Goal: Task Accomplishment & Management: Use online tool/utility

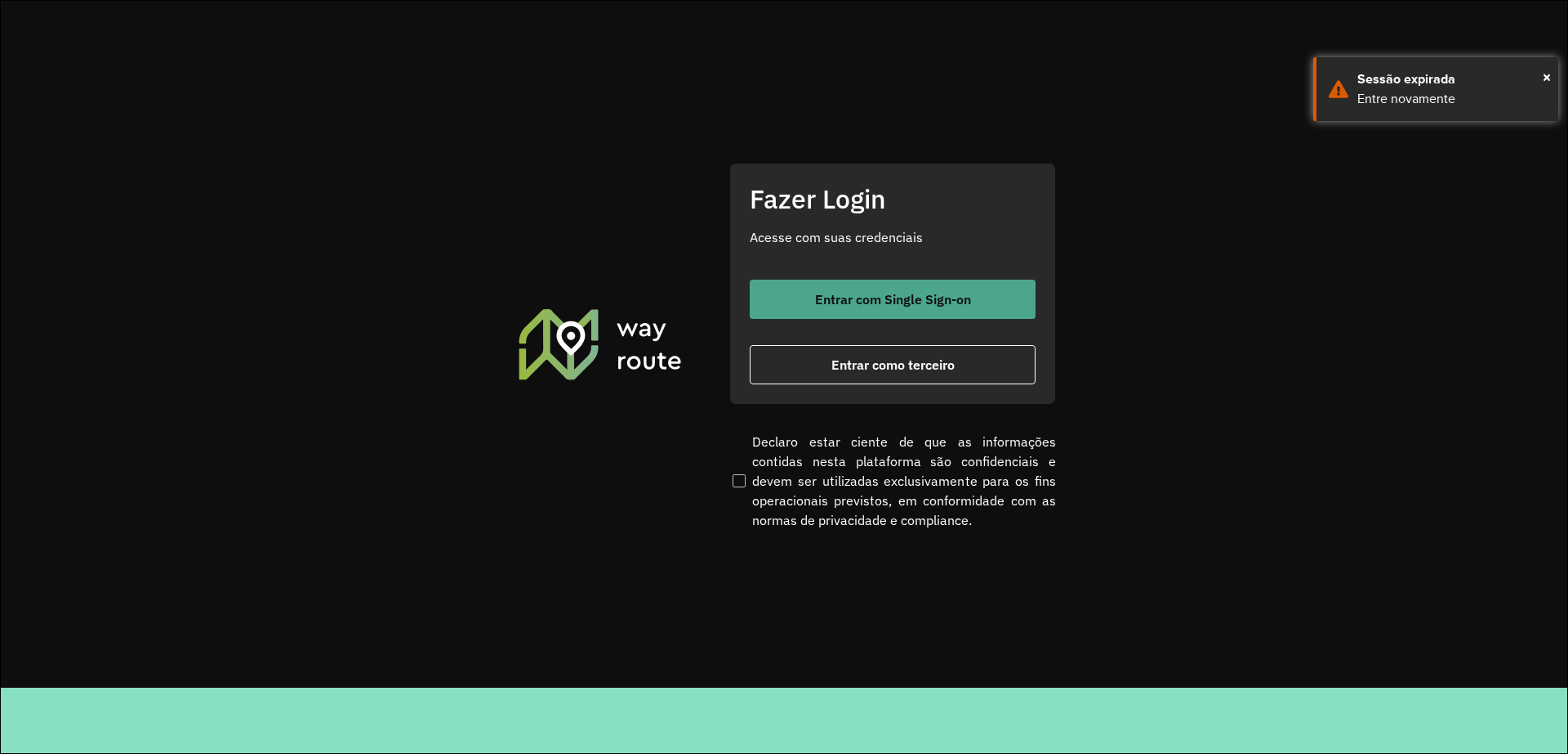
click at [800, 288] on button "Entrar com Single Sign-on" at bounding box center [893, 298] width 286 height 39
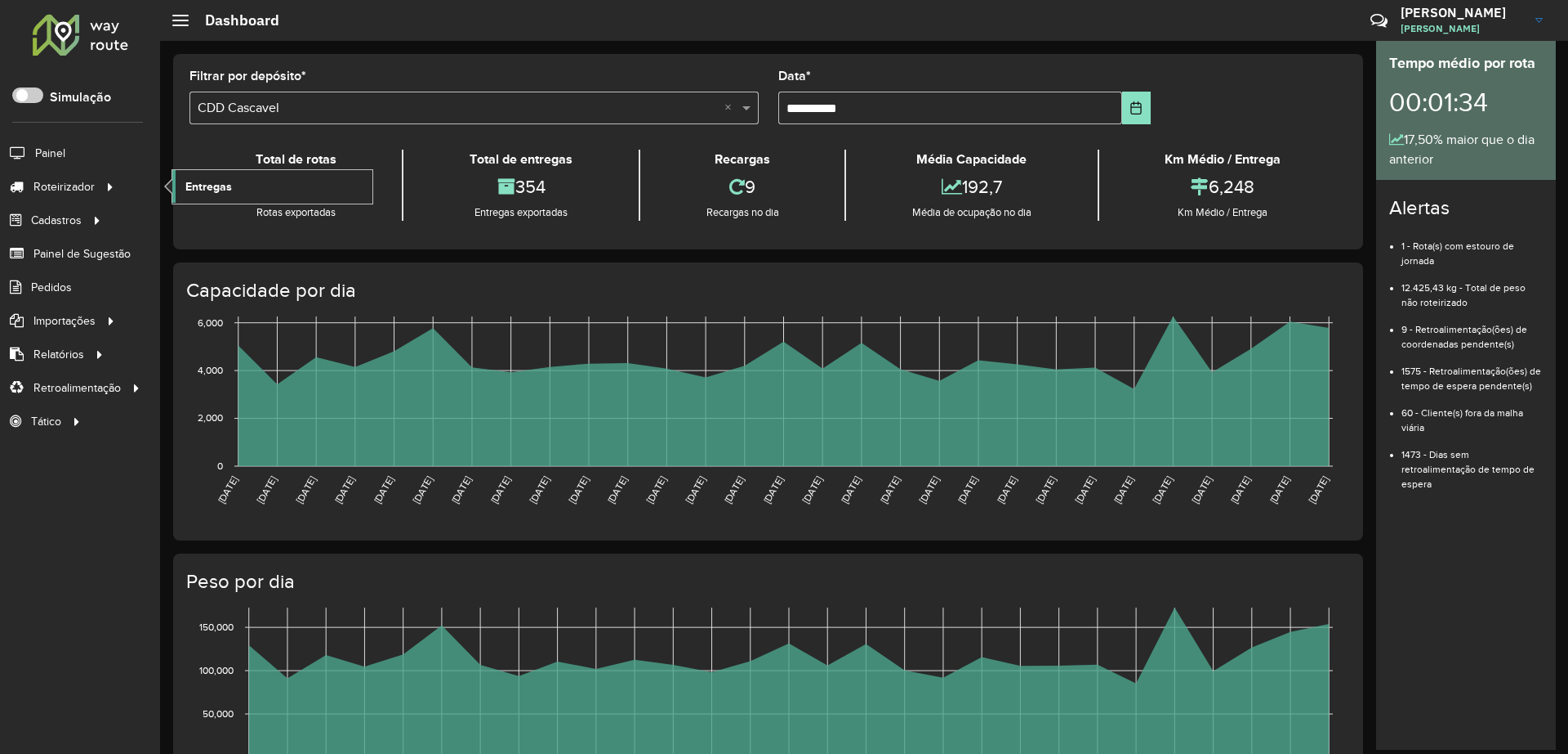
click at [225, 183] on span "Entregas" at bounding box center [209, 187] width 47 height 17
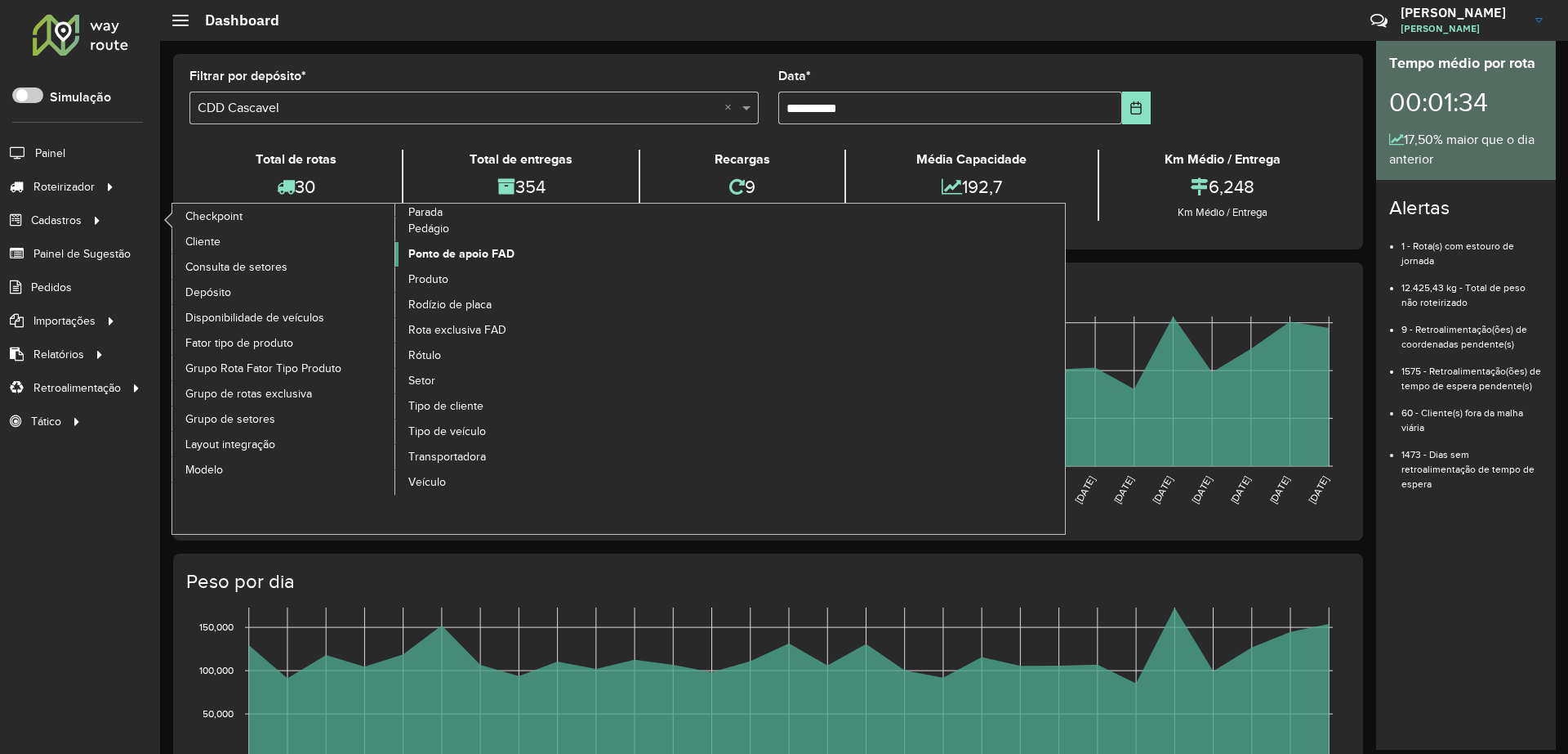
click at [474, 259] on span "Ponto de apoio FAD" at bounding box center [461, 254] width 106 height 17
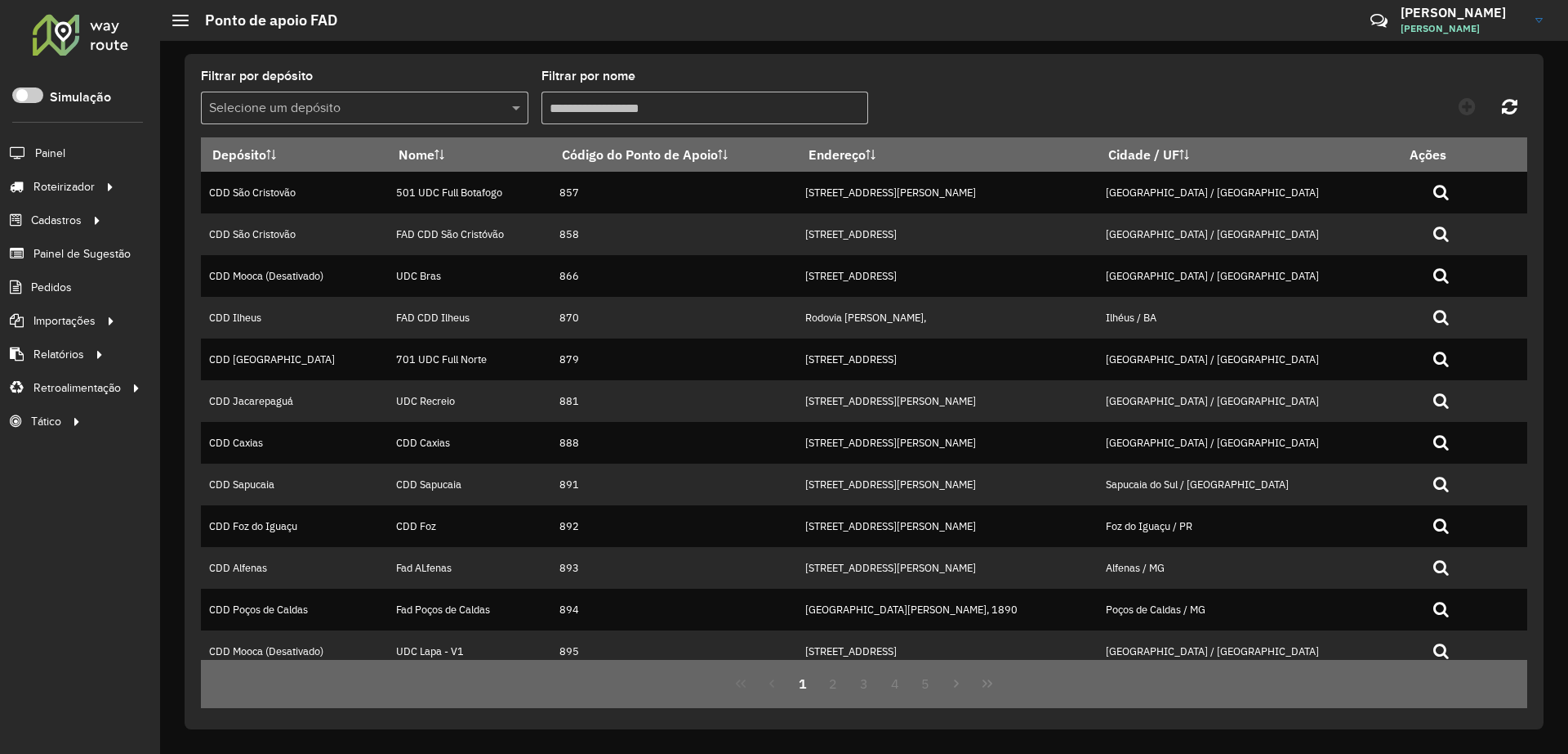
click at [406, 99] on input "text" at bounding box center [349, 109] width 278 height 20
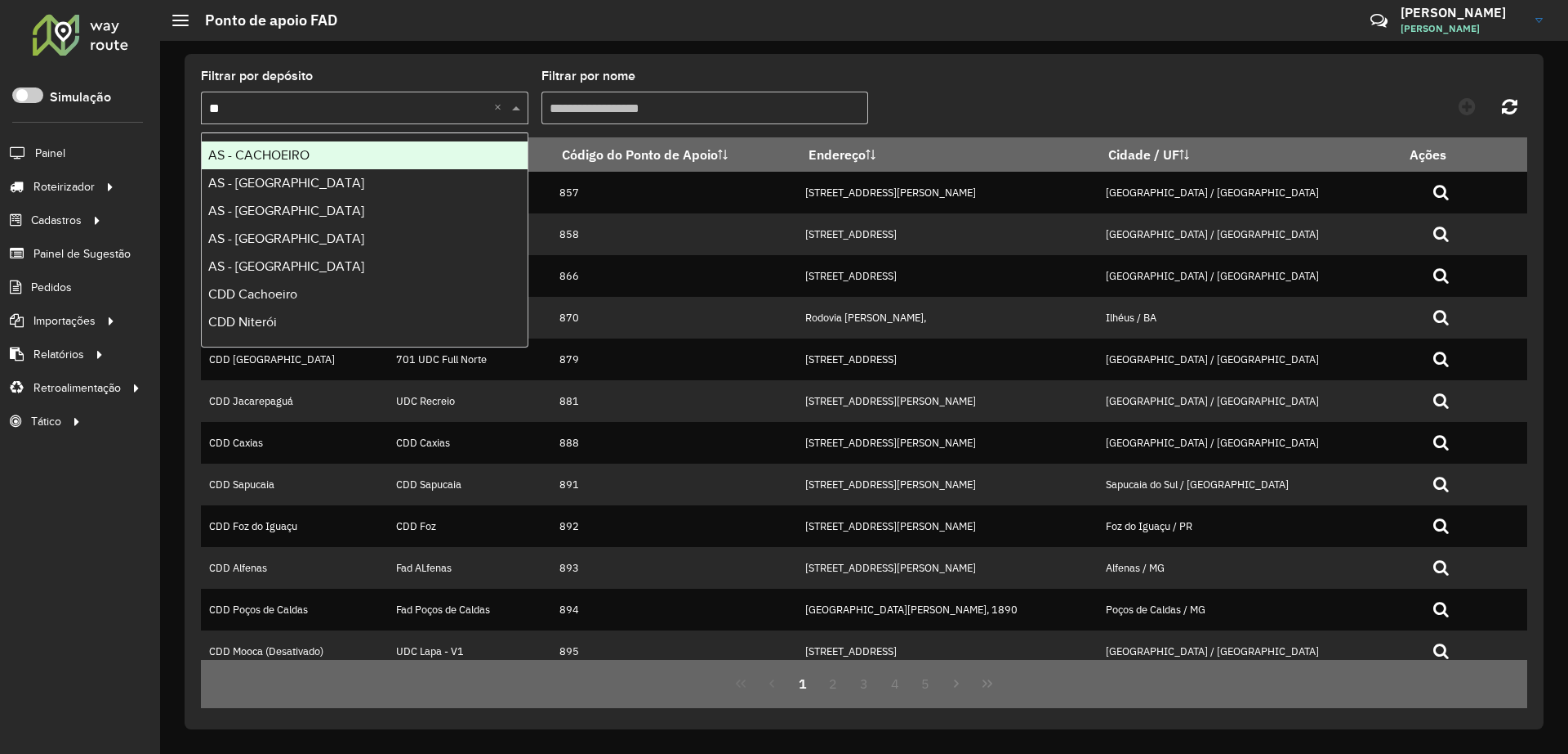
type input "***"
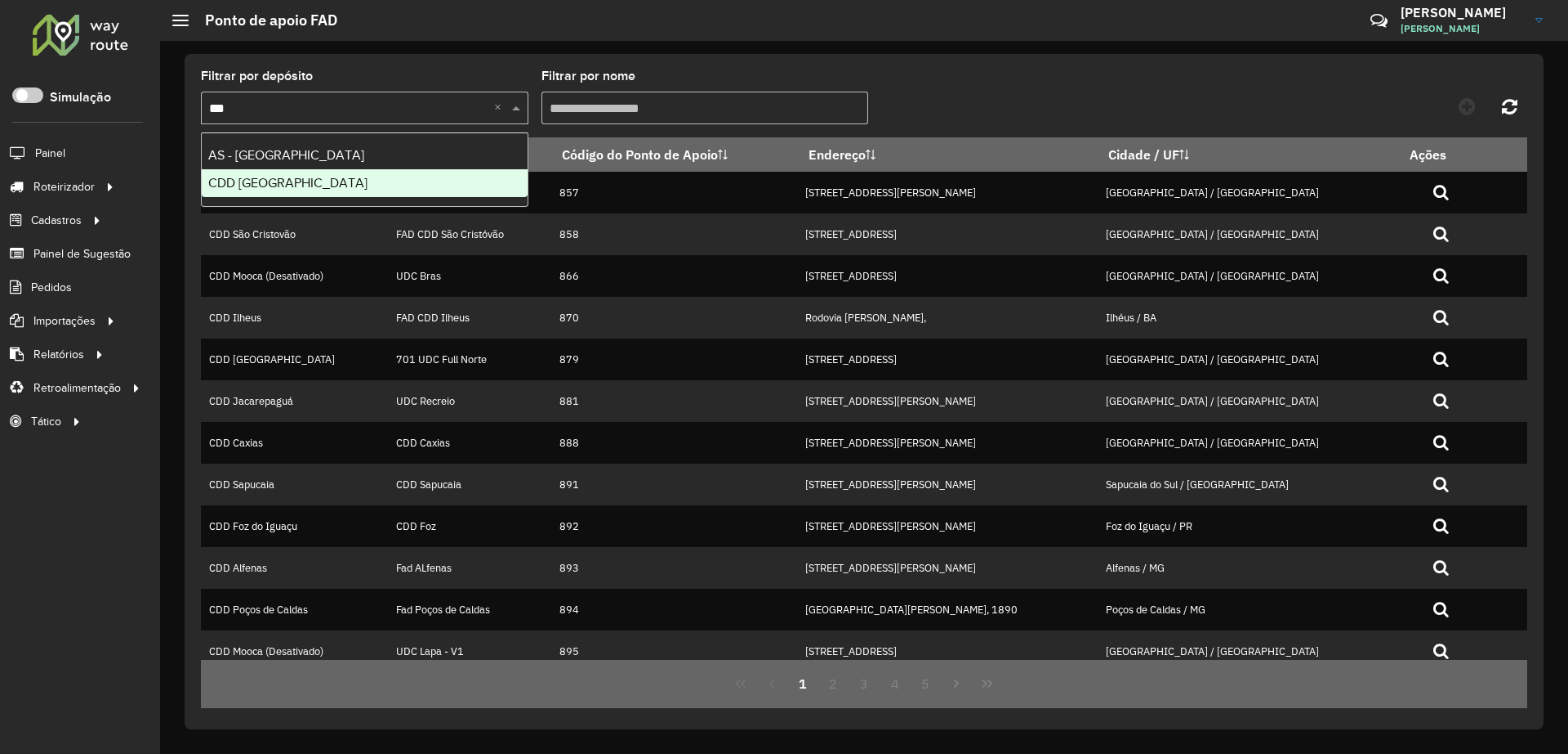
click at [342, 187] on div "CDD [GEOGRAPHIC_DATA]" at bounding box center [365, 183] width 326 height 28
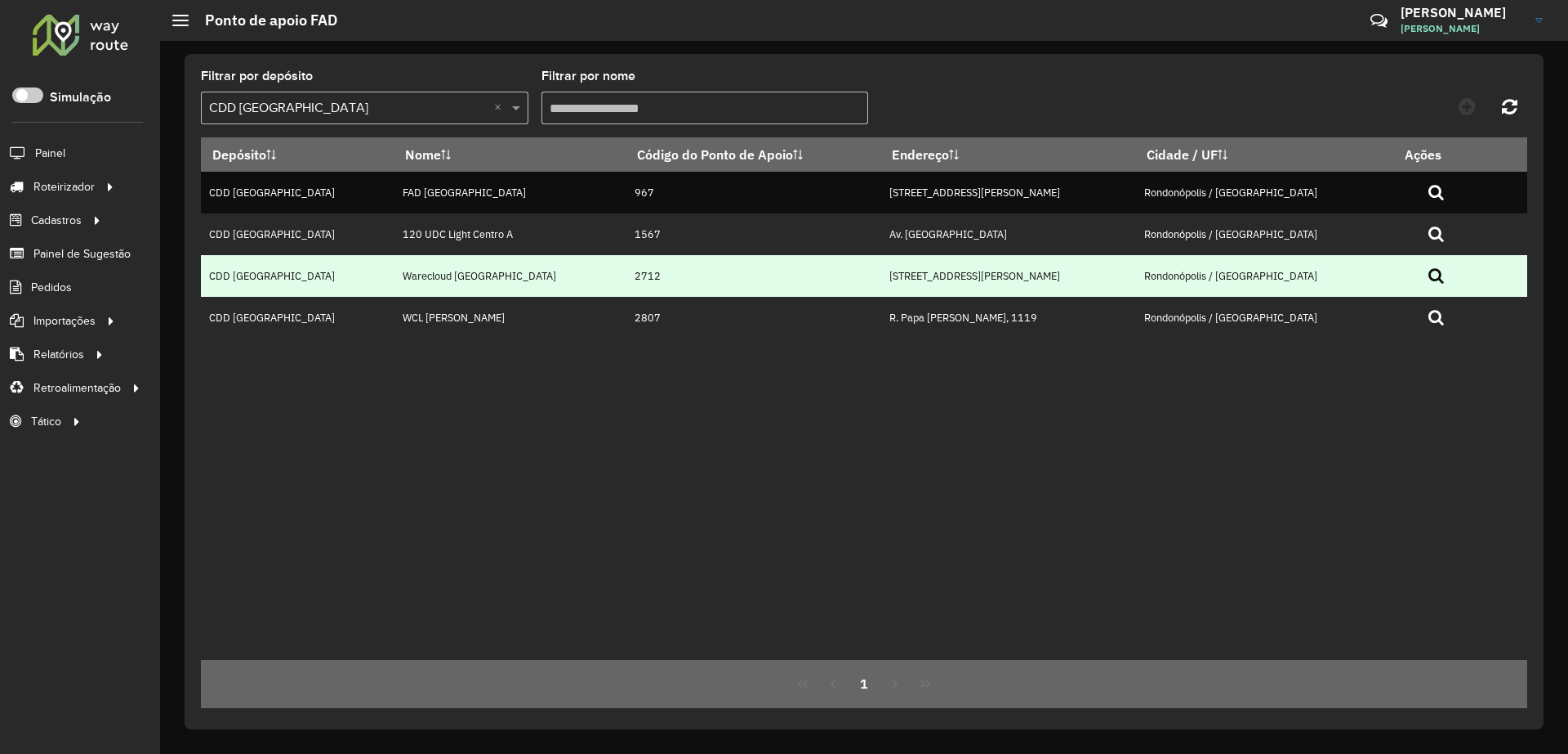
click at [1249, 274] on icon at bounding box center [1437, 275] width 15 height 16
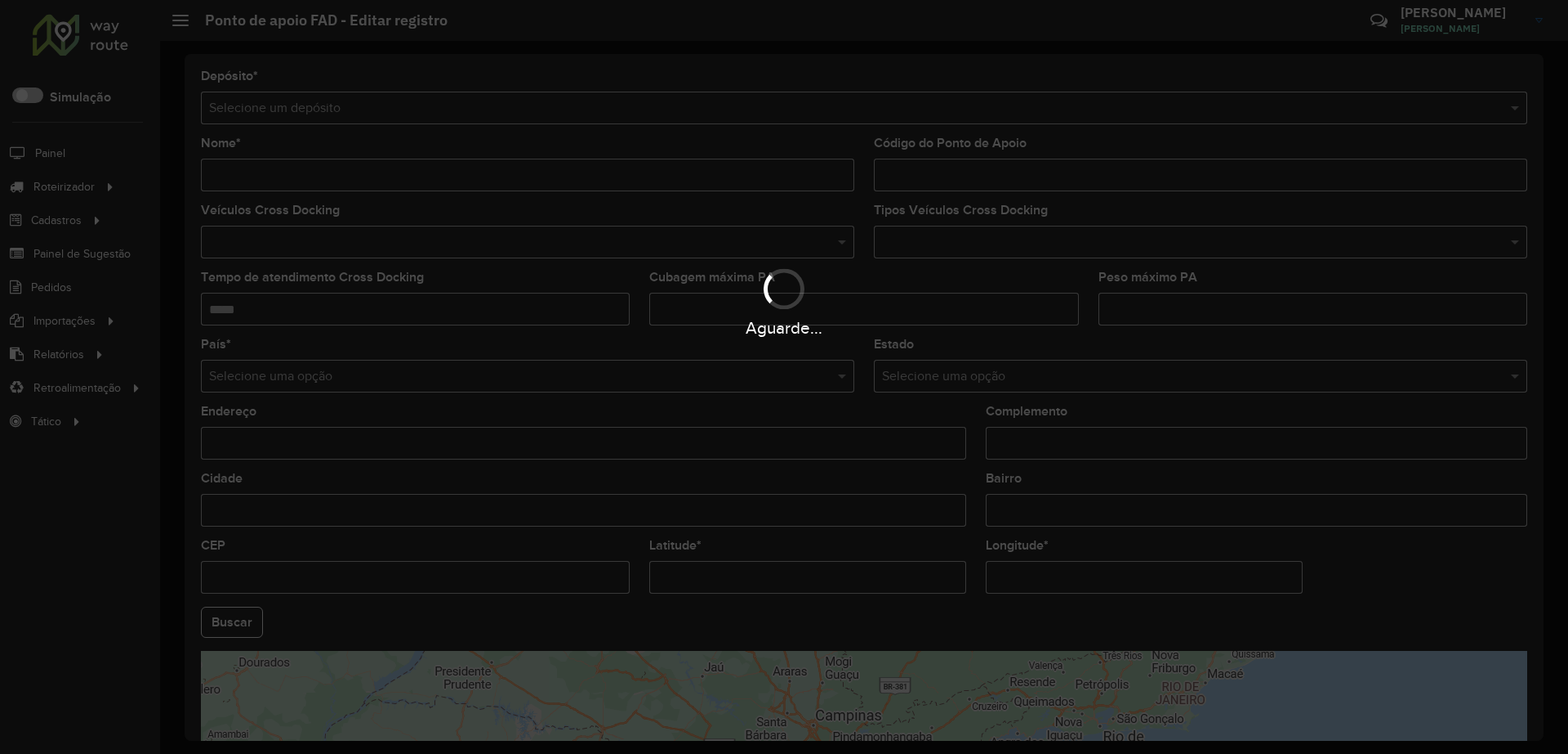
type input "**********"
type input "****"
type input "**********"
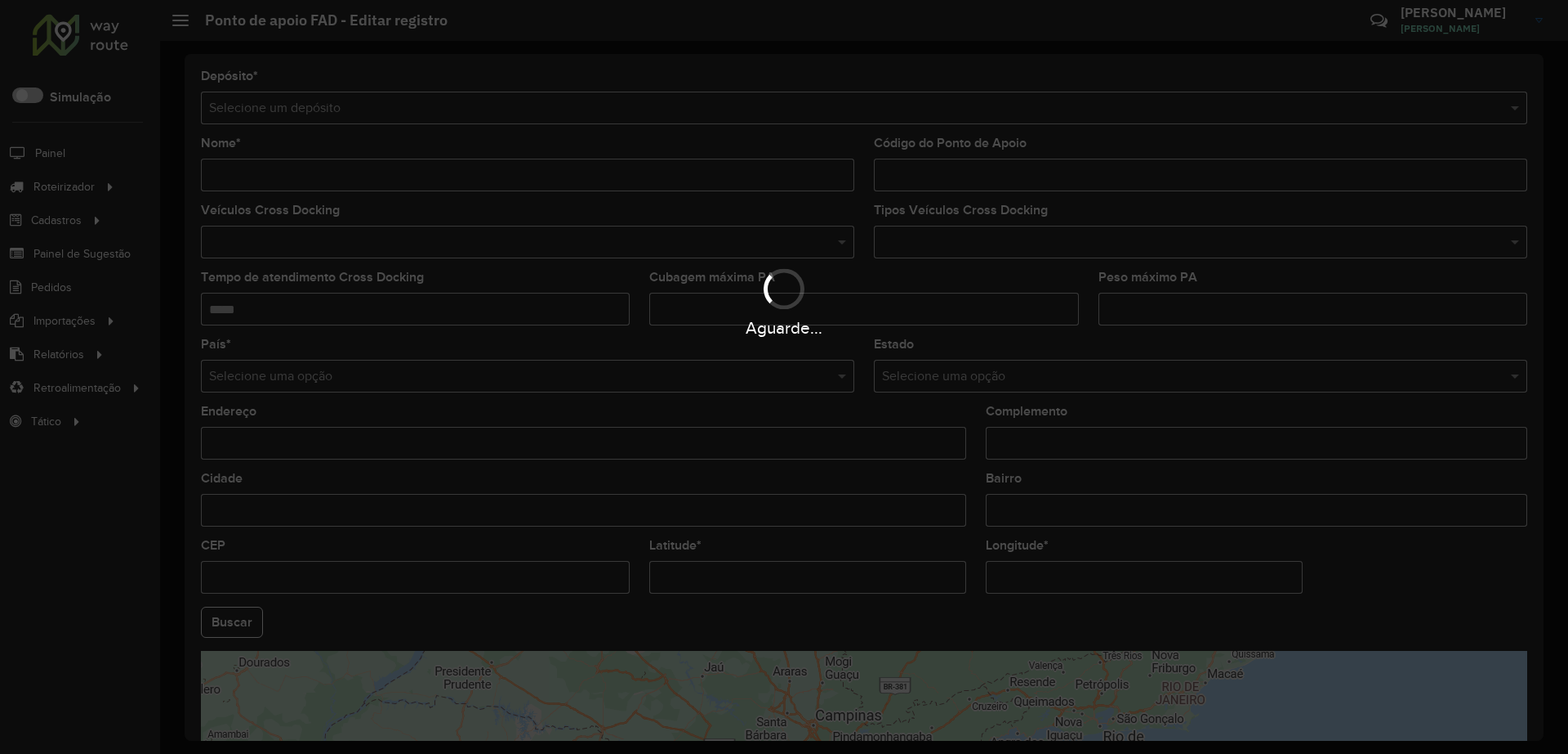
type input "*********"
type input "**********"
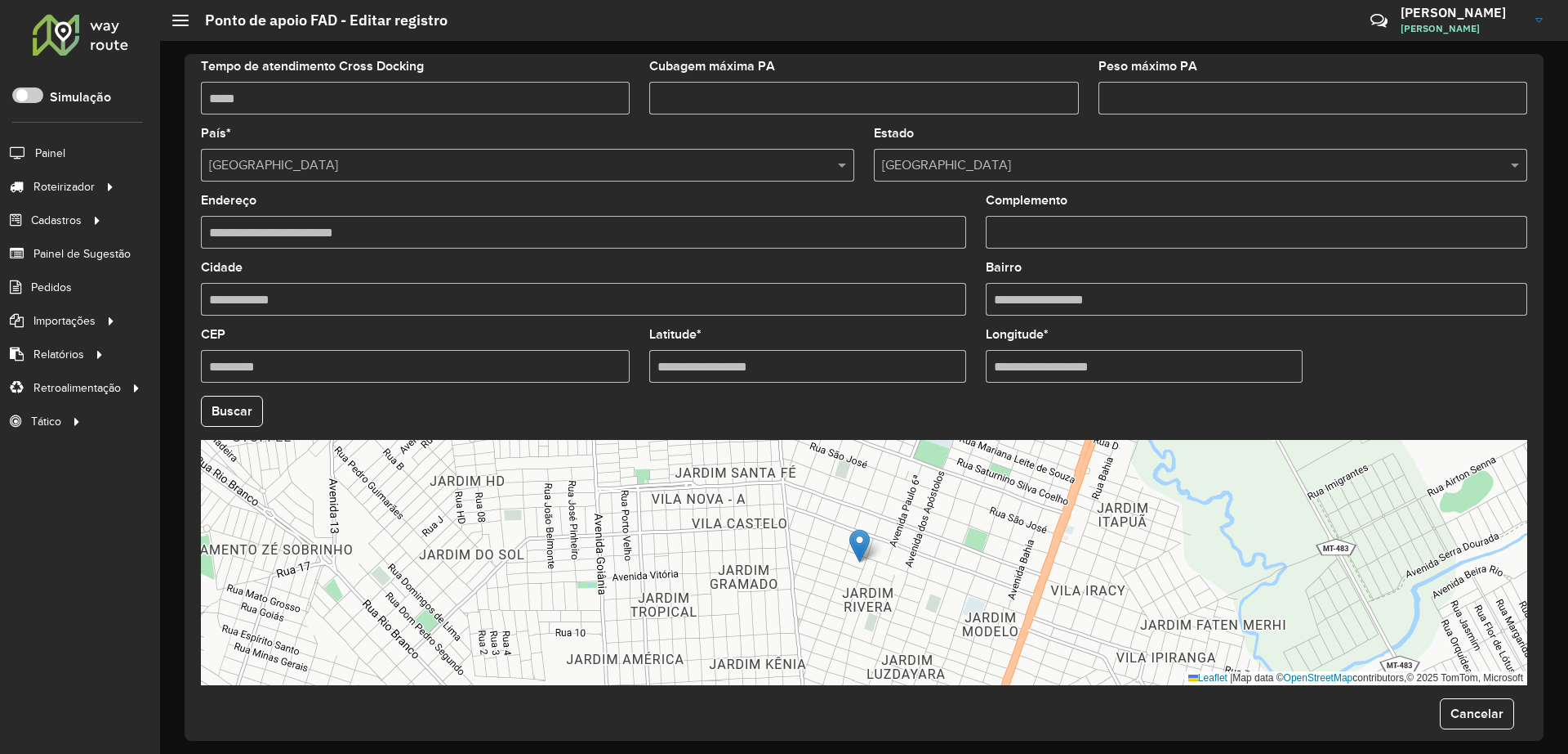
scroll to position [229, 0]
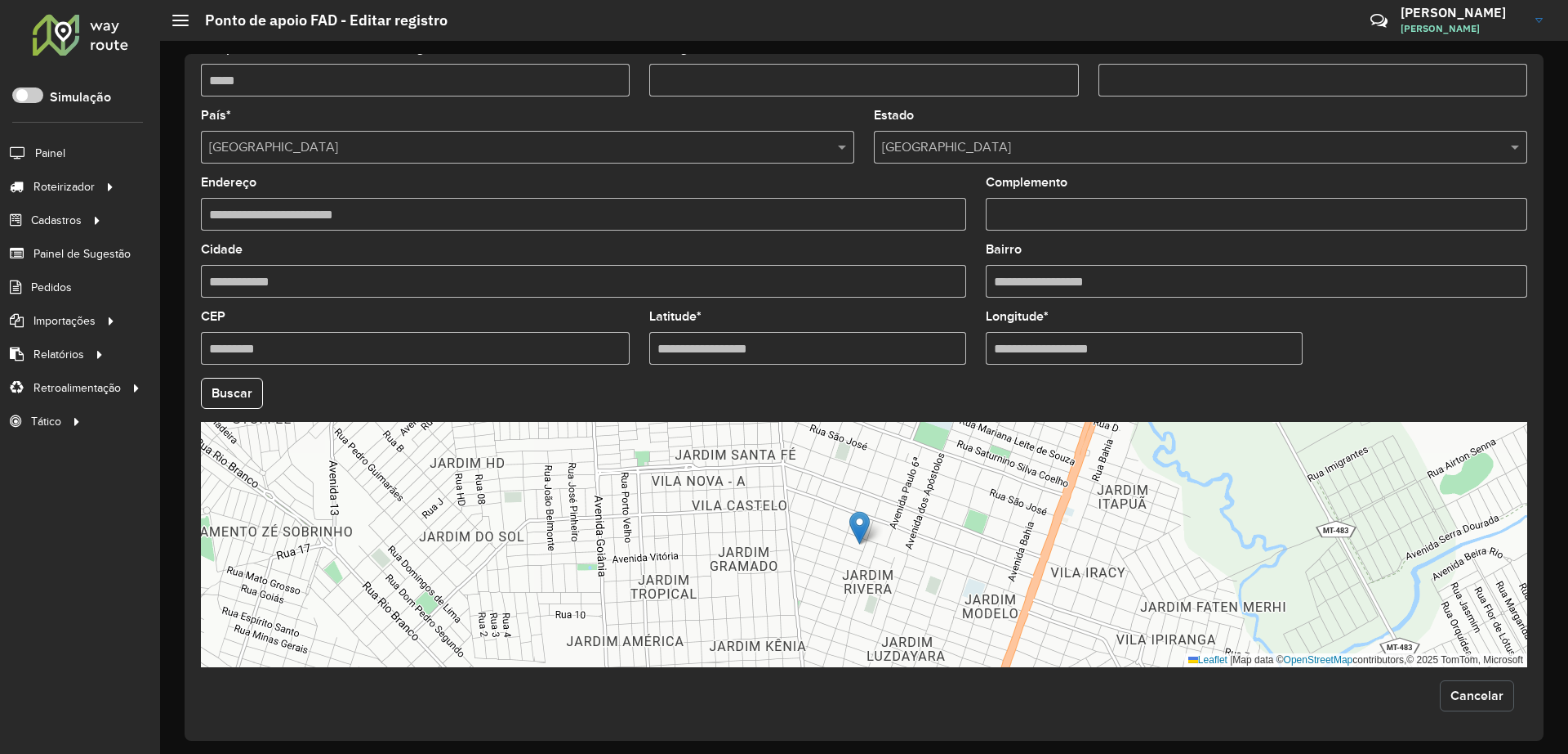
click at [1249, 602] on button "Cancelar" at bounding box center [1478, 695] width 74 height 31
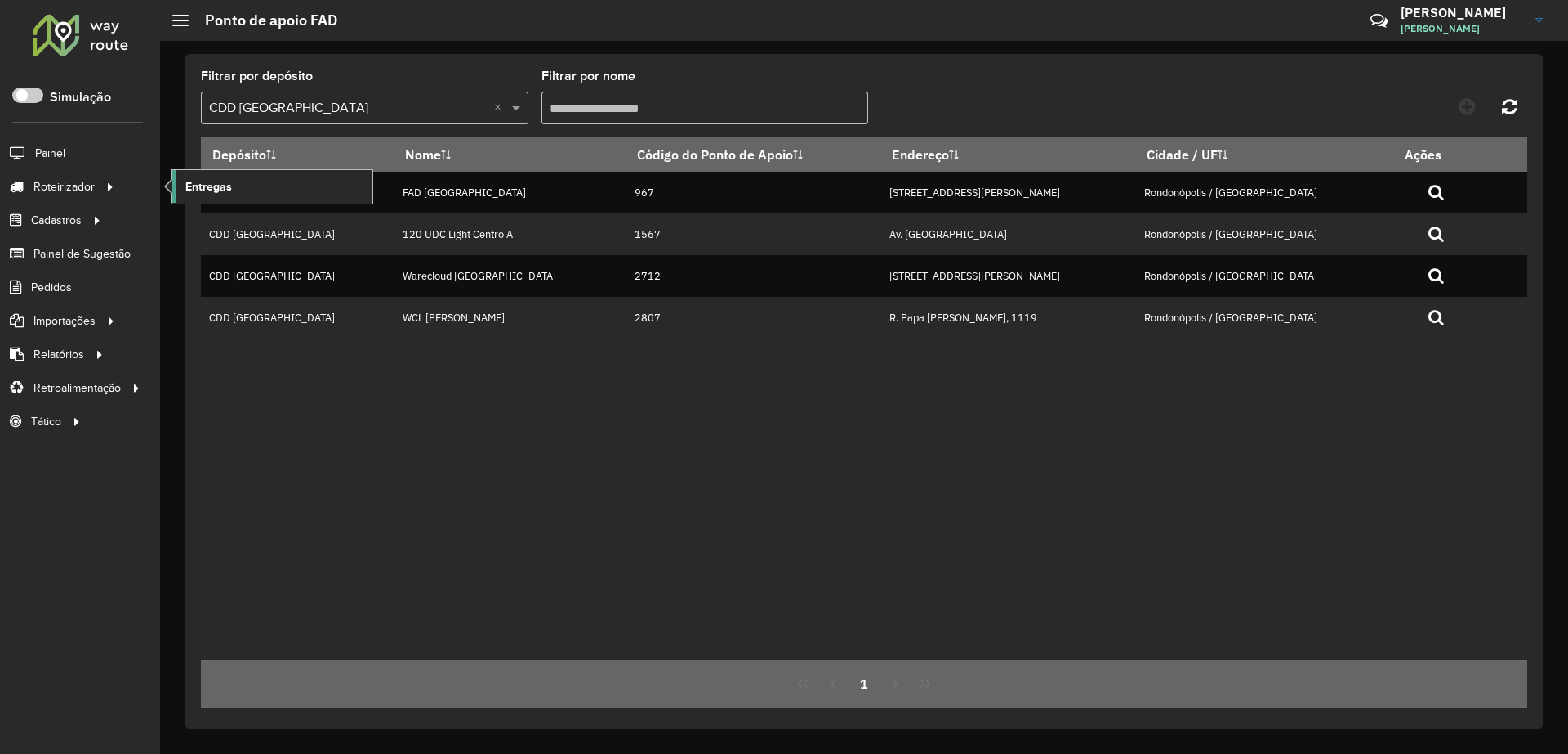
click at [178, 181] on link "Entregas" at bounding box center [272, 186] width 200 height 32
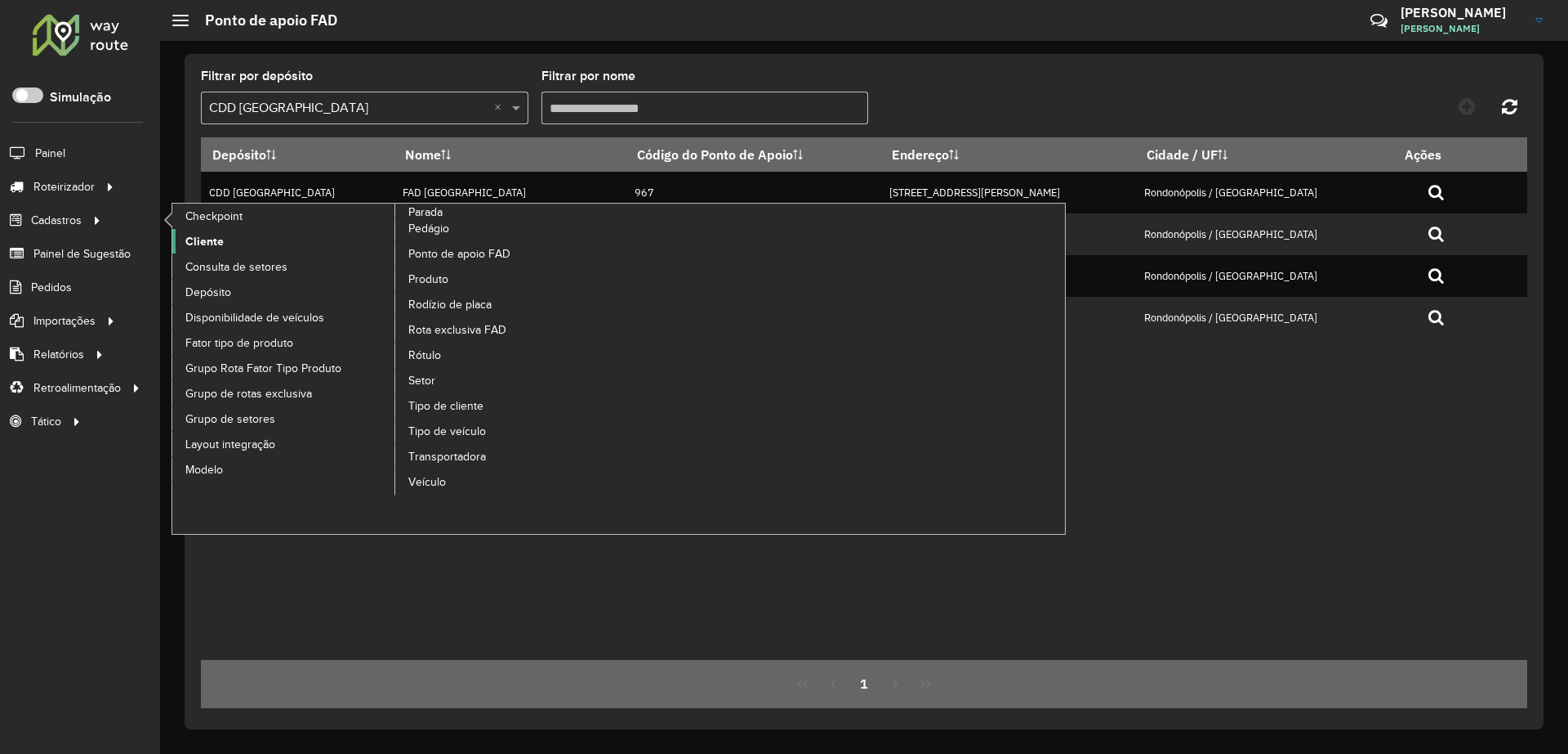
click at [212, 244] on span "Cliente" at bounding box center [205, 241] width 38 height 17
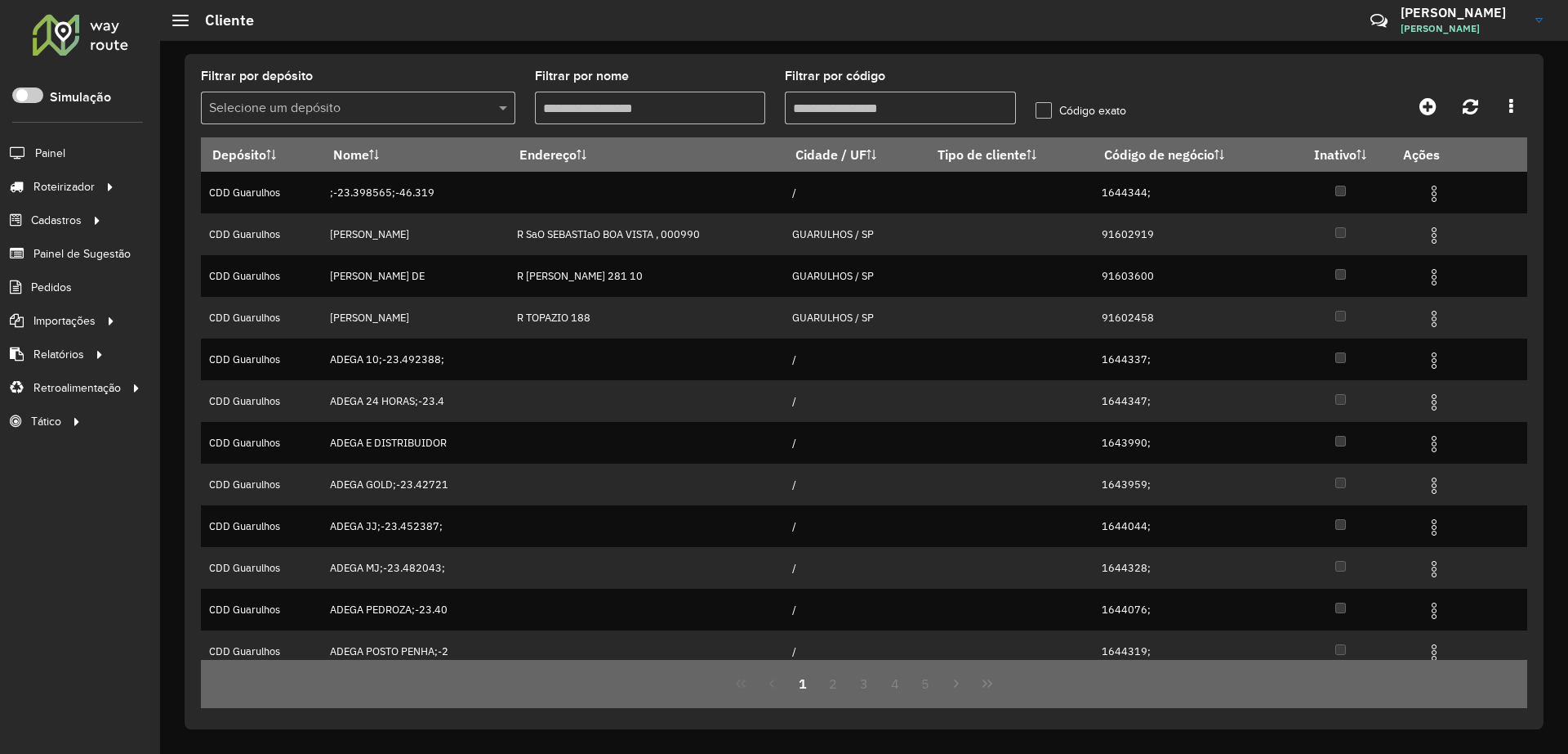
click at [383, 106] on input "text" at bounding box center [342, 109] width 266 height 20
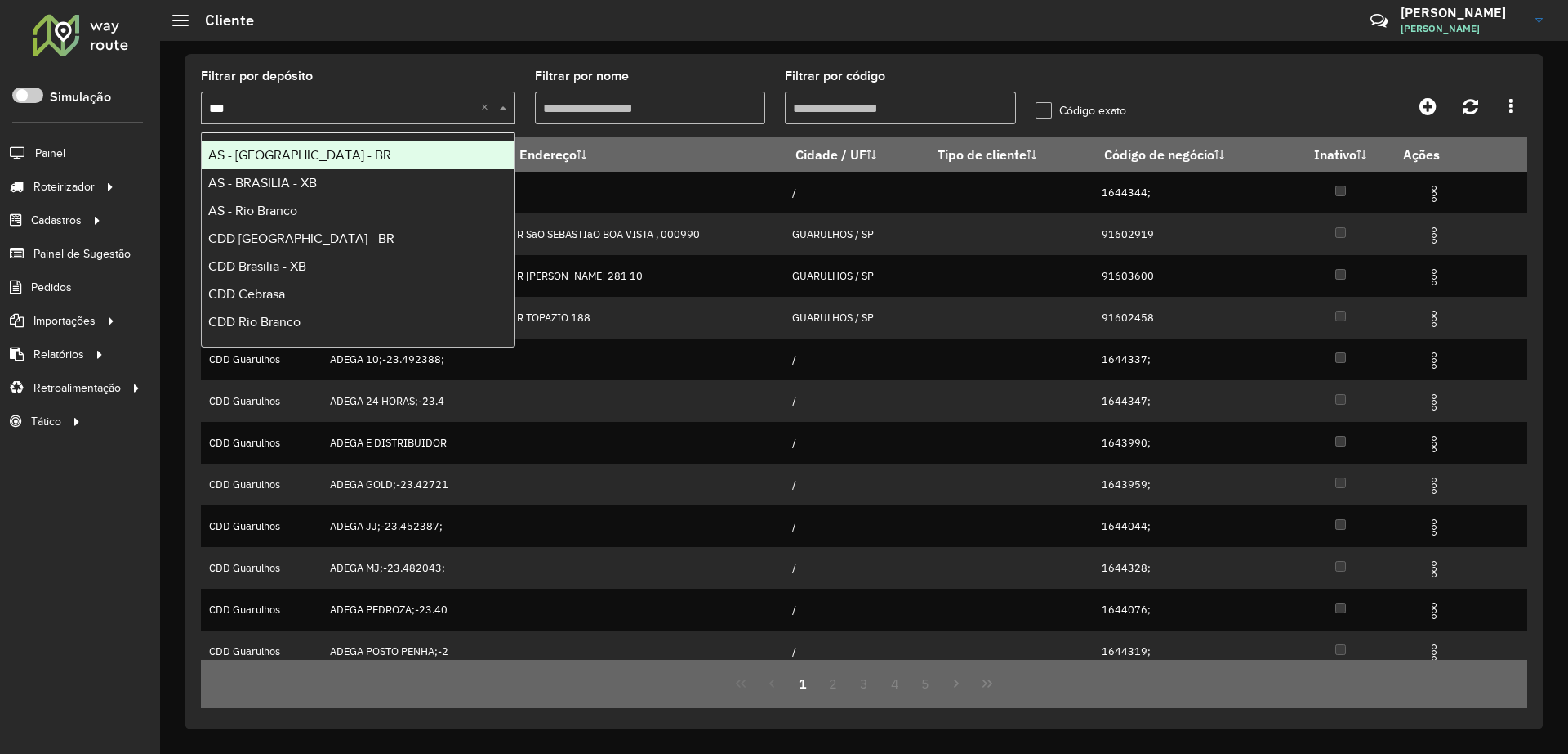
type input "****"
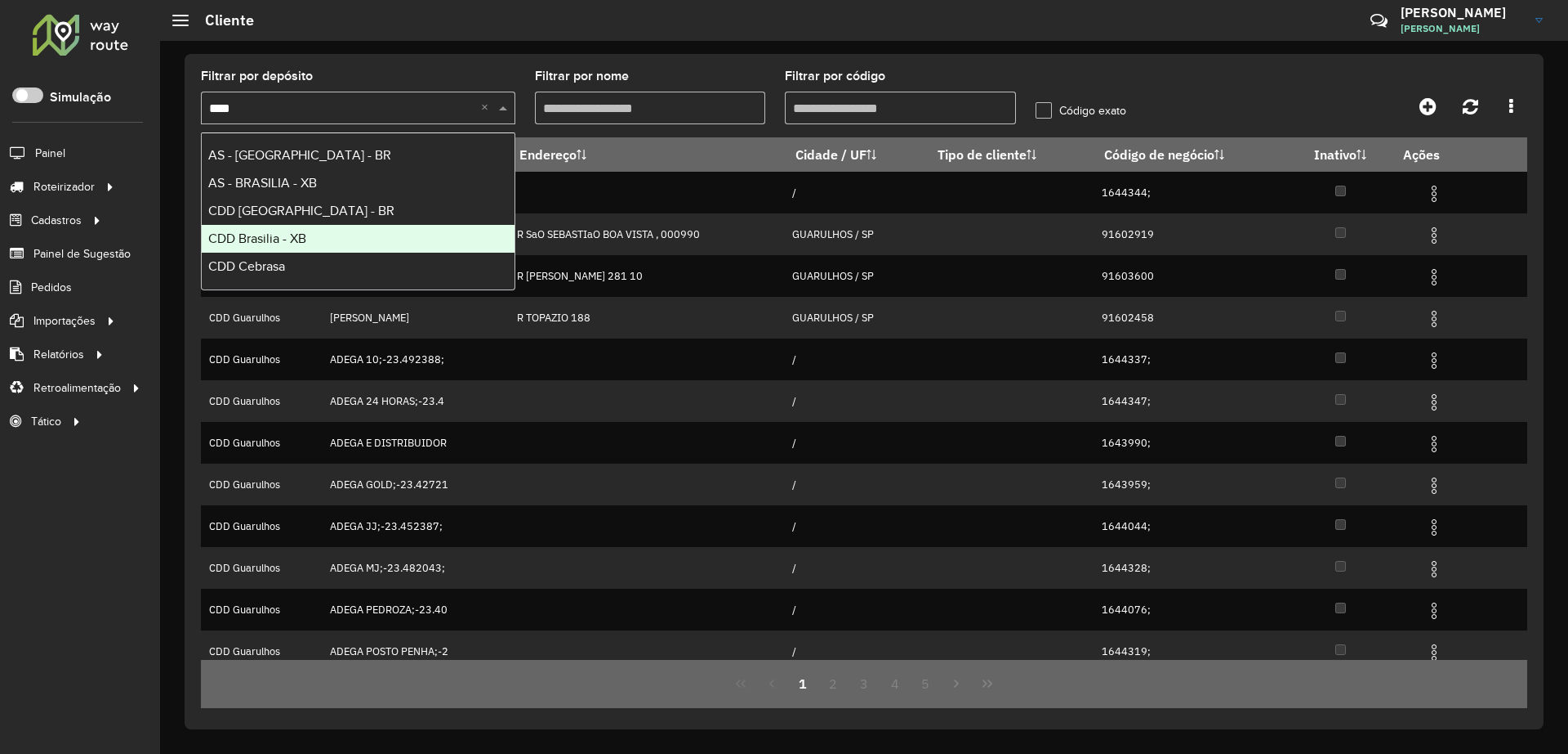
click at [318, 234] on div "CDD Brasilia - XB" at bounding box center [358, 238] width 312 height 28
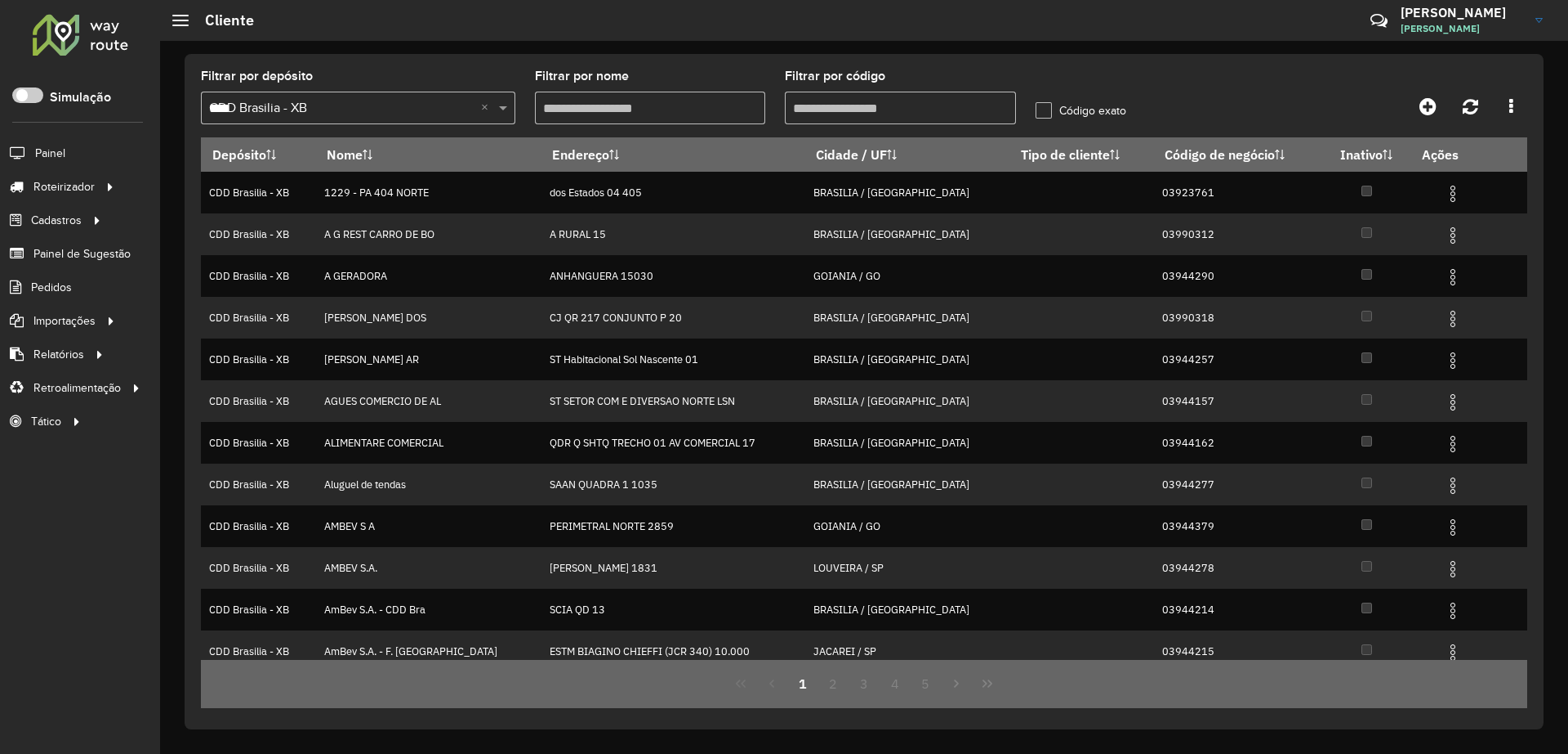
click at [913, 102] on input "Filtrar por código" at bounding box center [900, 108] width 231 height 32
paste input "*****"
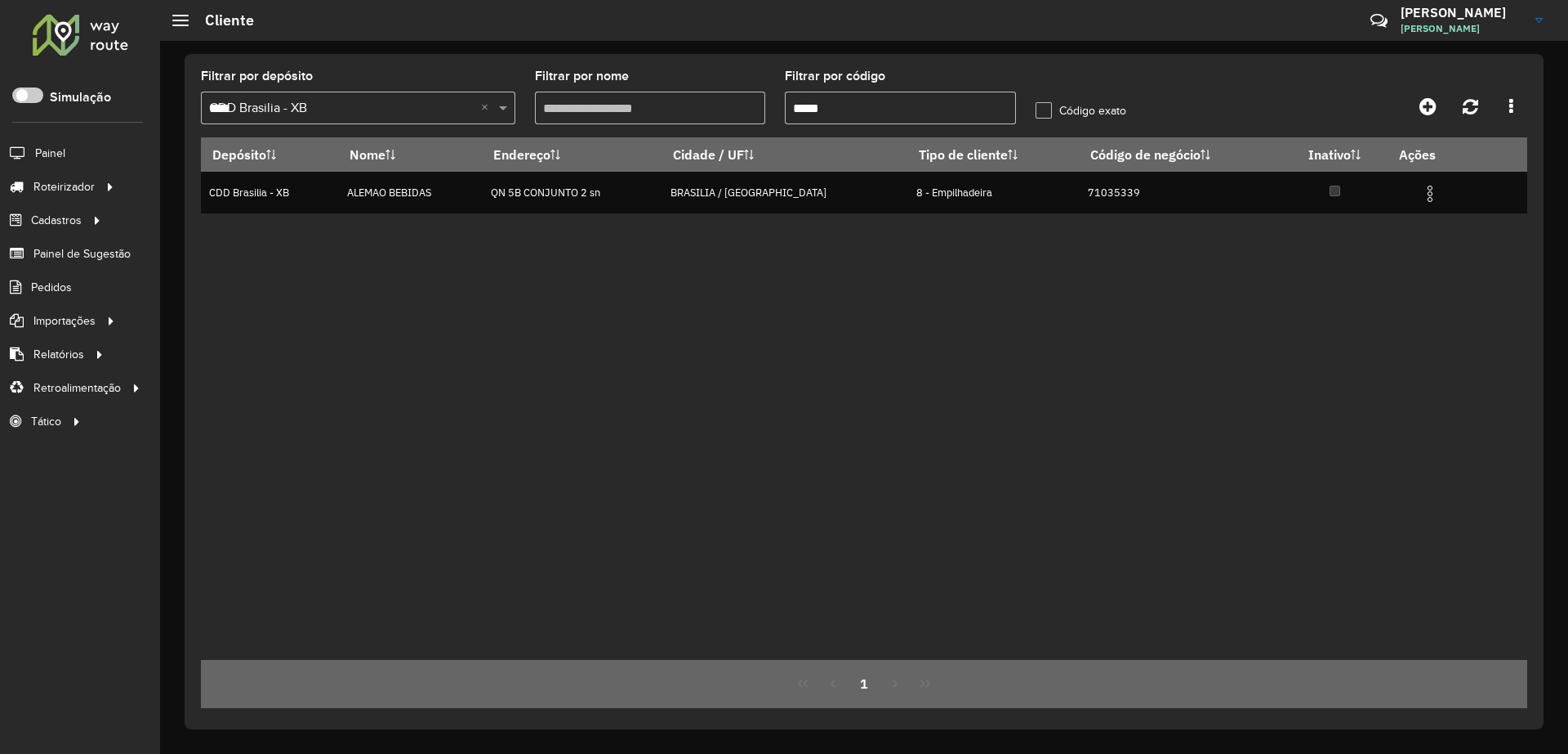
click at [915, 111] on input "*****" at bounding box center [900, 108] width 231 height 32
paste input "text"
click at [847, 112] on input "*****" at bounding box center [900, 108] width 231 height 32
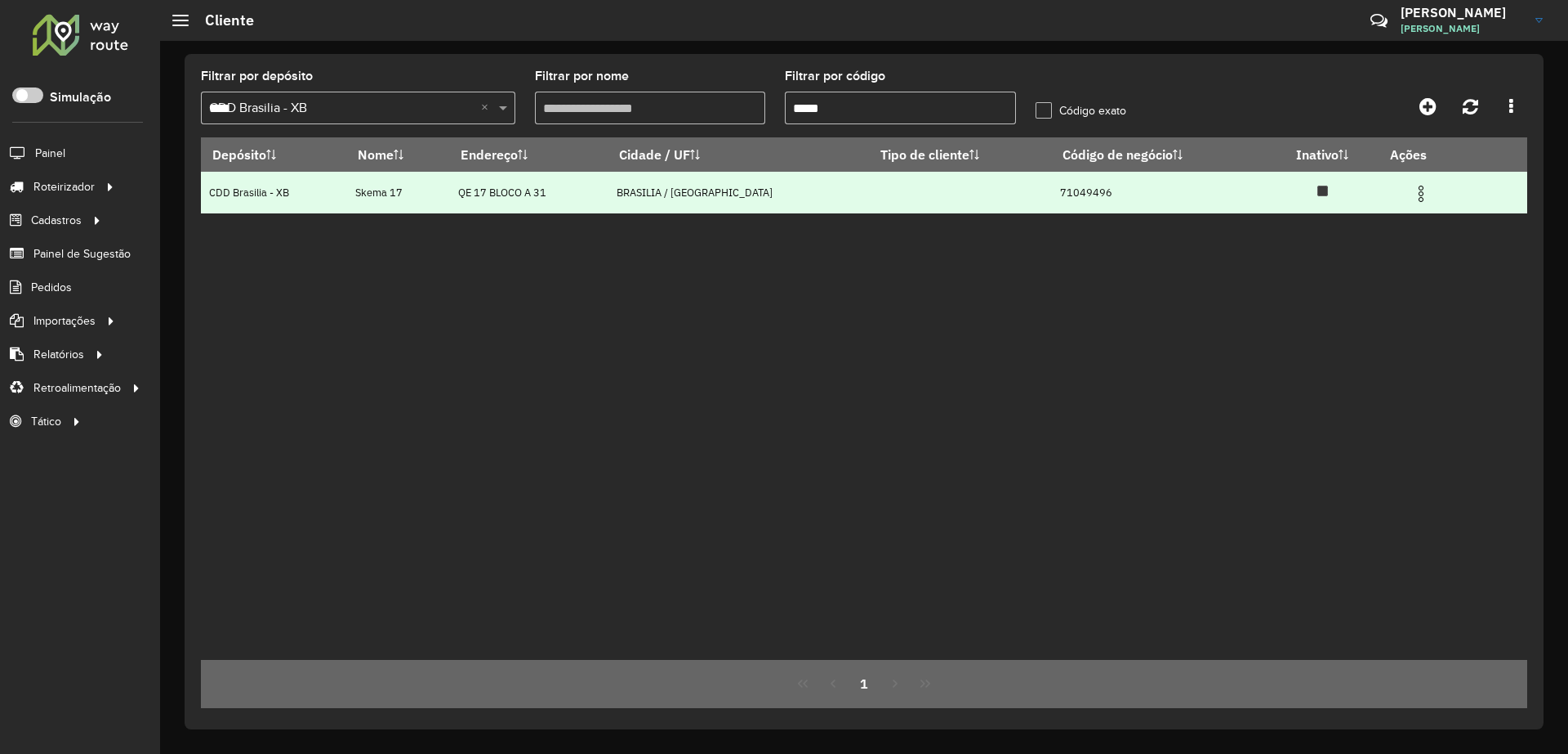
type input "*****"
click at [1249, 194] on img at bounding box center [1421, 194] width 20 height 20
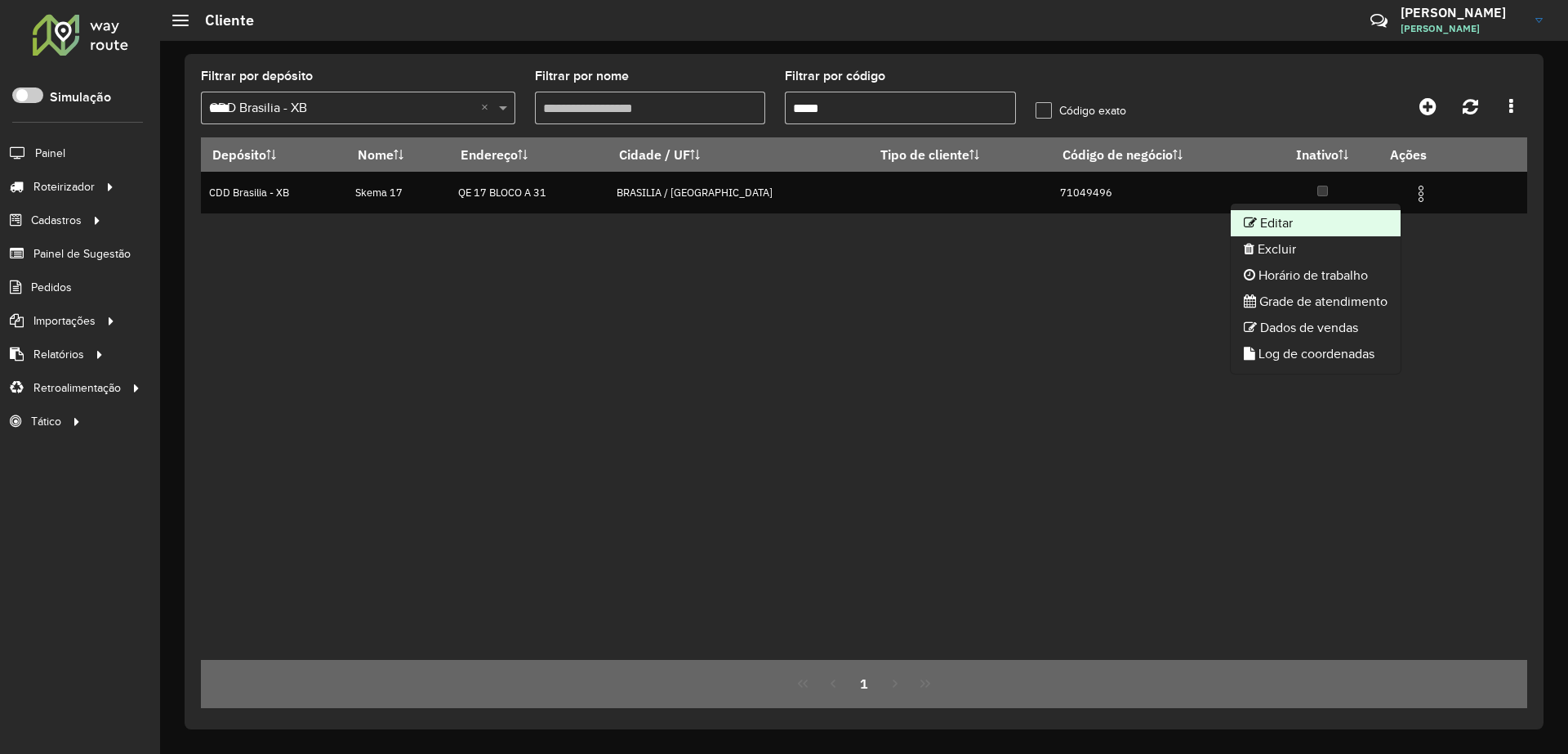
click at [1249, 220] on li "Editar" at bounding box center [1316, 222] width 170 height 26
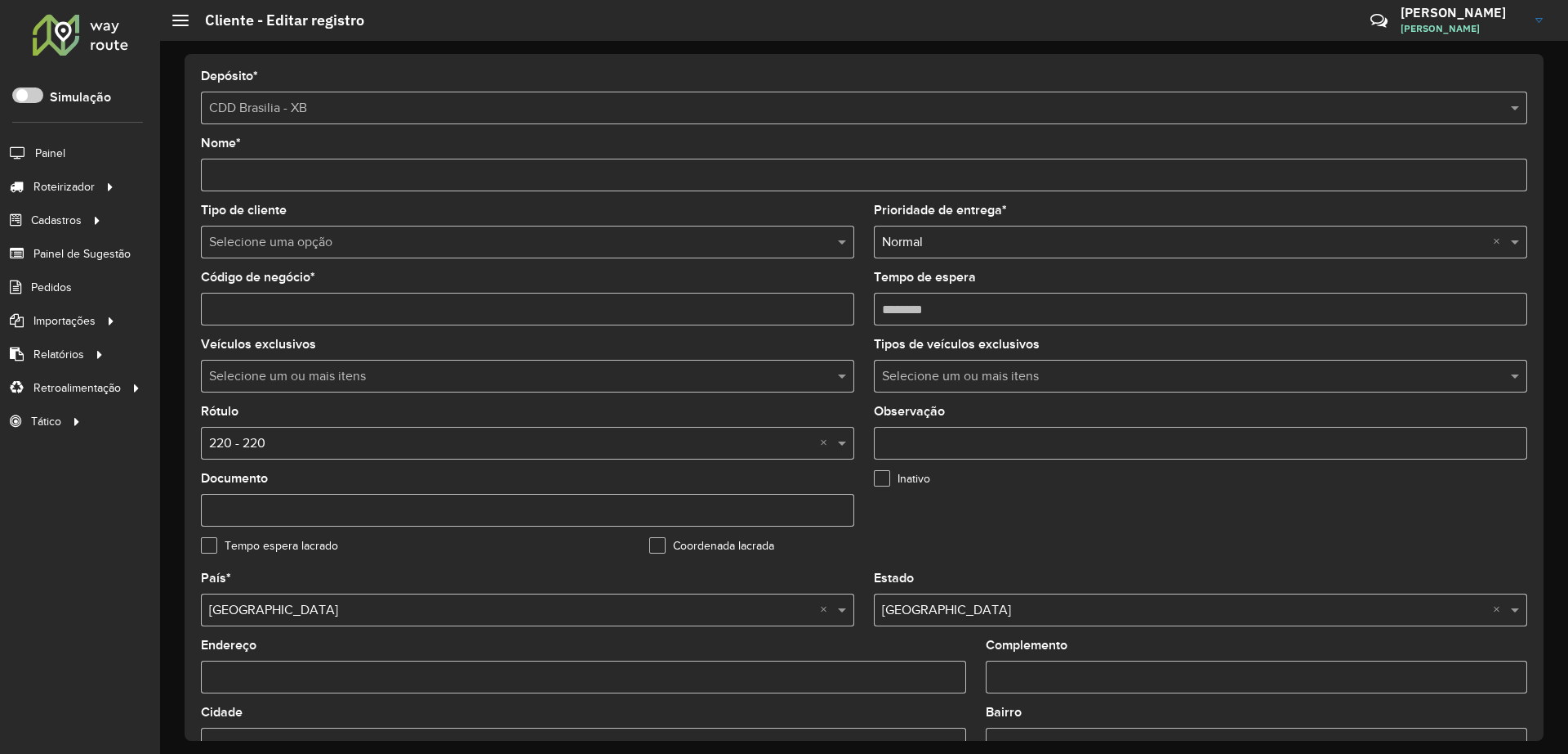
click at [335, 251] on input "text" at bounding box center [512, 242] width 605 height 20
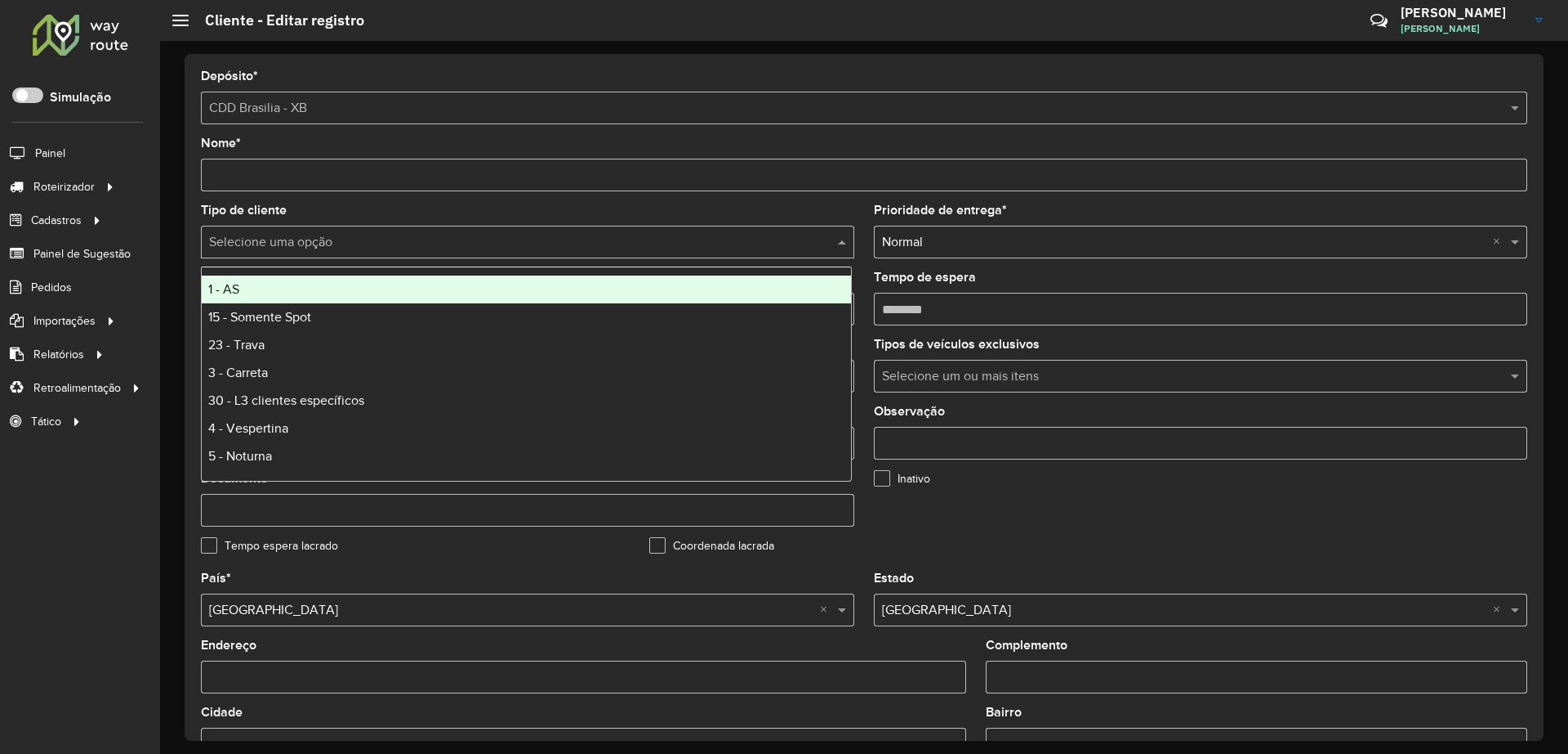
type input "*"
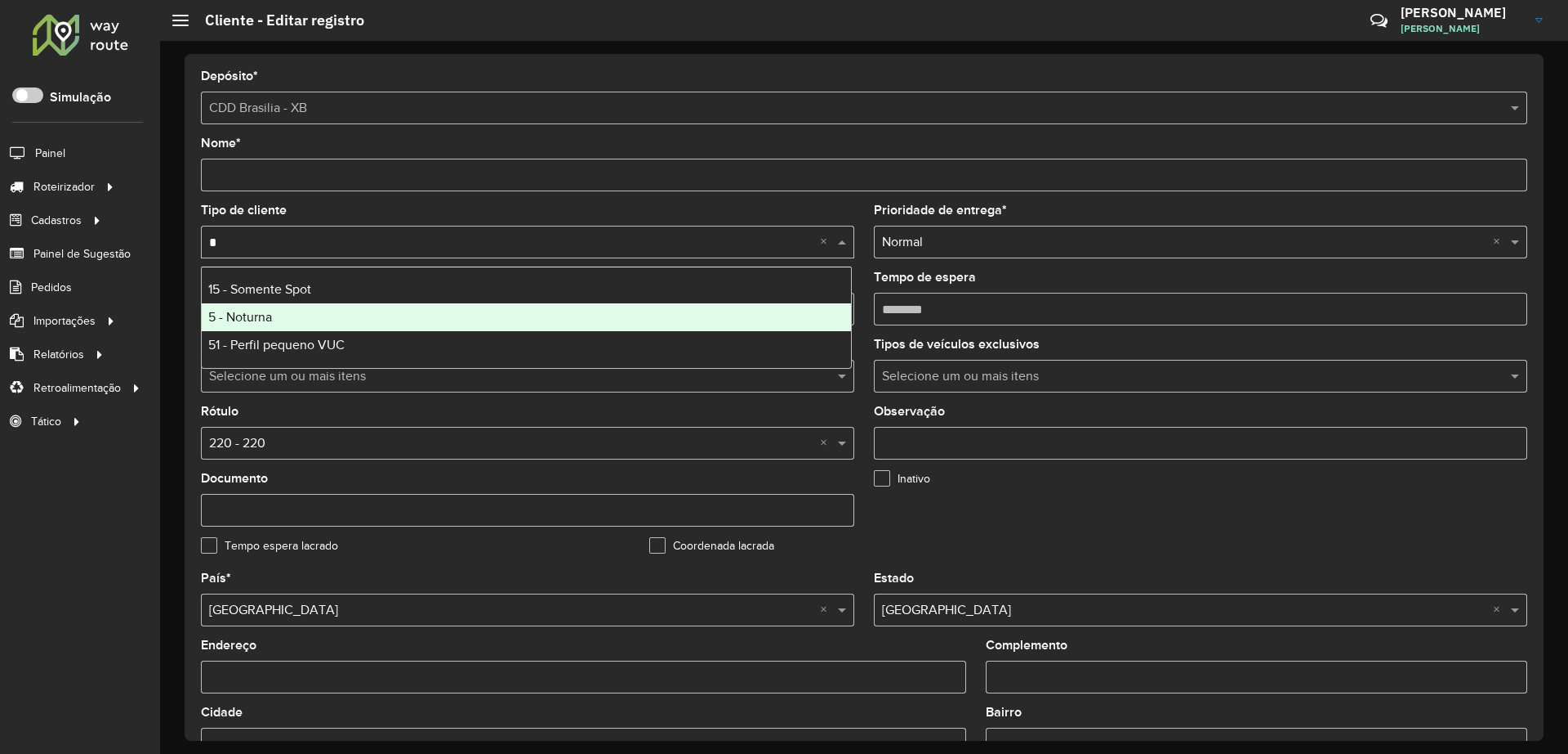
click at [267, 315] on span "5 - Noturna" at bounding box center [240, 316] width 64 height 14
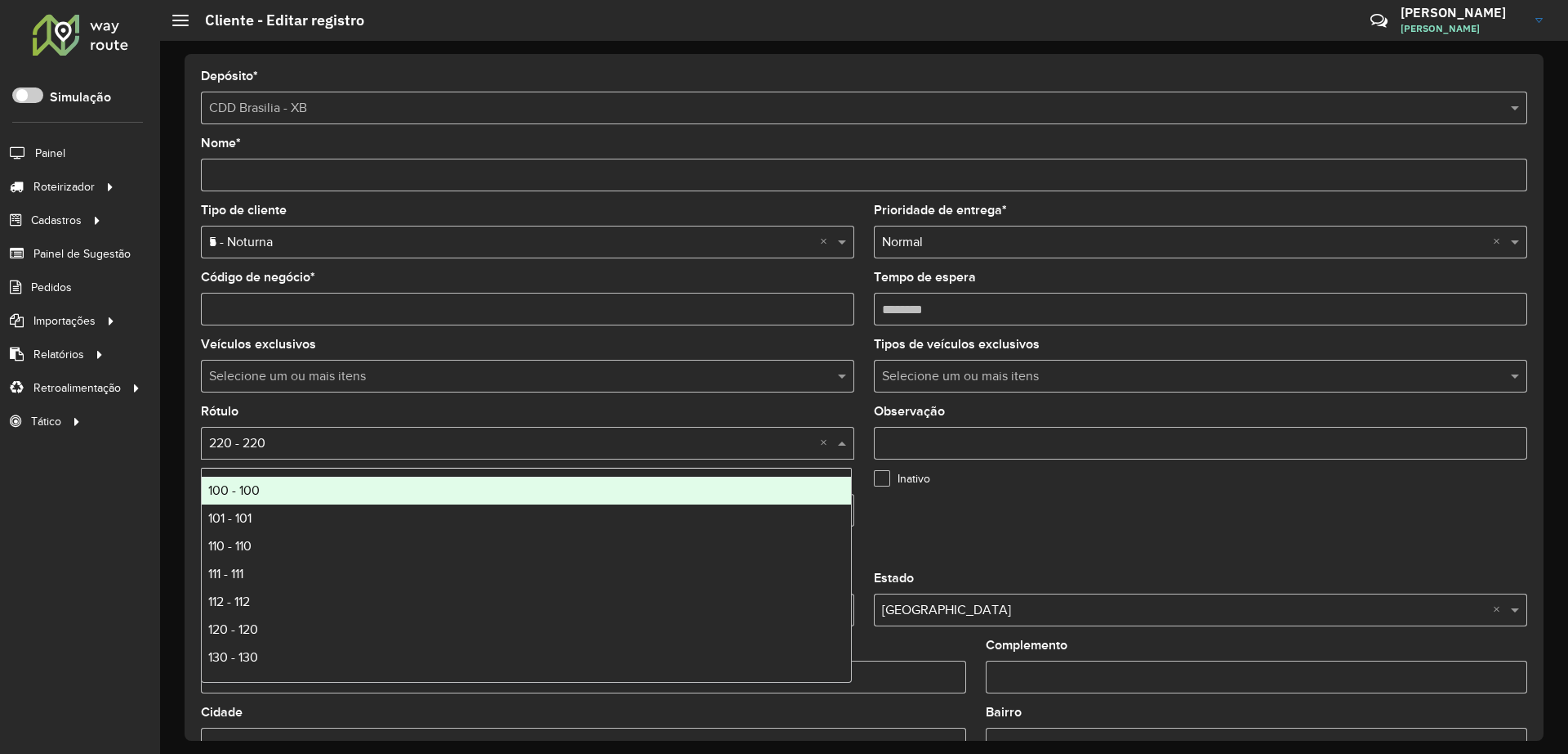
click at [251, 438] on input "text" at bounding box center [512, 443] width 605 height 20
type input "*"
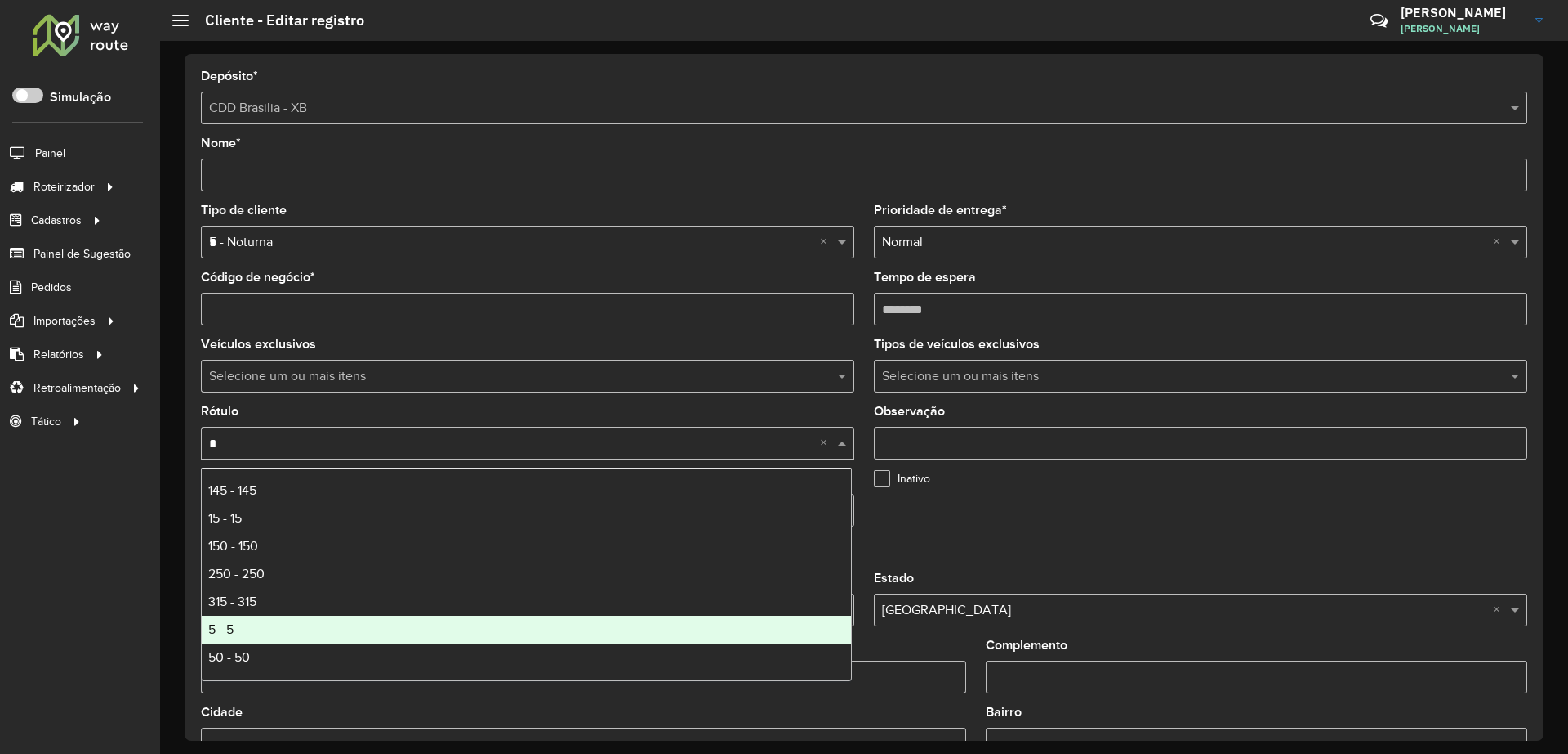
click at [253, 602] on div "5 - 5" at bounding box center [527, 629] width 650 height 28
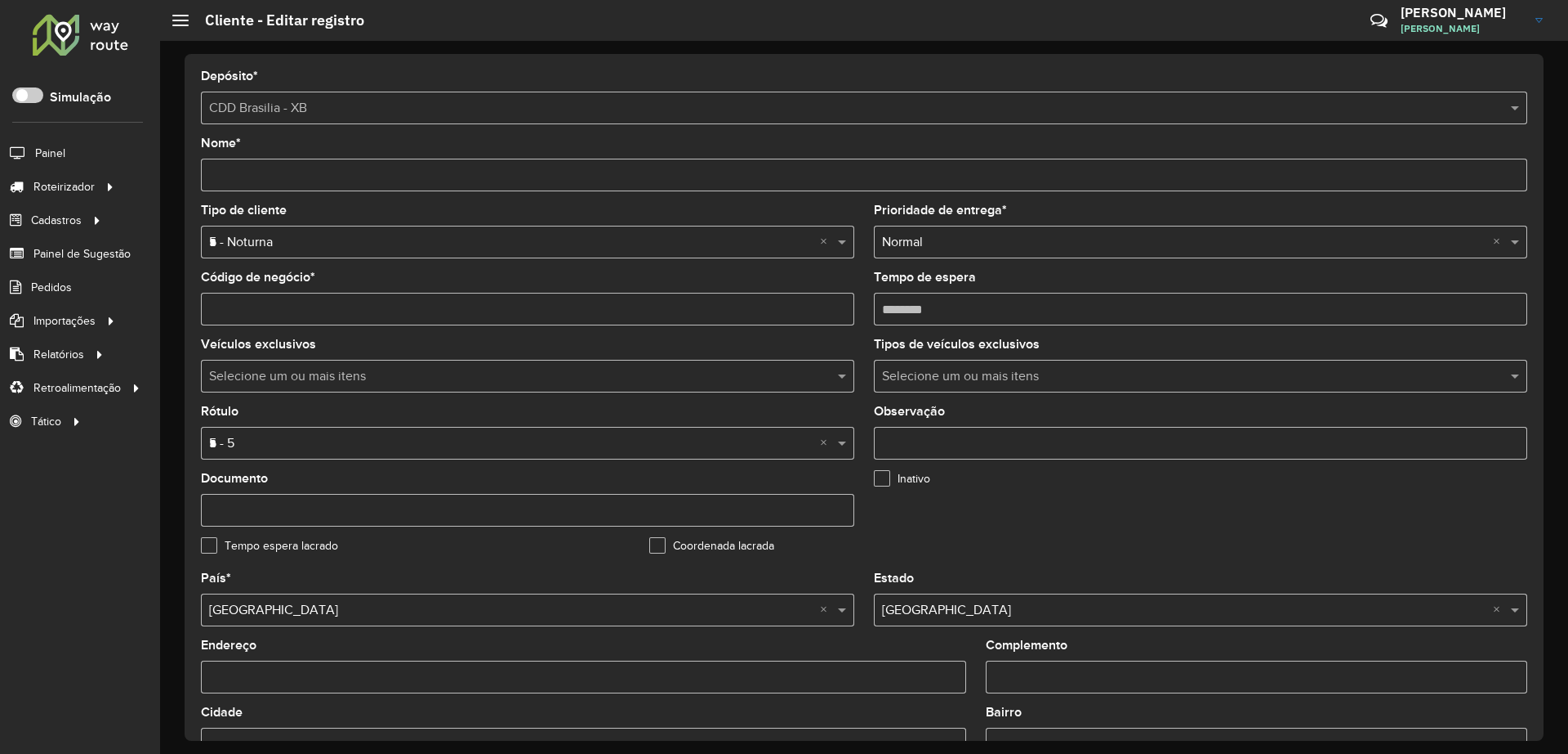
click at [1152, 534] on formly-field "Inativo" at bounding box center [1088, 506] width 449 height 67
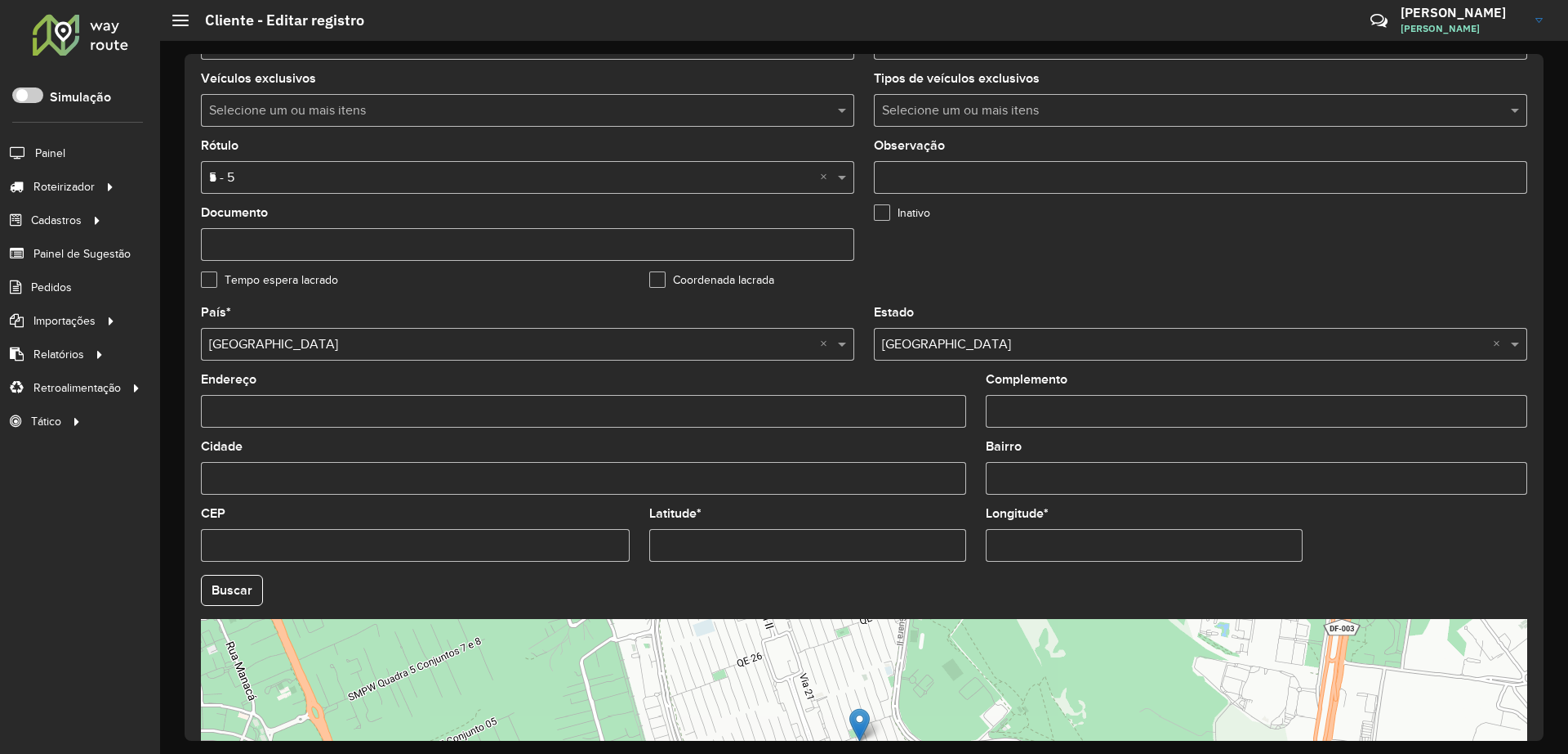
scroll to position [462, 0]
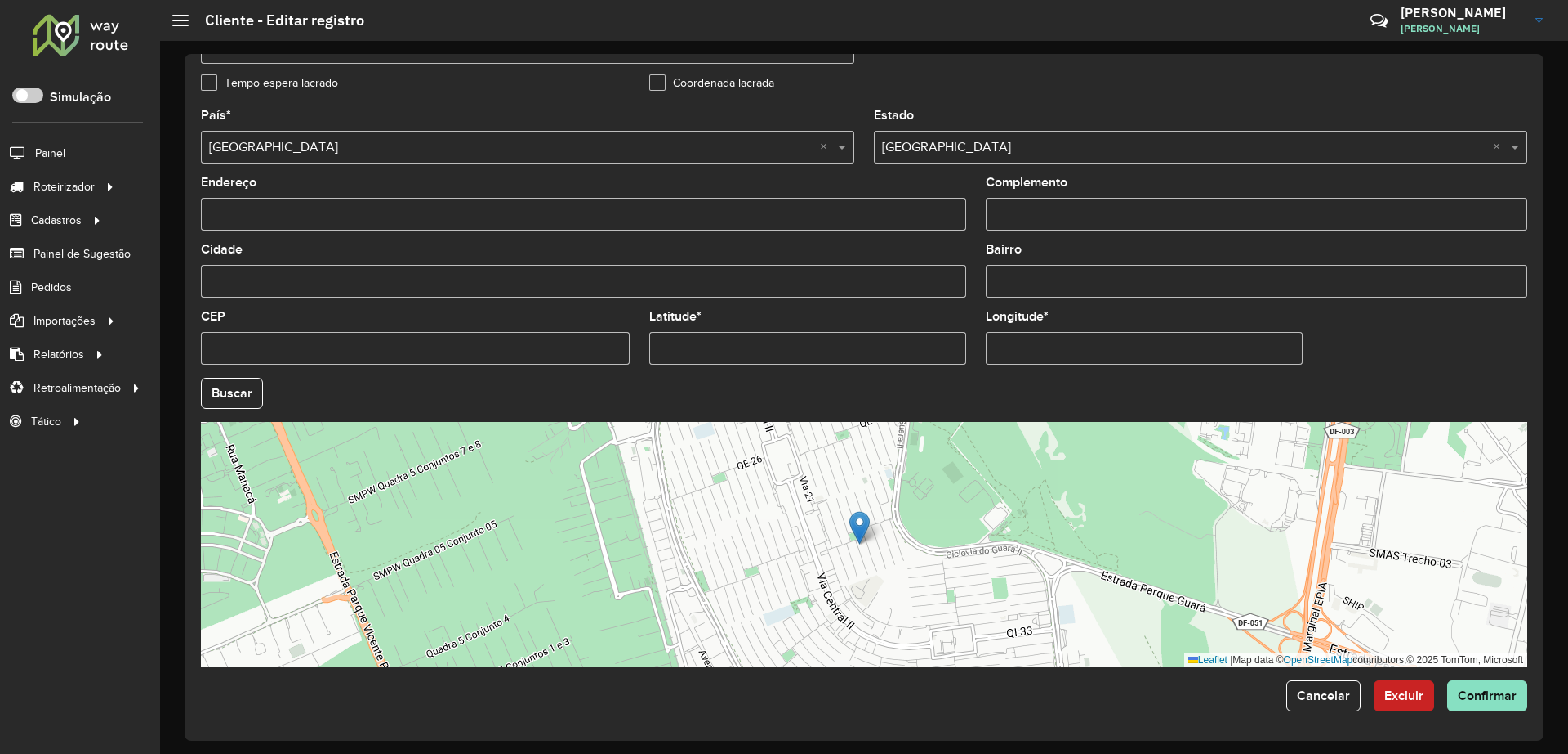
click at [1249, 602] on div "Depósito * Selecione um depósito × CDD Brasilia - XB Nome * Tipo de cliente Sel…" at bounding box center [864, 397] width 1359 height 686
click at [1249, 602] on button "Cancelar" at bounding box center [1324, 695] width 74 height 31
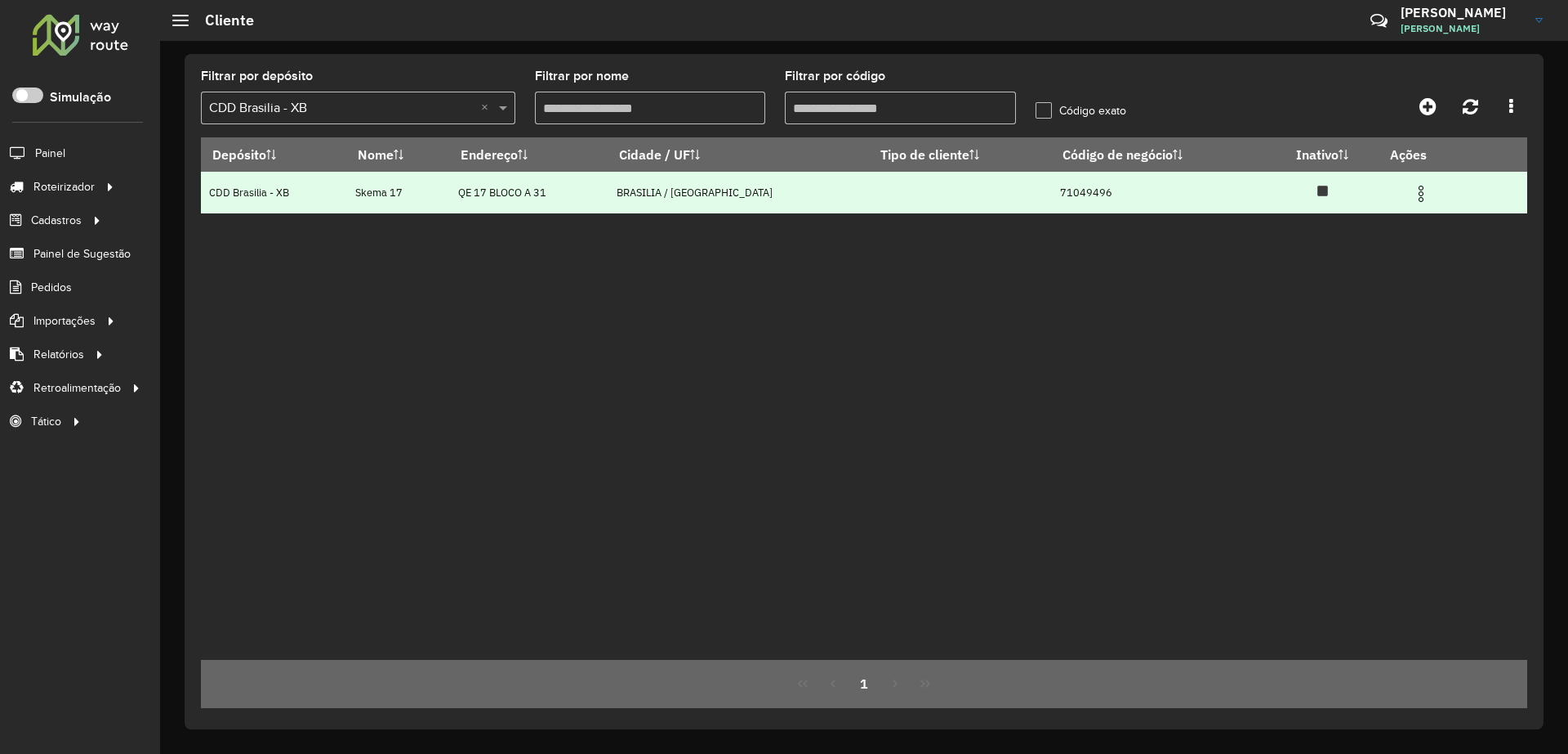
click at [1249, 198] on img at bounding box center [1421, 194] width 20 height 20
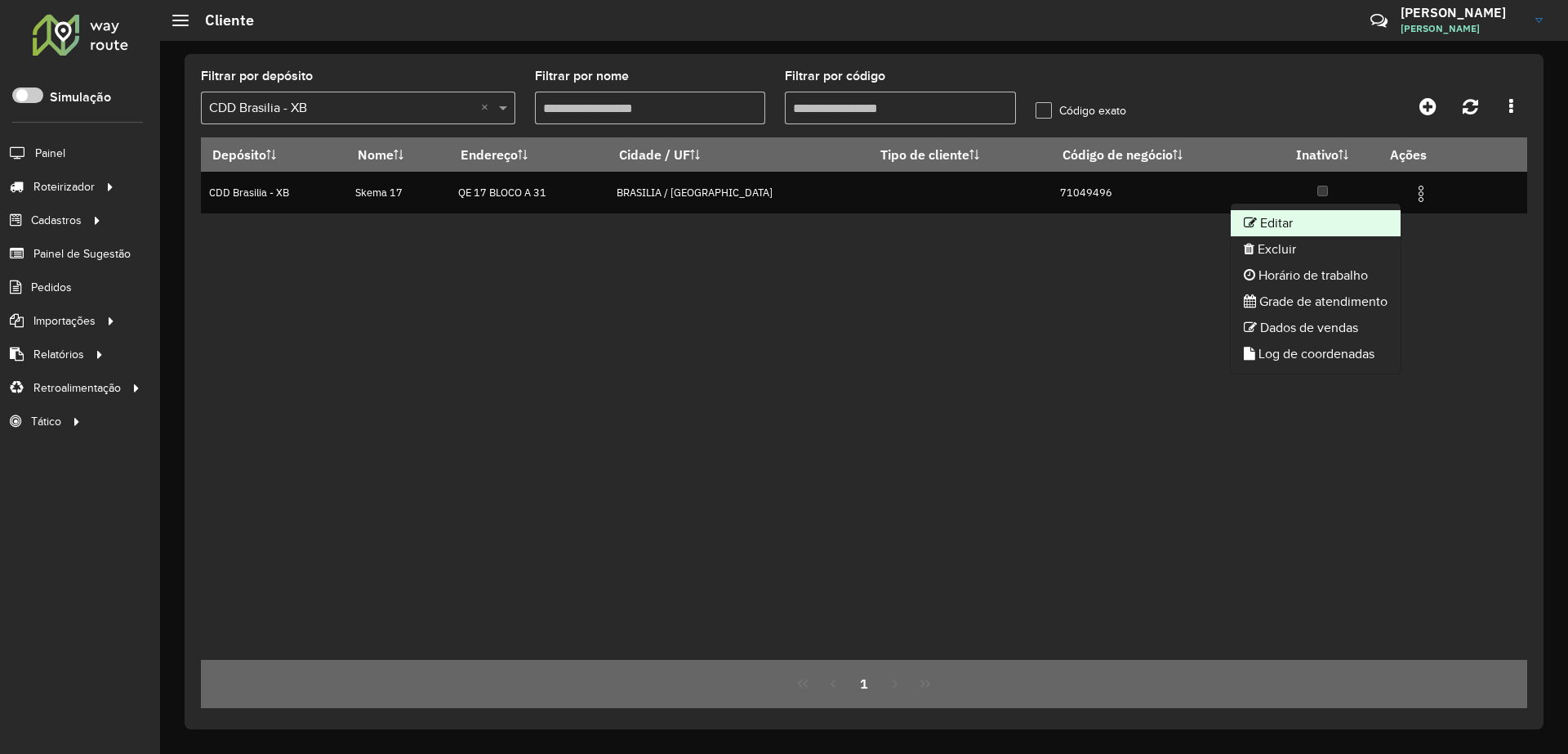
click at [1249, 222] on li "Editar" at bounding box center [1316, 222] width 170 height 26
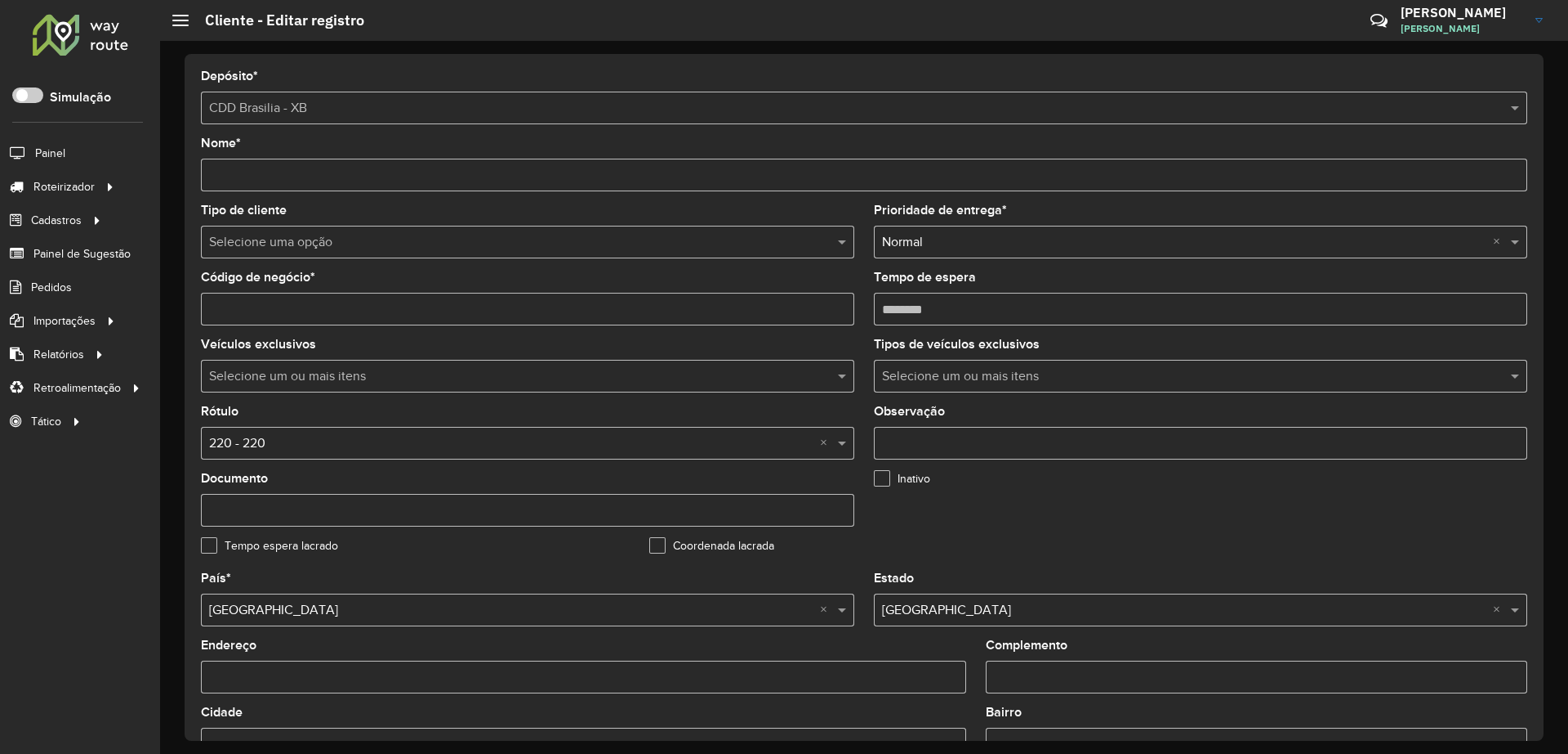
click at [376, 238] on input "text" at bounding box center [512, 242] width 605 height 20
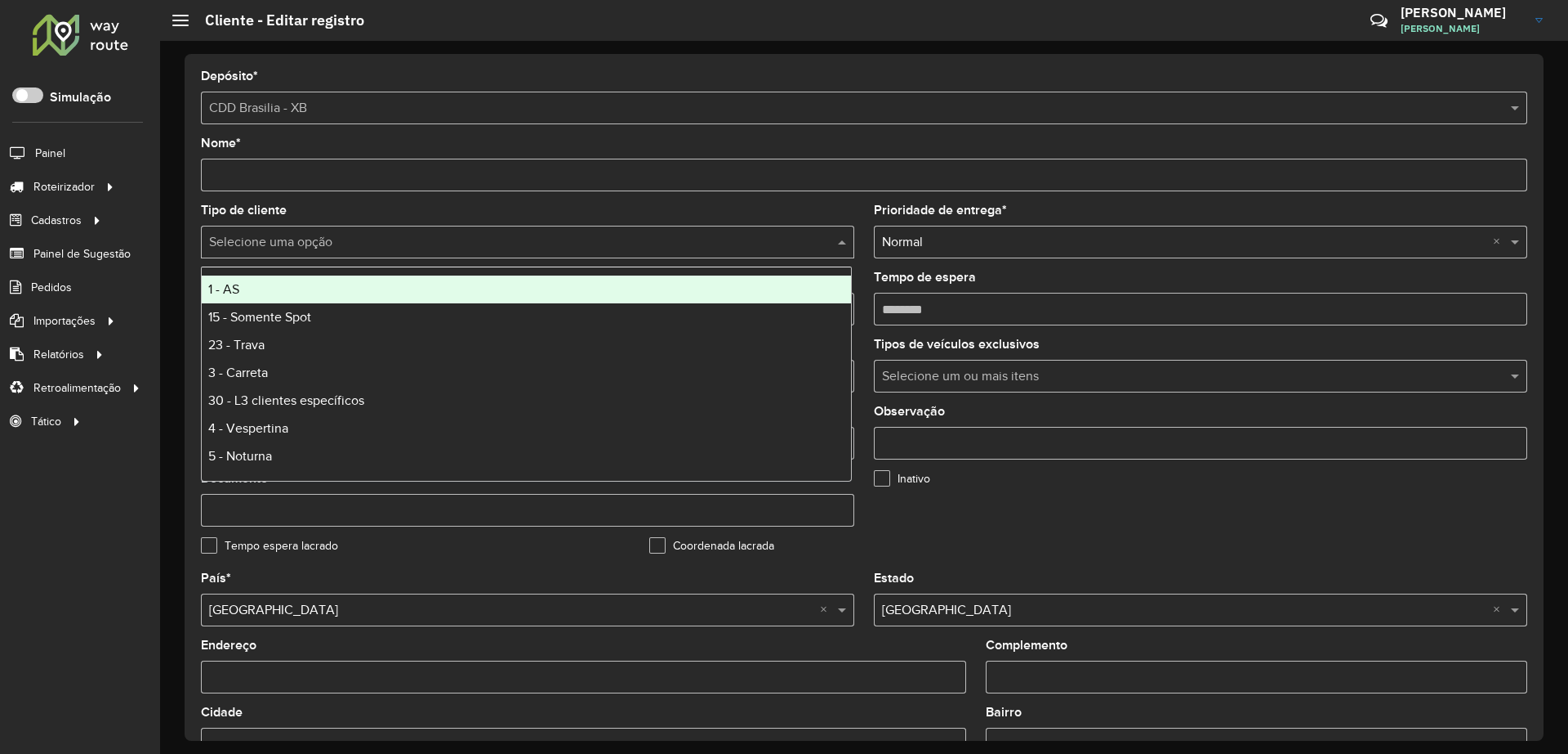
type input "*"
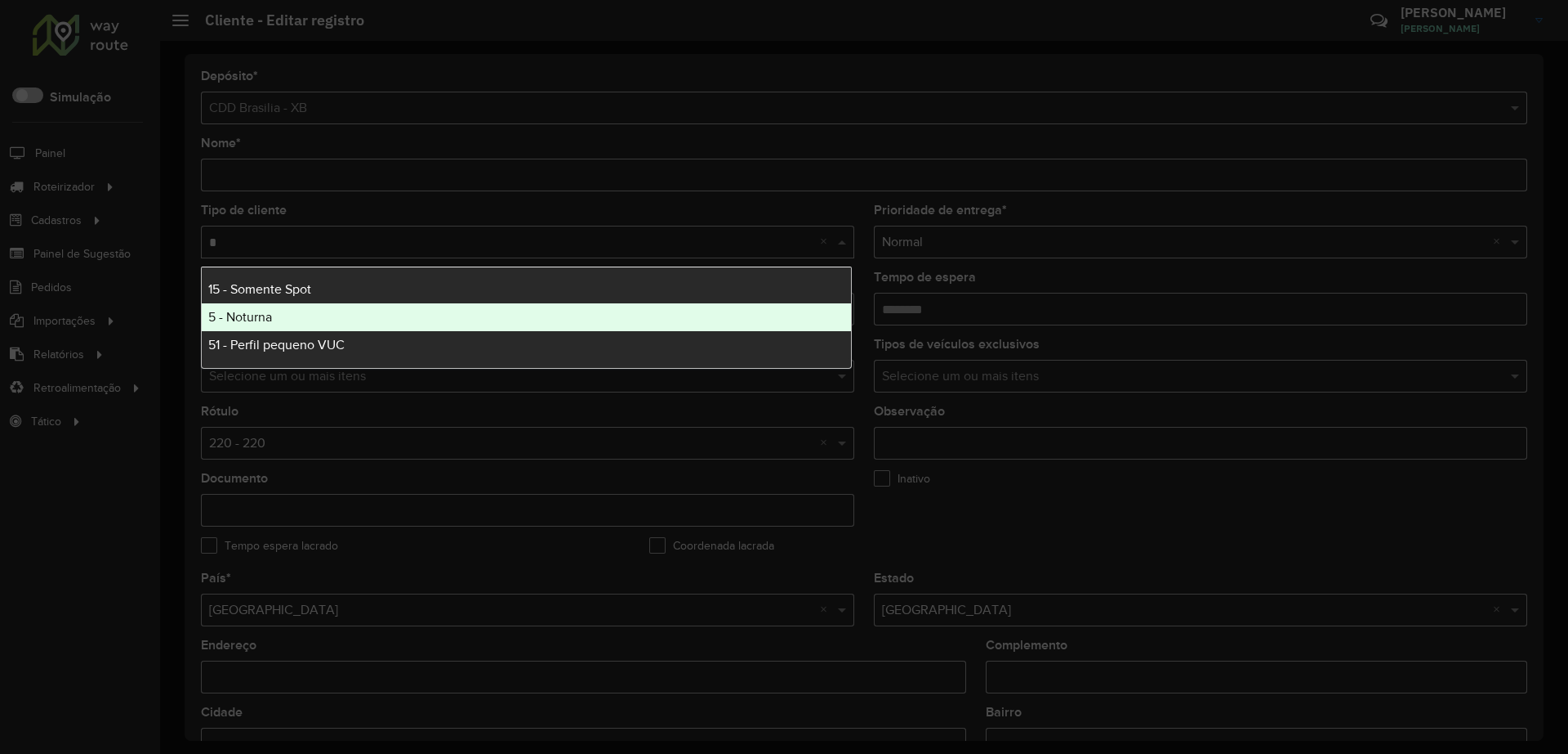
click at [230, 316] on span "5 - Noturna" at bounding box center [240, 316] width 64 height 14
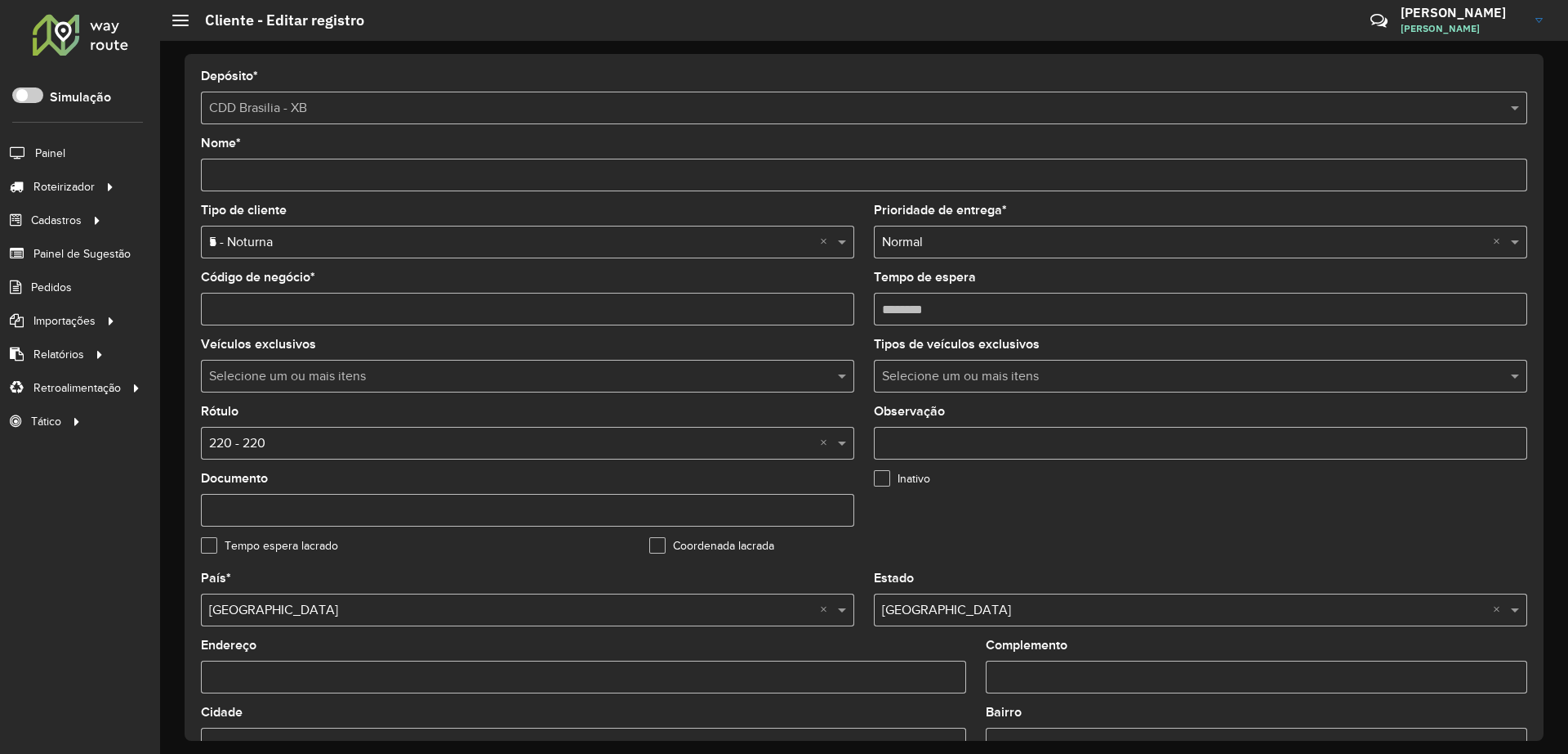
click at [1154, 496] on formly-field "Inativo" at bounding box center [1088, 506] width 449 height 67
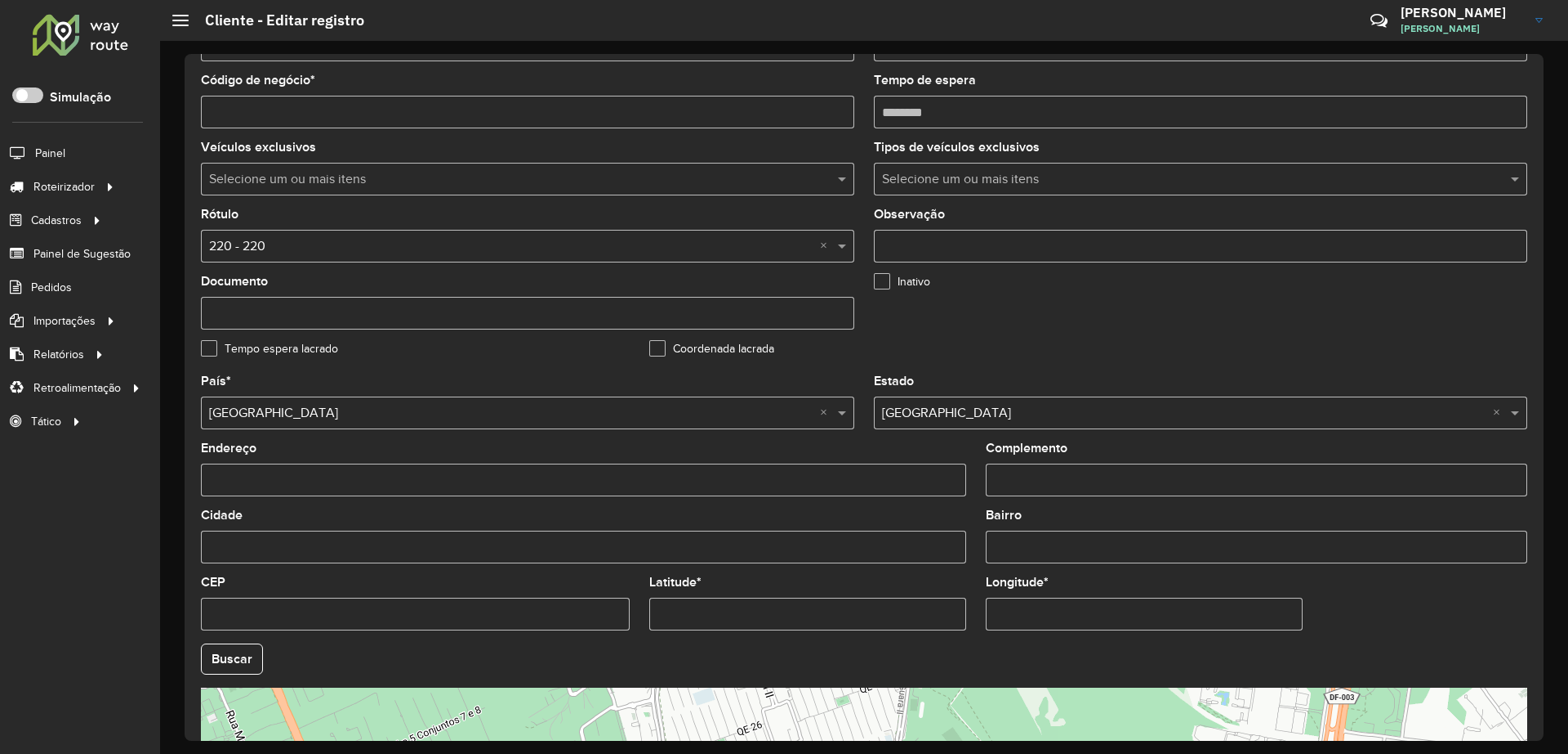
scroll to position [462, 0]
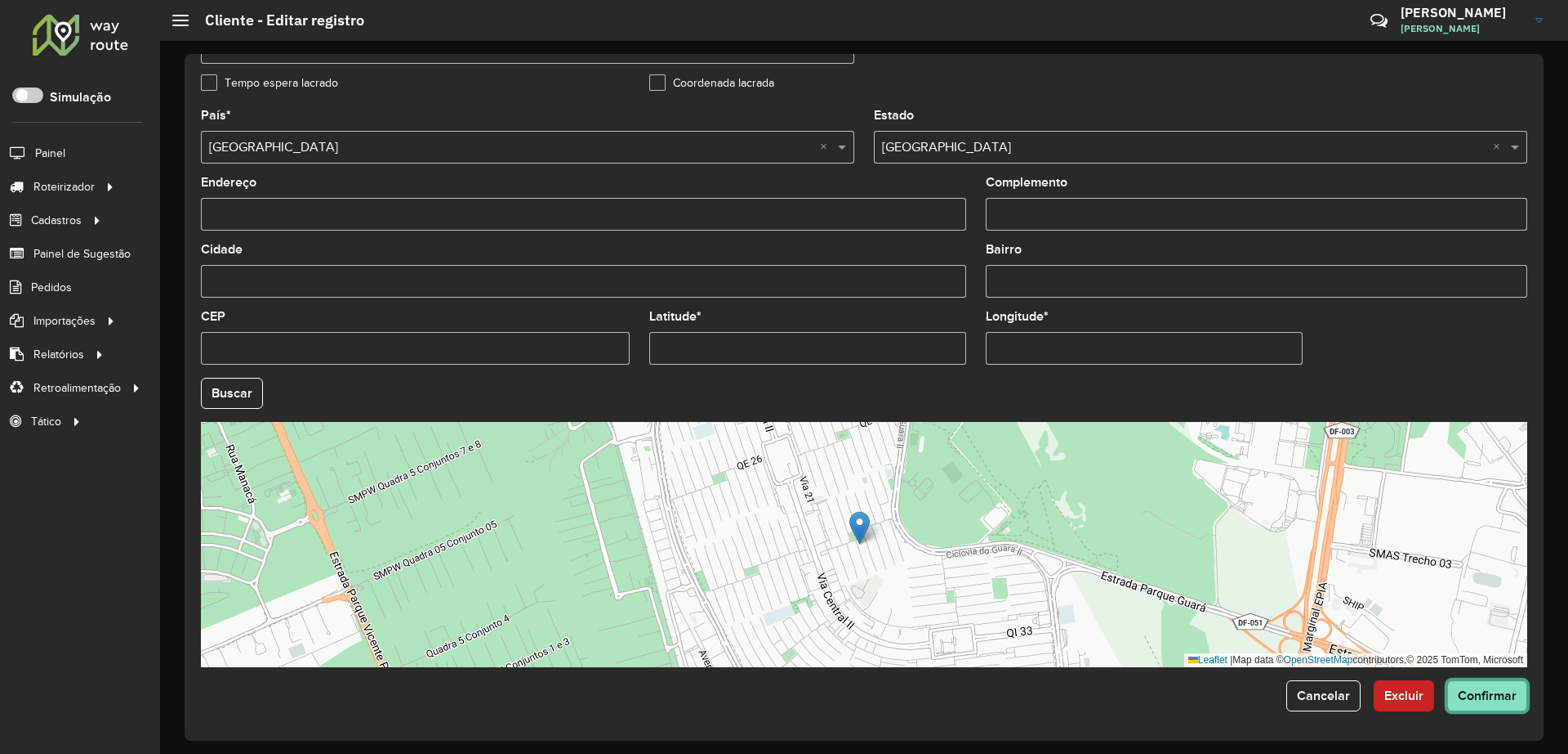
click at [1249, 602] on button "Confirmar" at bounding box center [1488, 695] width 80 height 31
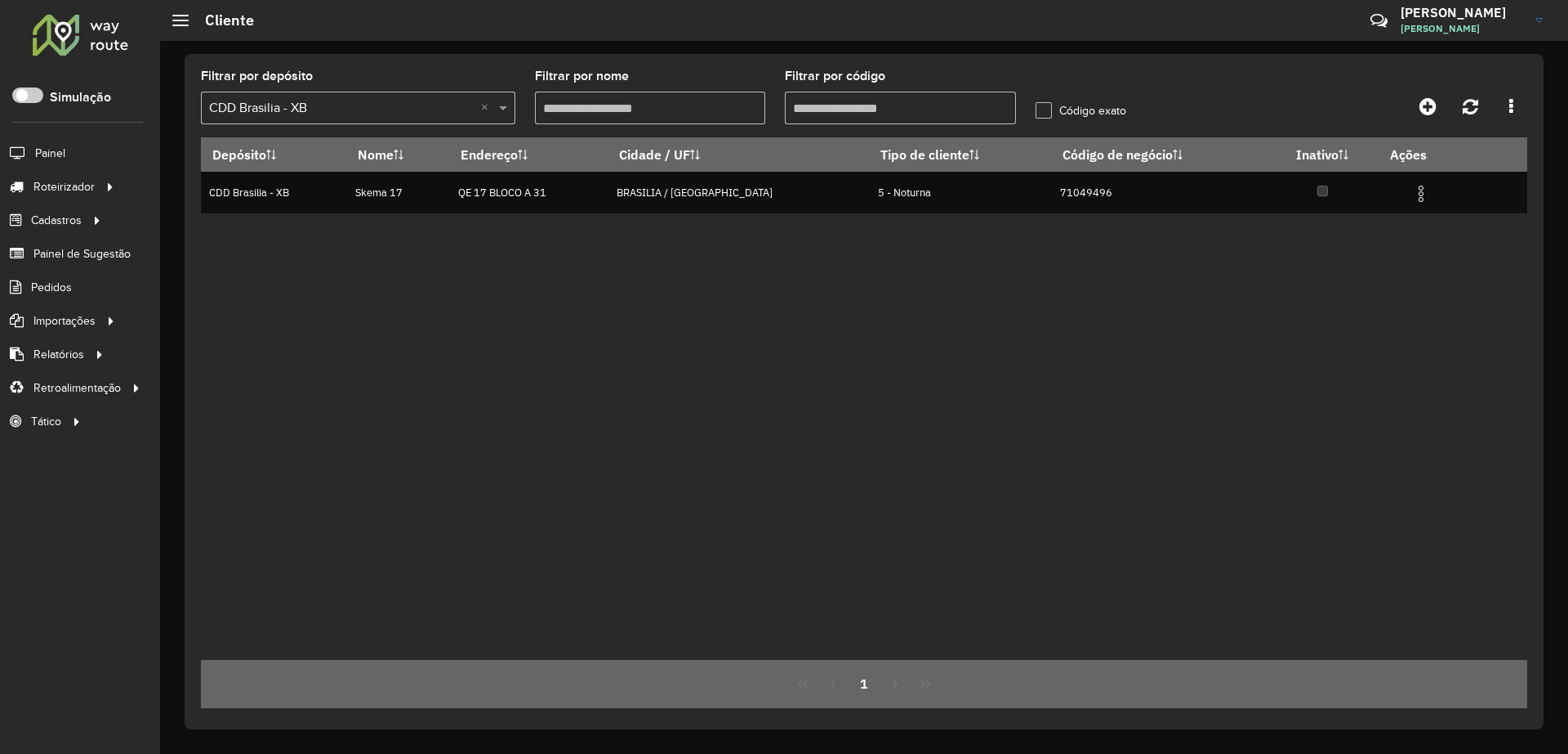
click at [869, 117] on input "Filtrar por código" at bounding box center [900, 108] width 231 height 32
click at [869, 117] on input "*****" at bounding box center [900, 108] width 231 height 32
paste input "text"
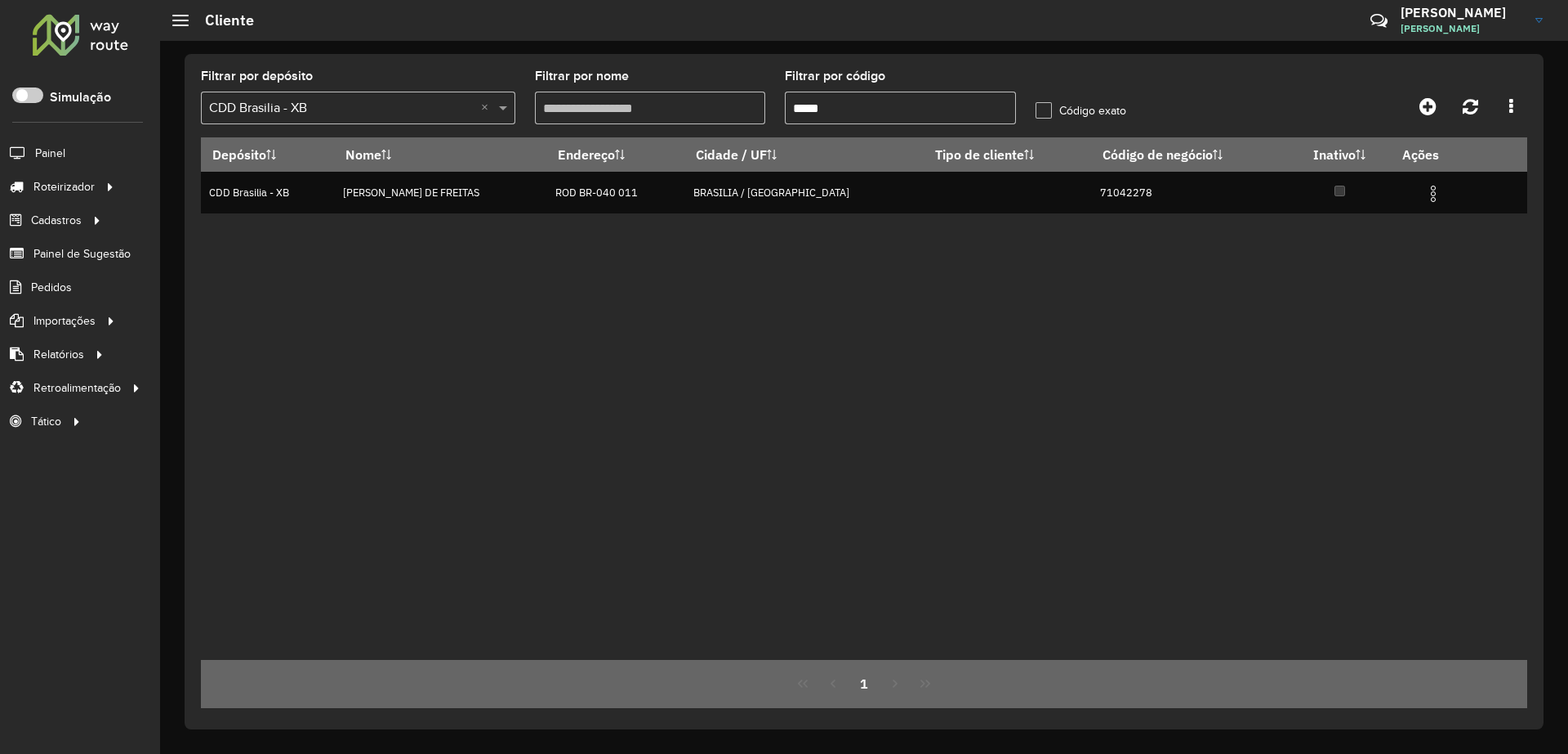
type input "*****"
click at [355, 108] on input "text" at bounding box center [342, 109] width 266 height 20
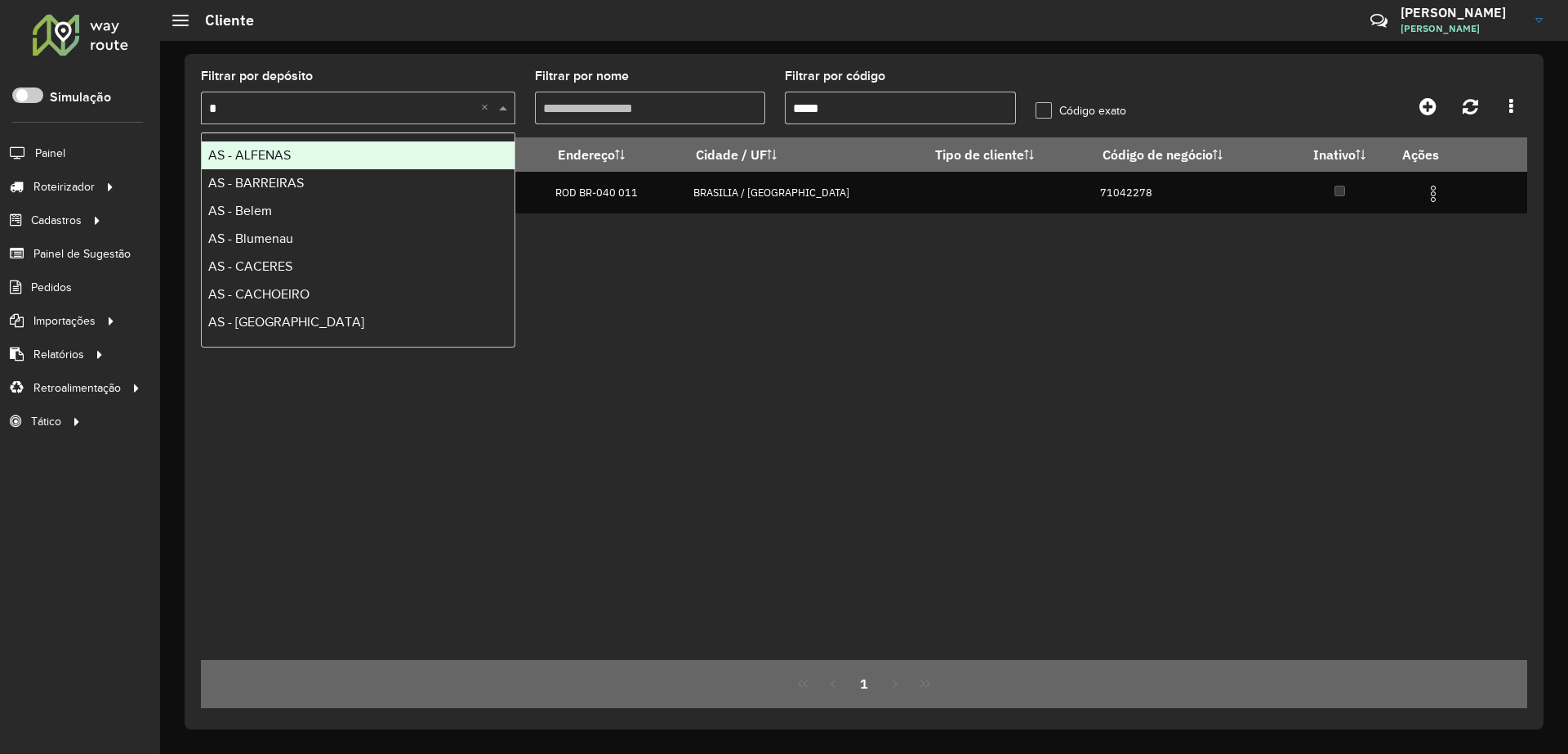
type input "**"
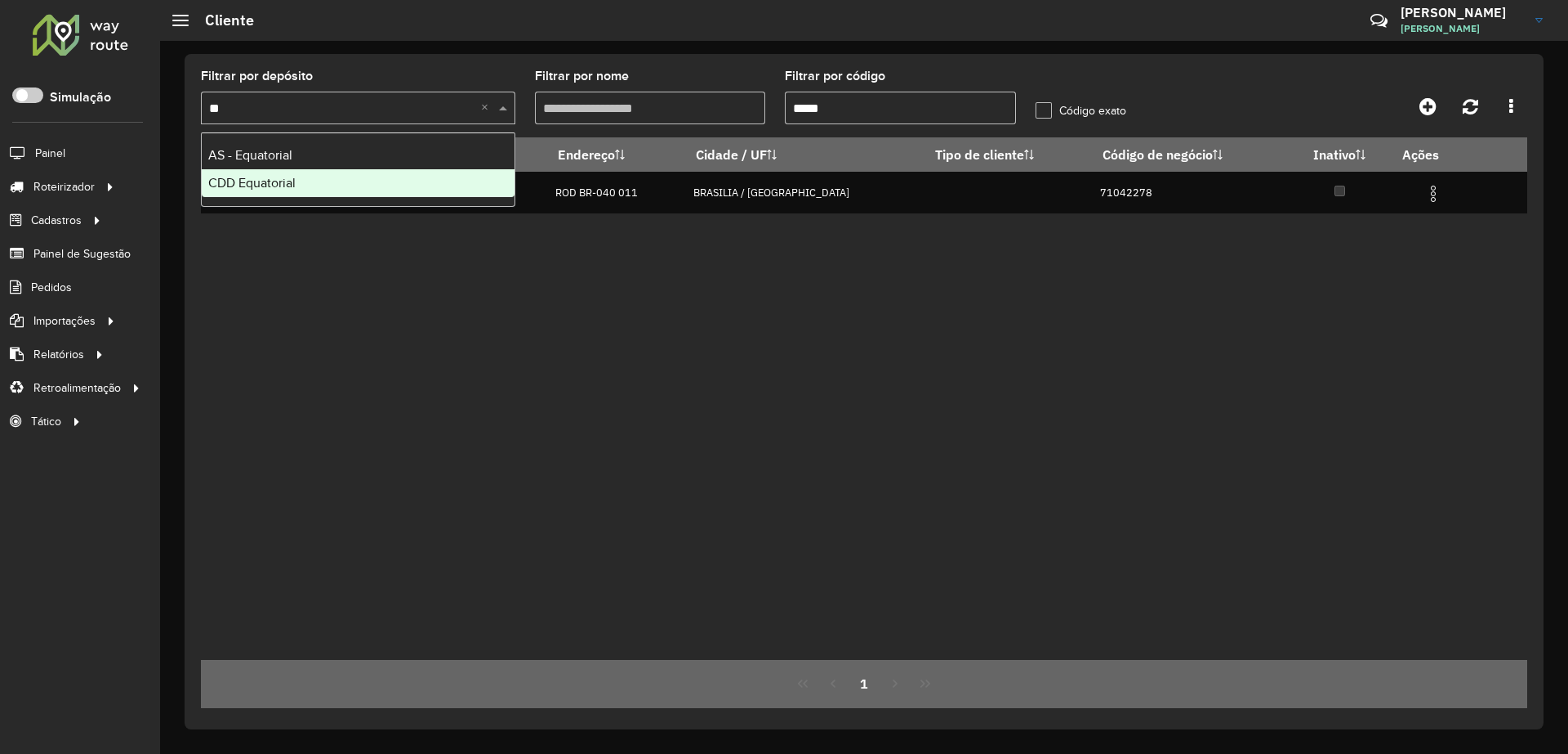
click at [269, 184] on span "CDD Equatorial" at bounding box center [252, 182] width 88 height 14
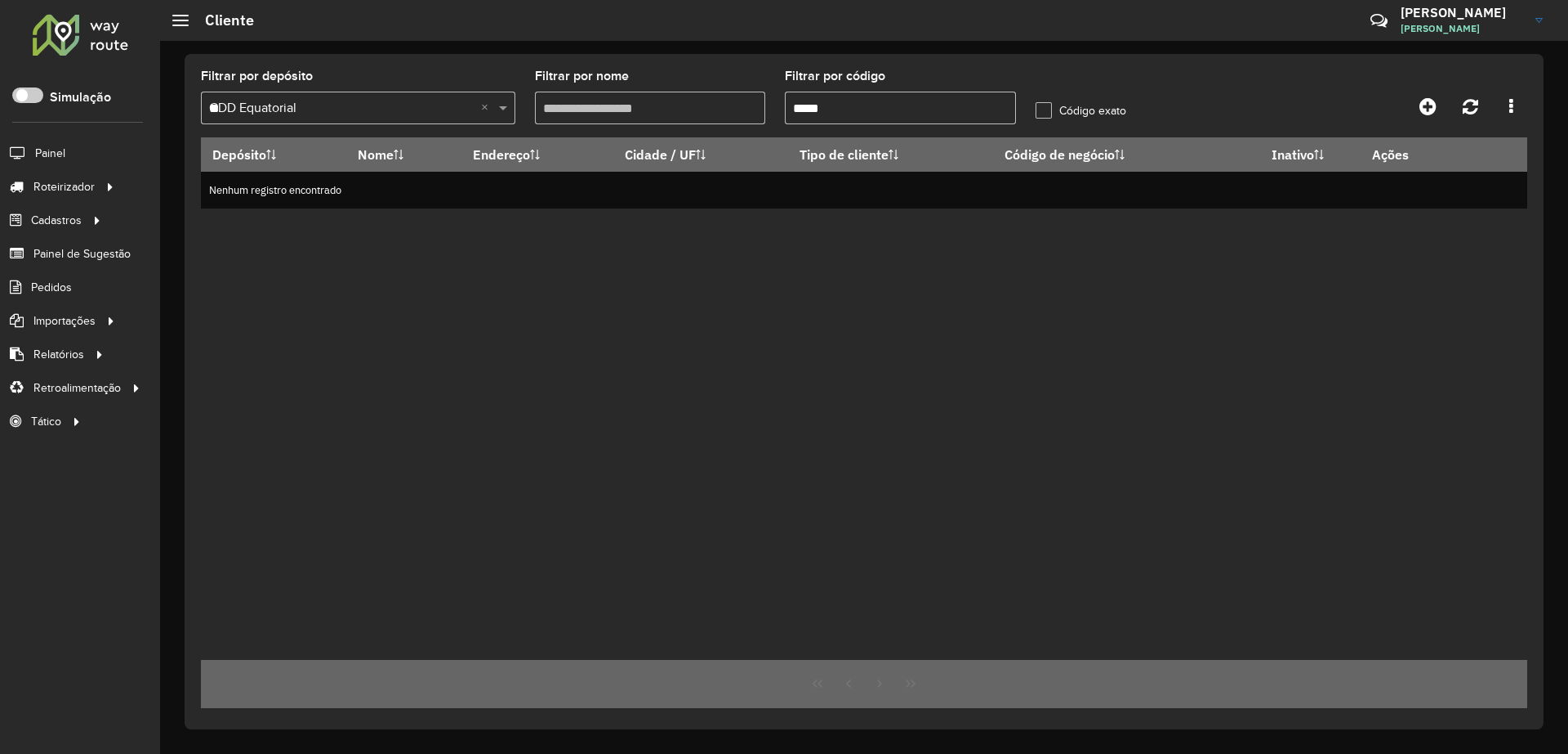
click at [812, 109] on input "*****" at bounding box center [900, 108] width 231 height 32
click at [814, 108] on input "*****" at bounding box center [900, 108] width 231 height 32
click at [831, 106] on input "*****" at bounding box center [900, 108] width 231 height 32
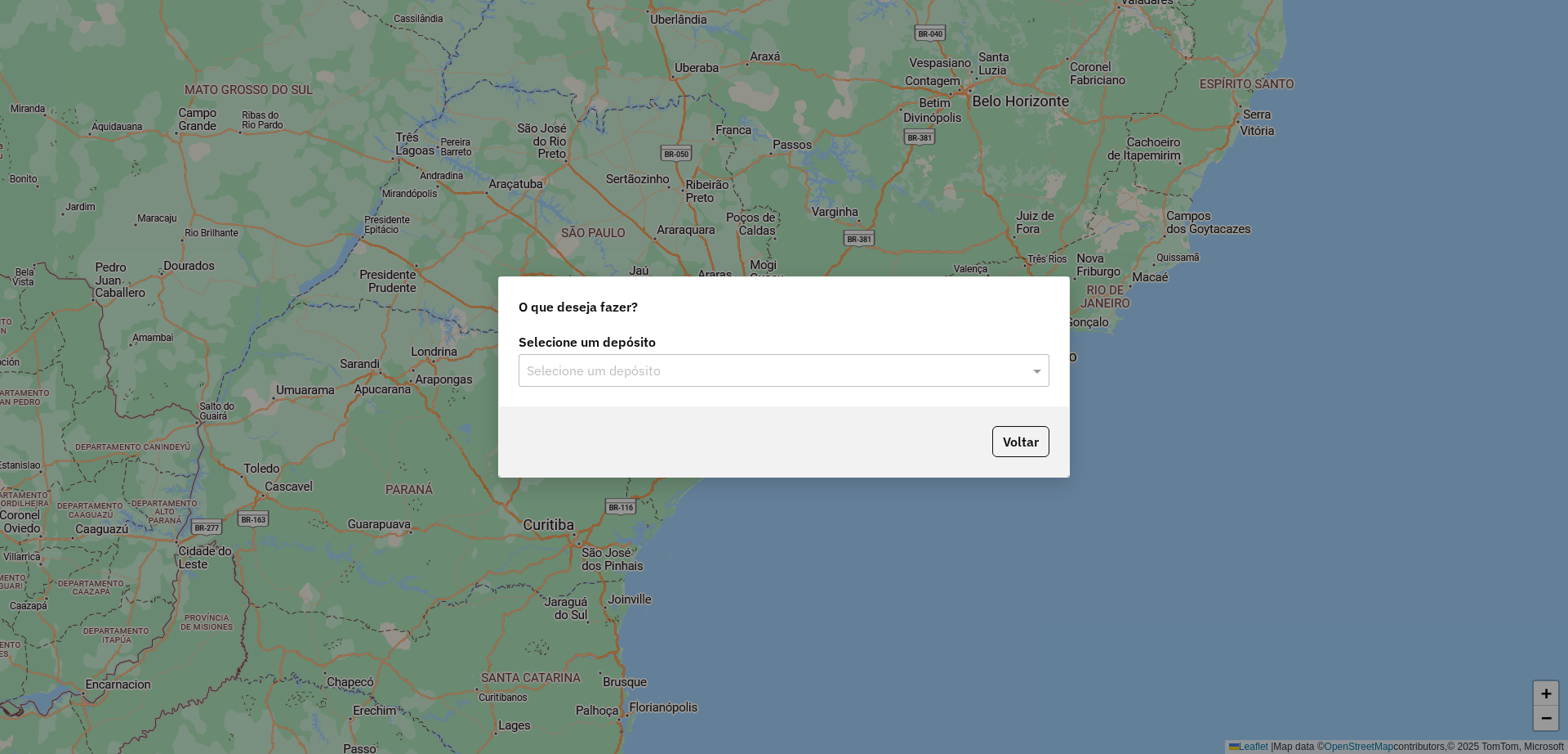
click at [765, 372] on input "text" at bounding box center [768, 371] width 482 height 20
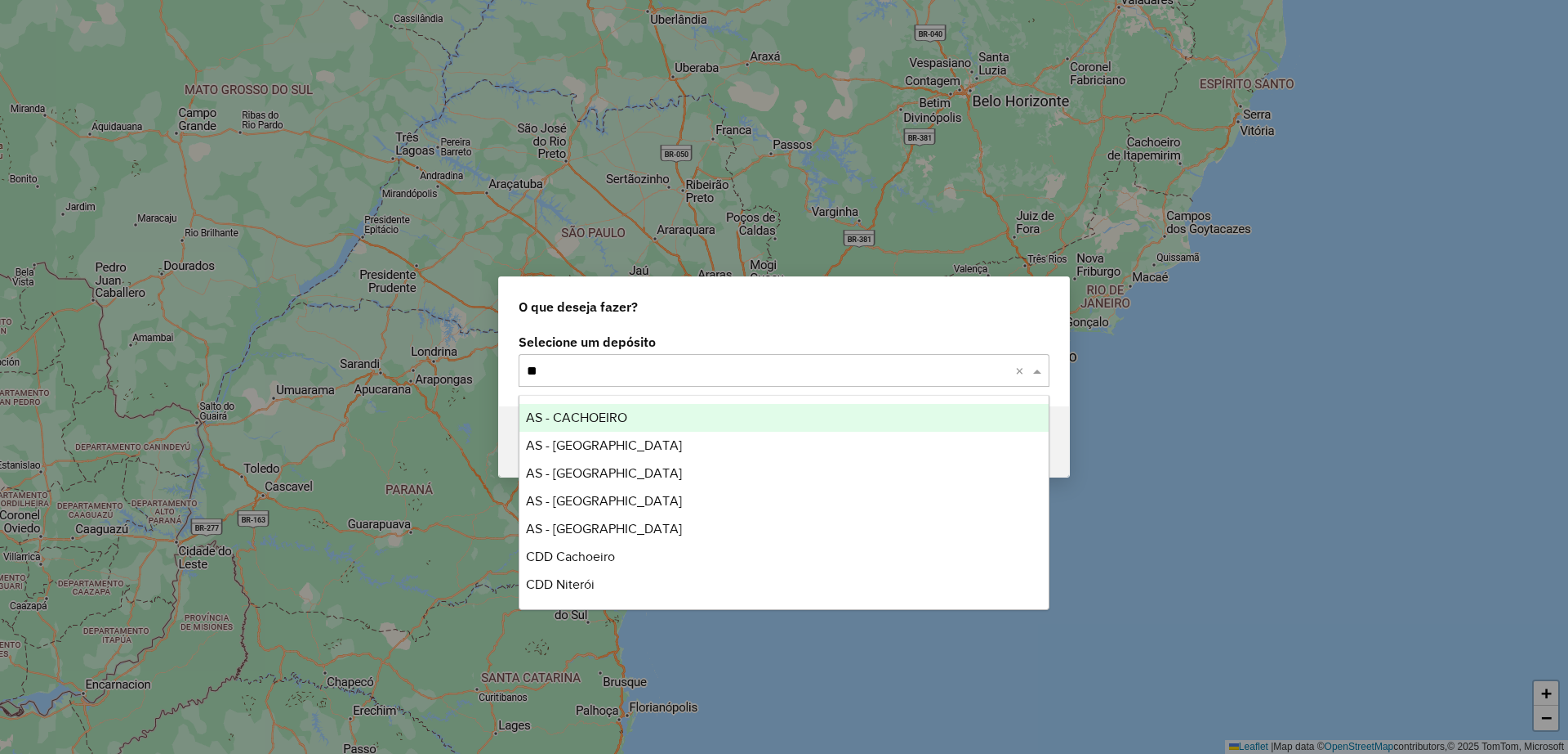
type input "***"
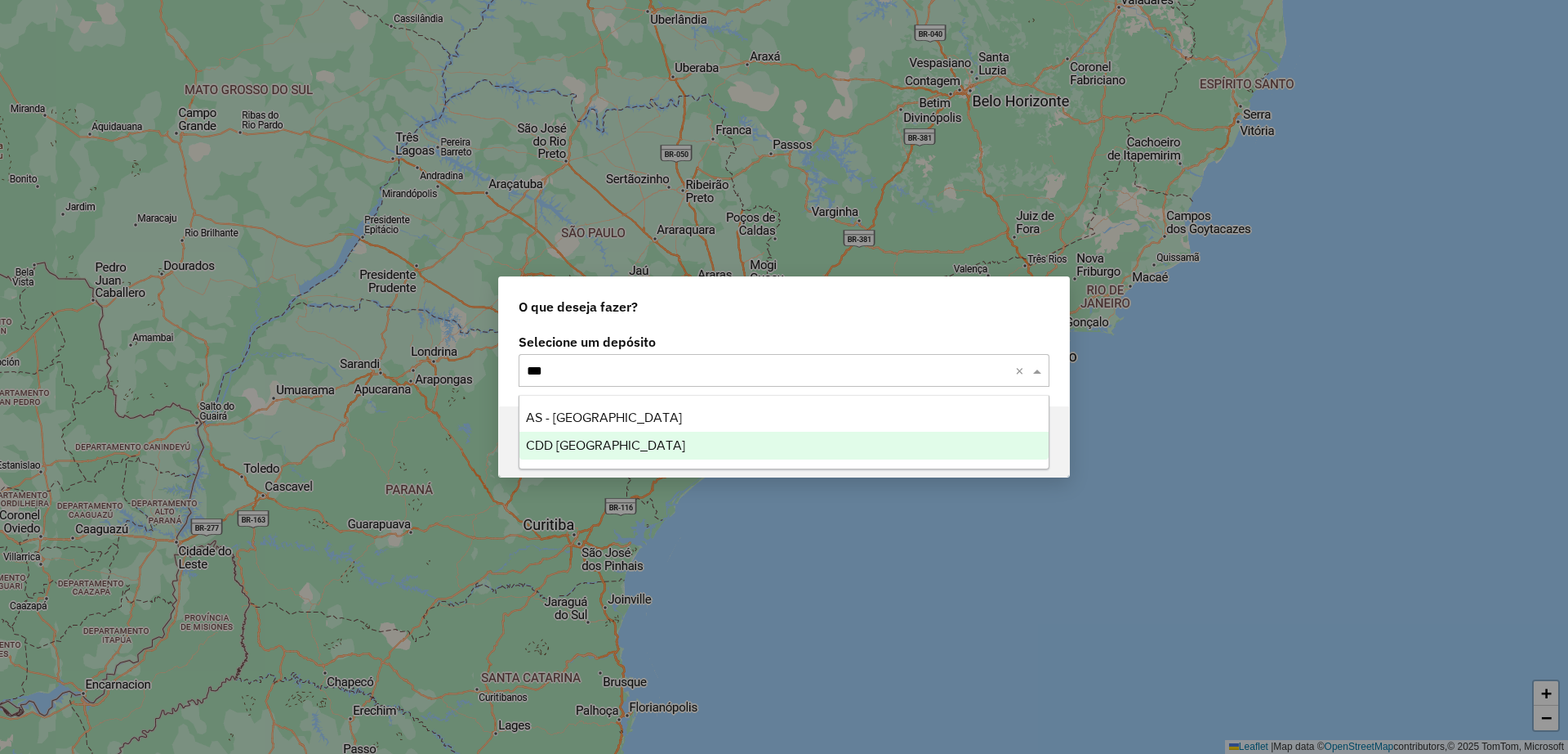
click at [682, 445] on div "CDD [GEOGRAPHIC_DATA]" at bounding box center [784, 445] width 530 height 28
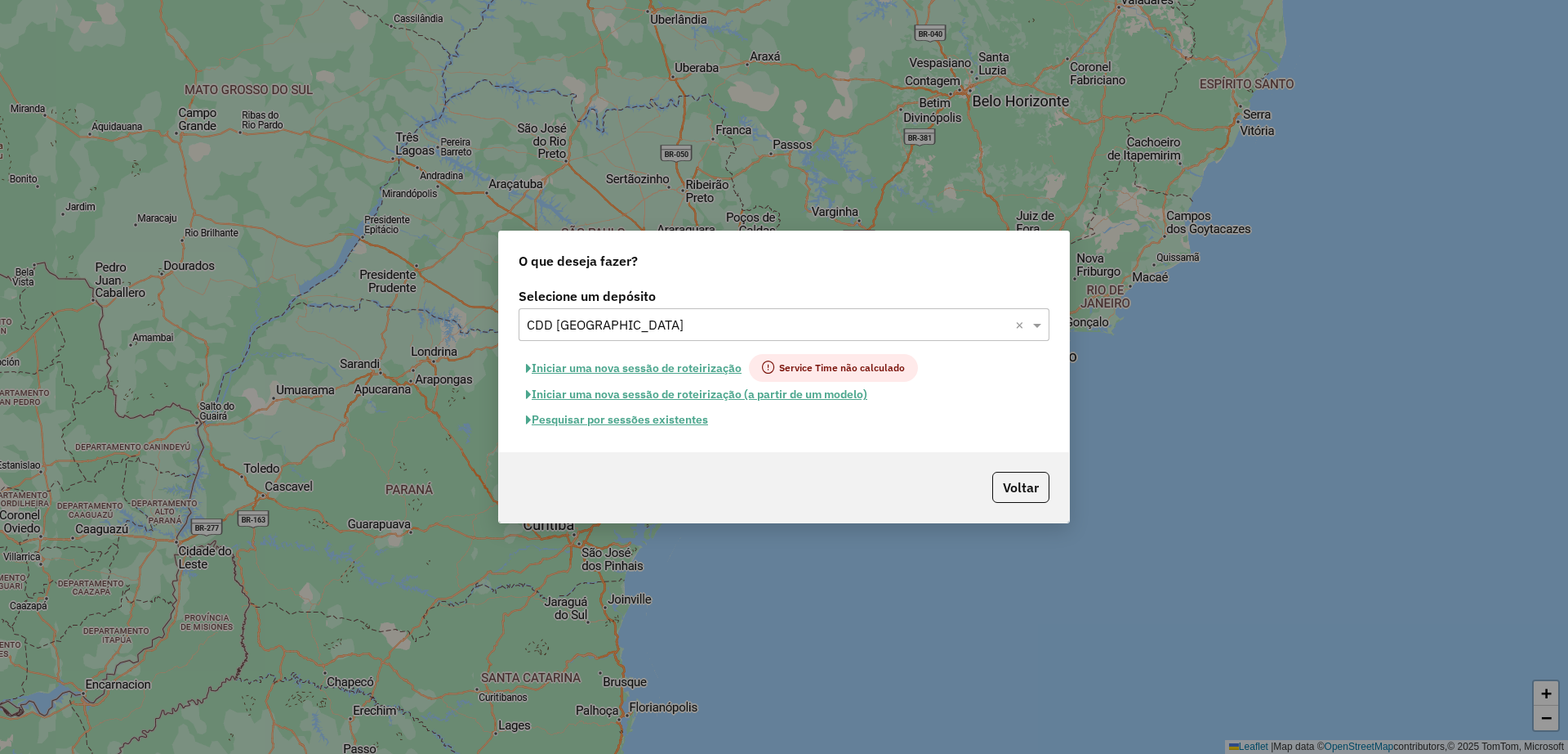
click at [653, 418] on button "Pesquisar por sessões existentes" at bounding box center [617, 419] width 197 height 26
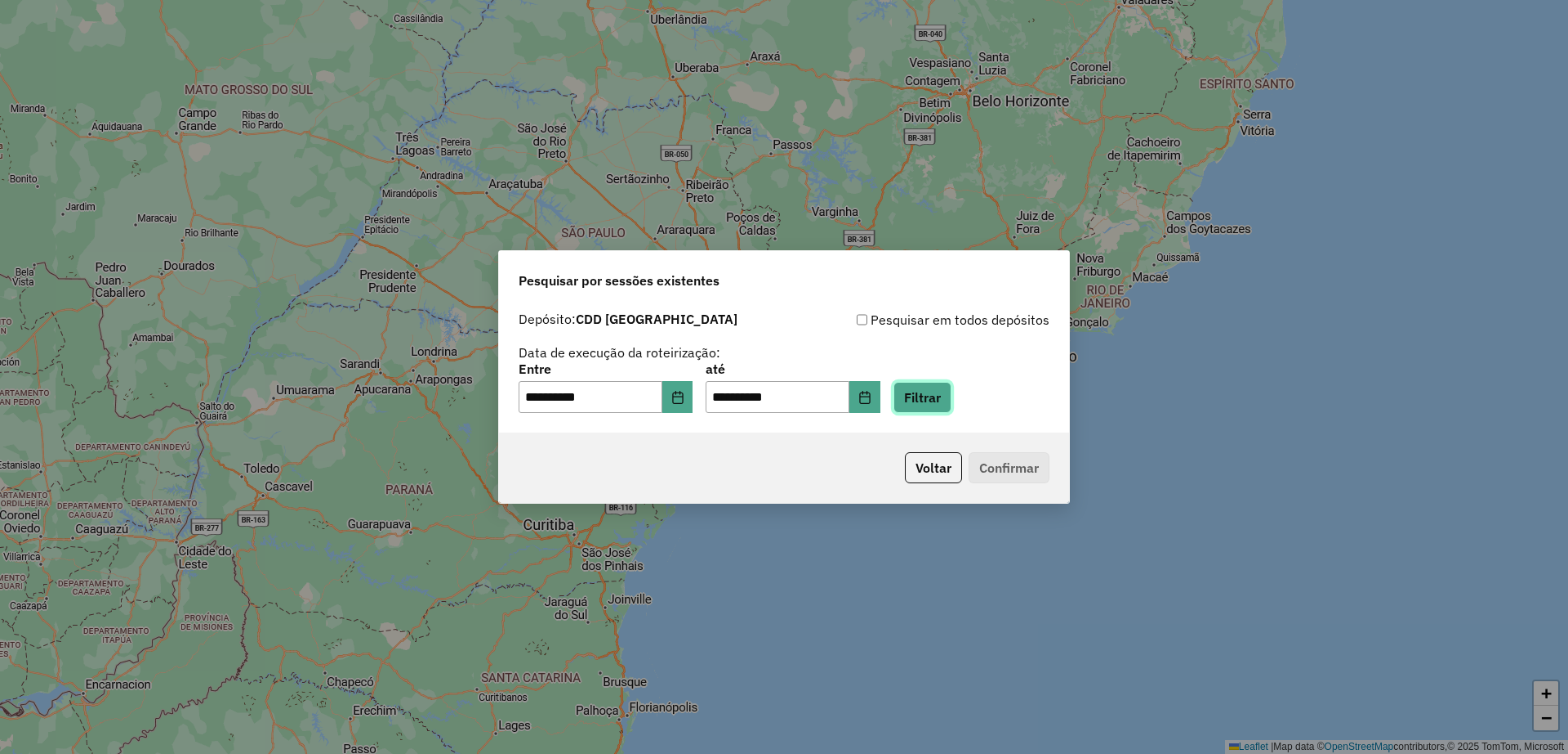
click at [945, 397] on button "Filtrar" at bounding box center [922, 397] width 58 height 31
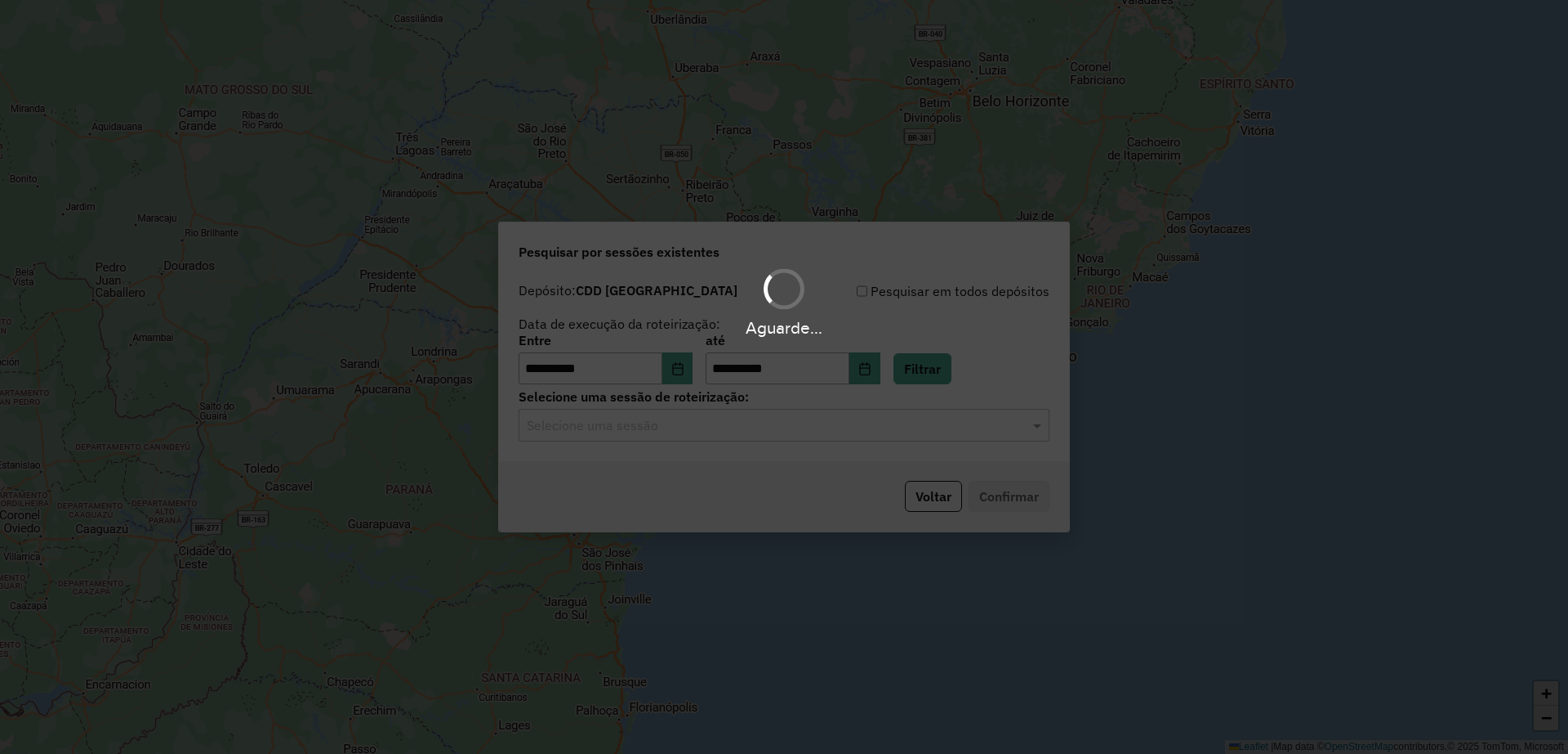
click at [731, 418] on input "text" at bounding box center [768, 425] width 482 height 20
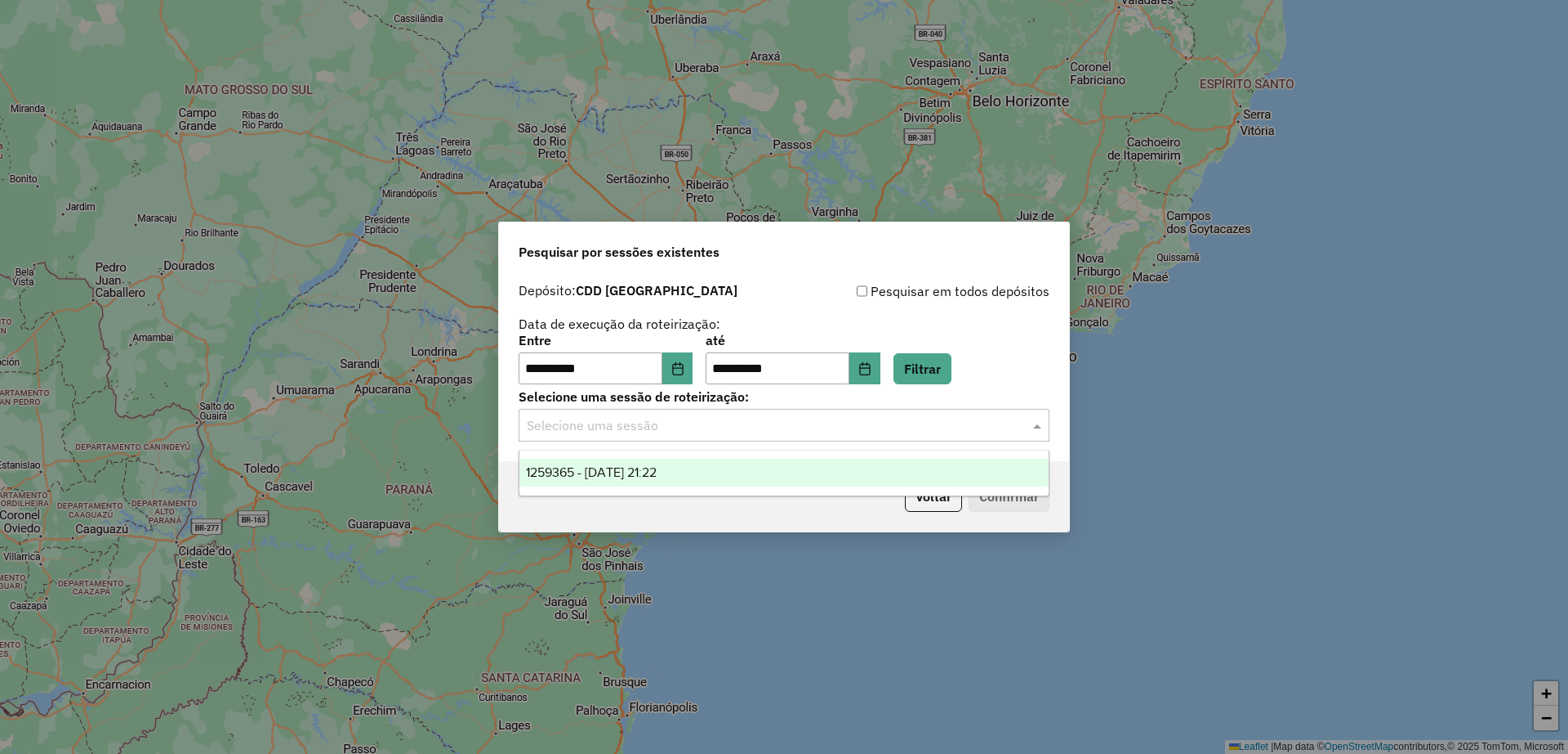
click at [656, 479] on span "1259365 - 04/09/2025 21:22" at bounding box center [591, 472] width 131 height 14
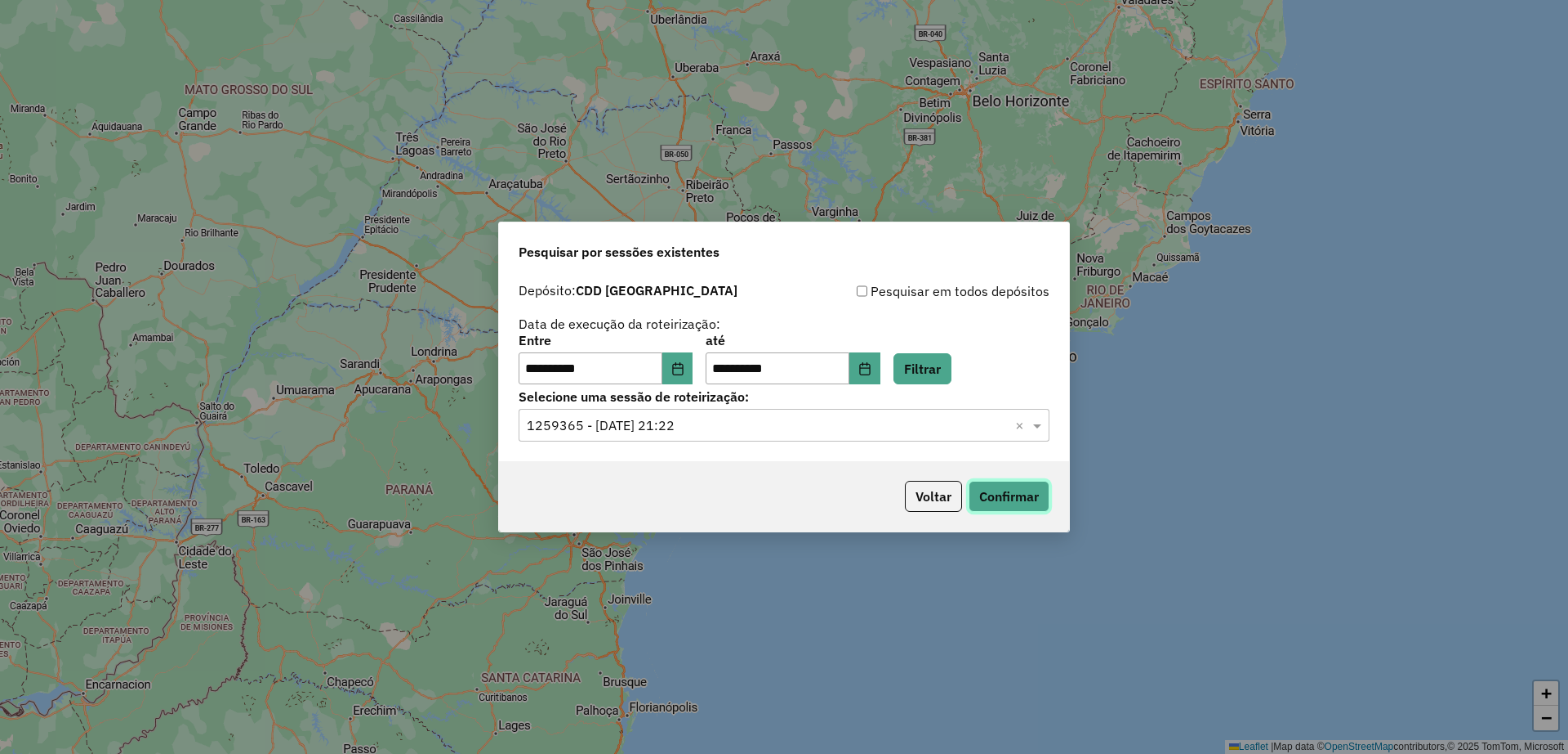
click at [1005, 489] on button "Confirmar" at bounding box center [1009, 496] width 81 height 31
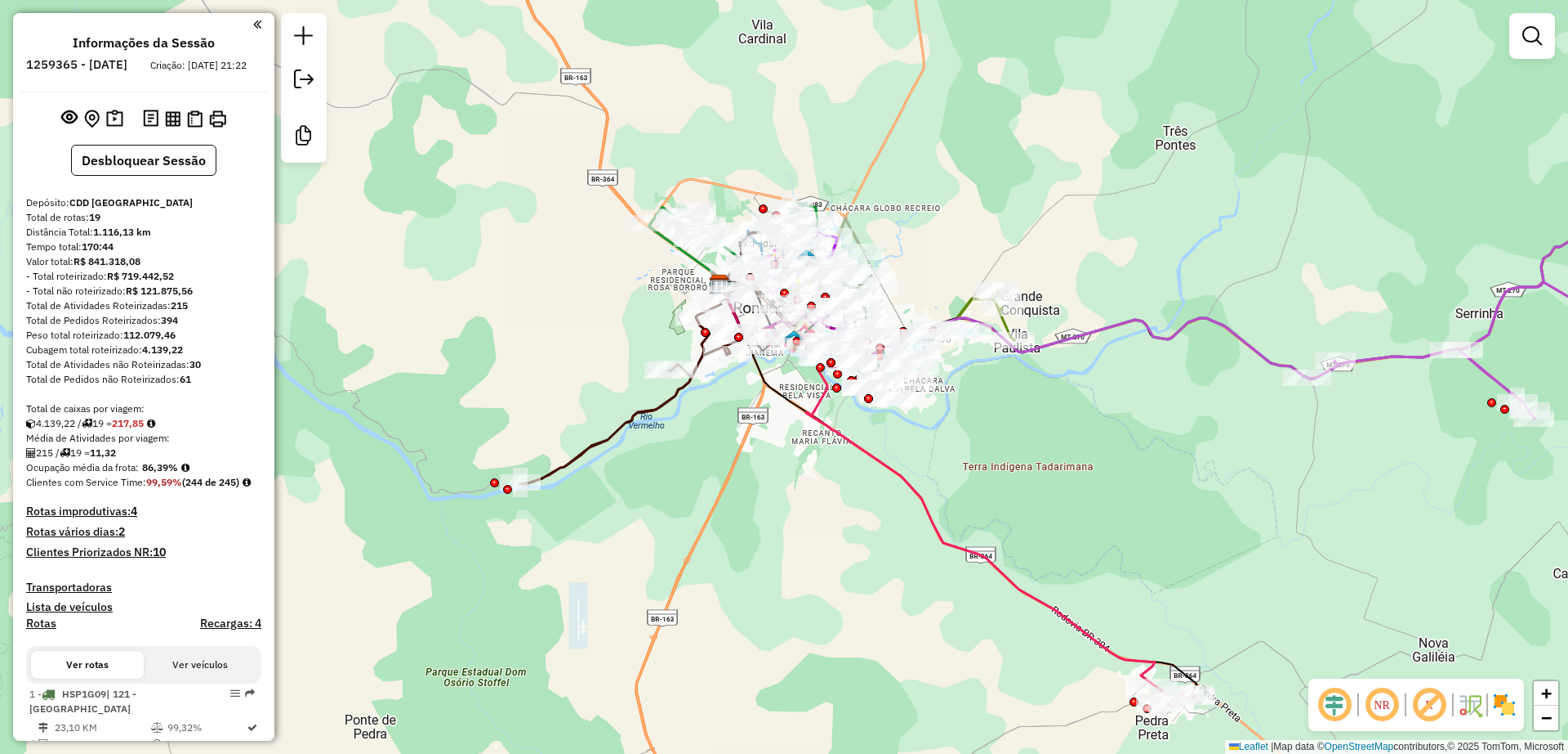
drag, startPoint x: 1339, startPoint y: 705, endPoint x: 1168, endPoint y: 557, distance: 226.2
click at [1340, 705] on em at bounding box center [1335, 704] width 39 height 39
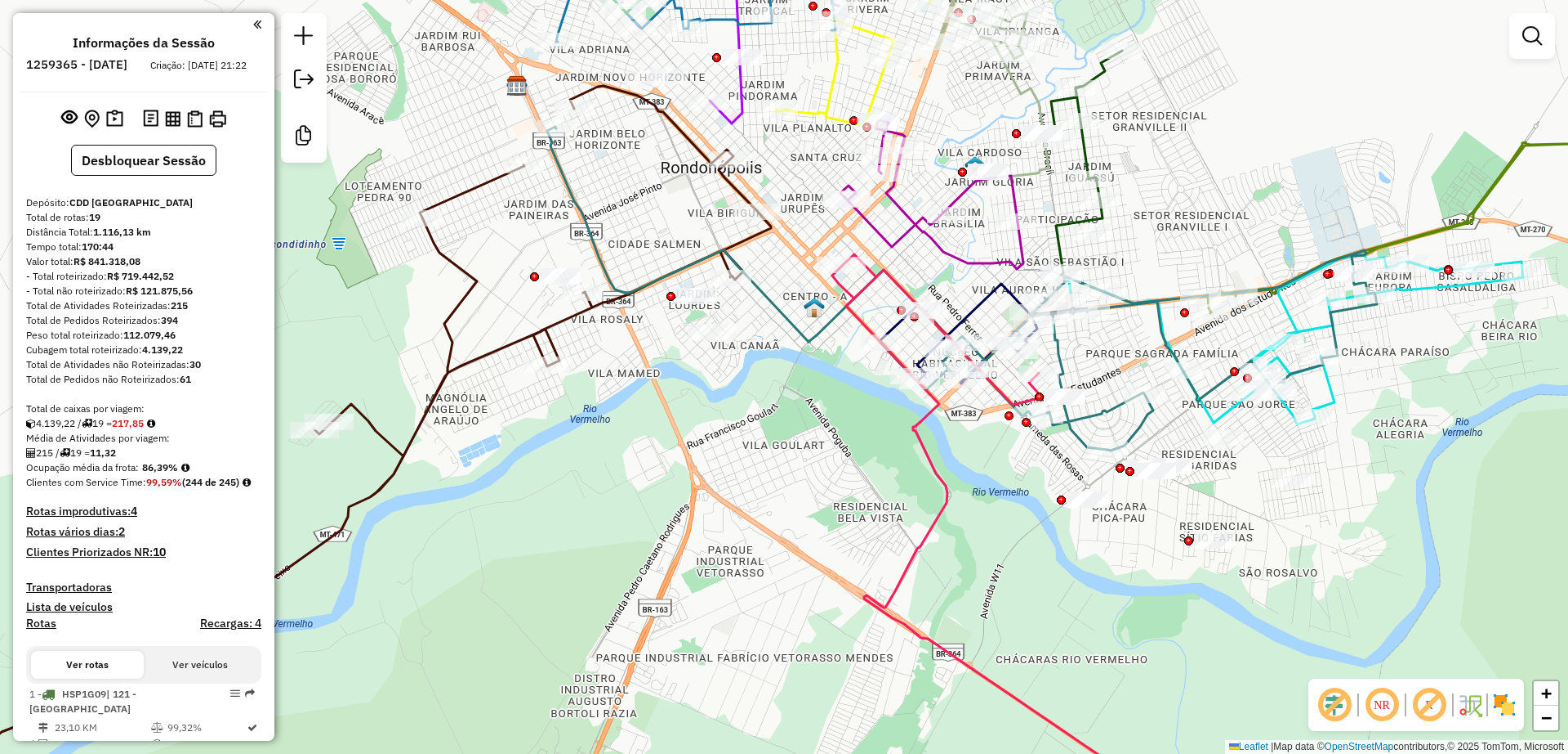
click at [820, 308] on img at bounding box center [814, 307] width 21 height 21
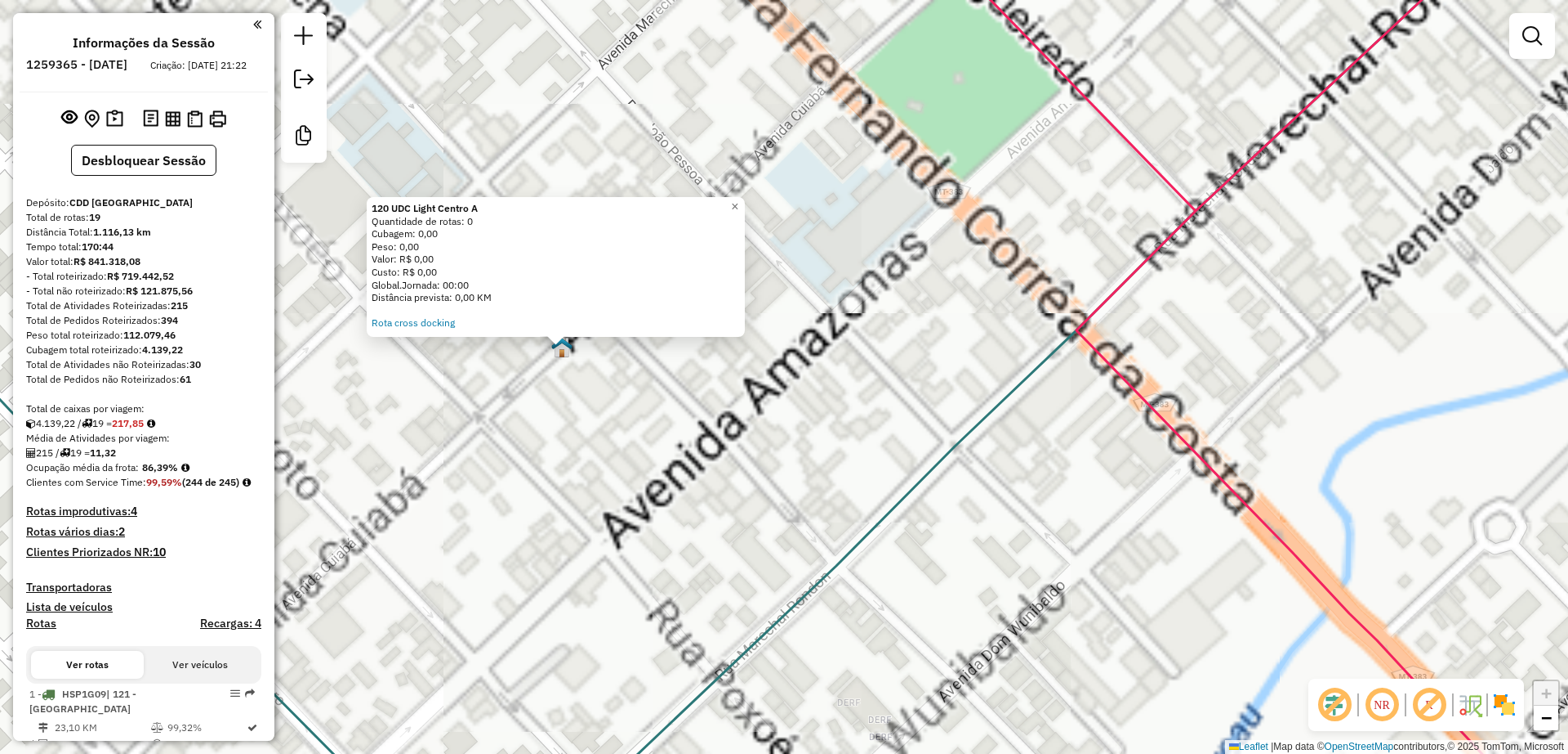
click at [625, 383] on div "120 UDC Light Centro A Quantidade de rotas: 0 Cubagem: 0,00 Peso: 0,00 Valor: R…" at bounding box center [784, 377] width 1568 height 754
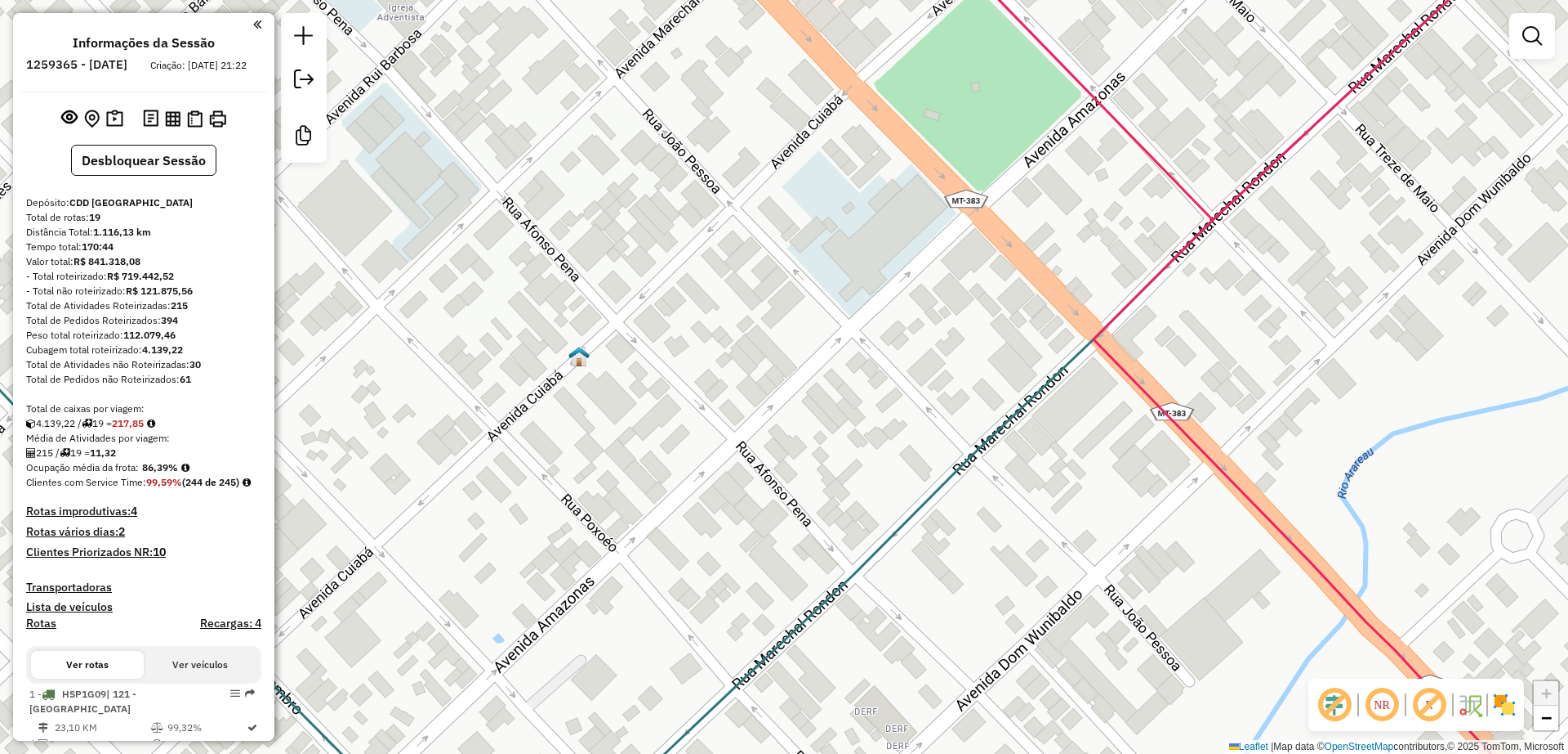
click at [639, 383] on div "Janela de atendimento Grade de atendimento Capacidade Transportadoras Veículos …" at bounding box center [784, 377] width 1568 height 754
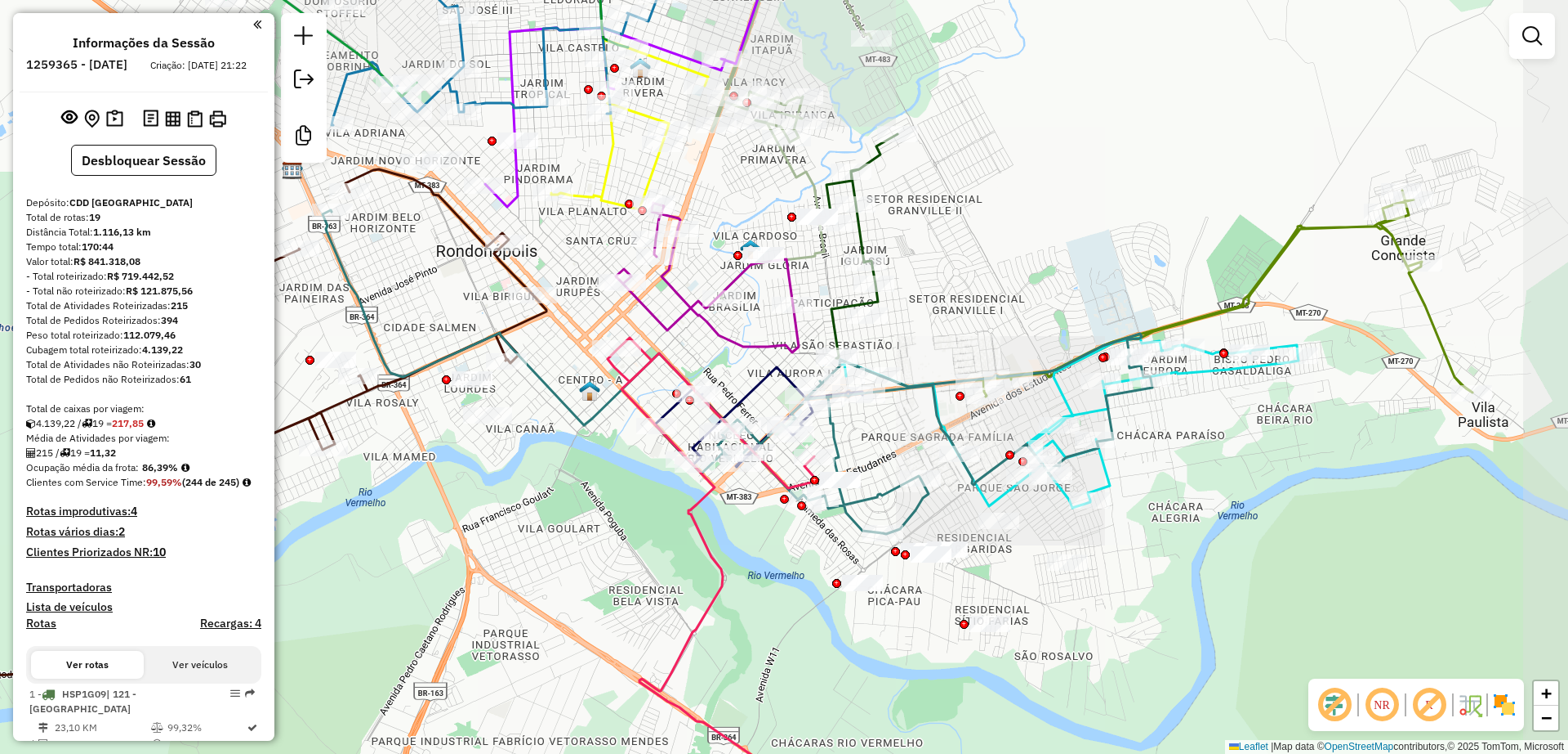
click at [588, 386] on img at bounding box center [590, 391] width 21 height 21
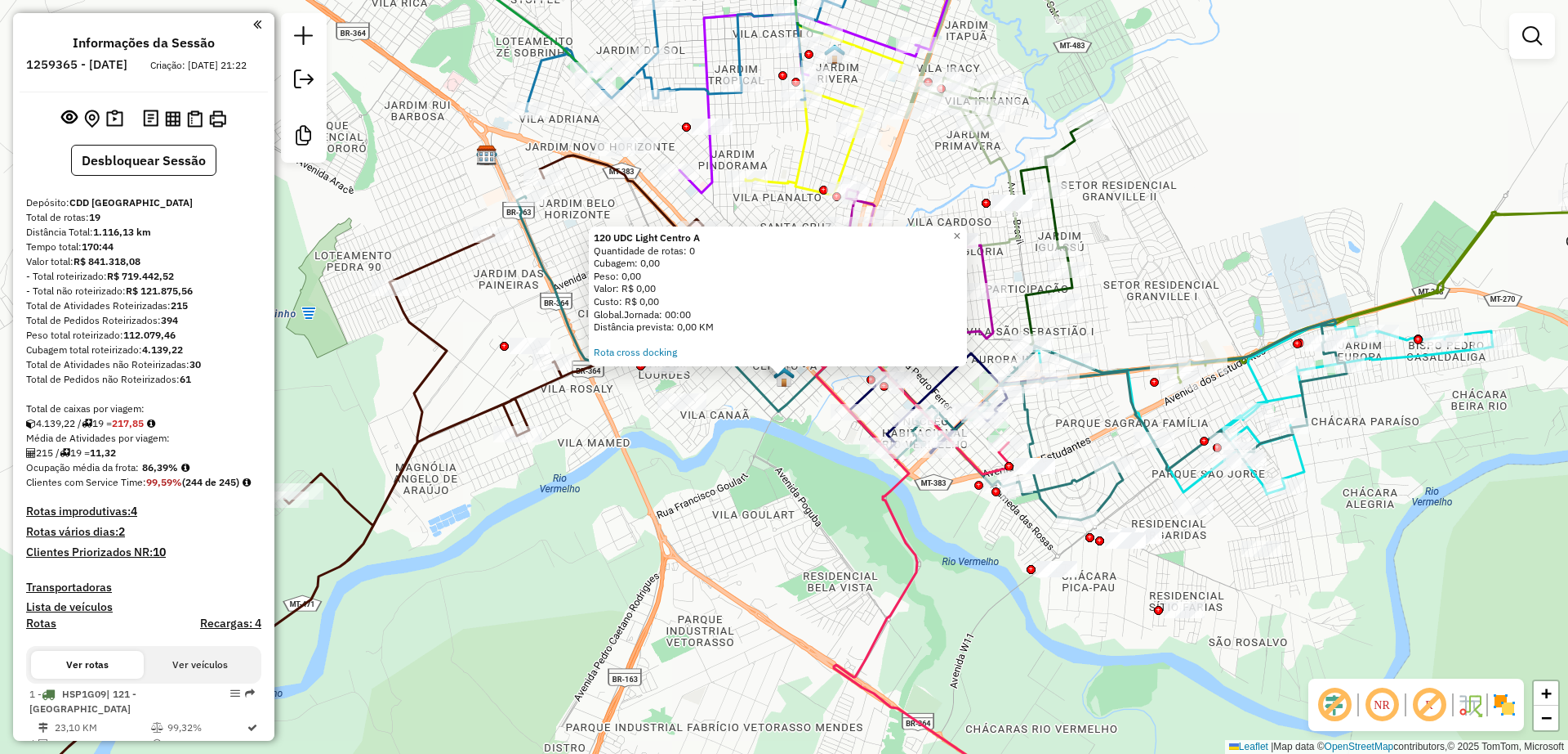
click at [757, 456] on div "120 UDC Light Centro A Quantidade de rotas: 0 Cubagem: 0,00 Peso: 0,00 Valor: R…" at bounding box center [784, 377] width 1568 height 754
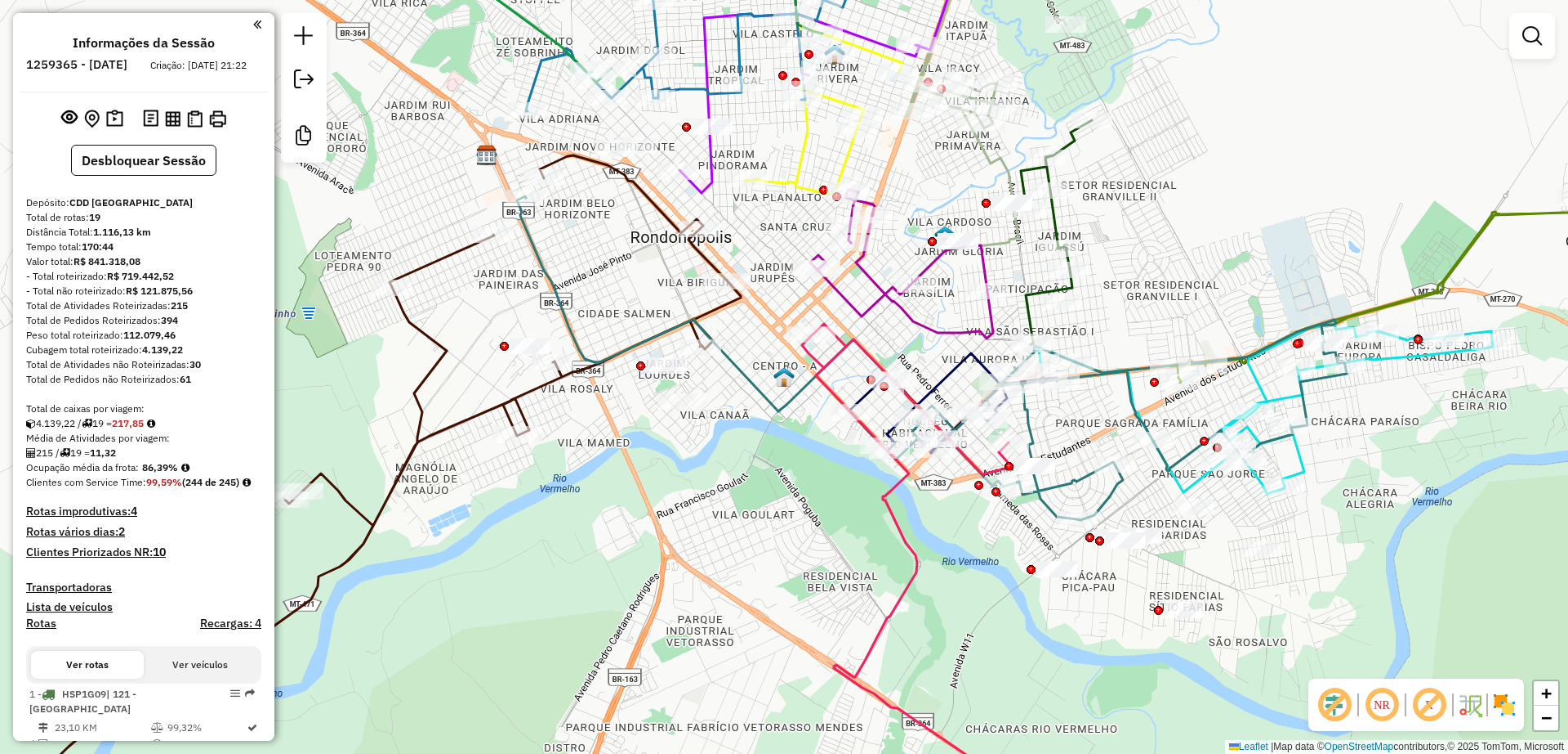
drag, startPoint x: 776, startPoint y: 436, endPoint x: 755, endPoint y: 459, distance: 31.1
click at [742, 524] on div "120 UDC Light Centro A Quantidade de rotas: 0 Cubagem: 0,00 Peso: 0,00 Valor: R…" at bounding box center [784, 377] width 1568 height 754
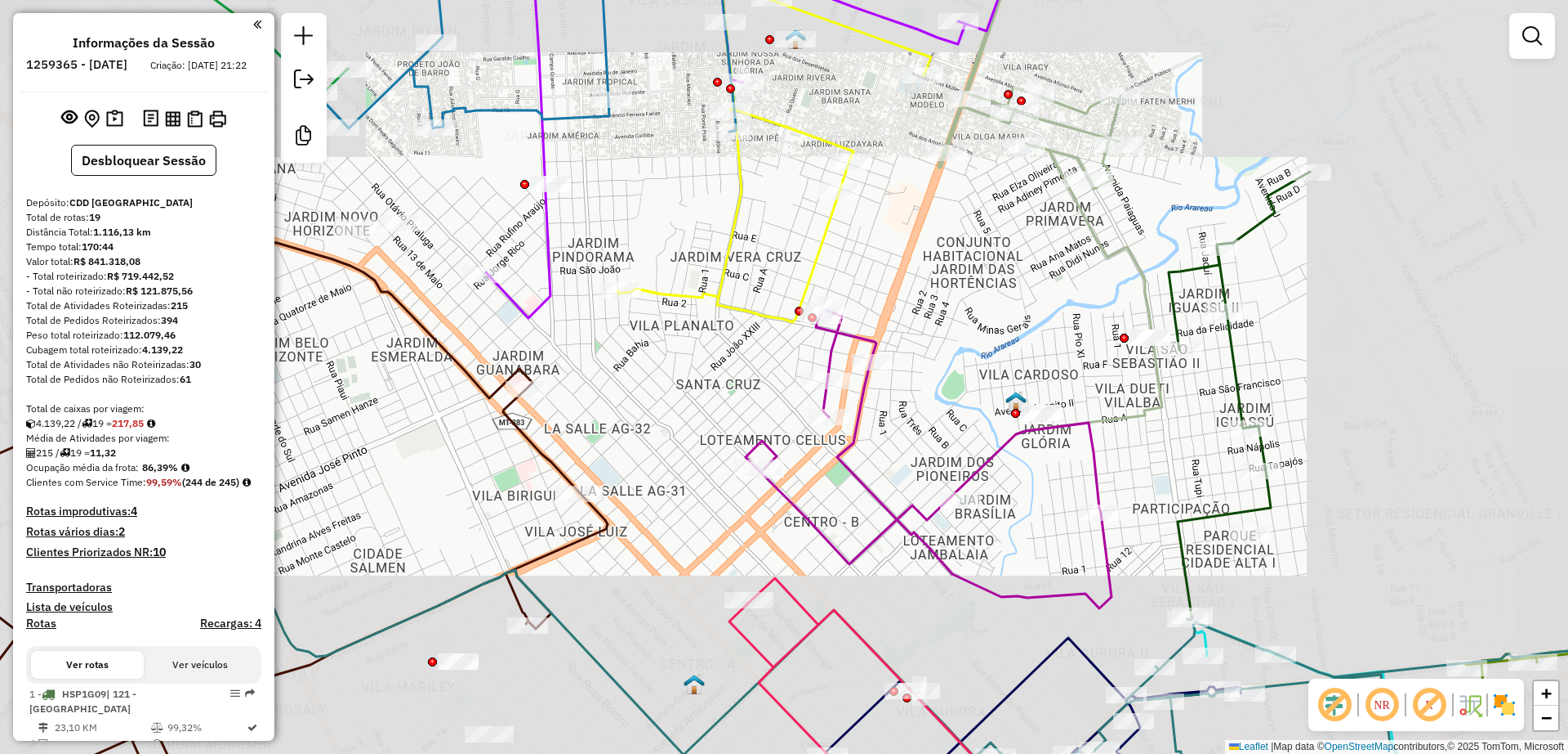
drag, startPoint x: 762, startPoint y: 214, endPoint x: 758, endPoint y: 361, distance: 147.1
click at [758, 361] on div "Janela de atendimento Grade de atendimento Capacidade Transportadoras Veículos …" at bounding box center [784, 377] width 1568 height 754
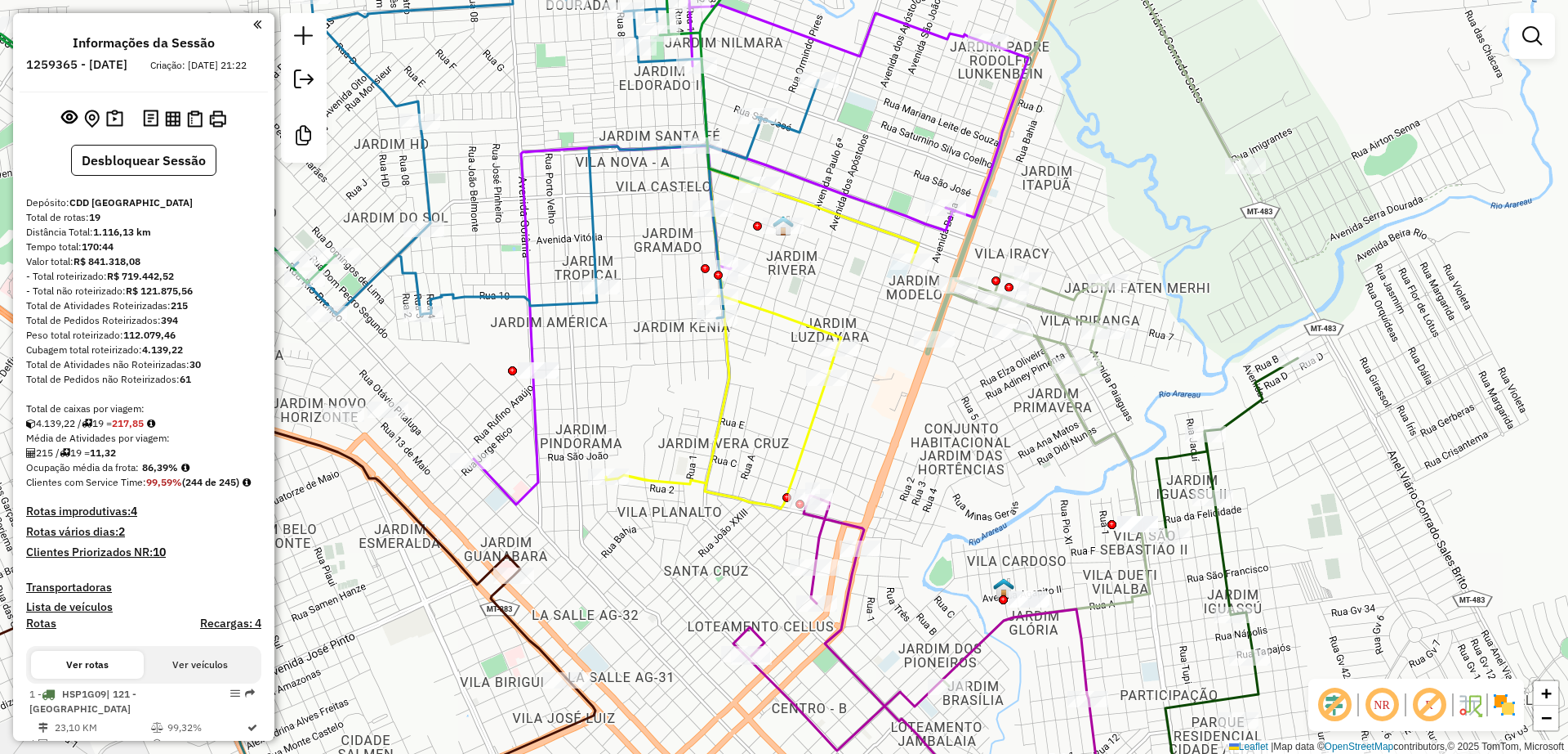
click at [747, 348] on div "Janela de atendimento Grade de atendimento Capacidade Transportadoras Veículos …" at bounding box center [784, 377] width 1568 height 754
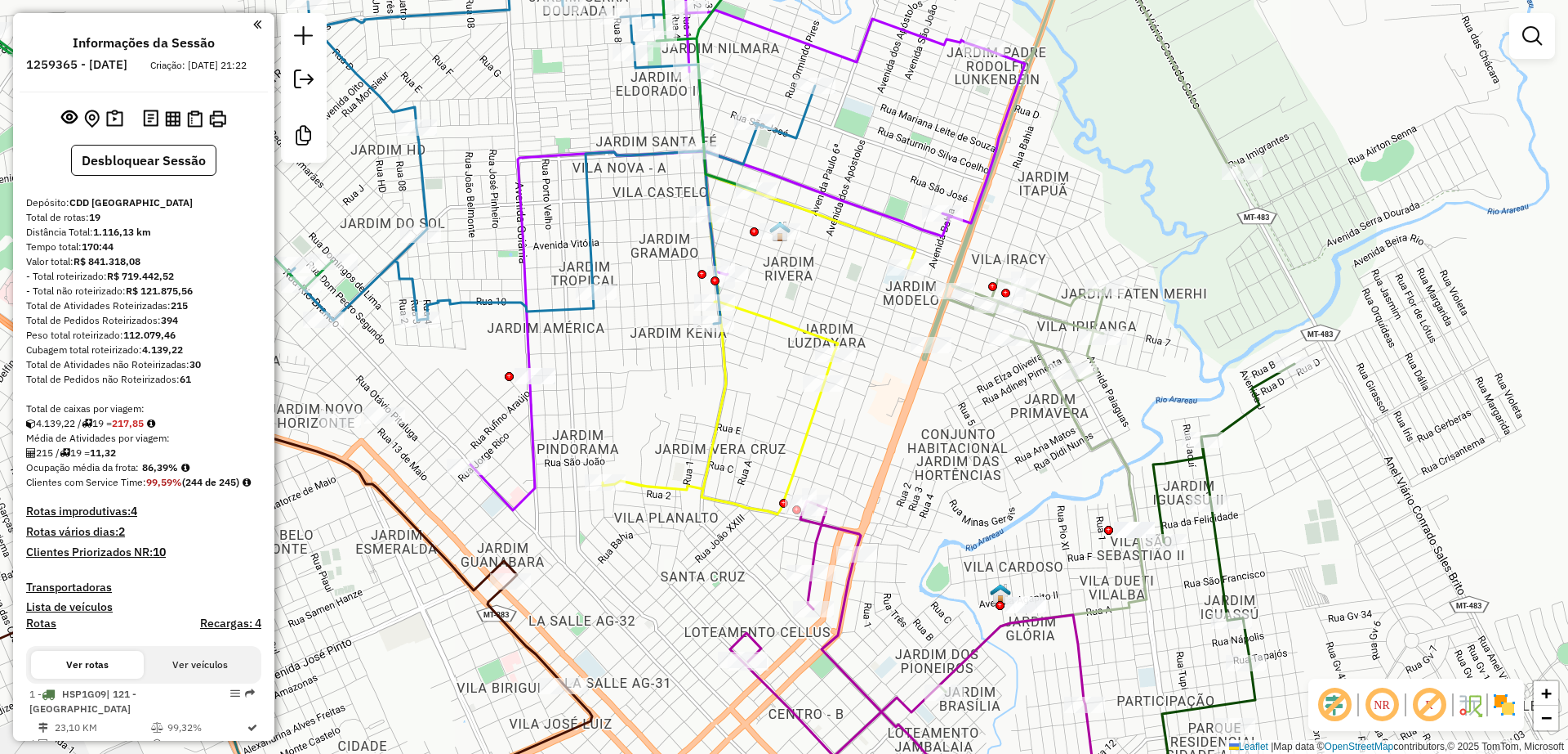
drag, startPoint x: 631, startPoint y: 386, endPoint x: 622, endPoint y: 247, distance: 139.3
click at [622, 247] on div "Janela de atendimento Grade de atendimento Capacidade Transportadoras Veículos …" at bounding box center [784, 377] width 1568 height 754
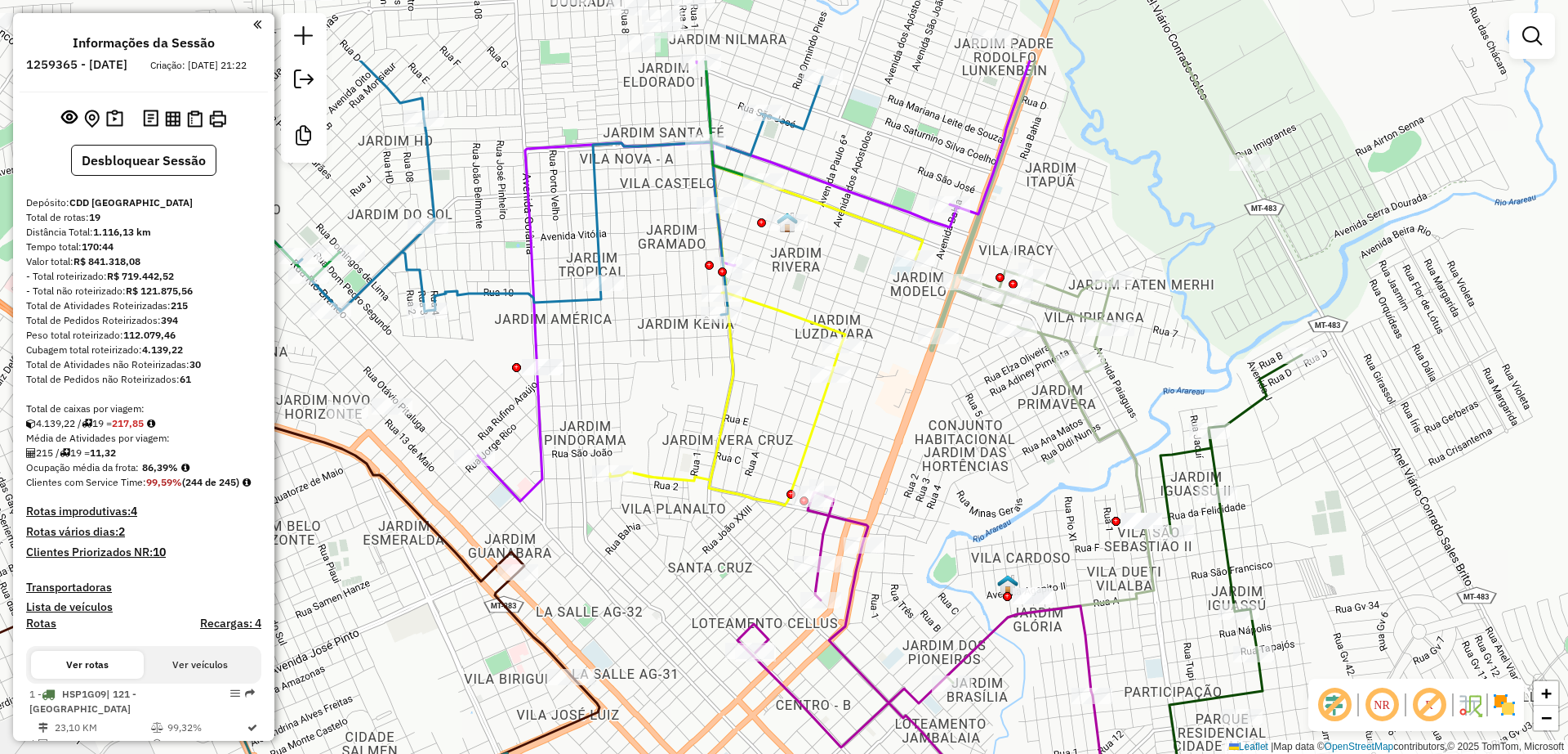
drag, startPoint x: 657, startPoint y: 236, endPoint x: 691, endPoint y: 402, distance: 169.4
click at [672, 437] on div "Janela de atendimento Grade de atendimento Capacidade Transportadoras Veículos …" at bounding box center [784, 377] width 1568 height 754
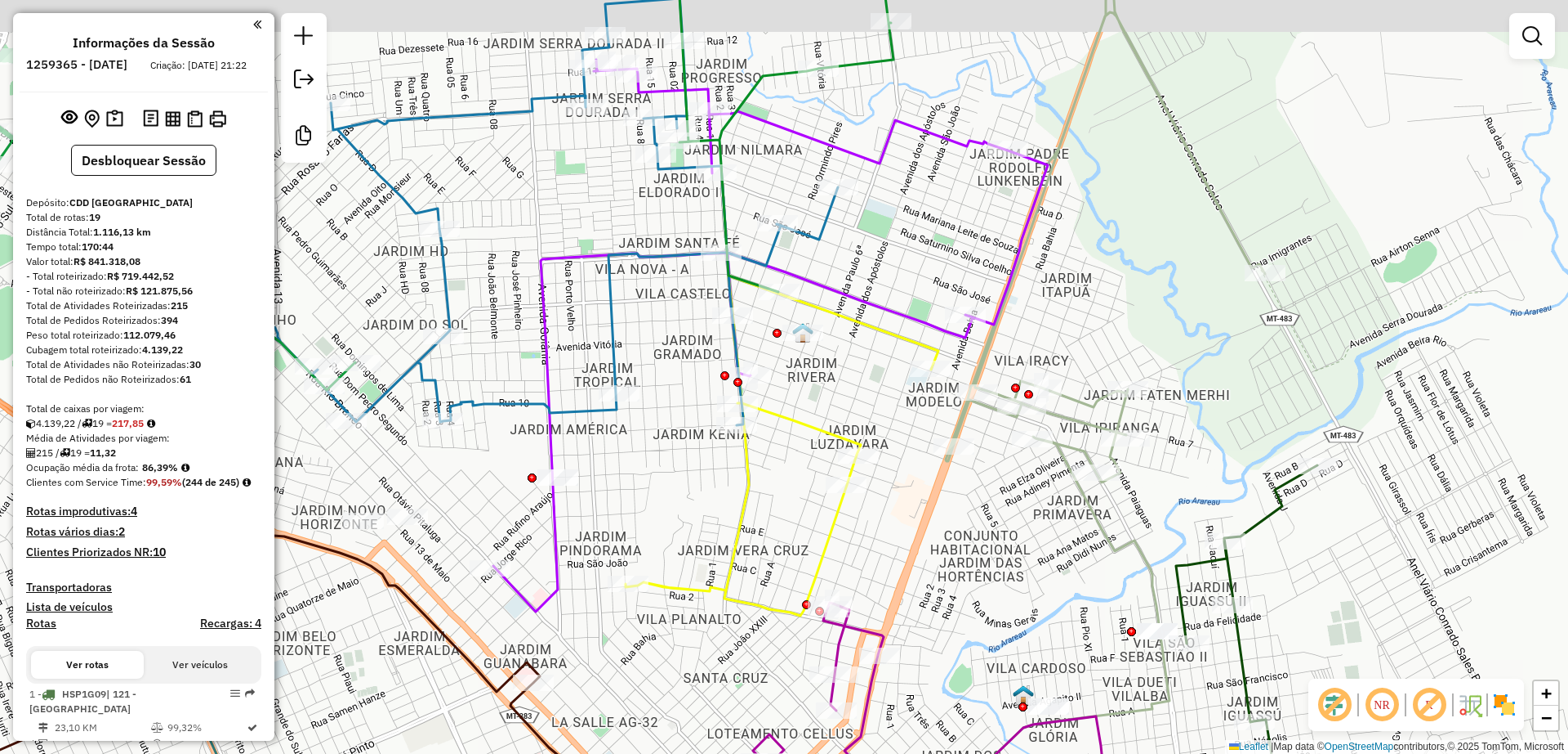
click at [675, 305] on div "Janela de atendimento Grade de atendimento Capacidade Transportadoras Veículos …" at bounding box center [784, 377] width 1568 height 754
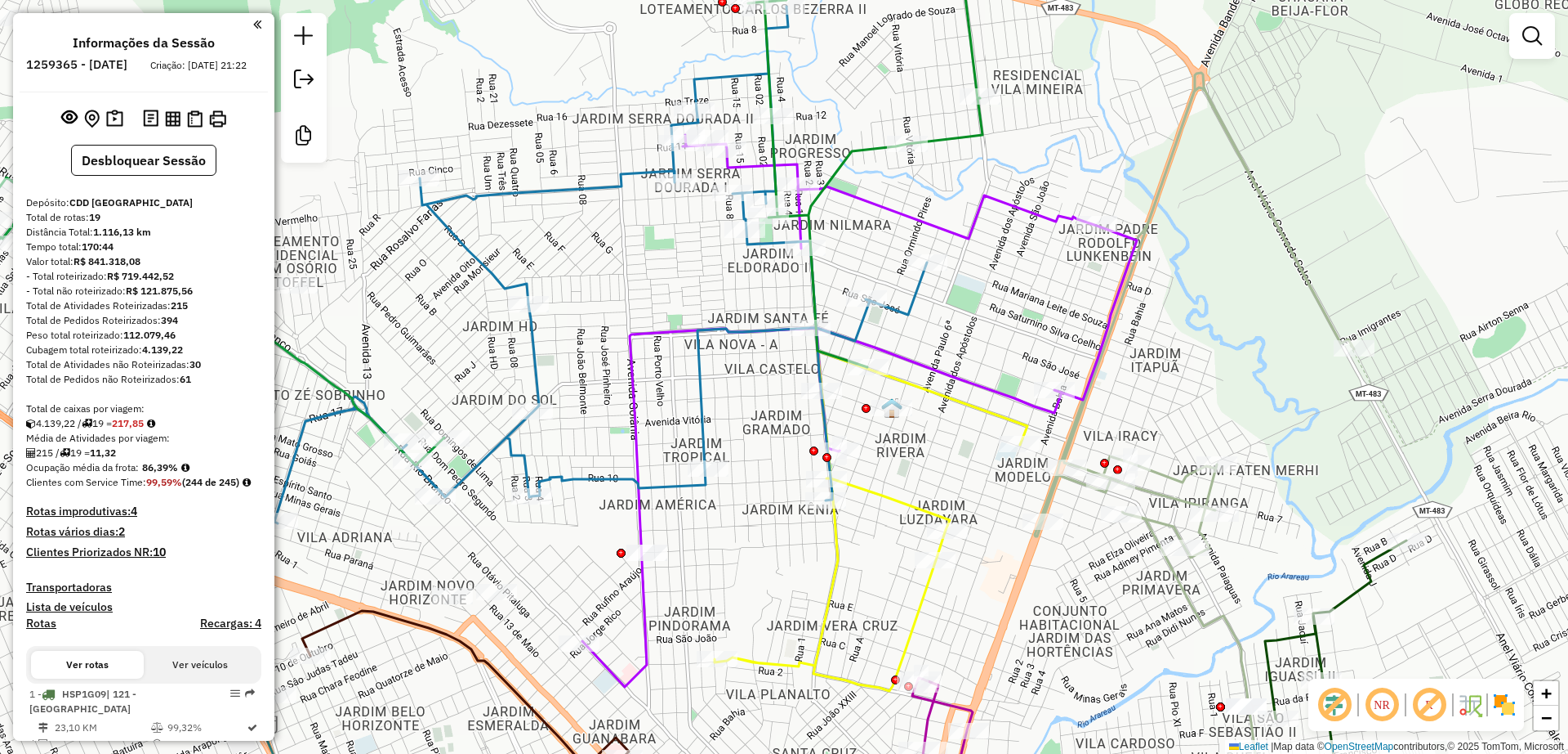
drag, startPoint x: 666, startPoint y: 353, endPoint x: 752, endPoint y: 425, distance: 112.2
click at [752, 425] on div "Janela de atendimento Grade de atendimento Capacidade Transportadoras Veículos …" at bounding box center [784, 377] width 1568 height 754
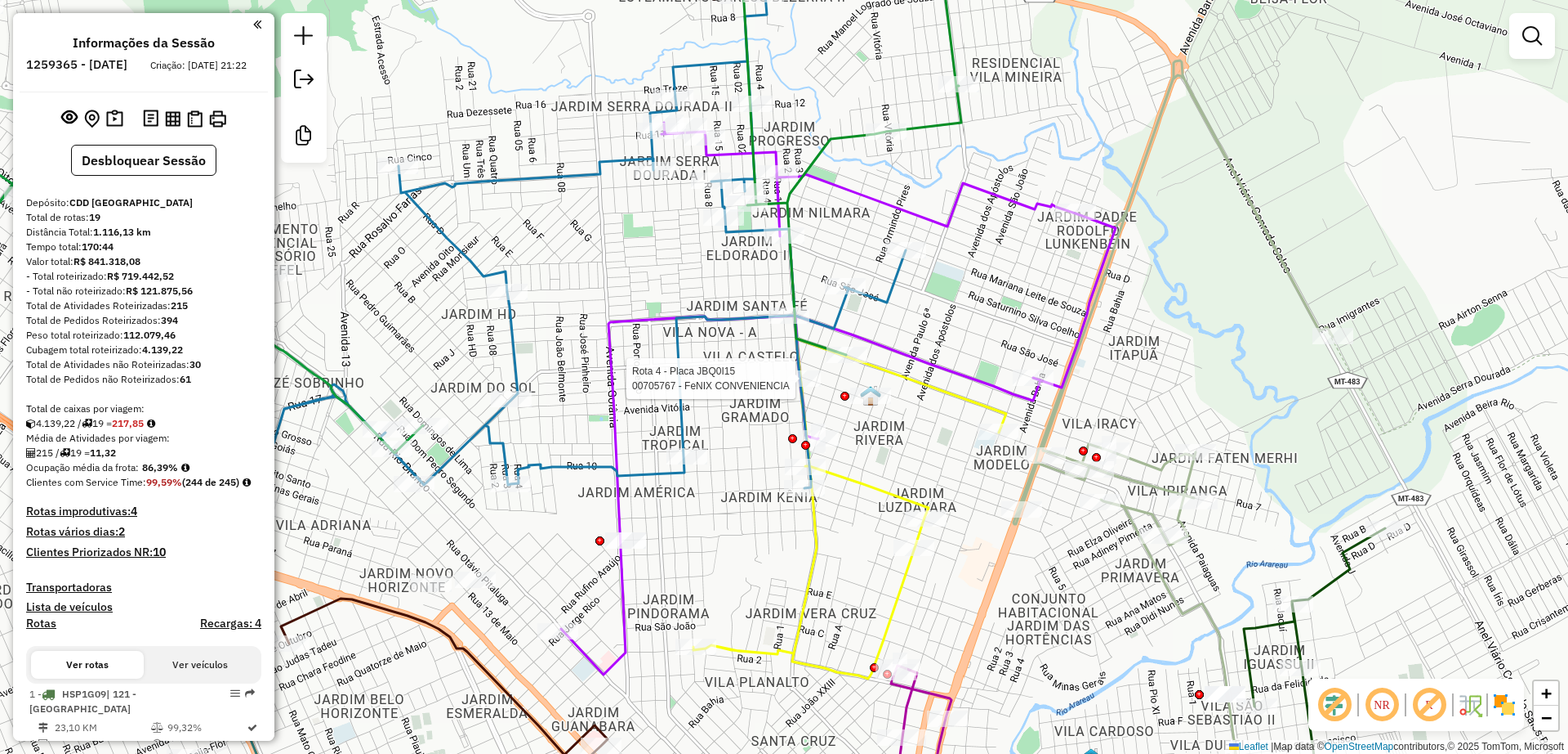
drag, startPoint x: 716, startPoint y: 404, endPoint x: 671, endPoint y: 369, distance: 57.0
click at [671, 369] on div "Rota 4 - Placa JBQ0I15 00705767 - FeNIX CONVENIENCIA Janela de atendimento Grad…" at bounding box center [784, 377] width 1568 height 754
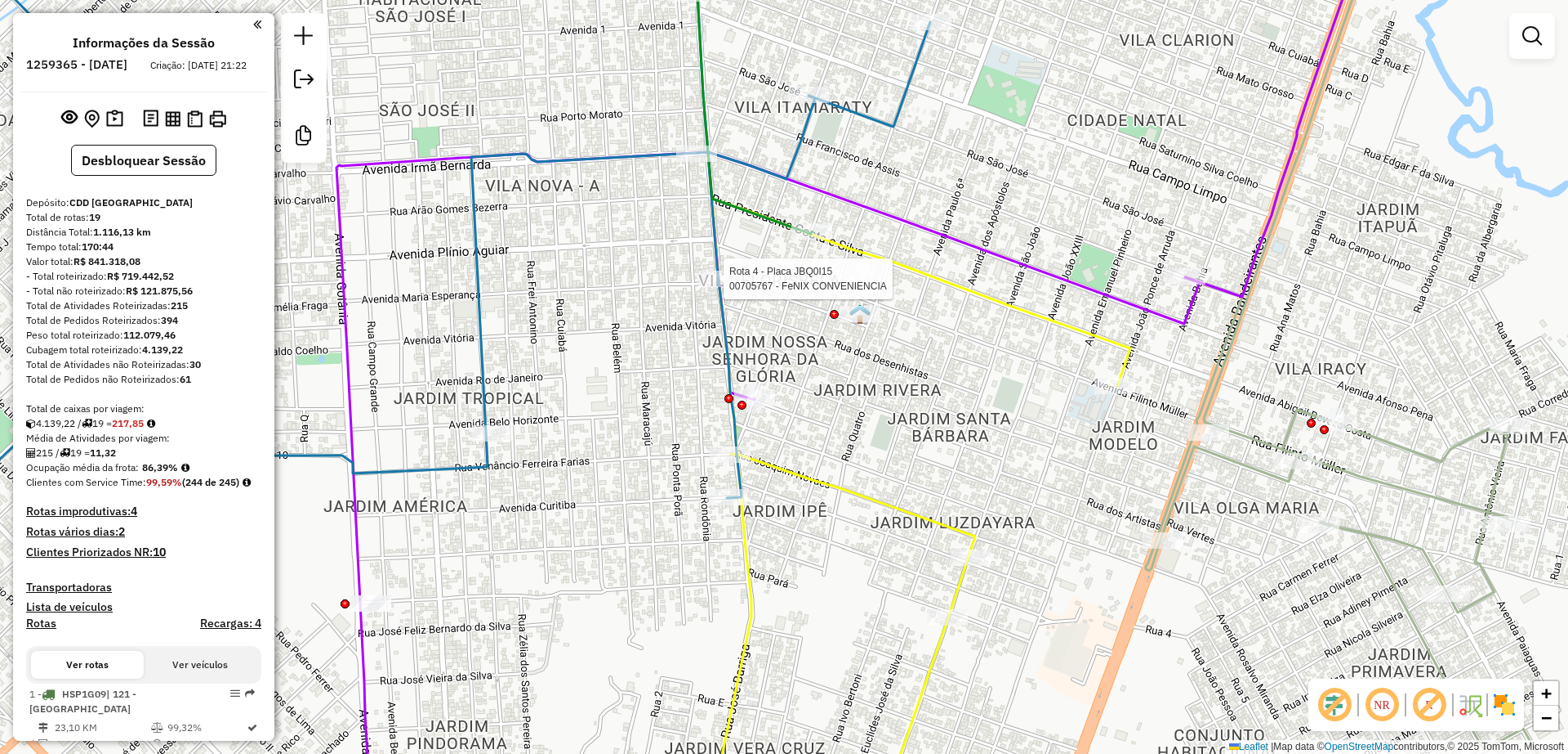
click at [911, 434] on div "Rota 4 - Placa JBQ0I15 00705767 - FeNIX CONVENIENCIA Janela de atendimento Grad…" at bounding box center [784, 377] width 1568 height 754
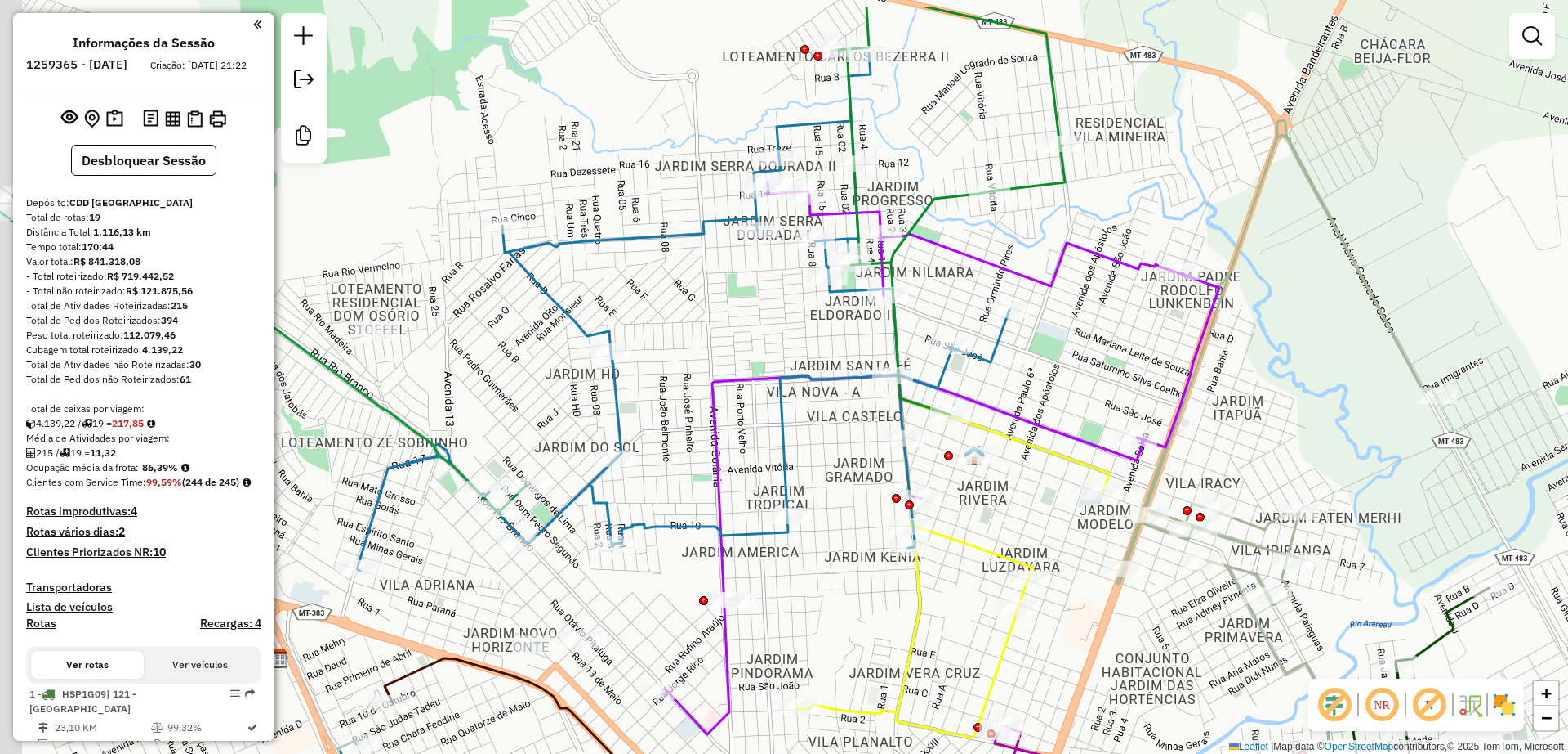
drag, startPoint x: 863, startPoint y: 290, endPoint x: 1043, endPoint y: 125, distance: 244.2
click at [1043, 125] on div "Janela de atendimento Grade de atendimento Capacidade Transportadoras Veículos …" at bounding box center [784, 377] width 1568 height 754
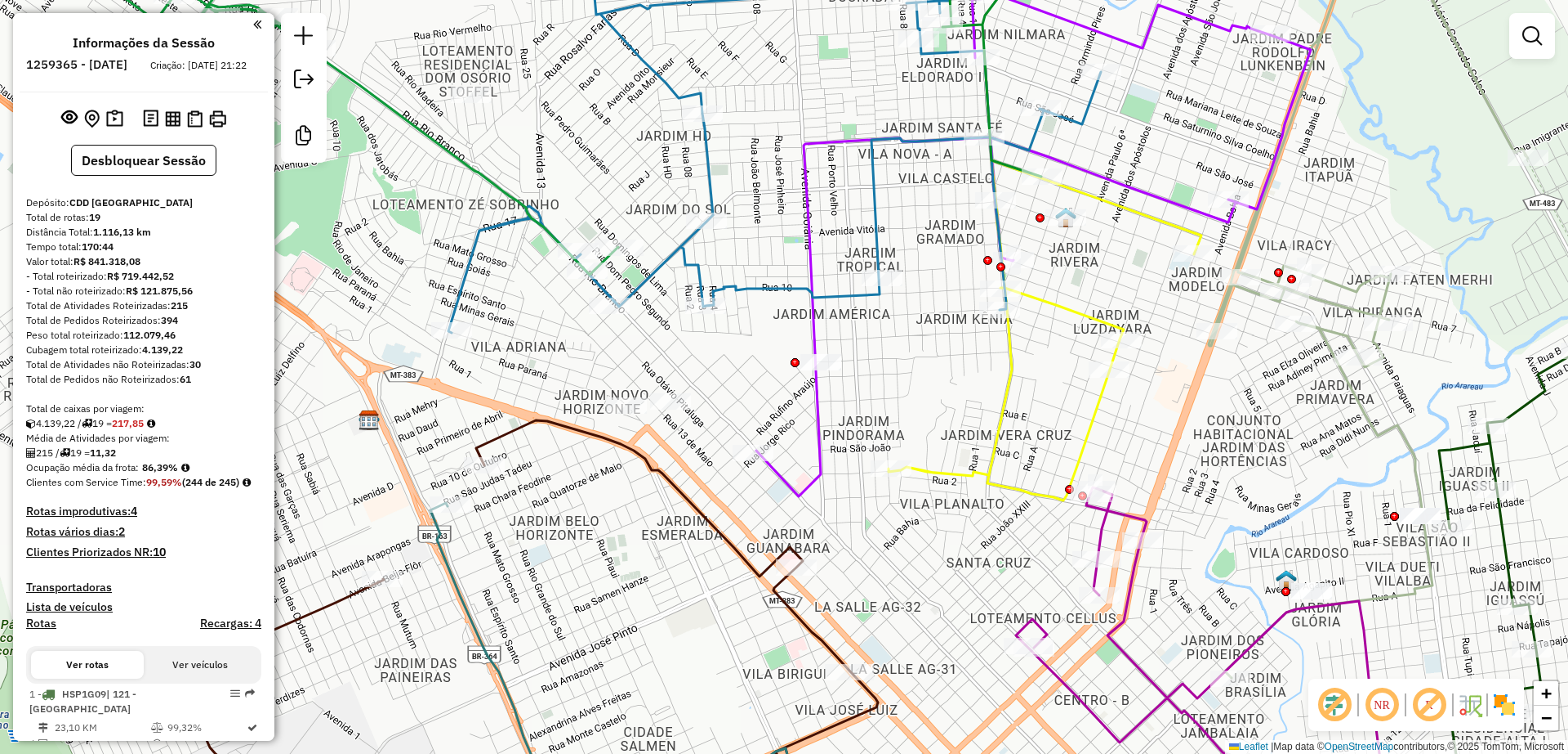
drag, startPoint x: 858, startPoint y: 261, endPoint x: 840, endPoint y: 164, distance: 98.7
click at [840, 164] on div "Janela de atendimento Grade de atendimento Capacidade Transportadoras Veículos …" at bounding box center [784, 377] width 1568 height 754
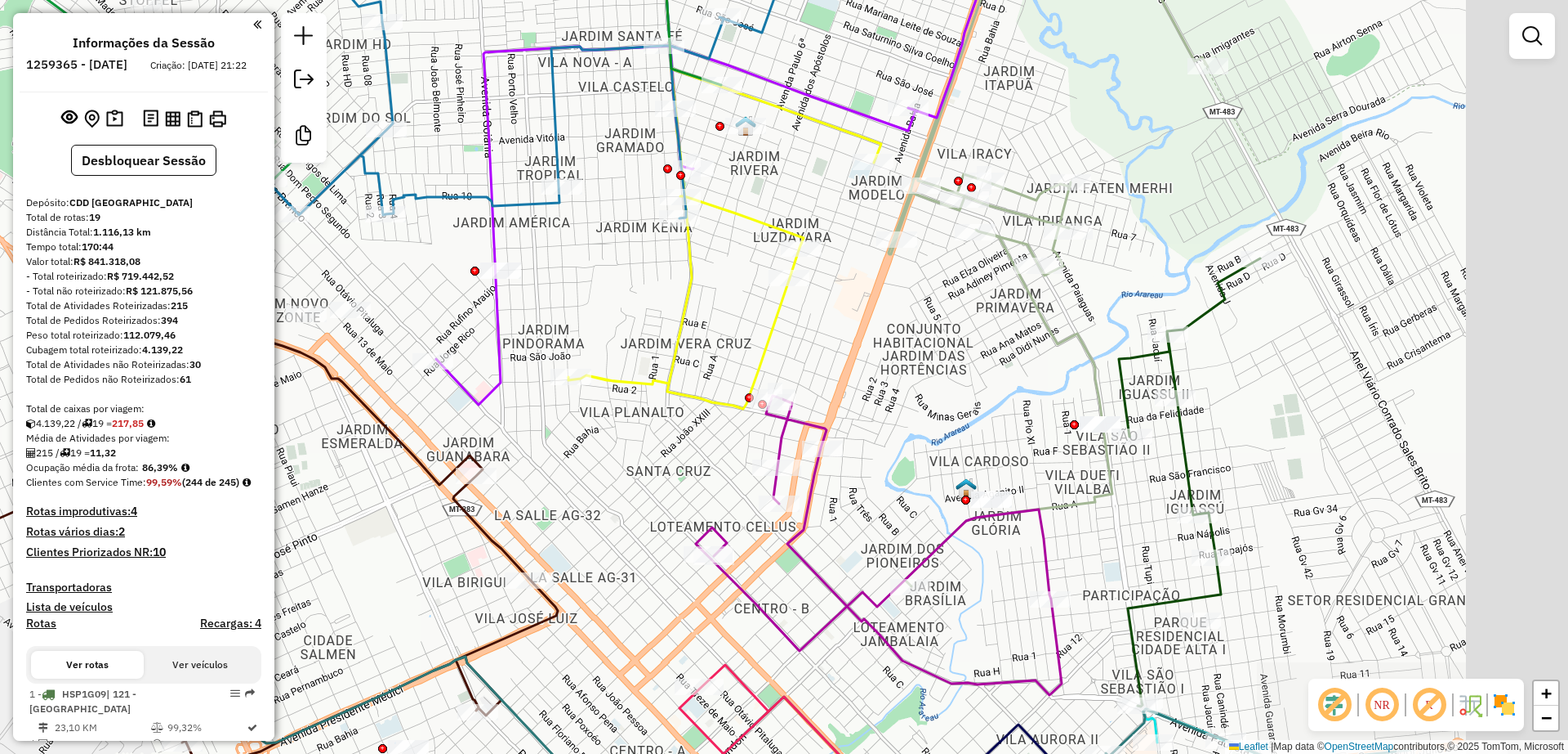
drag, startPoint x: 926, startPoint y: 362, endPoint x: 613, endPoint y: 300, distance: 319.1
click at [613, 300] on div "Janela de atendimento Grade de atendimento Capacidade Transportadoras Veículos …" at bounding box center [784, 377] width 1568 height 754
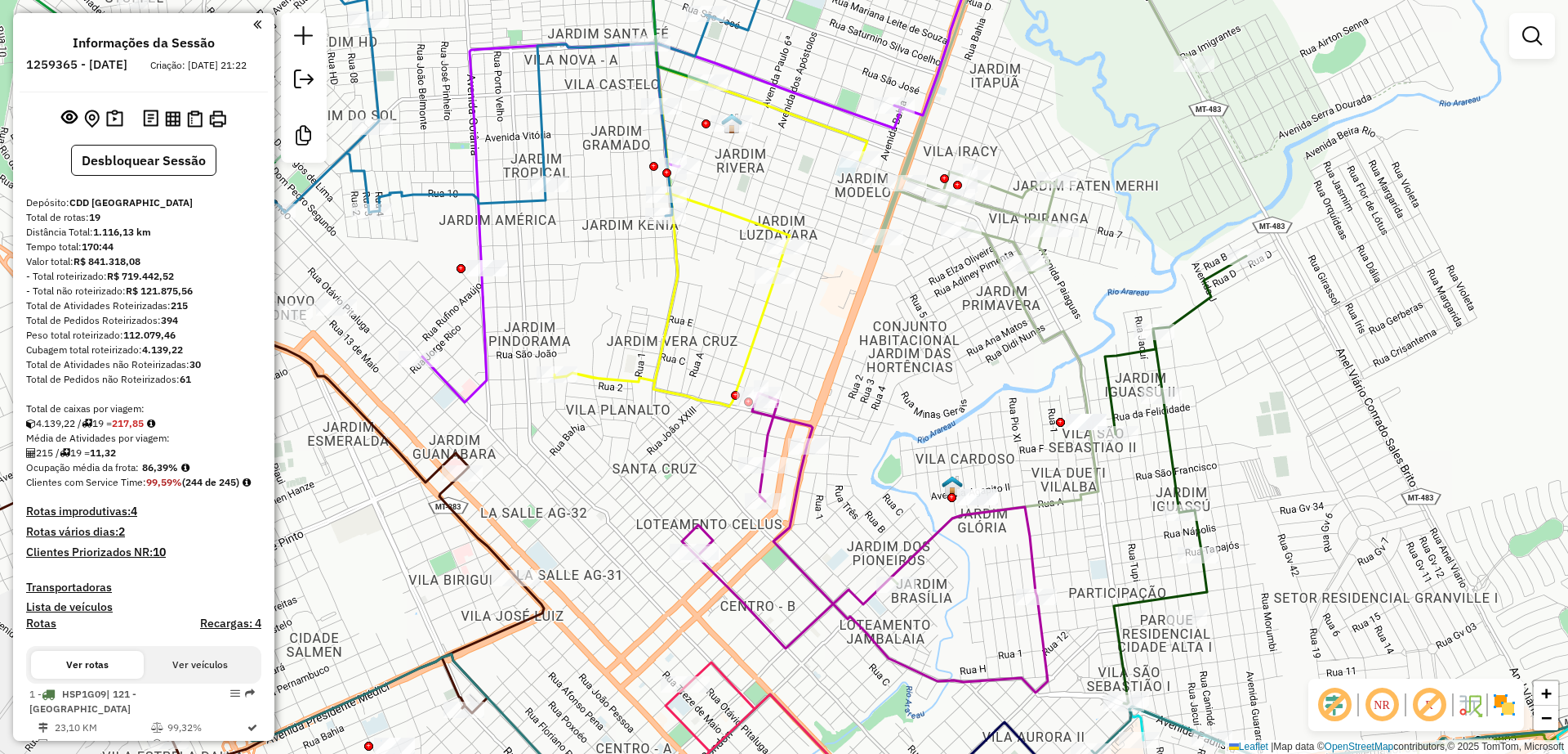
drag, startPoint x: 814, startPoint y: 350, endPoint x: 677, endPoint y: 315, distance: 141.4
click at [677, 315] on div "Janela de atendimento Grade de atendimento Capacidade Transportadoras Veículos …" at bounding box center [784, 377] width 1568 height 754
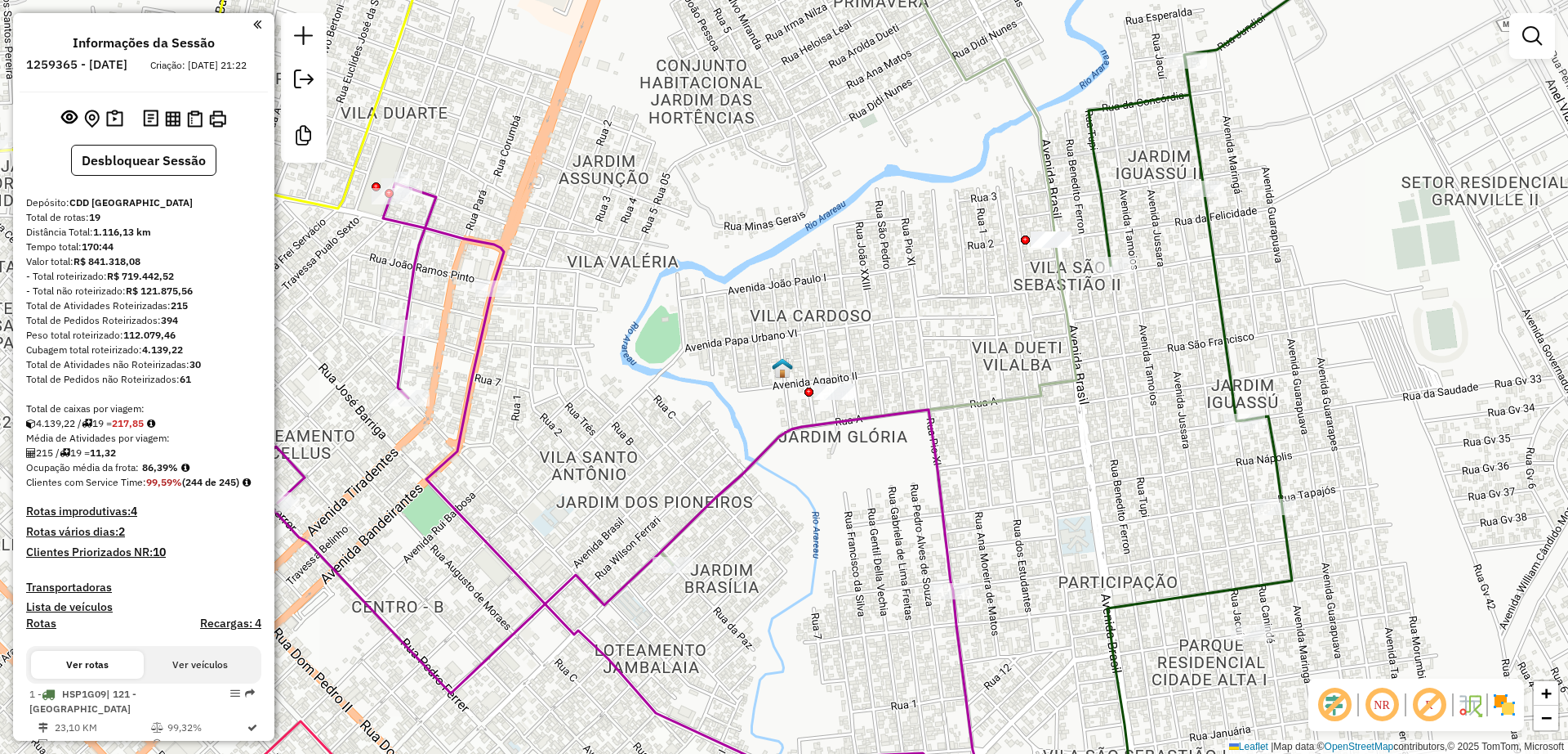
click at [774, 375] on img at bounding box center [782, 368] width 21 height 21
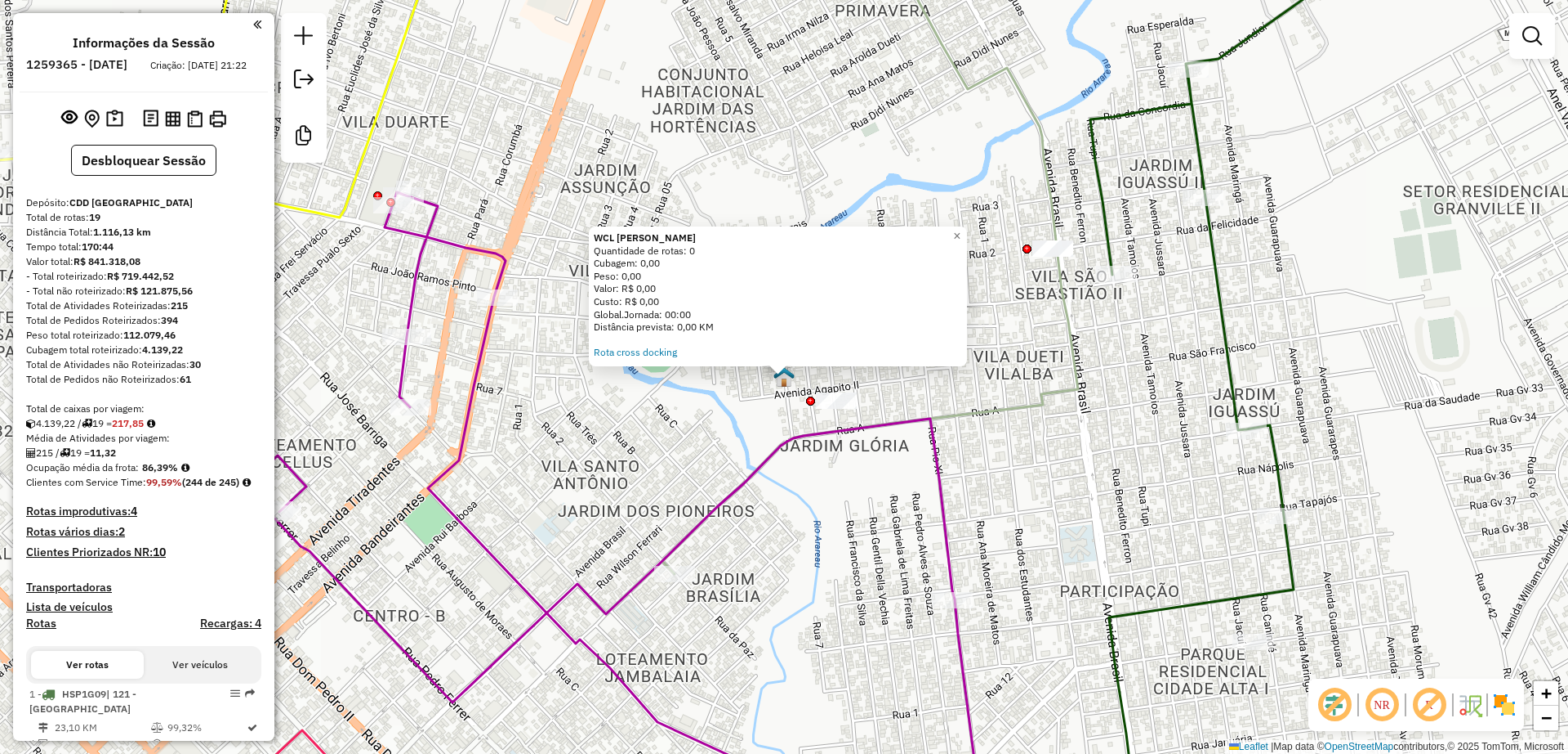
click at [691, 400] on div "WCL Vila Cardoso Quantidade de rotas: 0 Cubagem: 0,00 Peso: 0,00 Valor: R$ 0,00…" at bounding box center [784, 377] width 1568 height 754
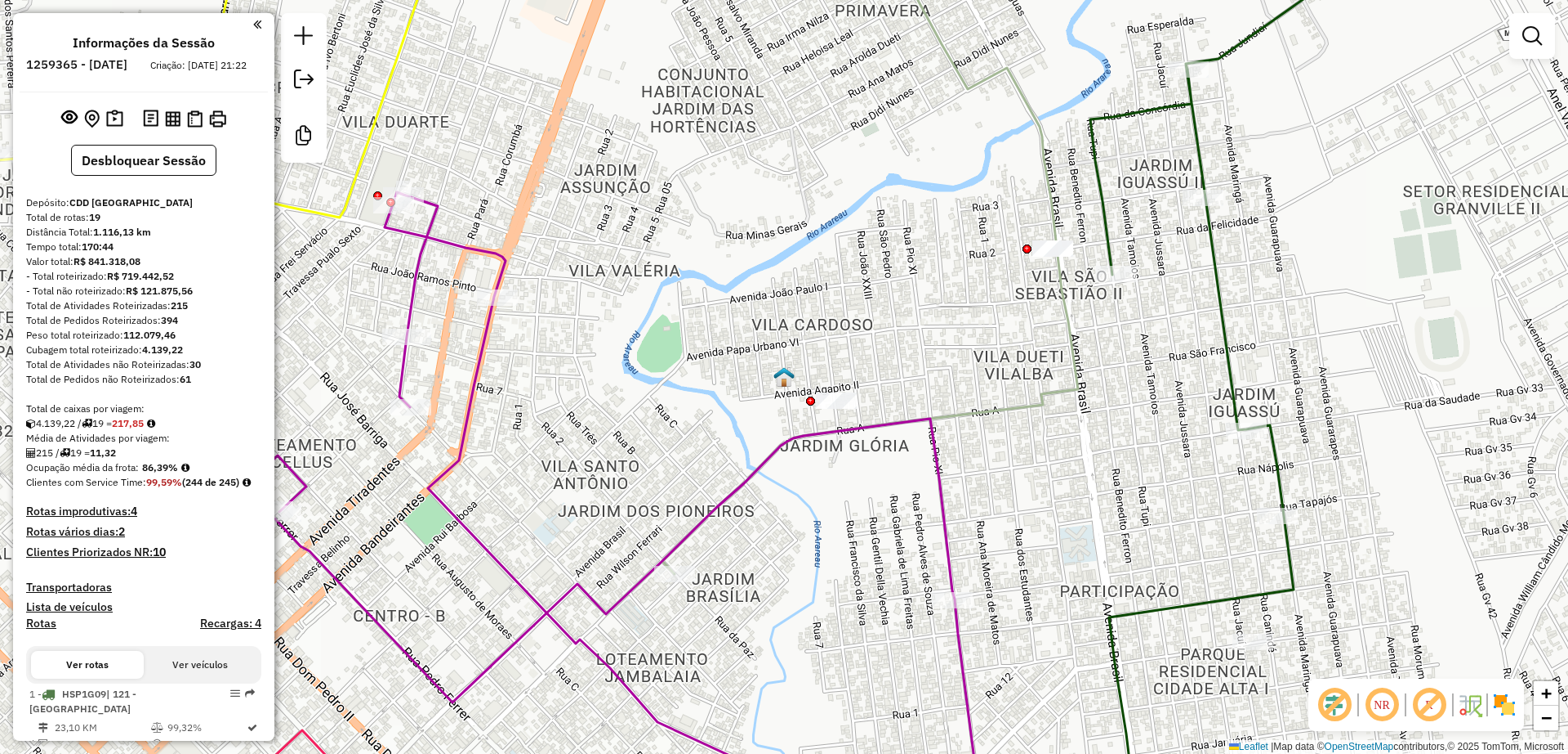
click at [788, 384] on img at bounding box center [784, 377] width 21 height 21
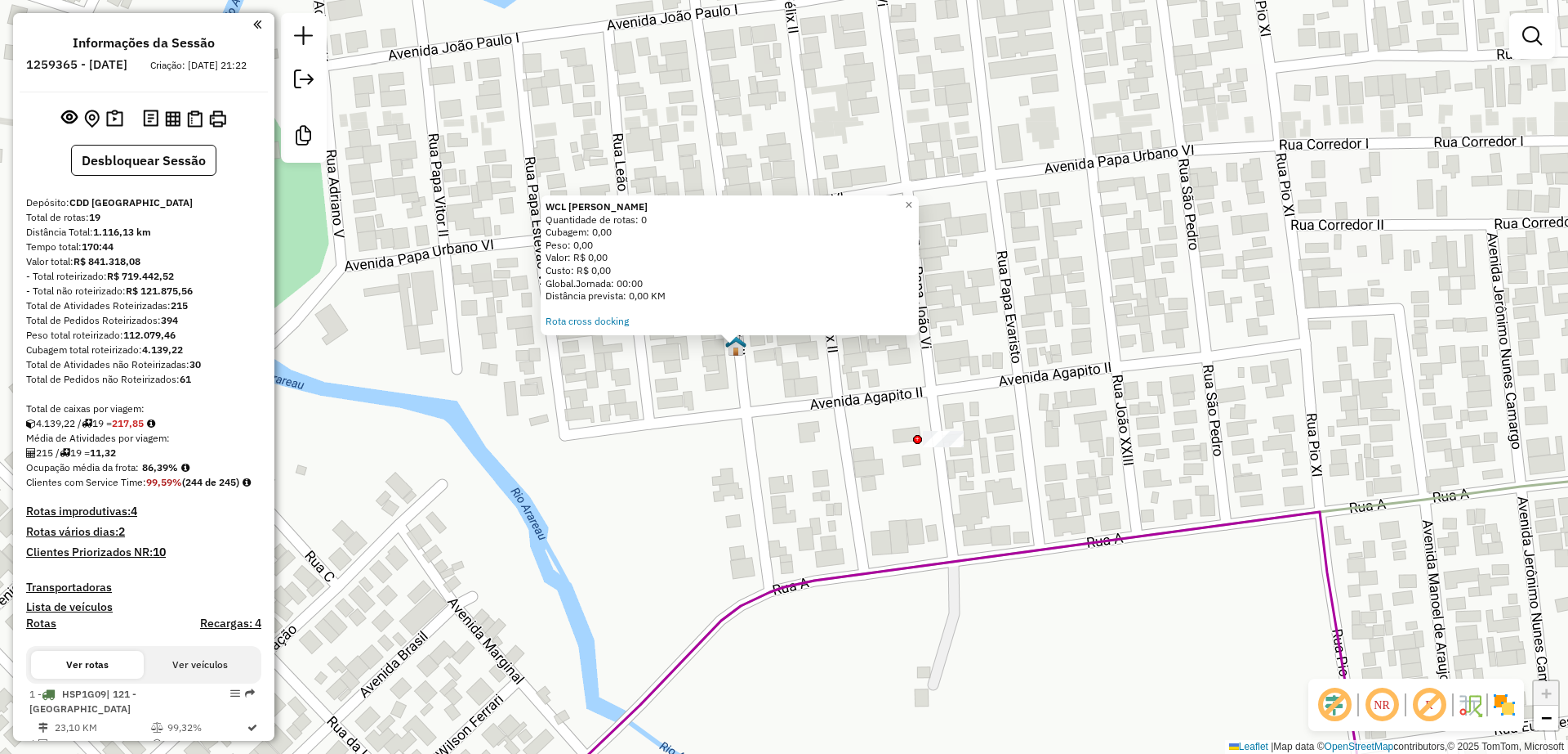
click at [756, 393] on div "WCL Vila Cardoso Quantidade de rotas: 0 Cubagem: 0,00 Peso: 0,00 Valor: R$ 0,00…" at bounding box center [784, 377] width 1568 height 754
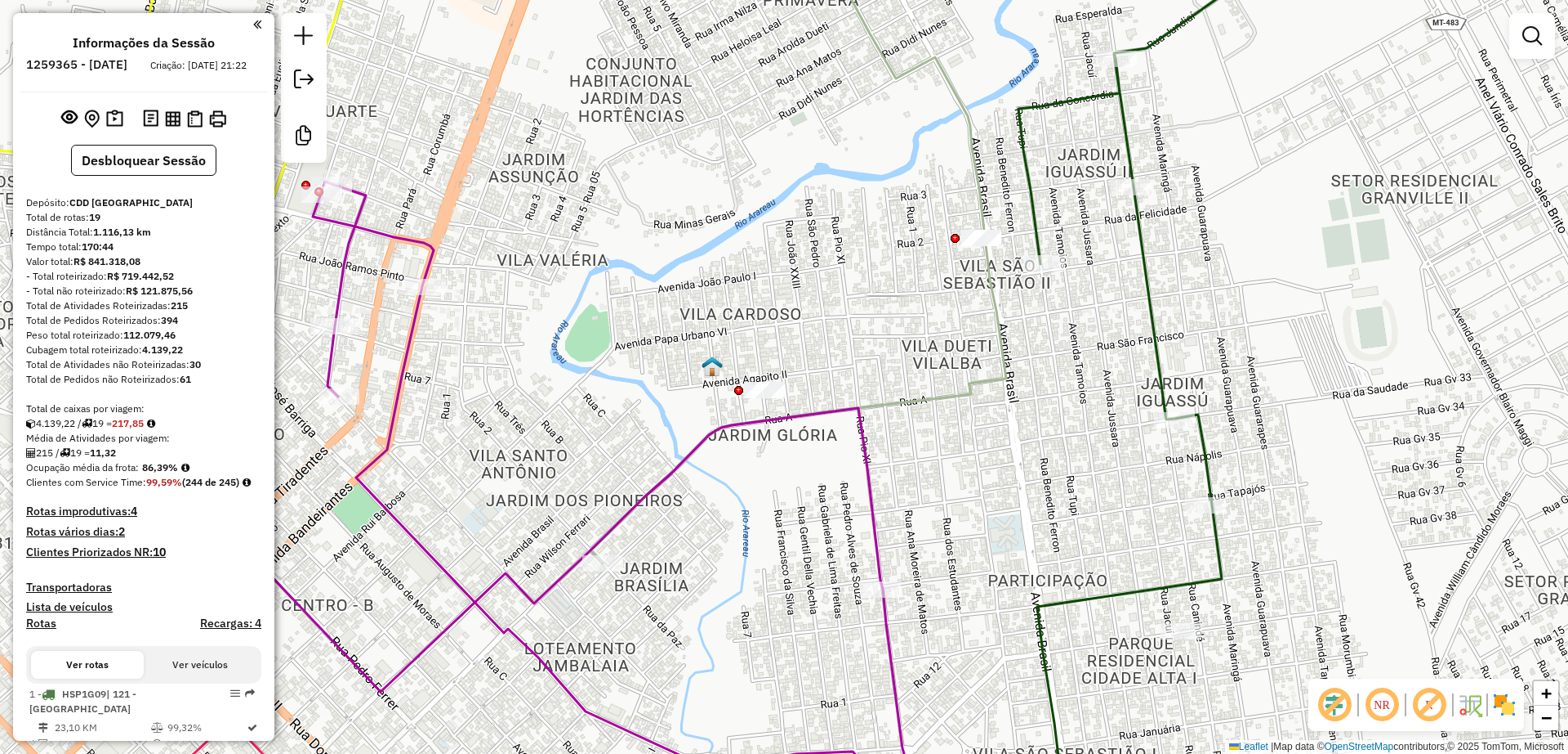
click at [710, 374] on img at bounding box center [713, 366] width 21 height 21
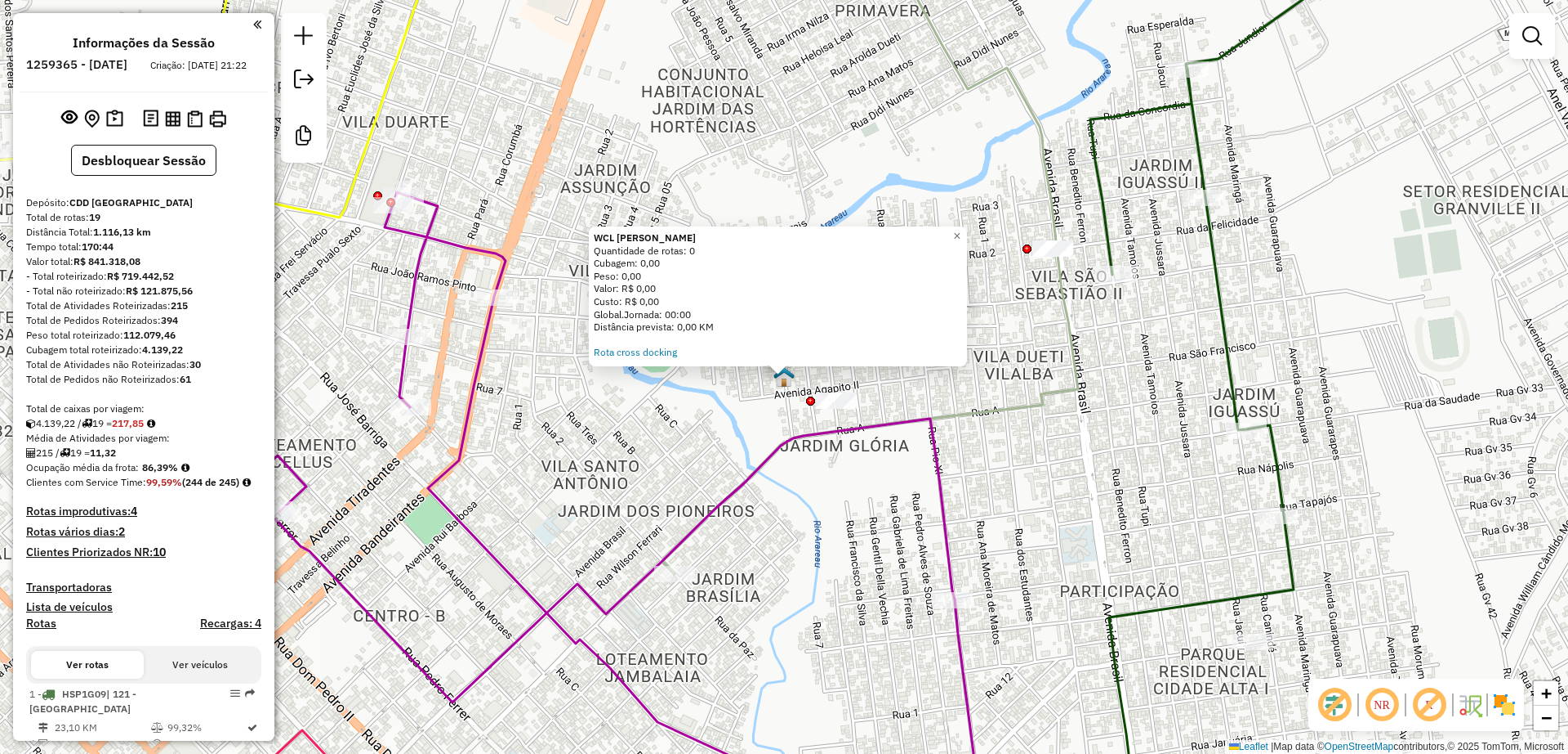
click at [702, 403] on div "WCL Vila Cardoso Quantidade de rotas: 0 Cubagem: 0,00 Peso: 0,00 Valor: R$ 0,00…" at bounding box center [784, 377] width 1568 height 754
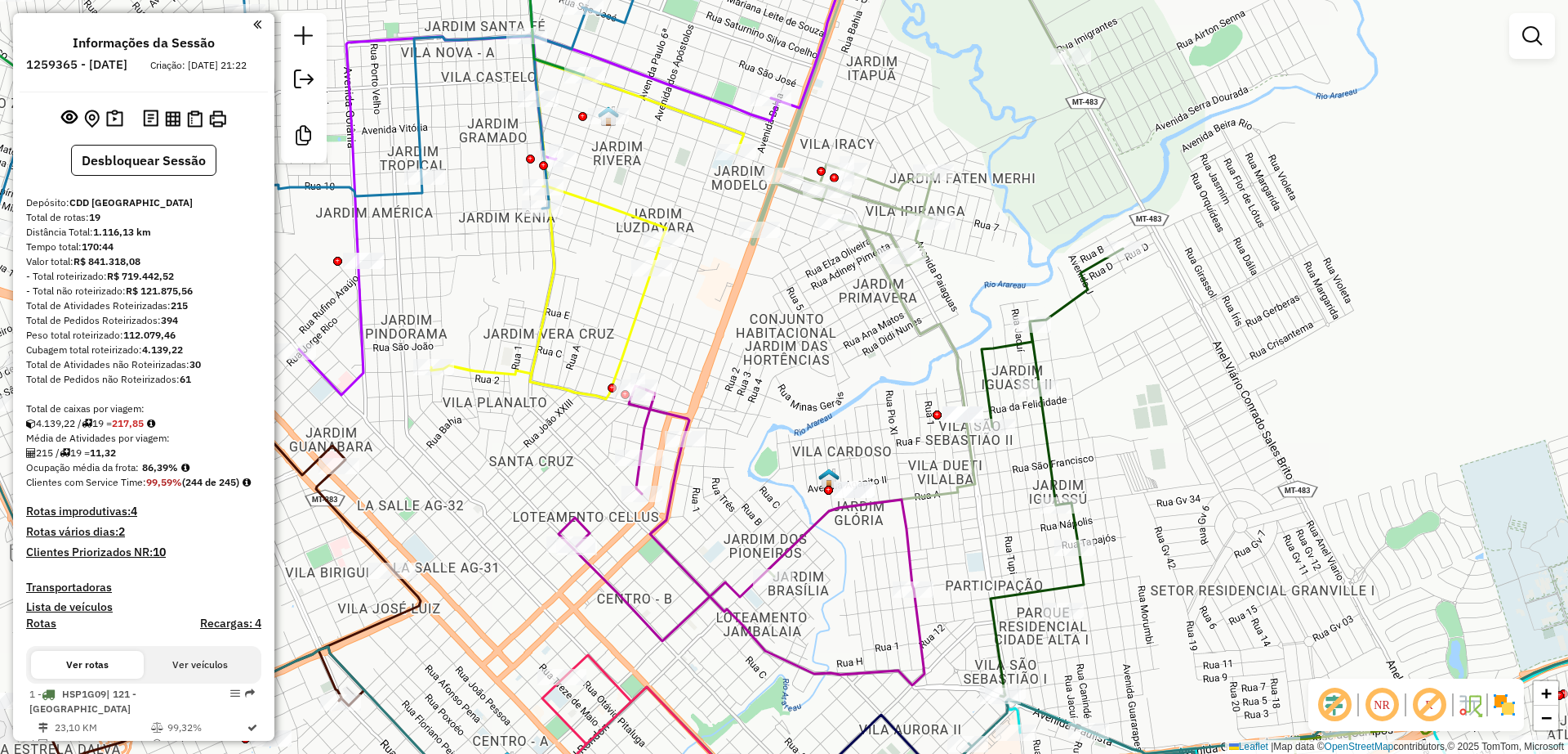
drag, startPoint x: 686, startPoint y: 333, endPoint x: 987, endPoint y: 410, distance: 310.7
click at [986, 409] on div "Janela de atendimento Grade de atendimento Capacidade Transportadoras Veículos …" at bounding box center [784, 377] width 1568 height 754
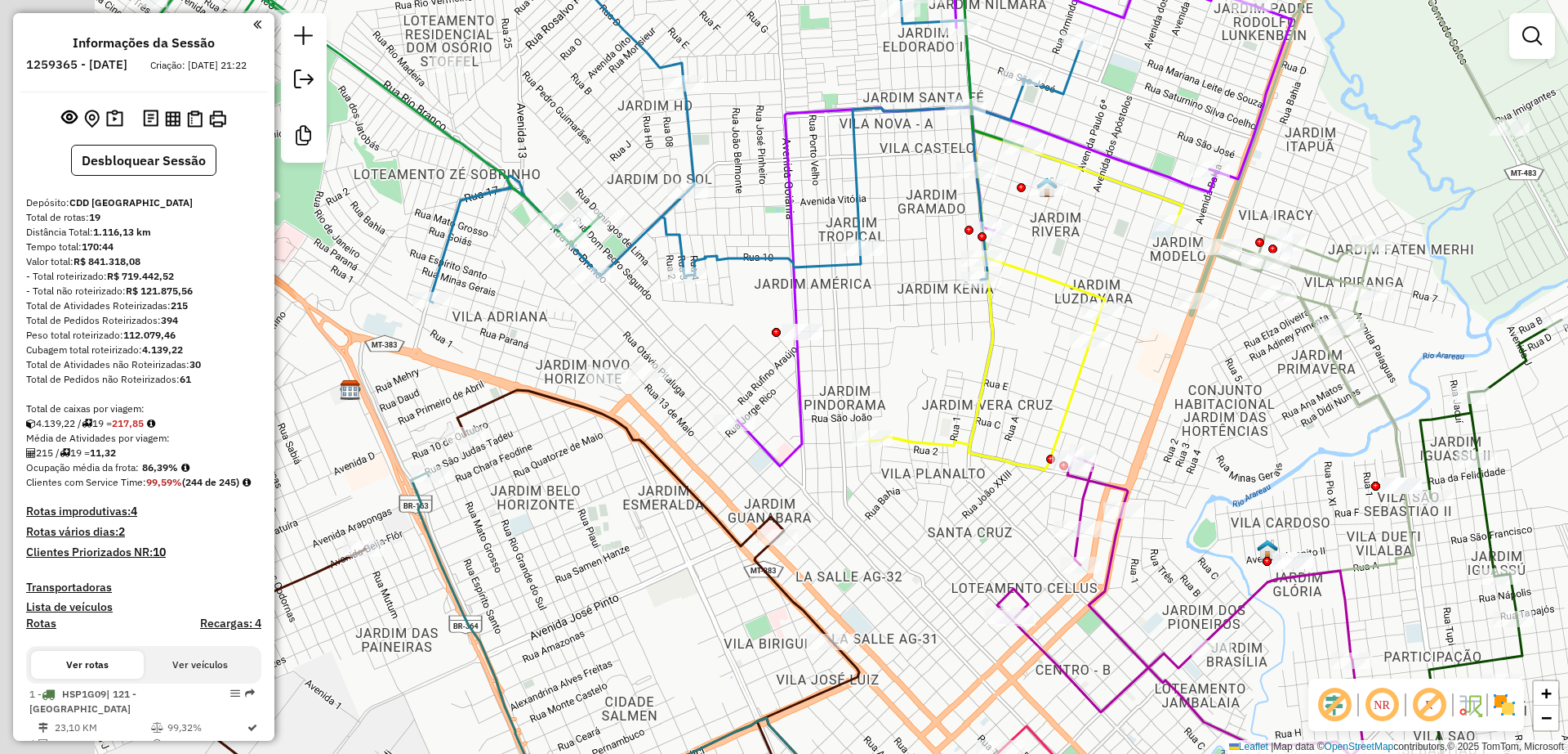
drag, startPoint x: 691, startPoint y: 310, endPoint x: 1012, endPoint y: 323, distance: 321.3
click at [1012, 323] on div "Janela de atendimento Grade de atendimento Capacidade Transportadoras Veículos …" at bounding box center [784, 377] width 1568 height 754
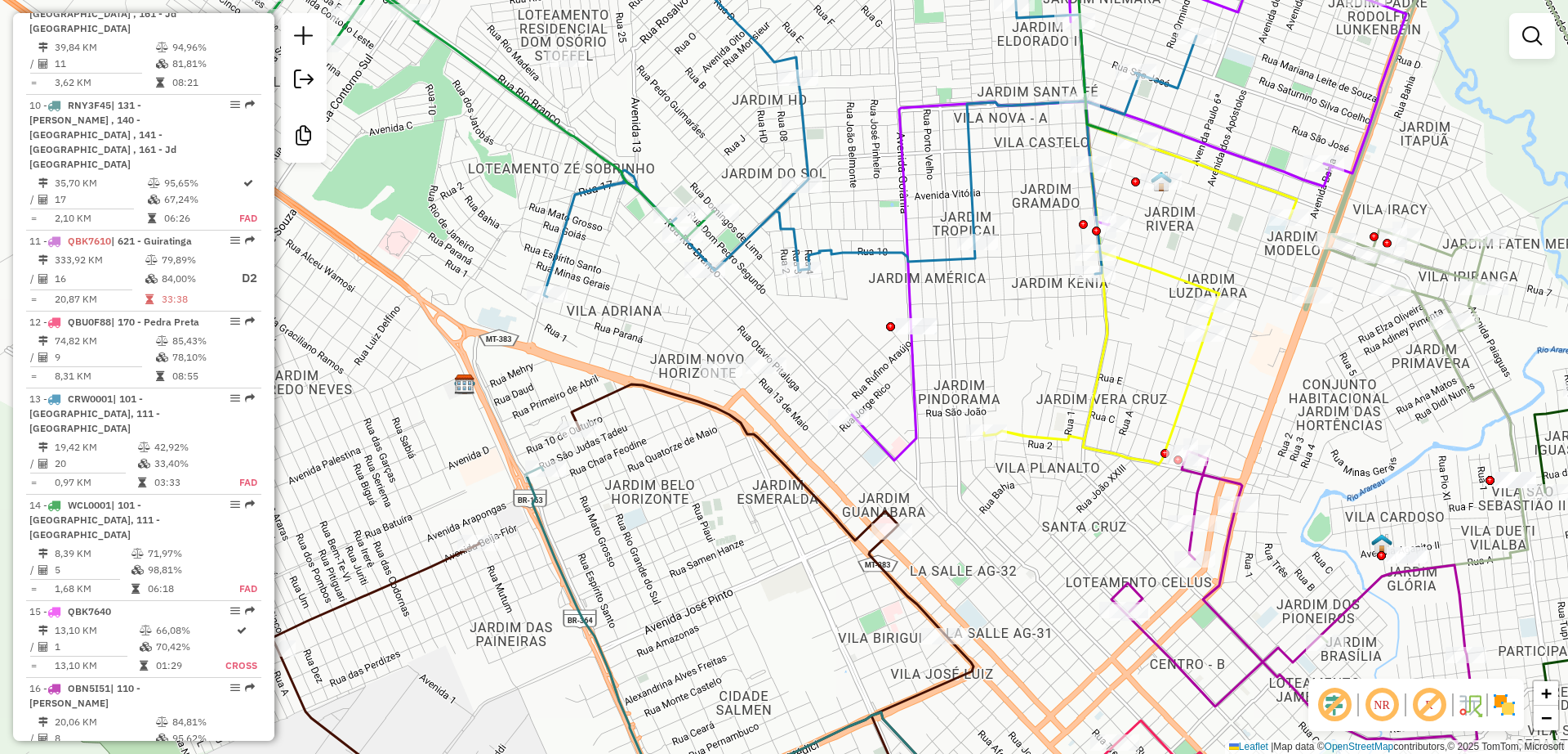
scroll to position [1533, 0]
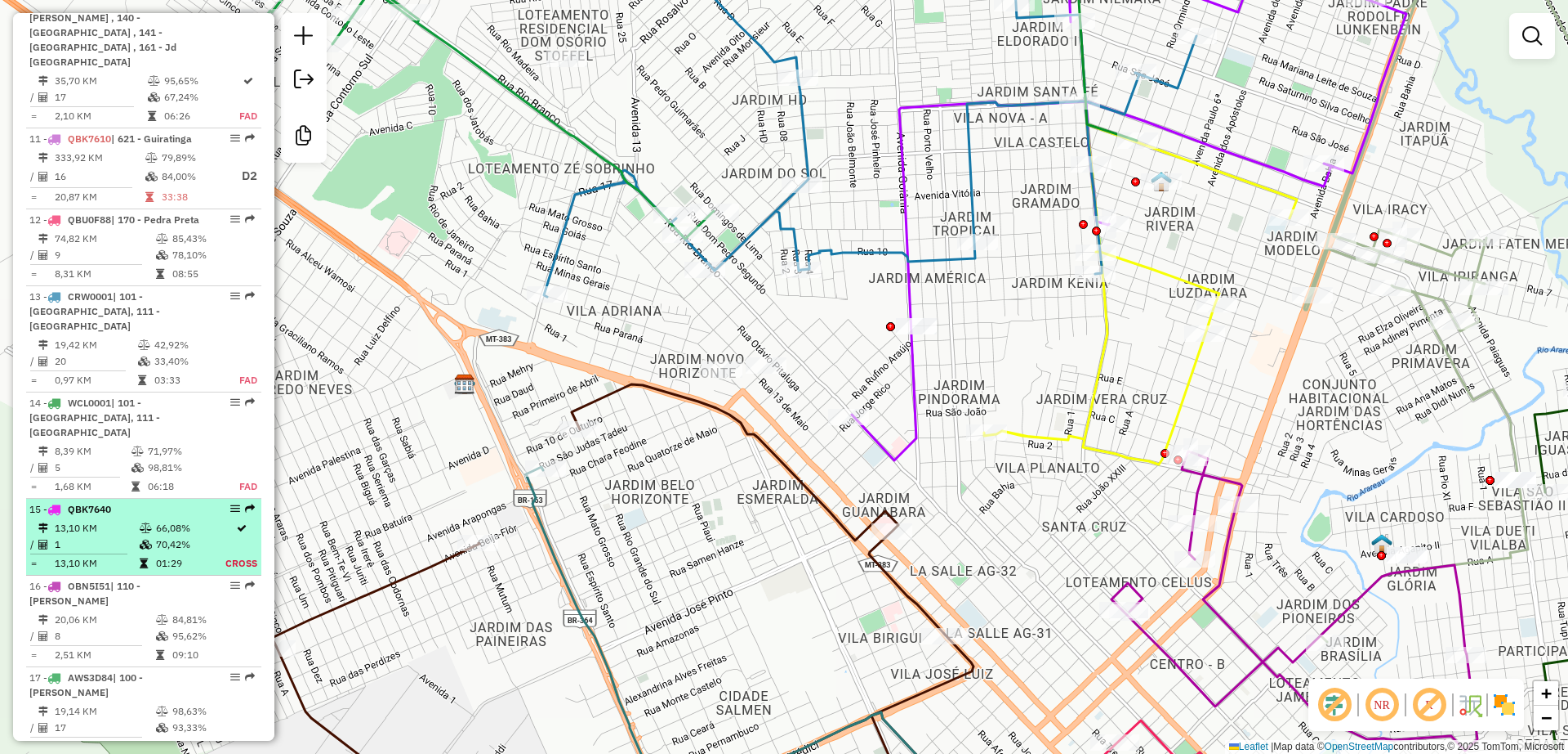
click at [181, 502] on div "15 - QBK7640" at bounding box center [116, 509] width 173 height 14
select select "**********"
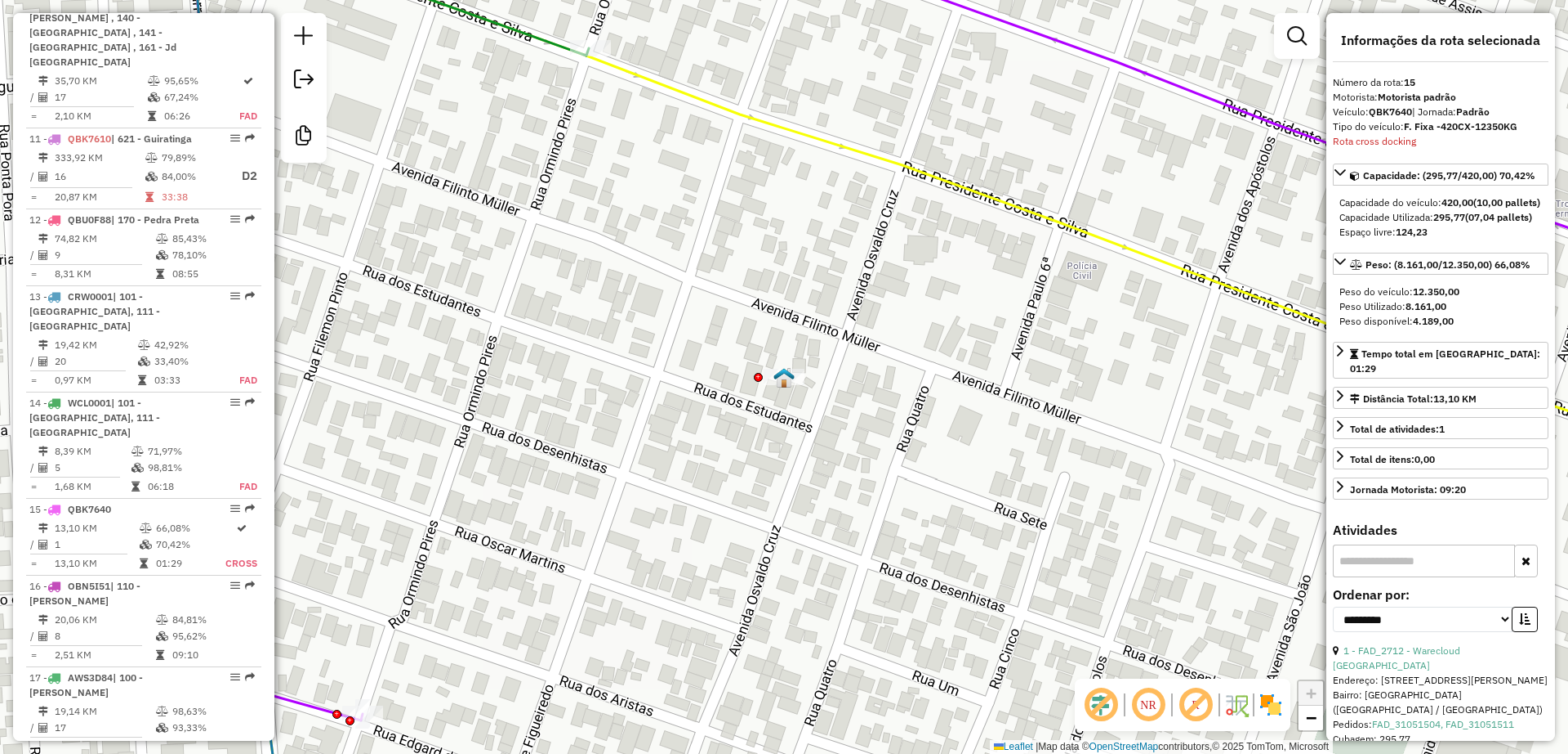
click at [791, 381] on img at bounding box center [784, 377] width 21 height 21
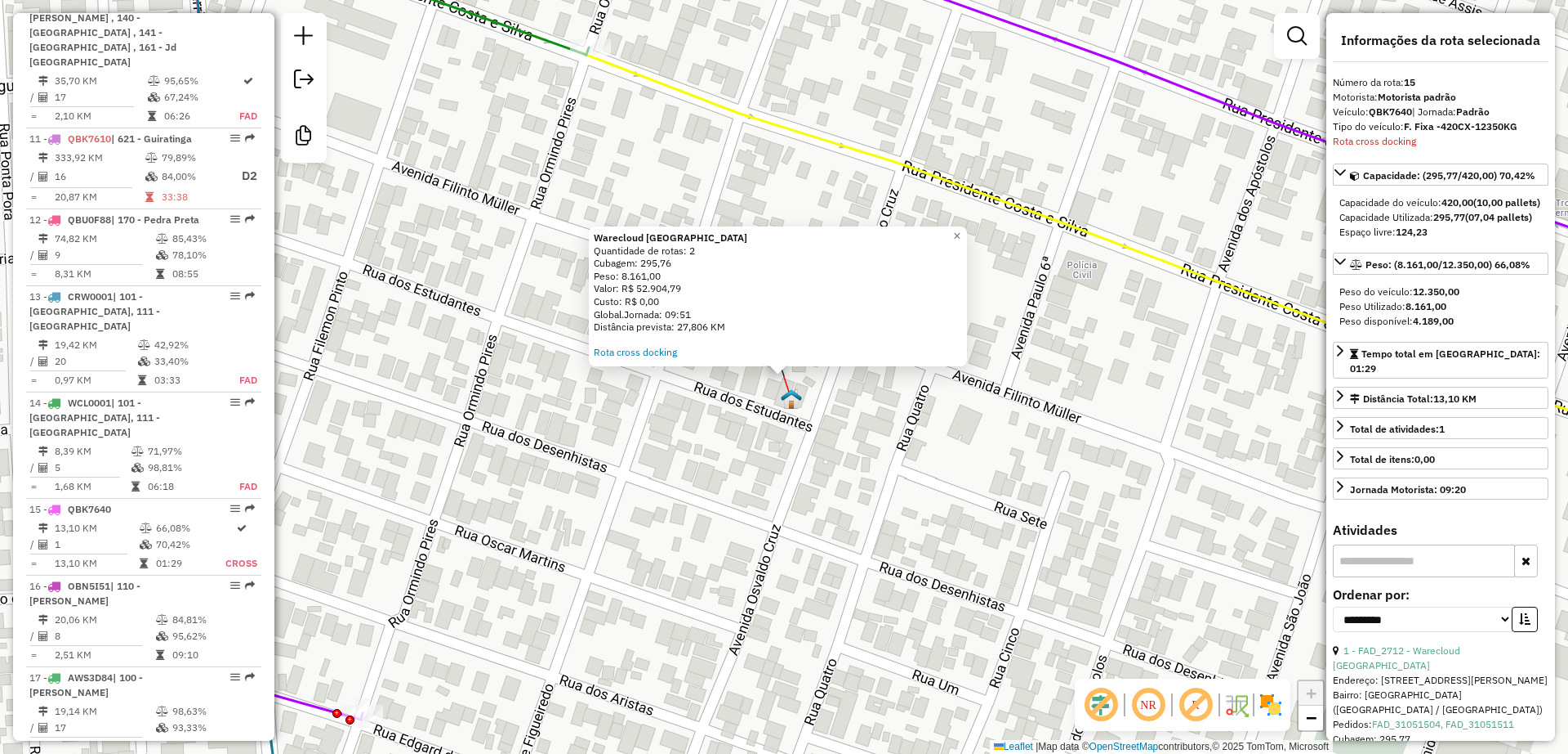
click at [794, 399] on img at bounding box center [792, 398] width 21 height 21
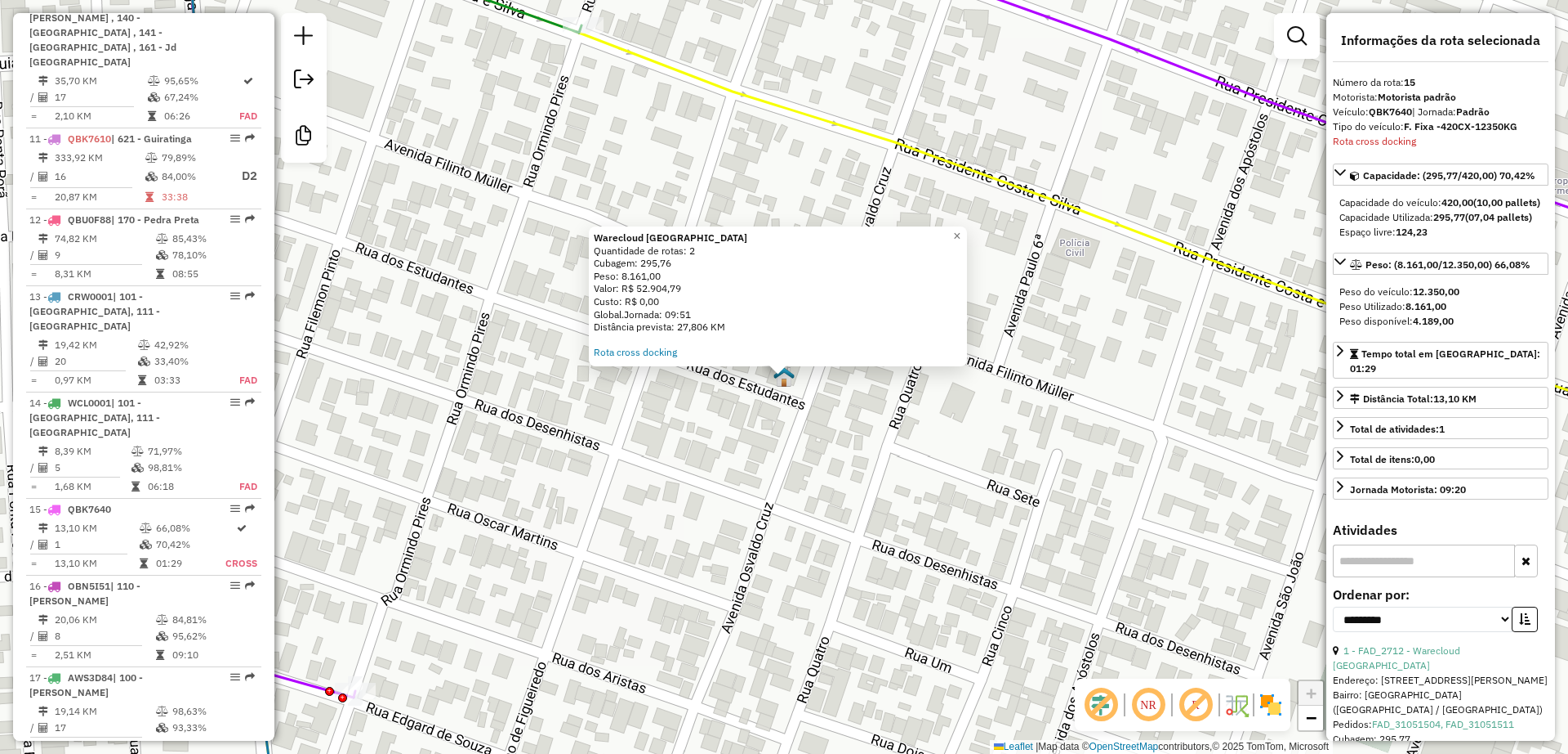
click at [805, 417] on div "Warecloud Casa Jardim Monte Líbano Quantidade de rotas: 2 Cubagem: 295,76 Peso:…" at bounding box center [784, 377] width 1568 height 754
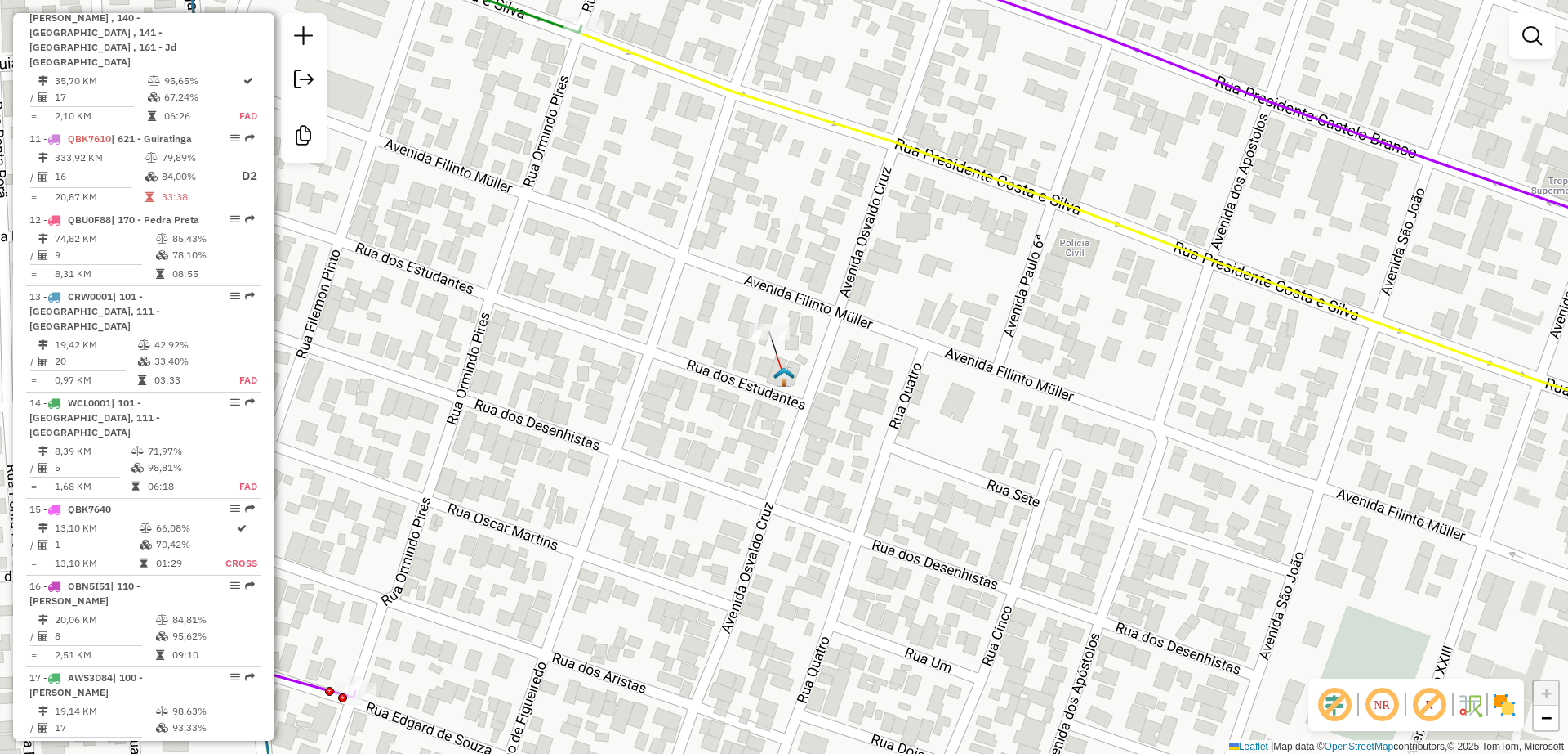
click at [789, 385] on img at bounding box center [784, 377] width 21 height 21
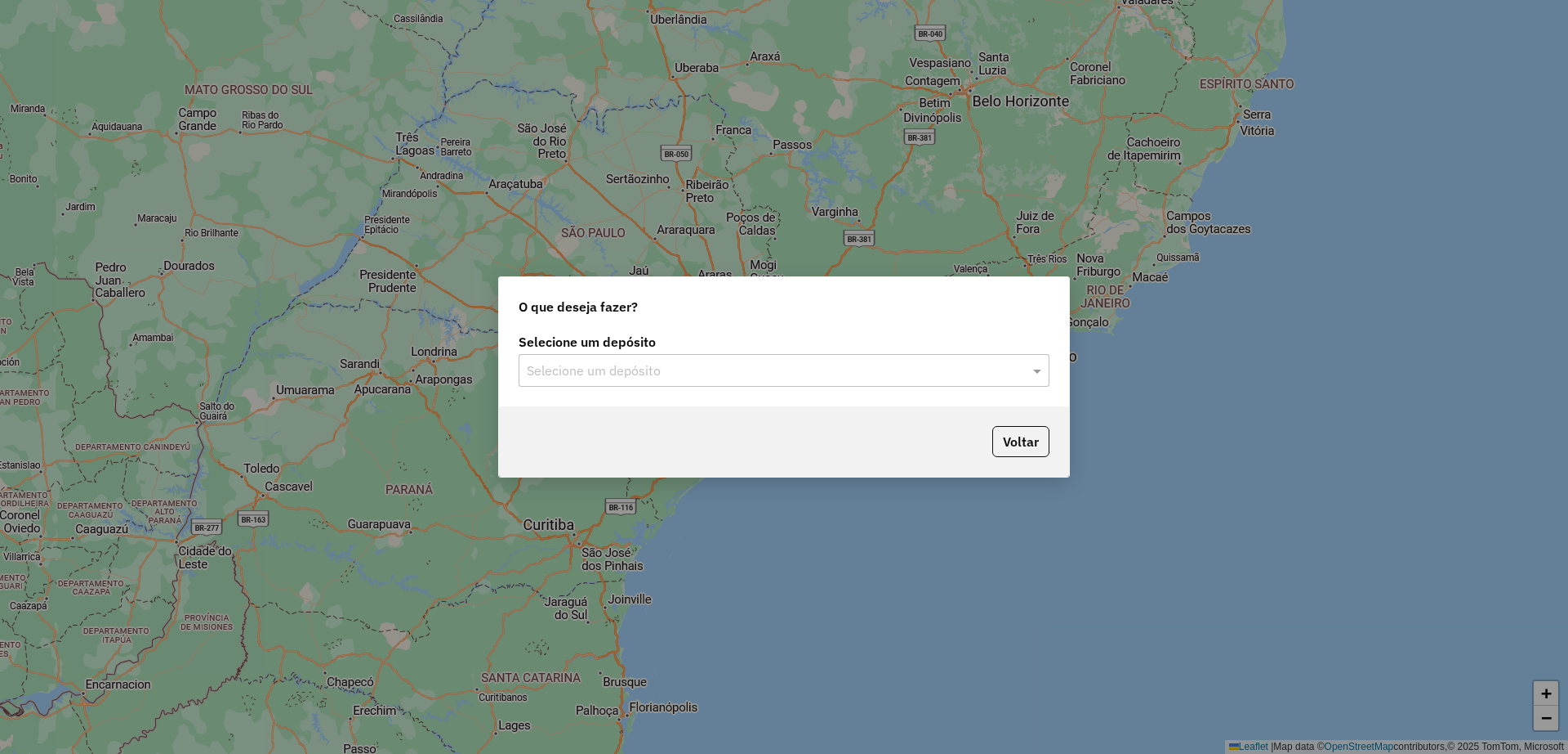
click at [661, 364] on input "text" at bounding box center [768, 371] width 482 height 20
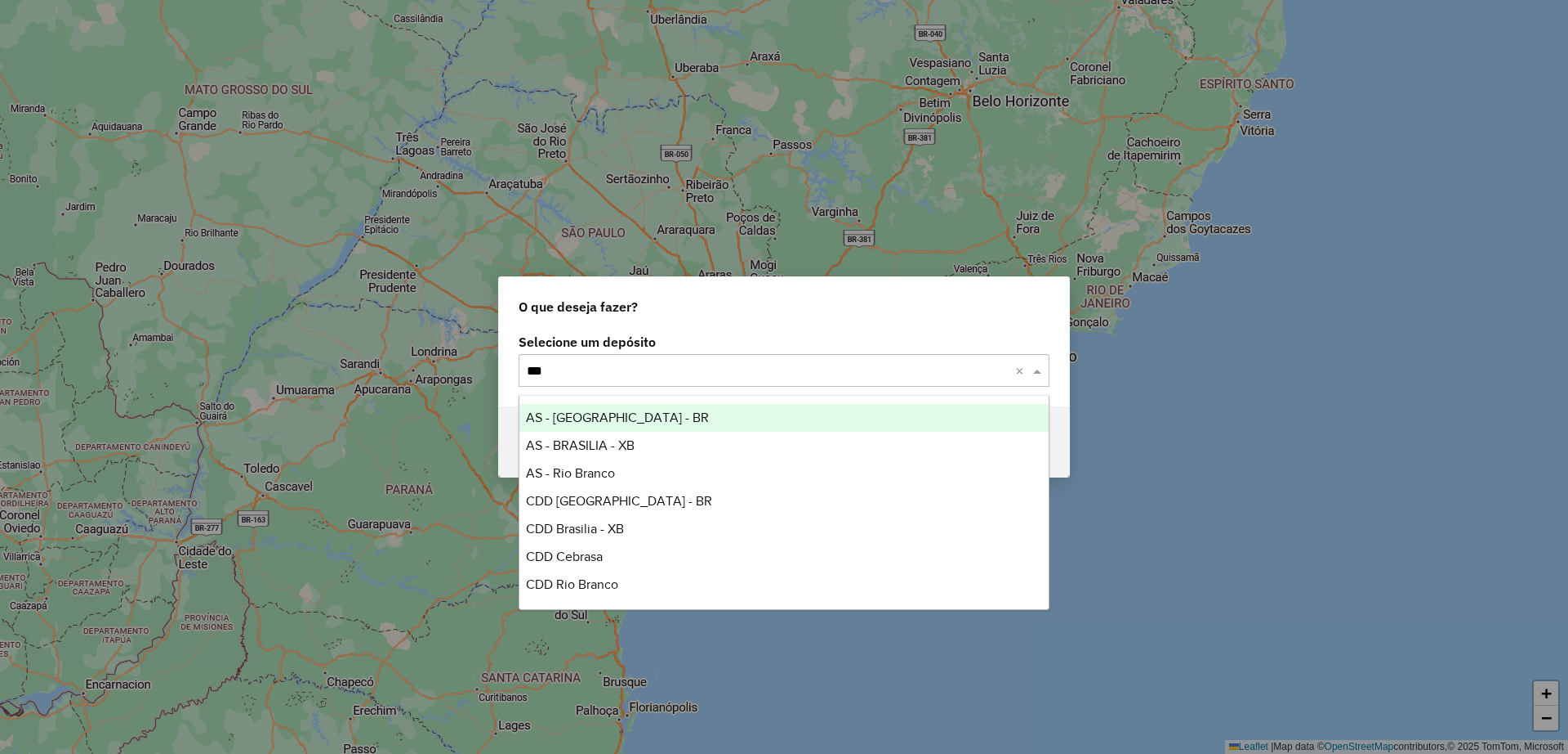
type input "****"
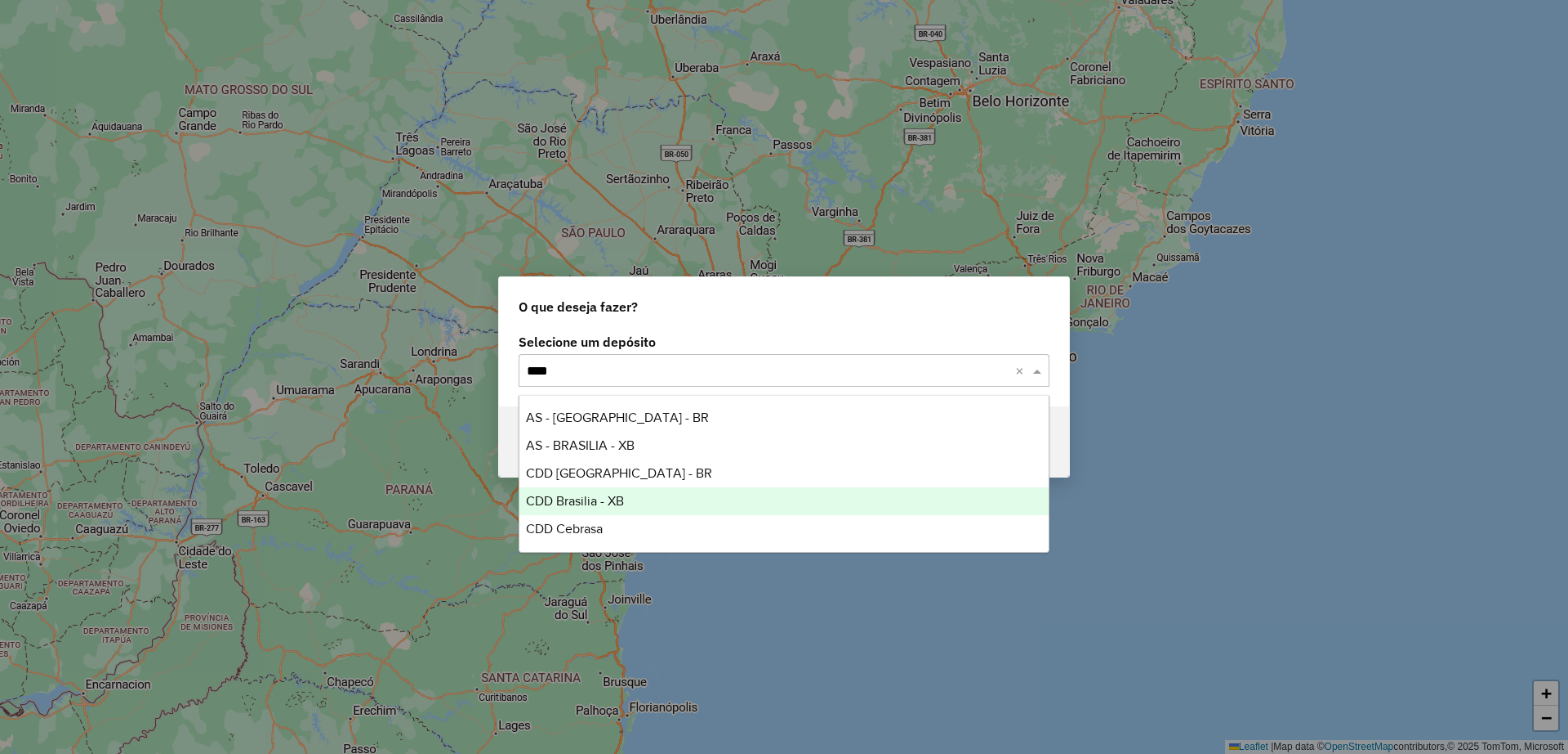
click at [648, 504] on div "CDD Brasilia - XB" at bounding box center [784, 500] width 530 height 28
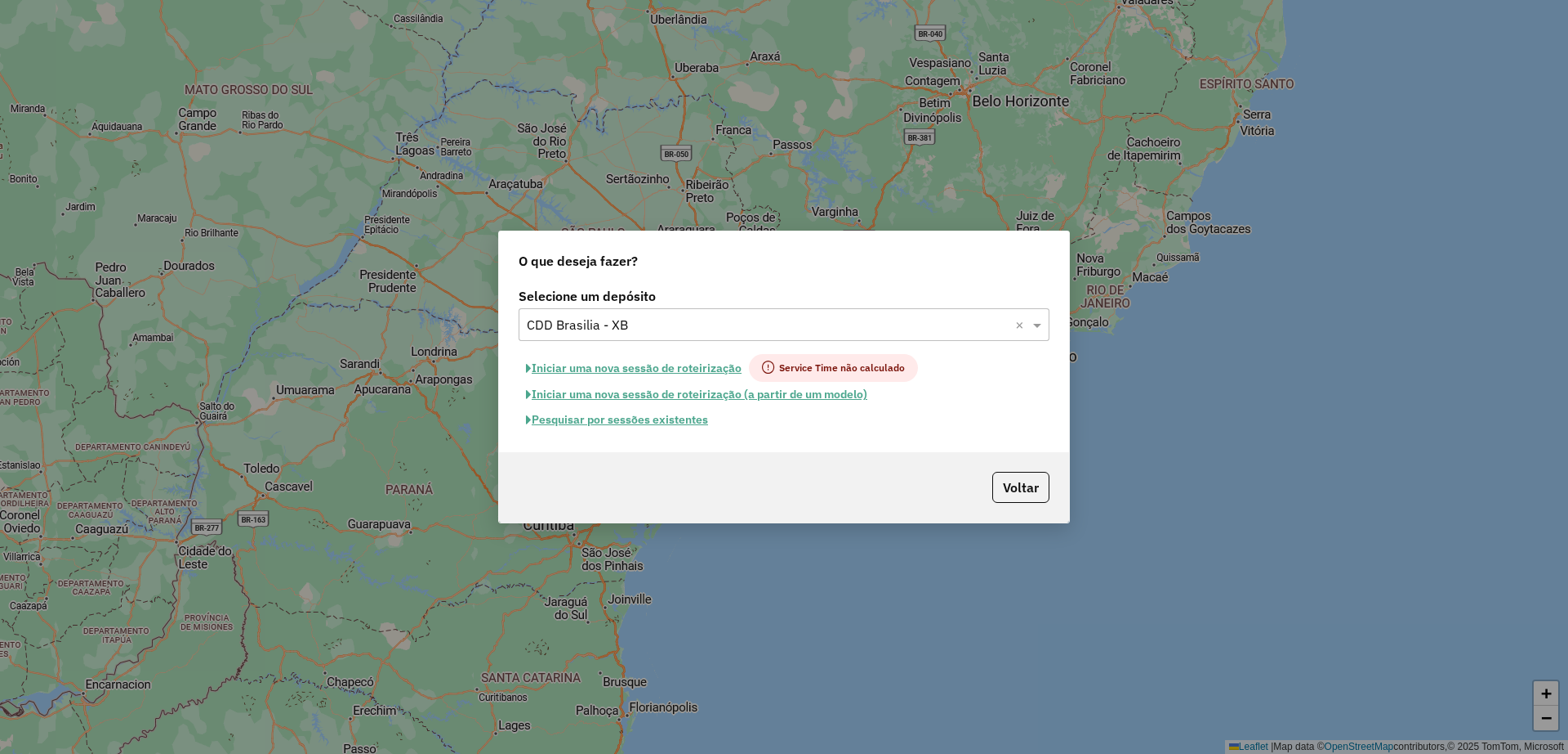
click at [638, 415] on button "Pesquisar por sessões existentes" at bounding box center [617, 419] width 197 height 26
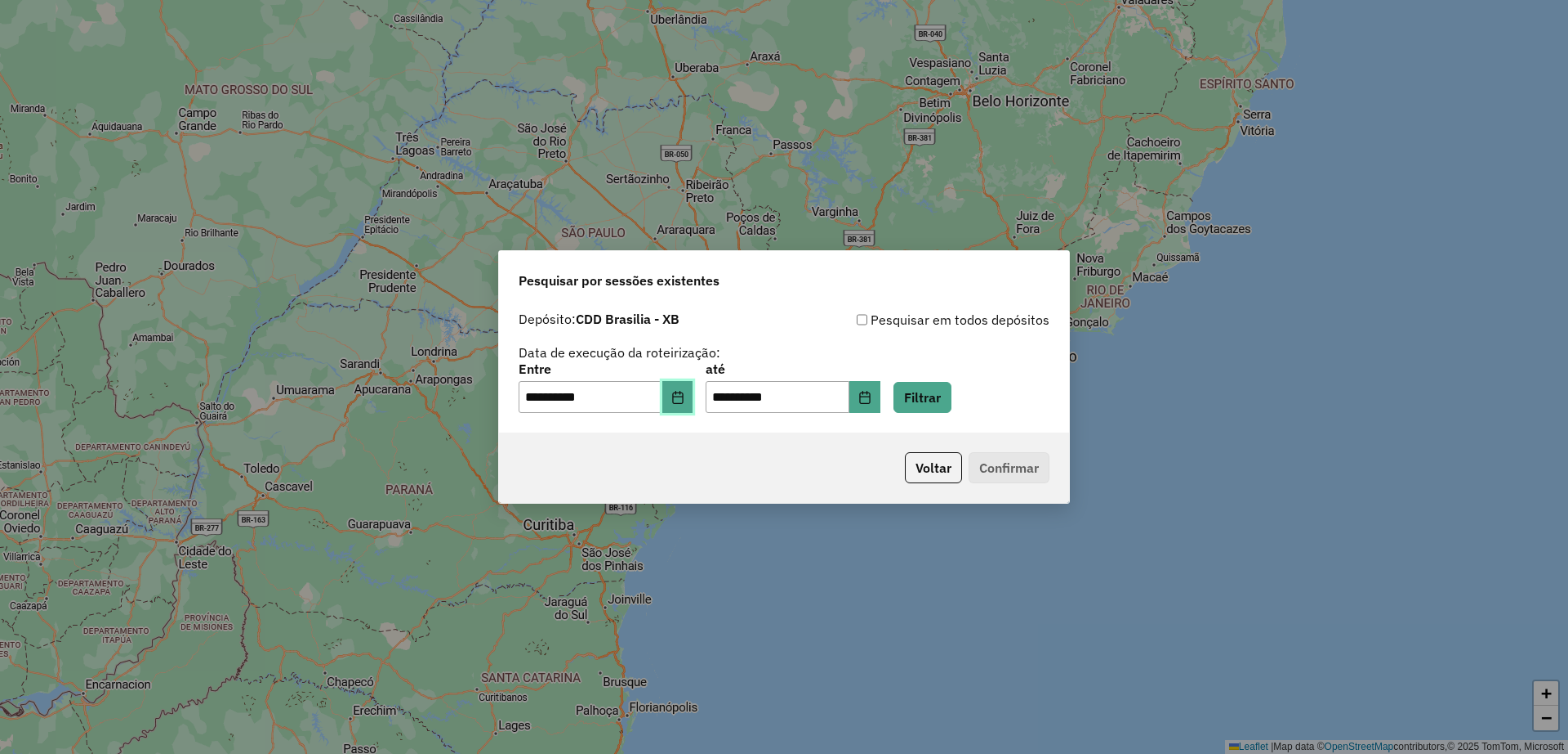
click at [685, 398] on icon "Choose Date" at bounding box center [678, 397] width 13 height 13
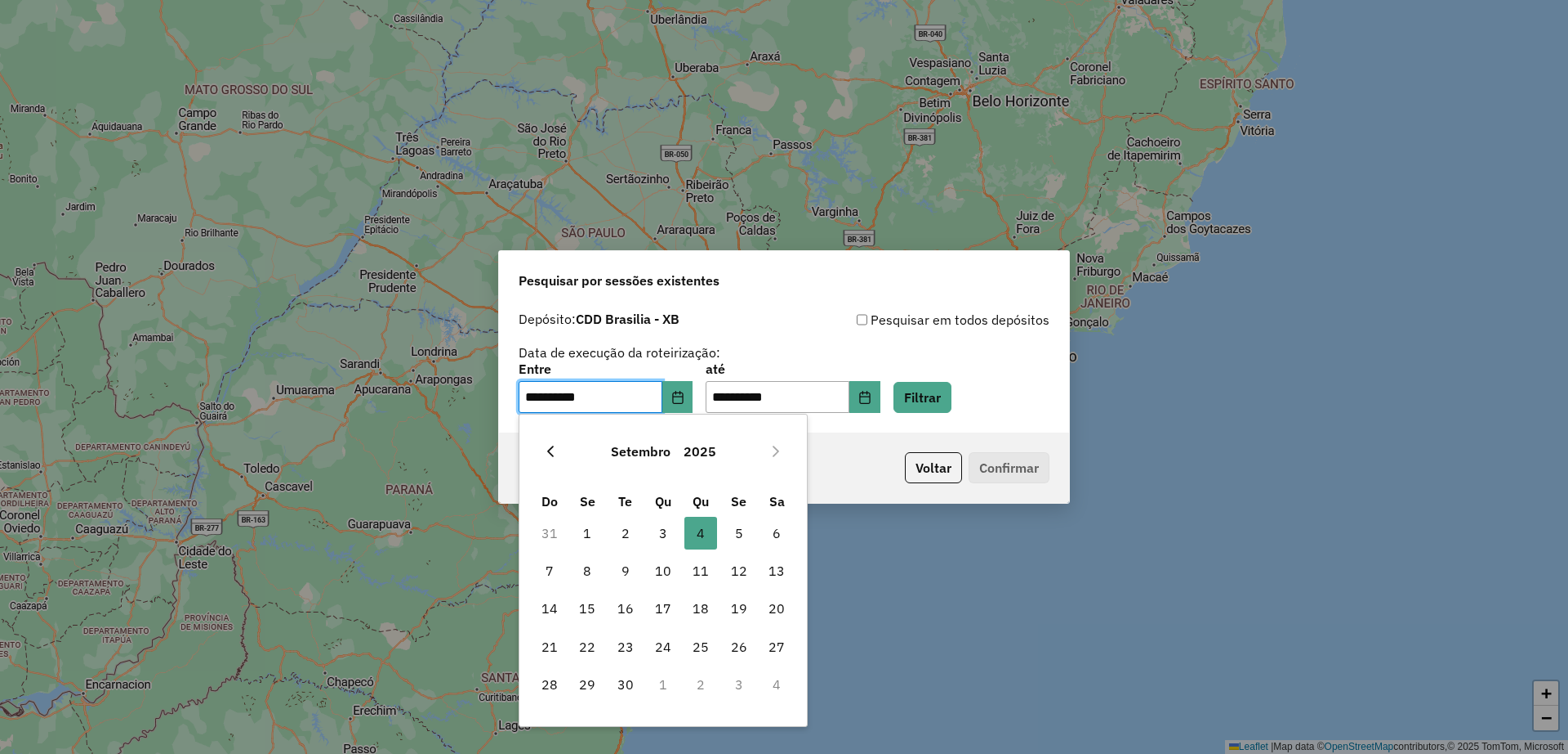
click at [542, 450] on button "Previous Month" at bounding box center [550, 451] width 26 height 26
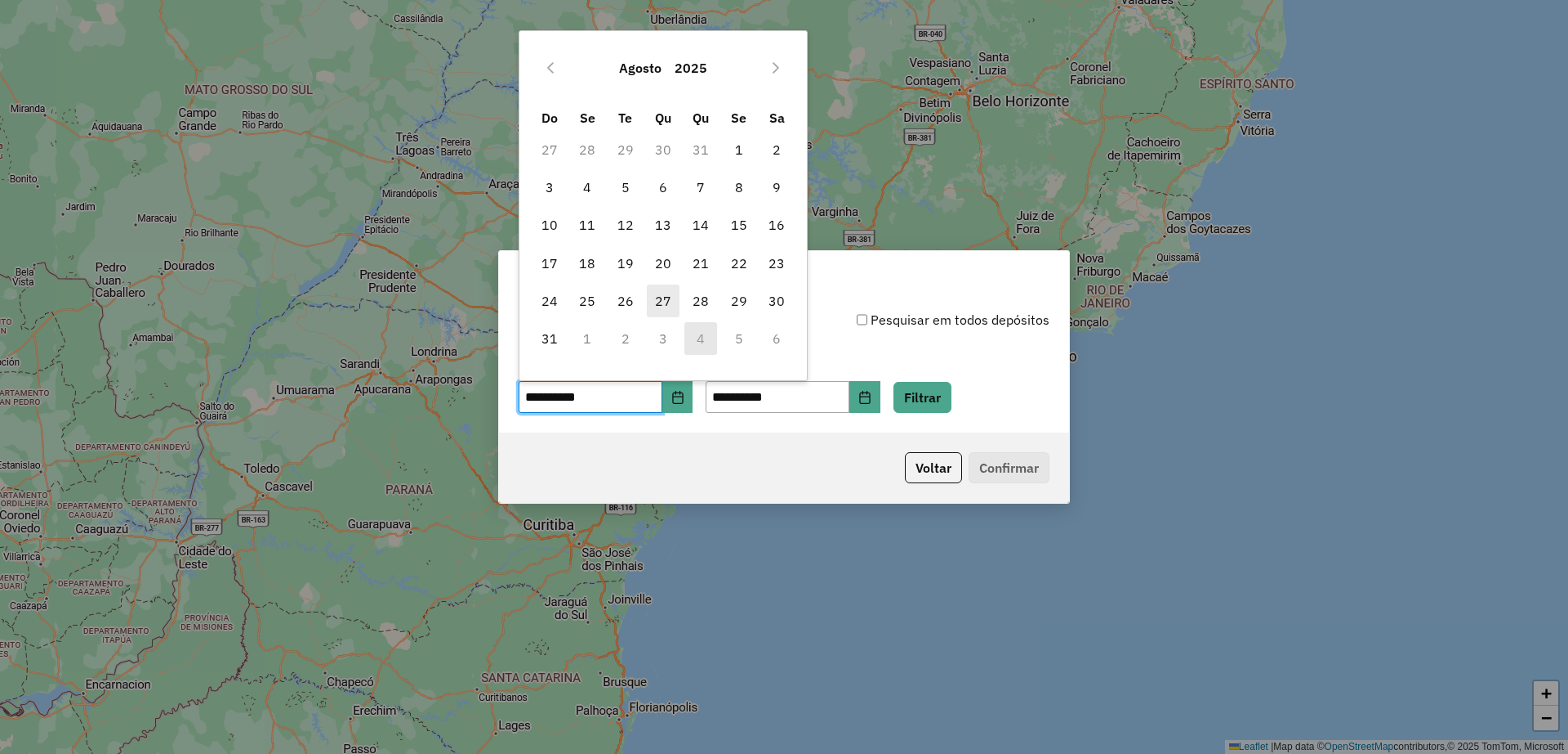
click at [656, 306] on span "27" at bounding box center [663, 300] width 32 height 32
type input "**********"
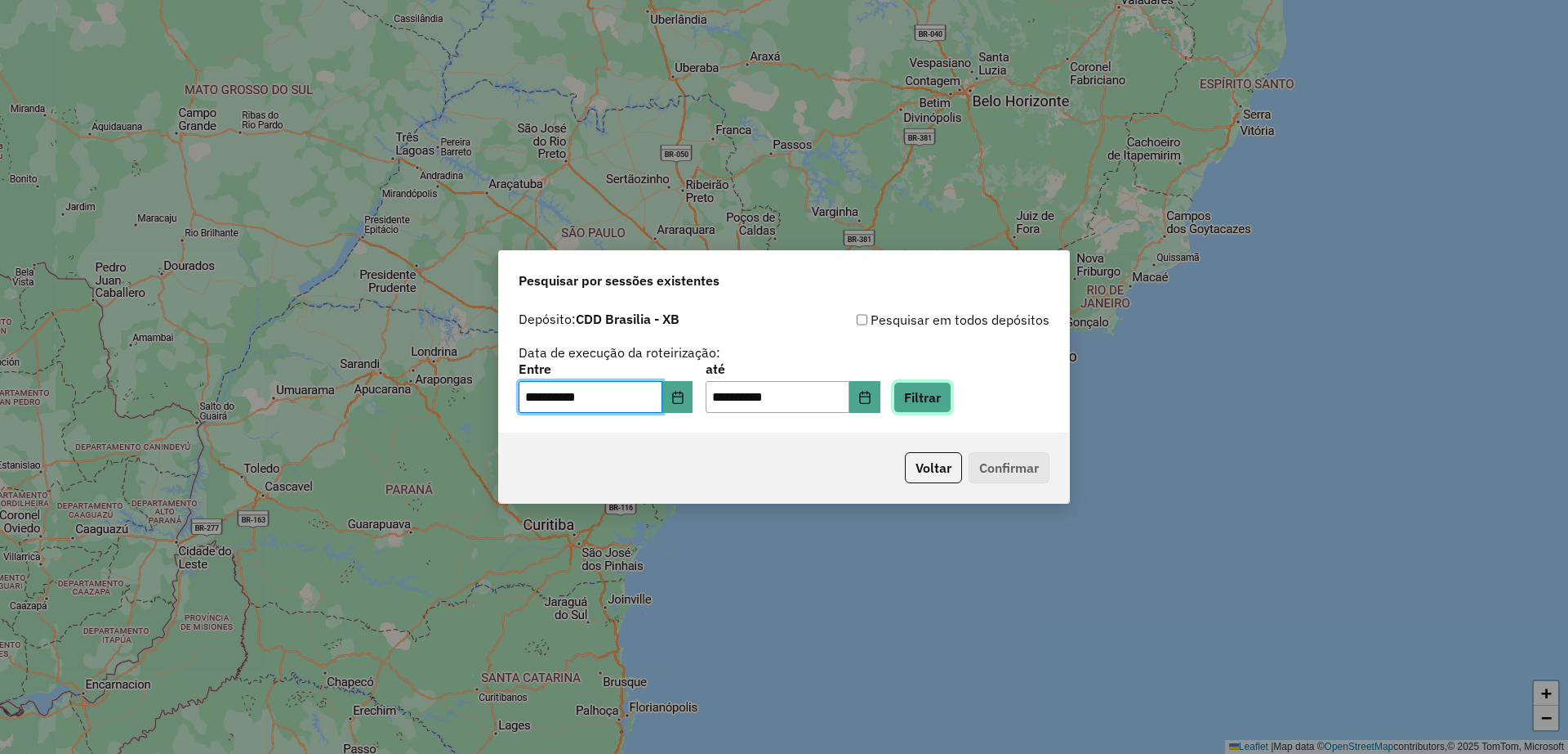
click at [952, 404] on button "Filtrar" at bounding box center [922, 397] width 58 height 31
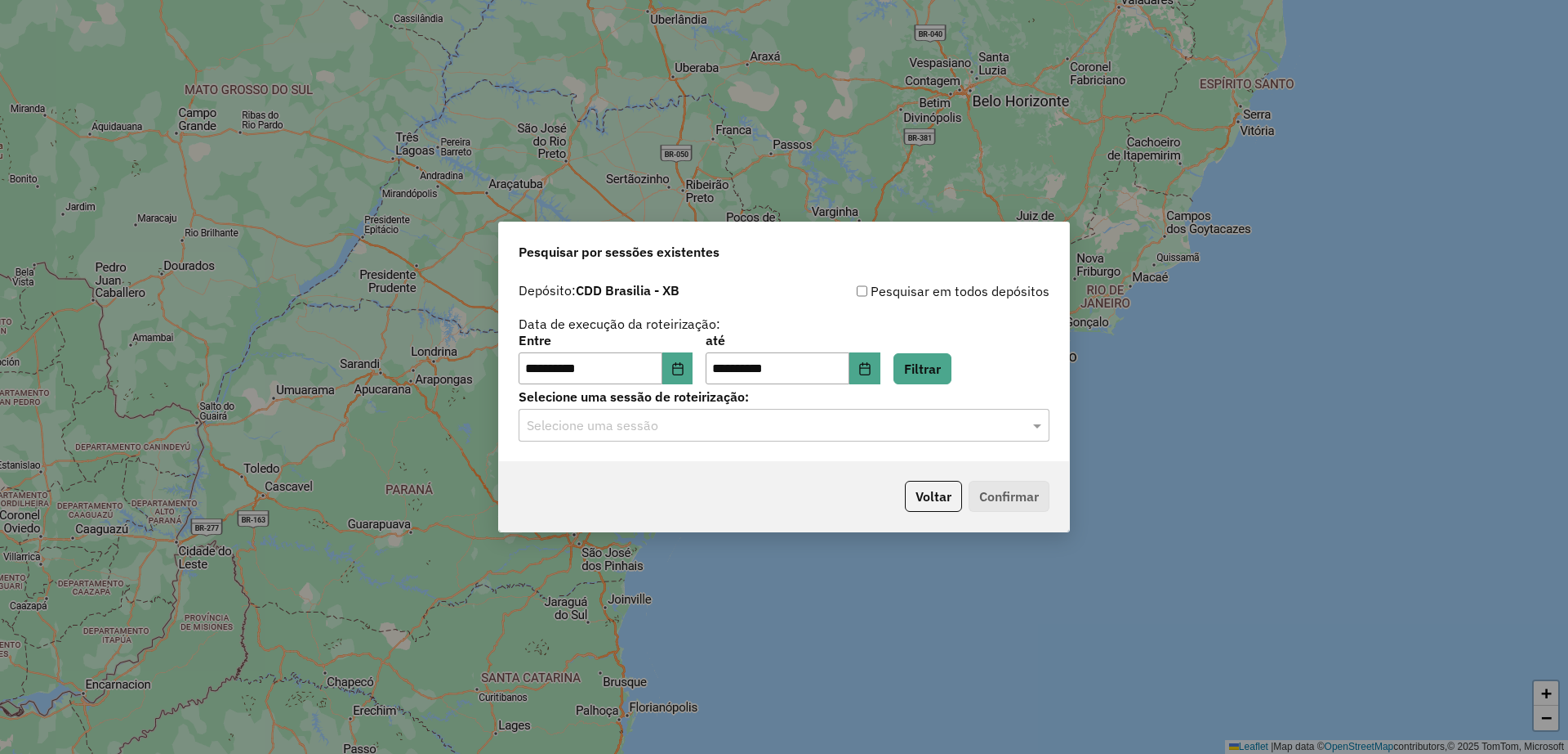
click at [779, 427] on input "text" at bounding box center [768, 425] width 482 height 20
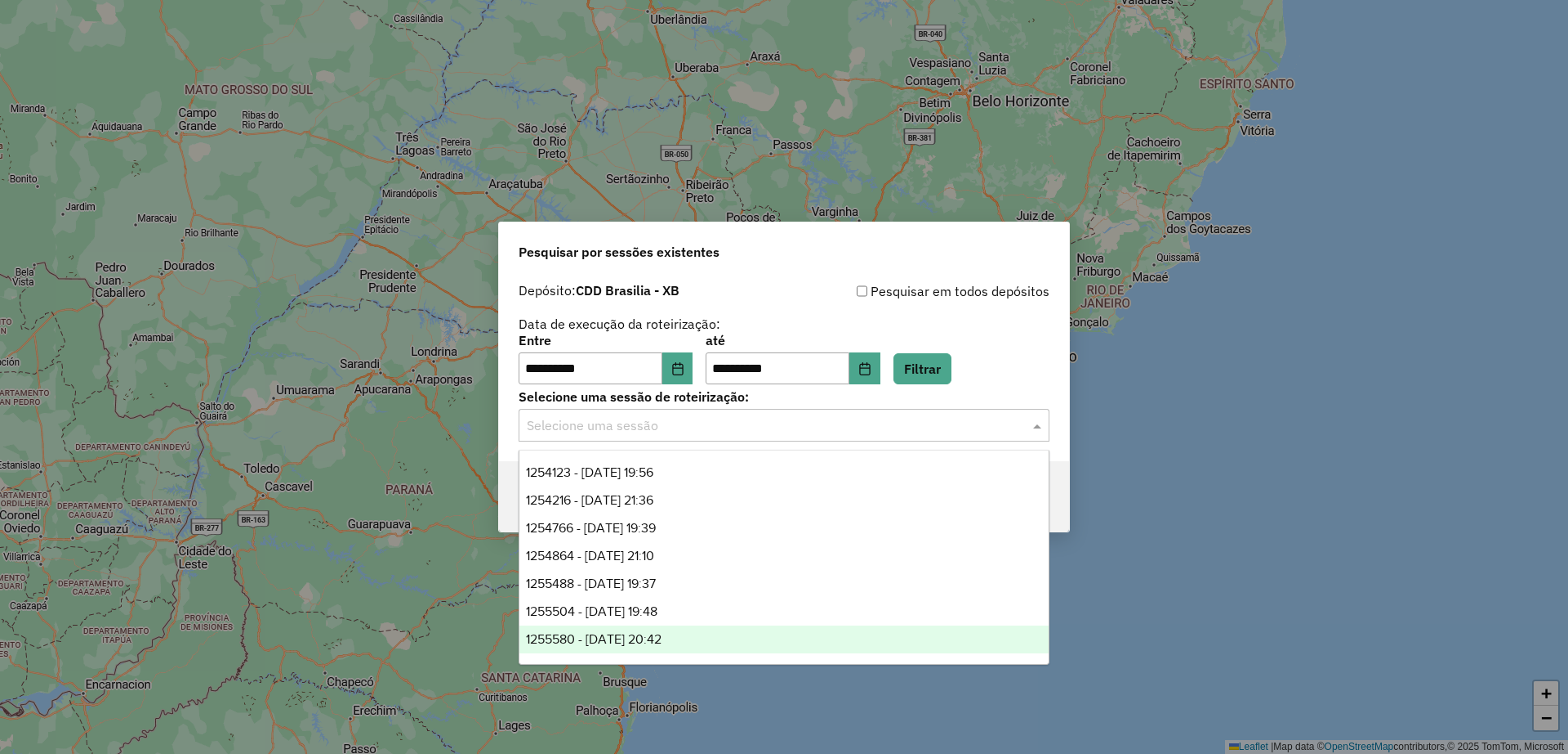
click at [633, 647] on div "1255580 - 29/08/2025 20:42" at bounding box center [784, 639] width 530 height 28
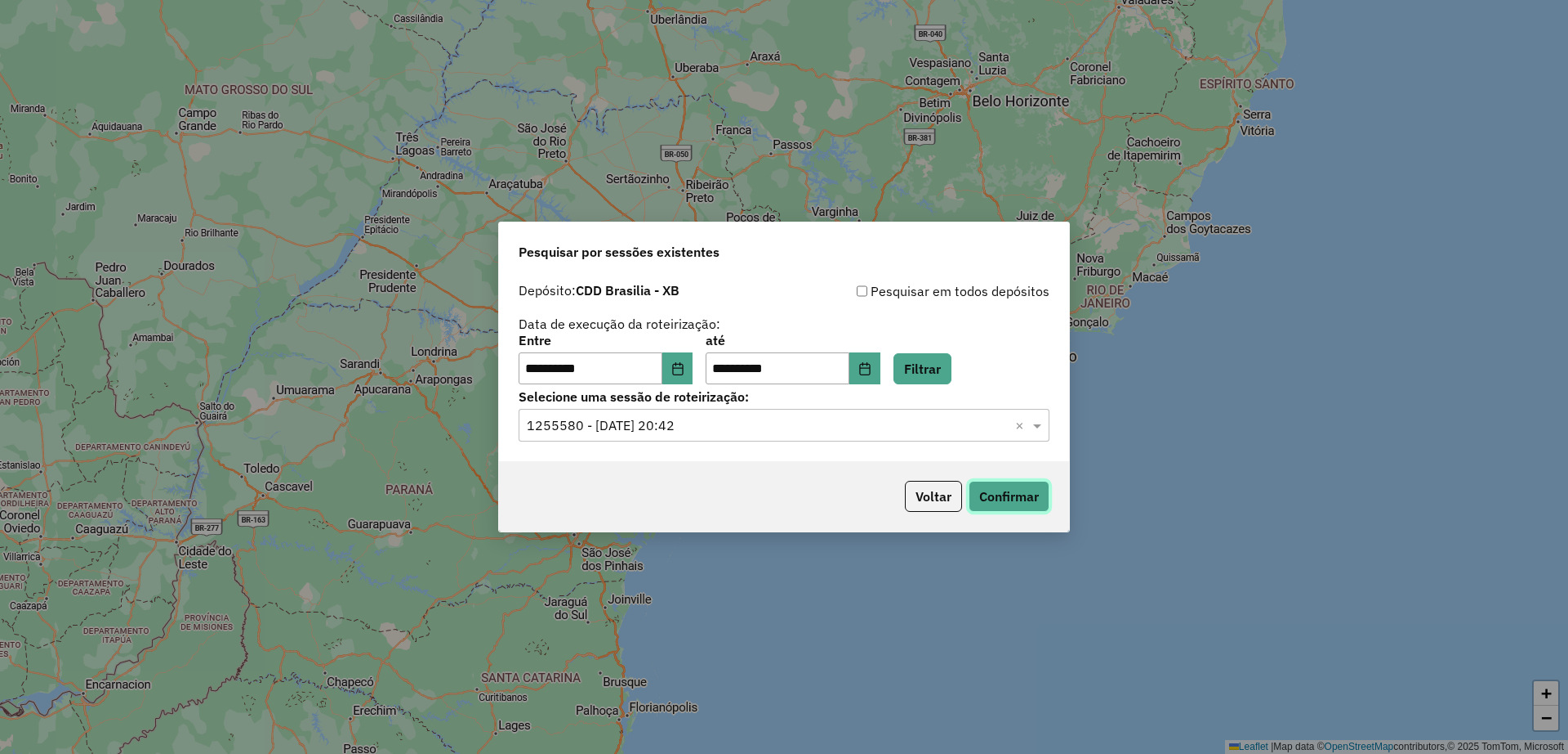
click at [991, 499] on button "Confirmar" at bounding box center [1009, 496] width 81 height 31
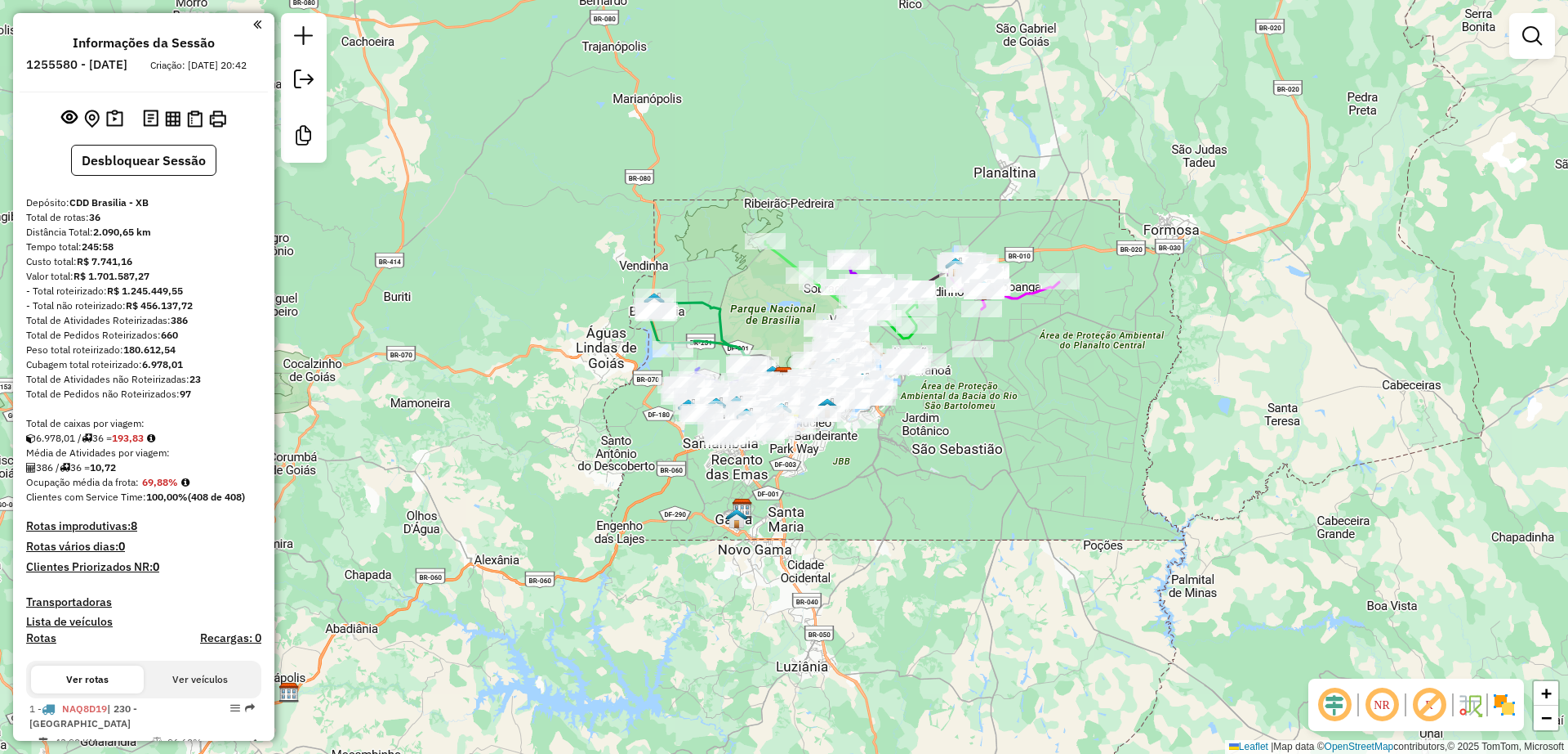
click at [1431, 702] on em at bounding box center [1429, 704] width 39 height 39
click at [1334, 703] on em at bounding box center [1335, 704] width 39 height 39
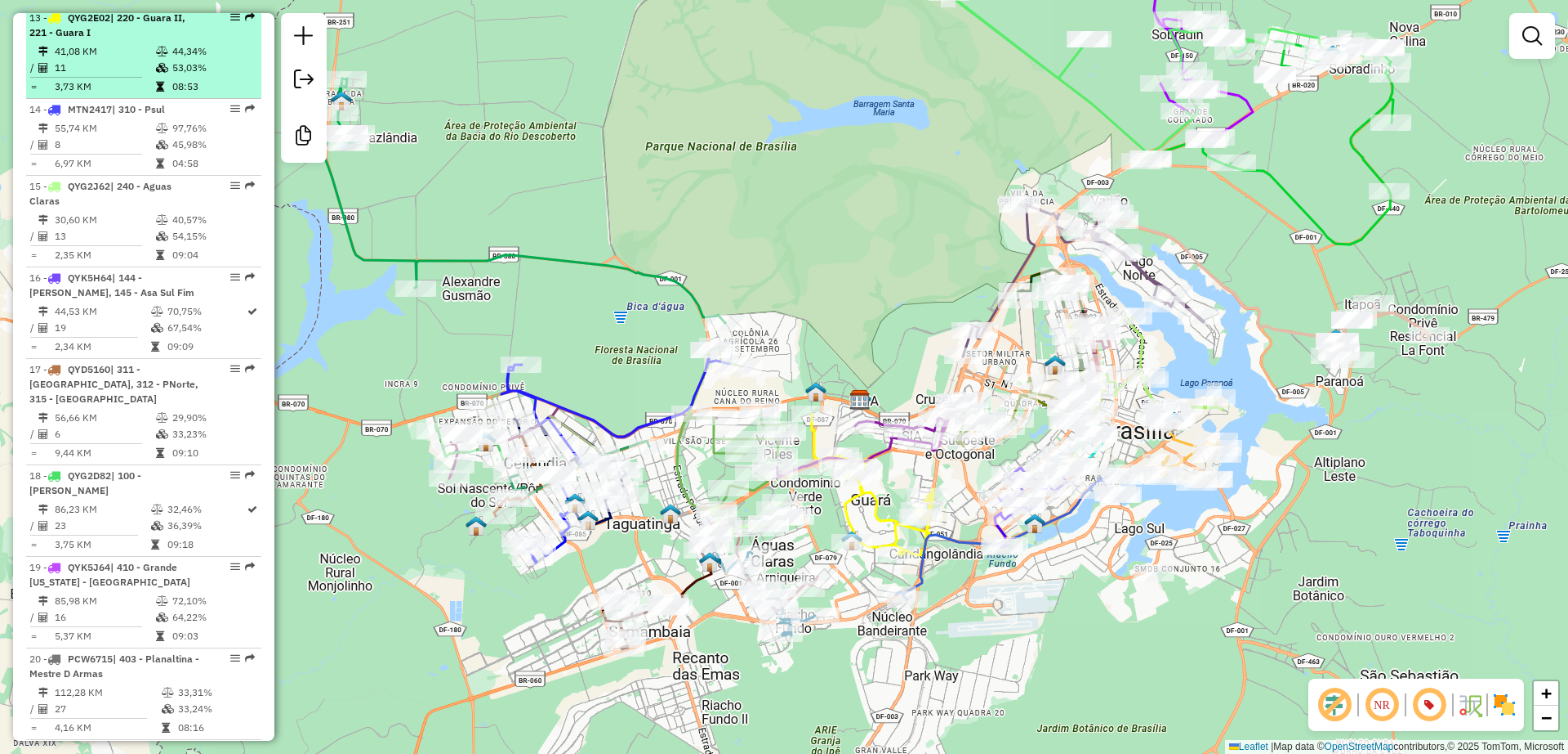
scroll to position [1839, 0]
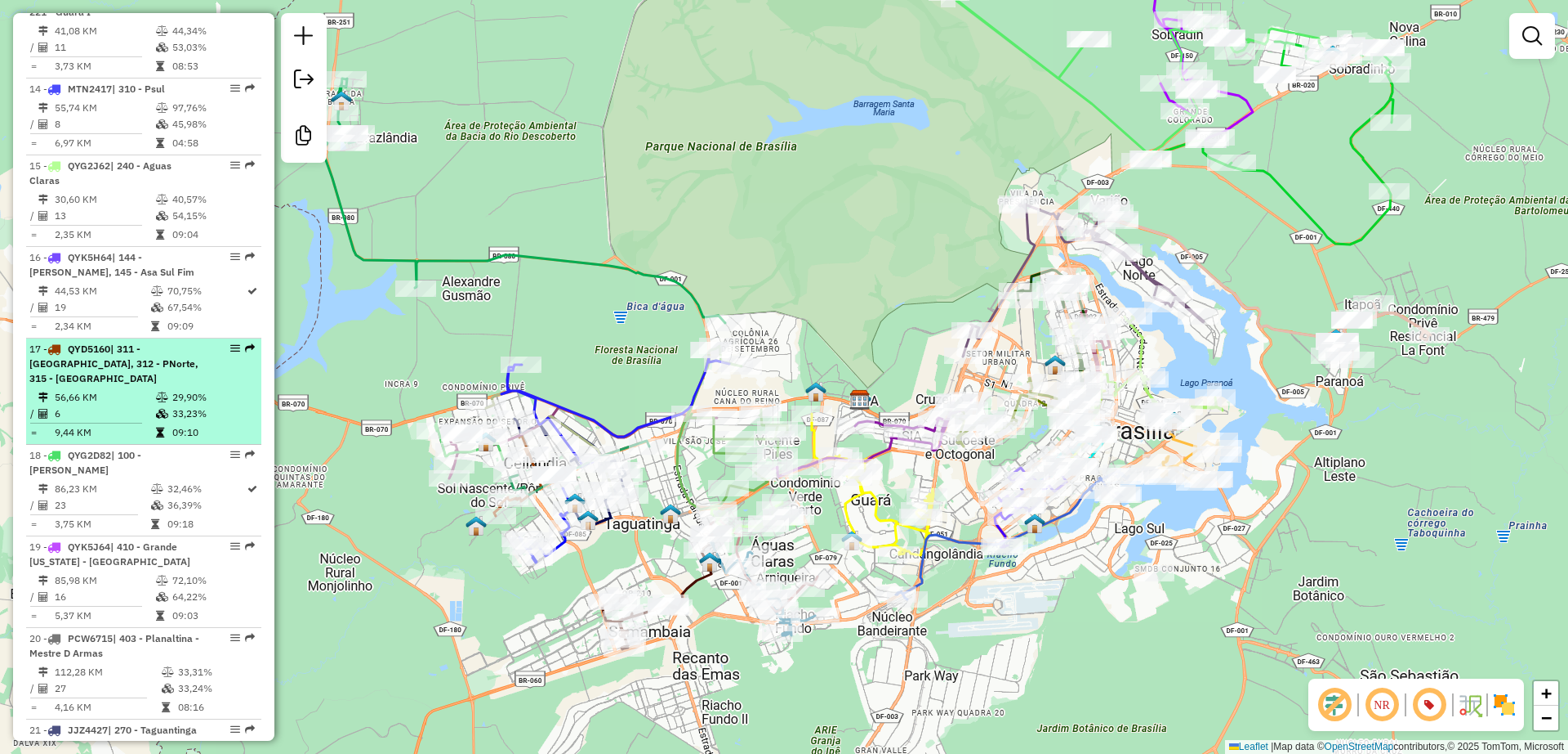
click at [155, 389] on td at bounding box center [163, 397] width 16 height 16
select select "**********"
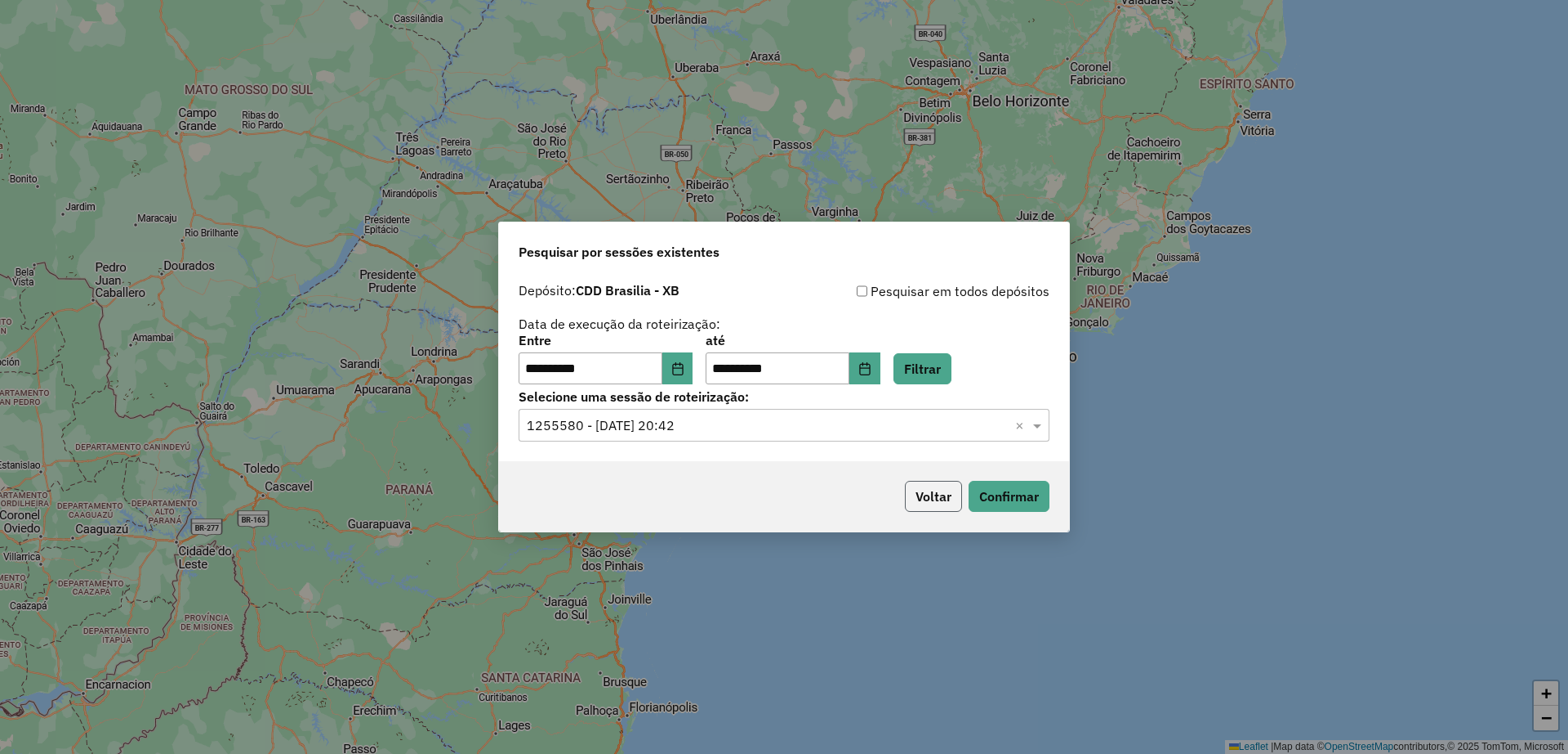
click at [924, 489] on button "Voltar" at bounding box center [934, 496] width 57 height 31
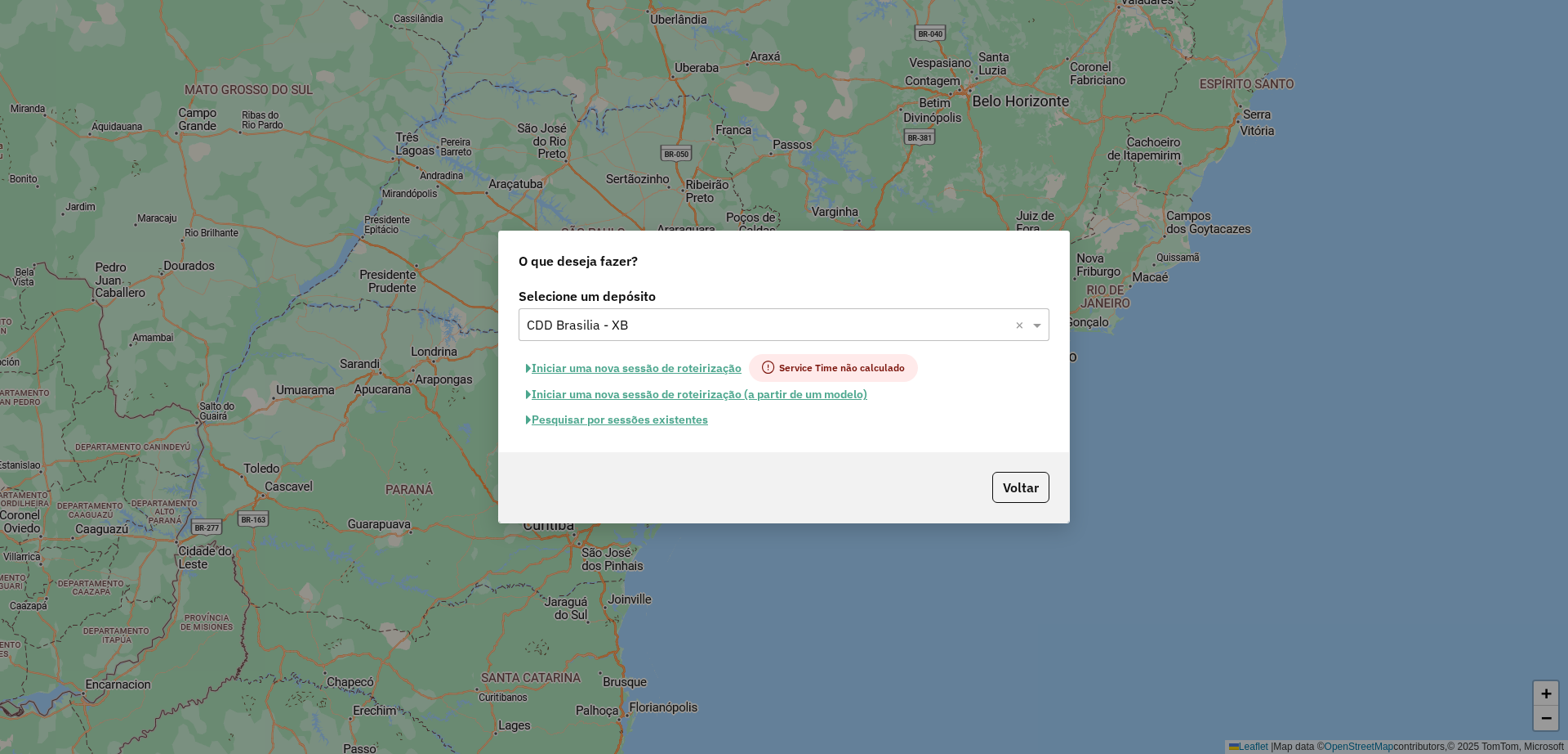
click at [606, 322] on input "text" at bounding box center [768, 325] width 482 height 20
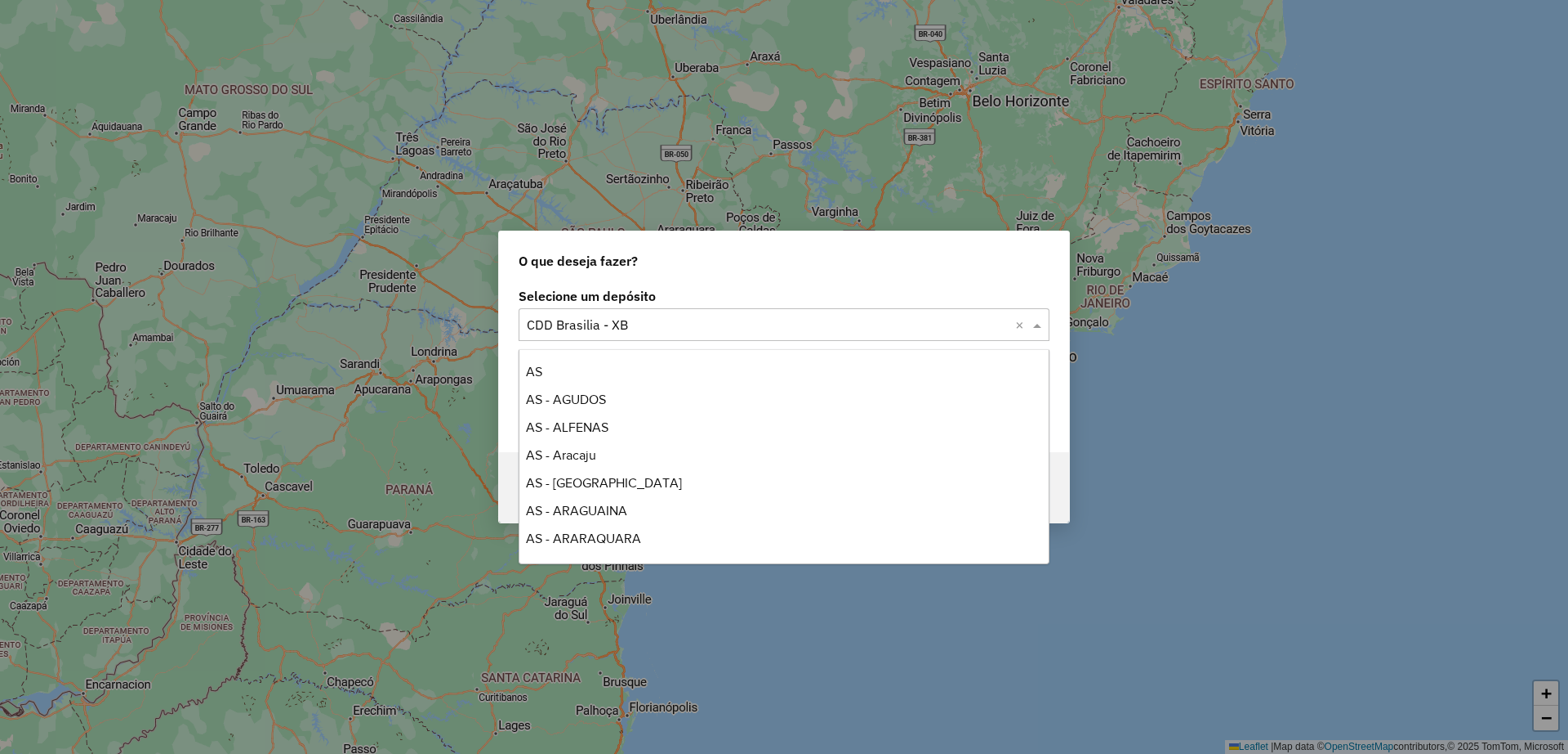
scroll to position [2974, 0]
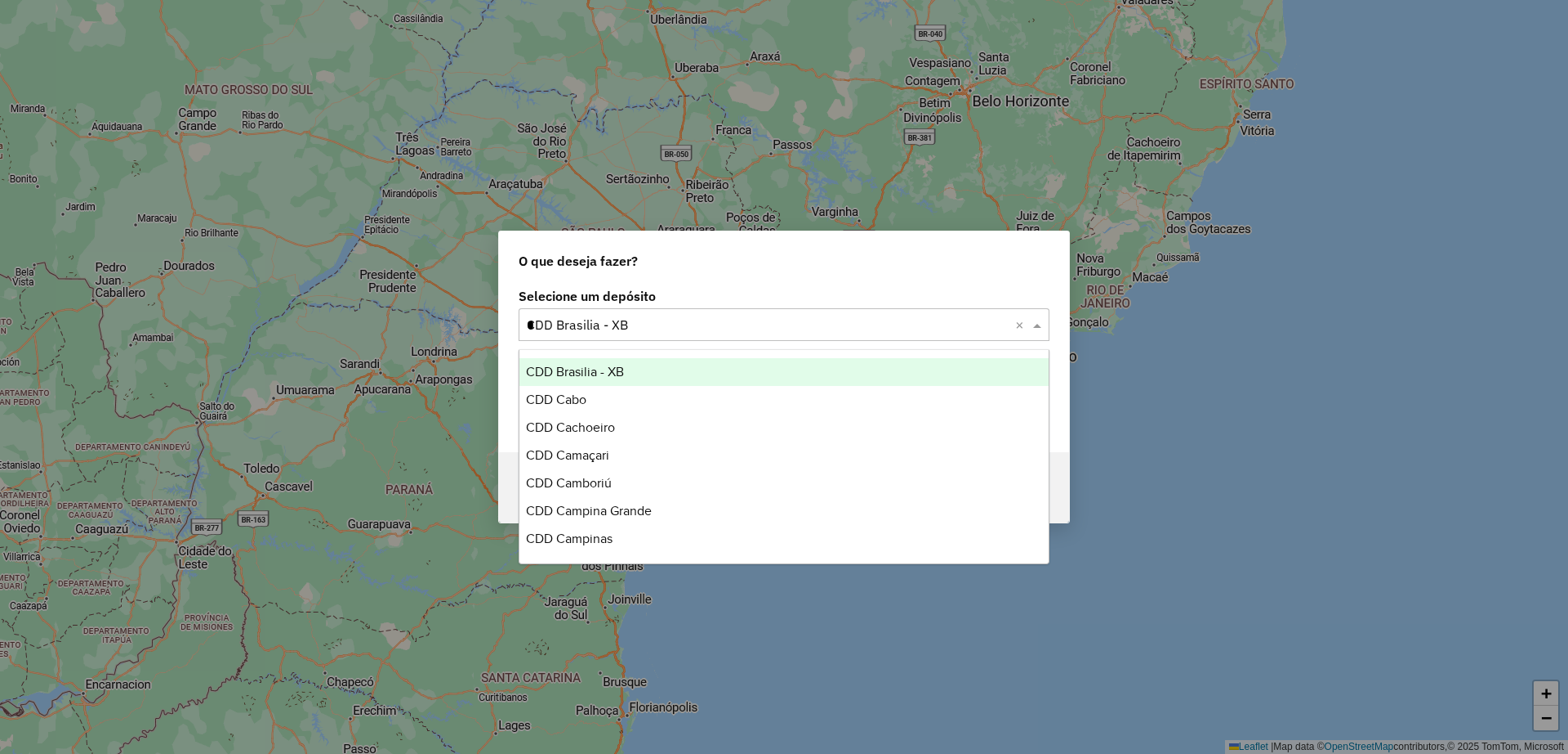
type input "**"
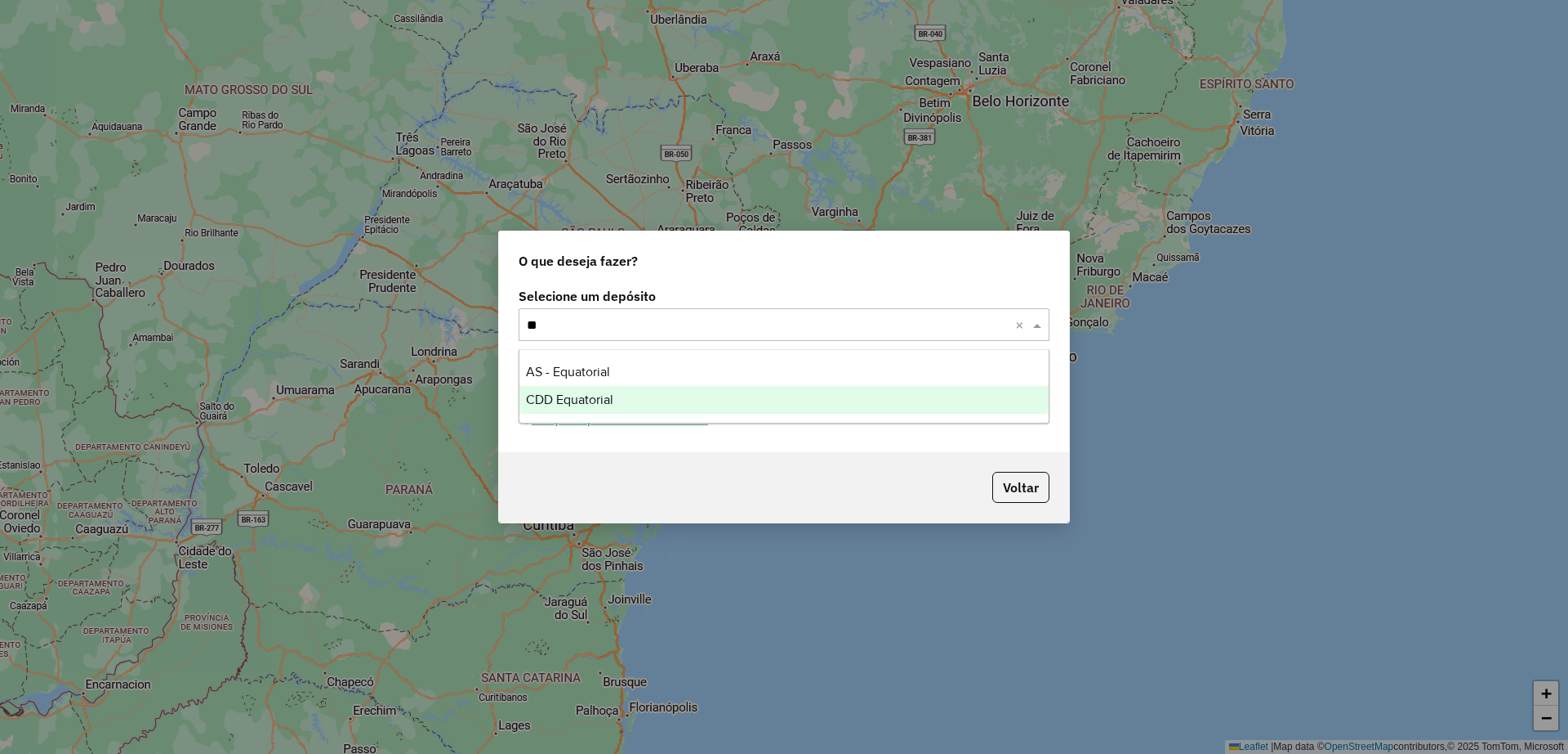
click at [596, 398] on span "CDD Equatorial" at bounding box center [570, 399] width 88 height 14
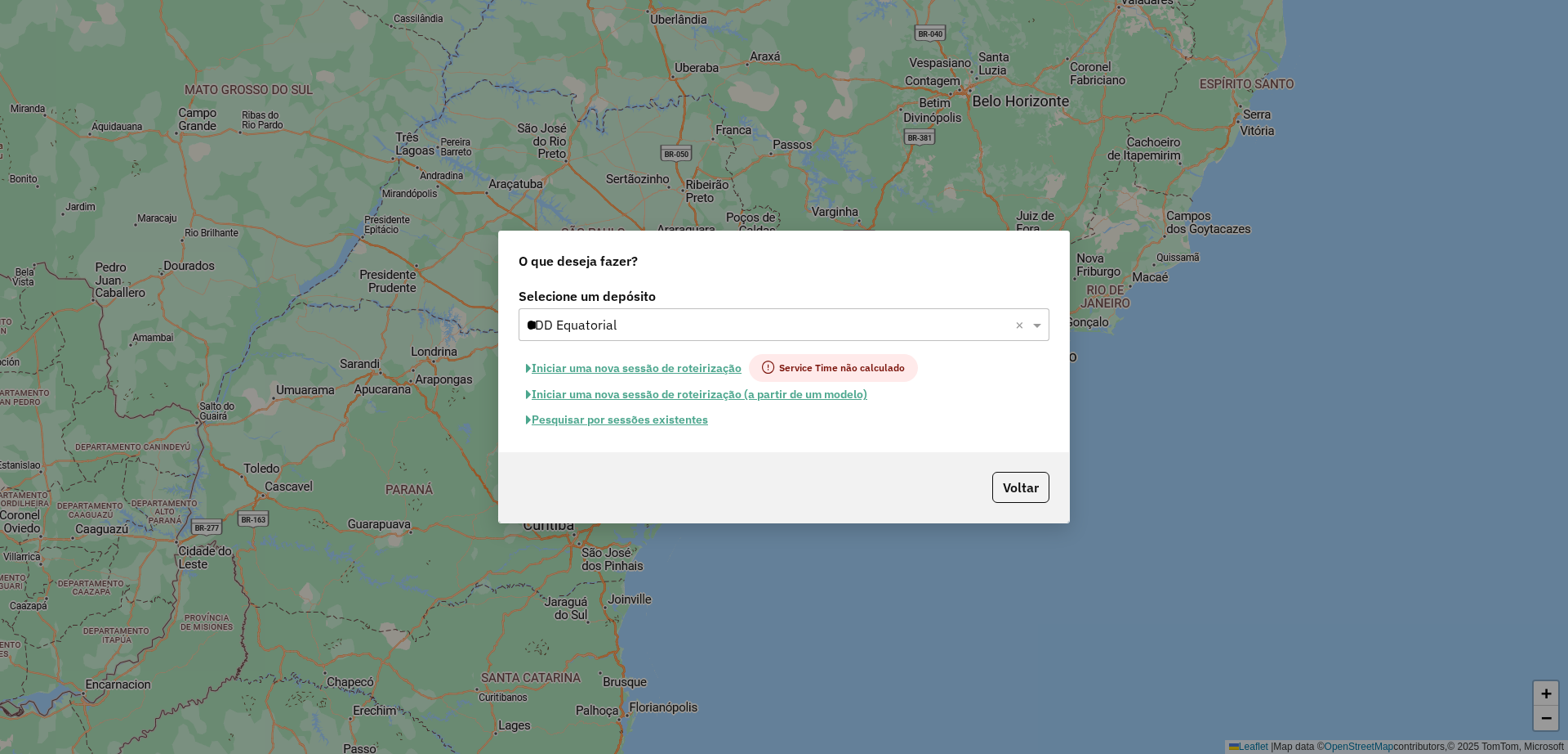
click at [665, 421] on button "Pesquisar por sessões existentes" at bounding box center [617, 419] width 197 height 26
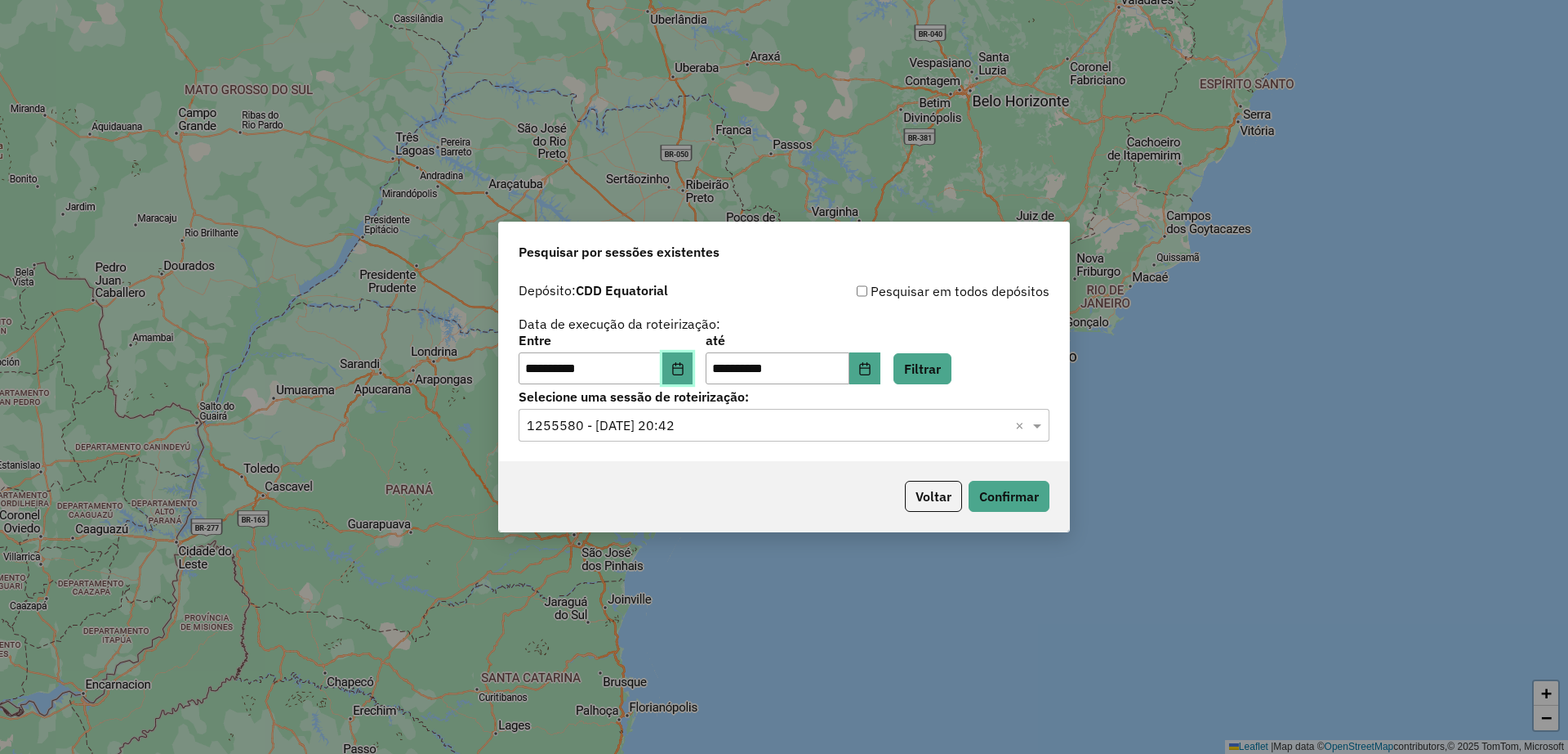
click at [685, 372] on icon "Choose Date" at bounding box center [678, 369] width 13 height 13
click at [945, 368] on button "Filtrar" at bounding box center [922, 368] width 58 height 31
click at [736, 431] on input "text" at bounding box center [768, 425] width 482 height 20
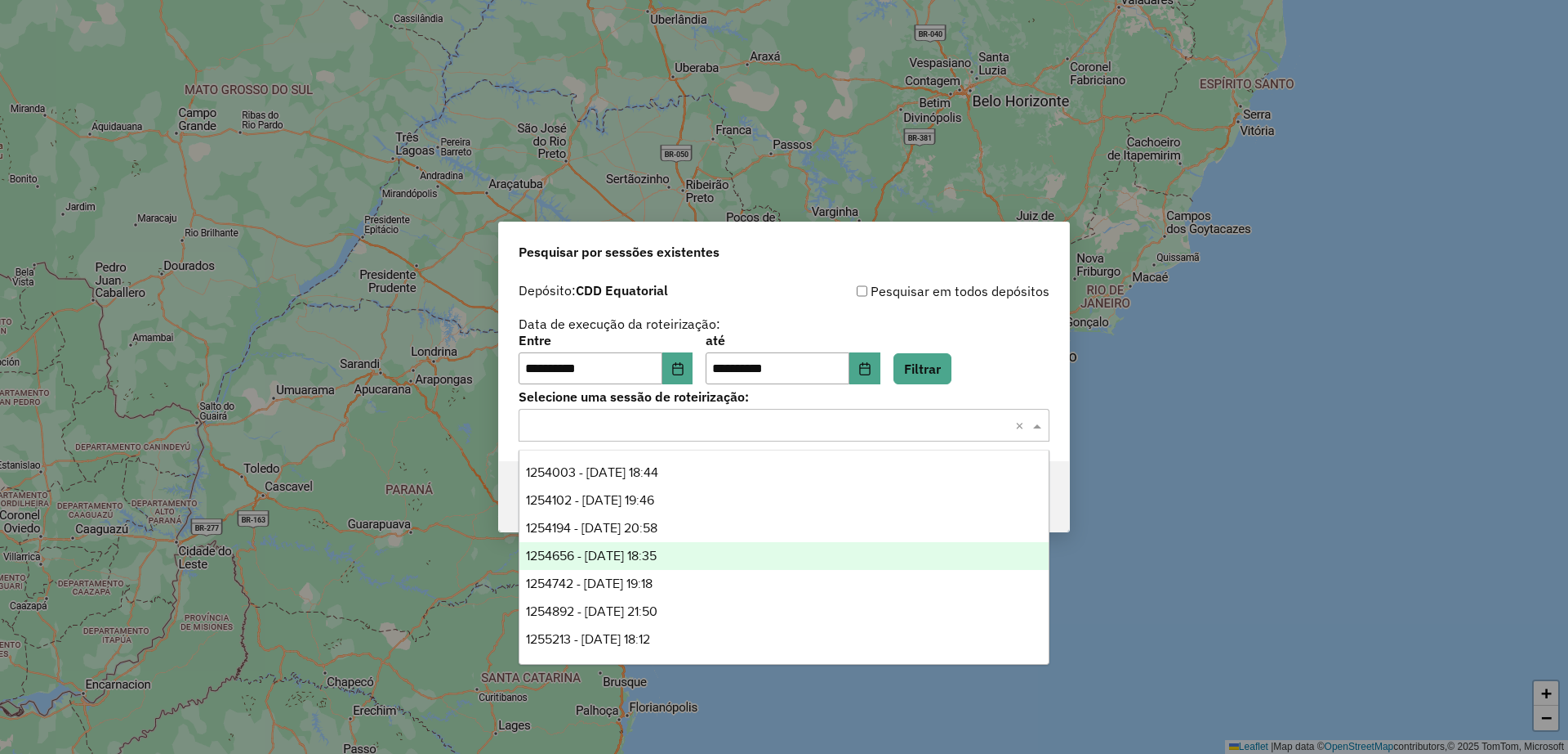
scroll to position [499, 0]
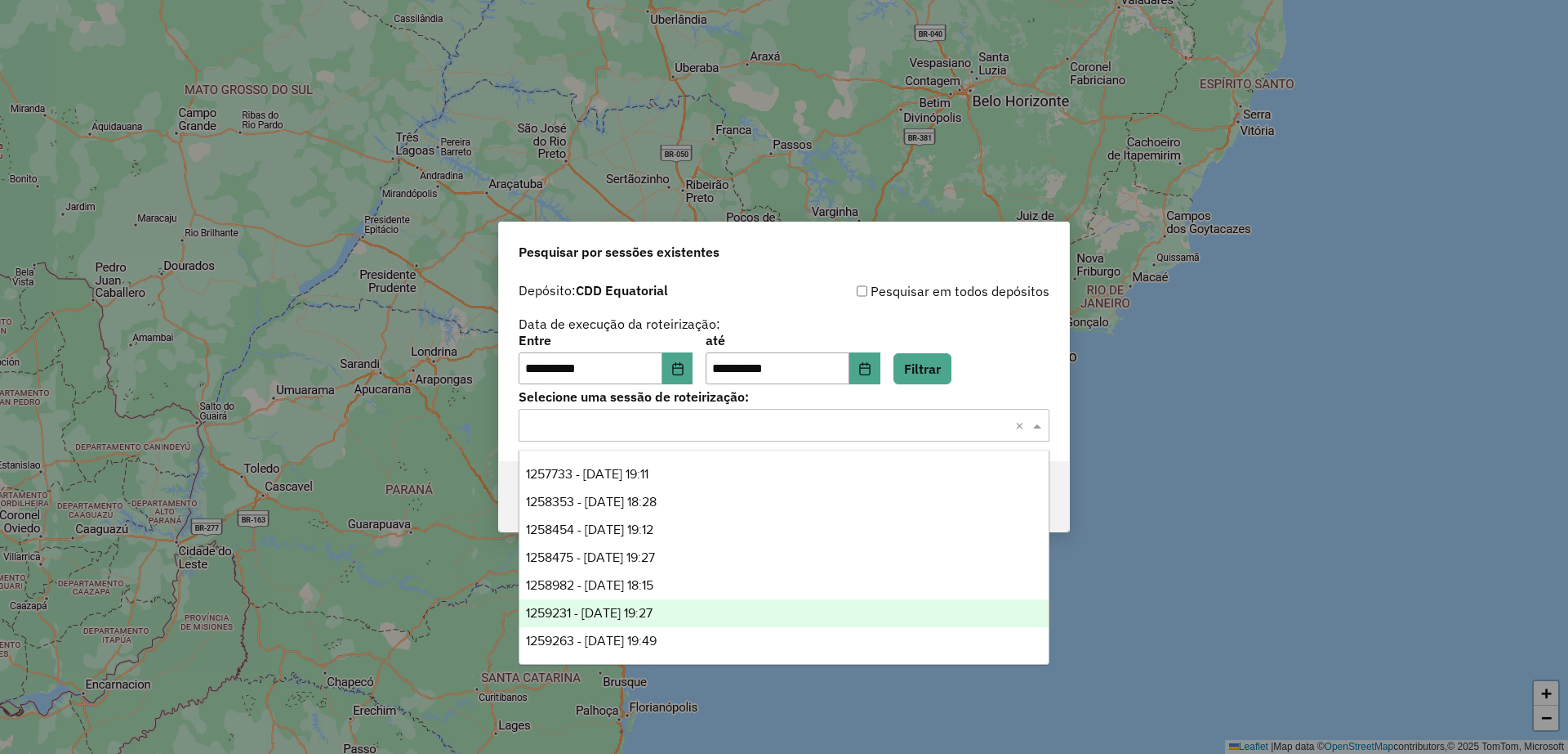
click at [647, 614] on span "1259231 - 04/09/2025 19:27" at bounding box center [589, 612] width 127 height 14
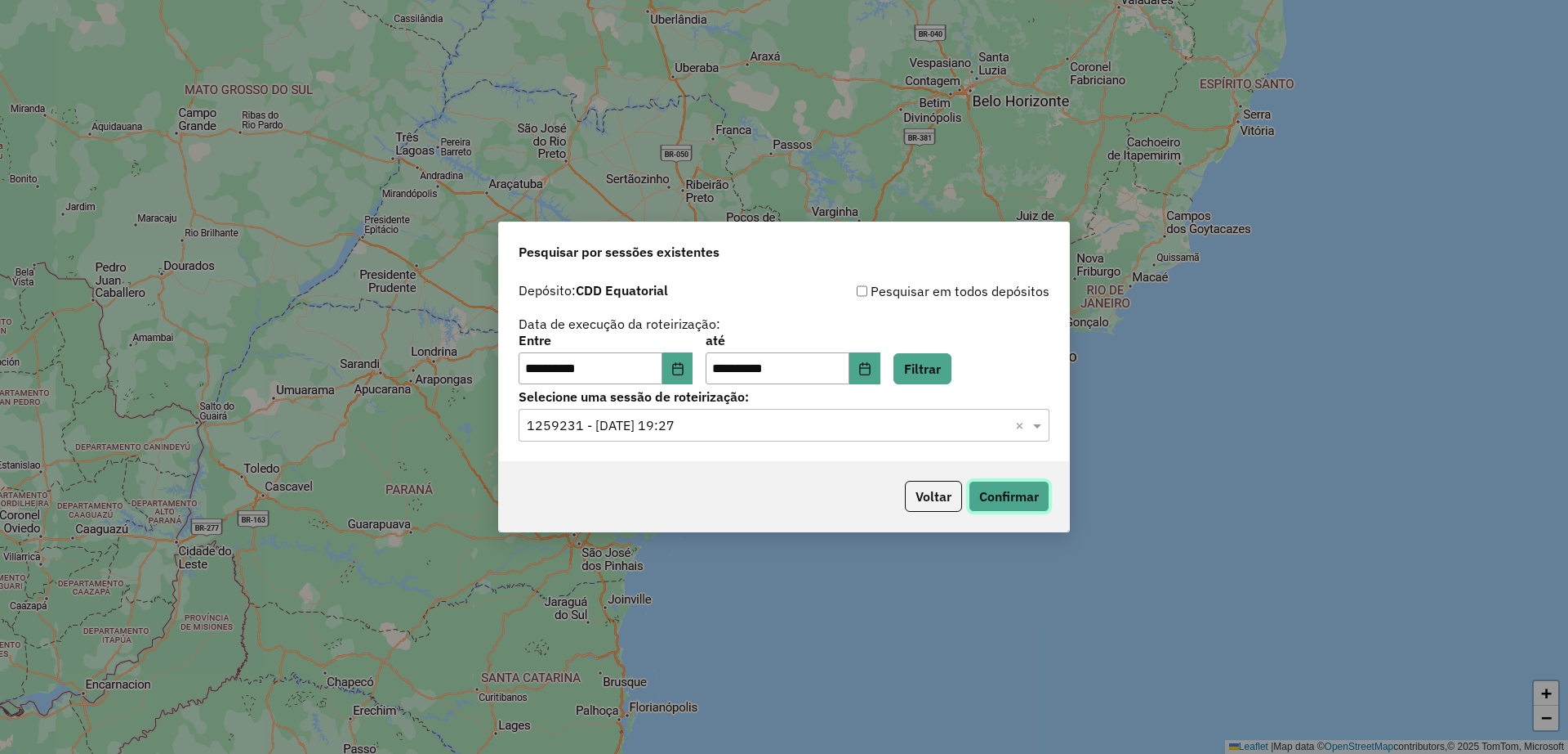
click at [1008, 485] on button "Confirmar" at bounding box center [1009, 496] width 81 height 31
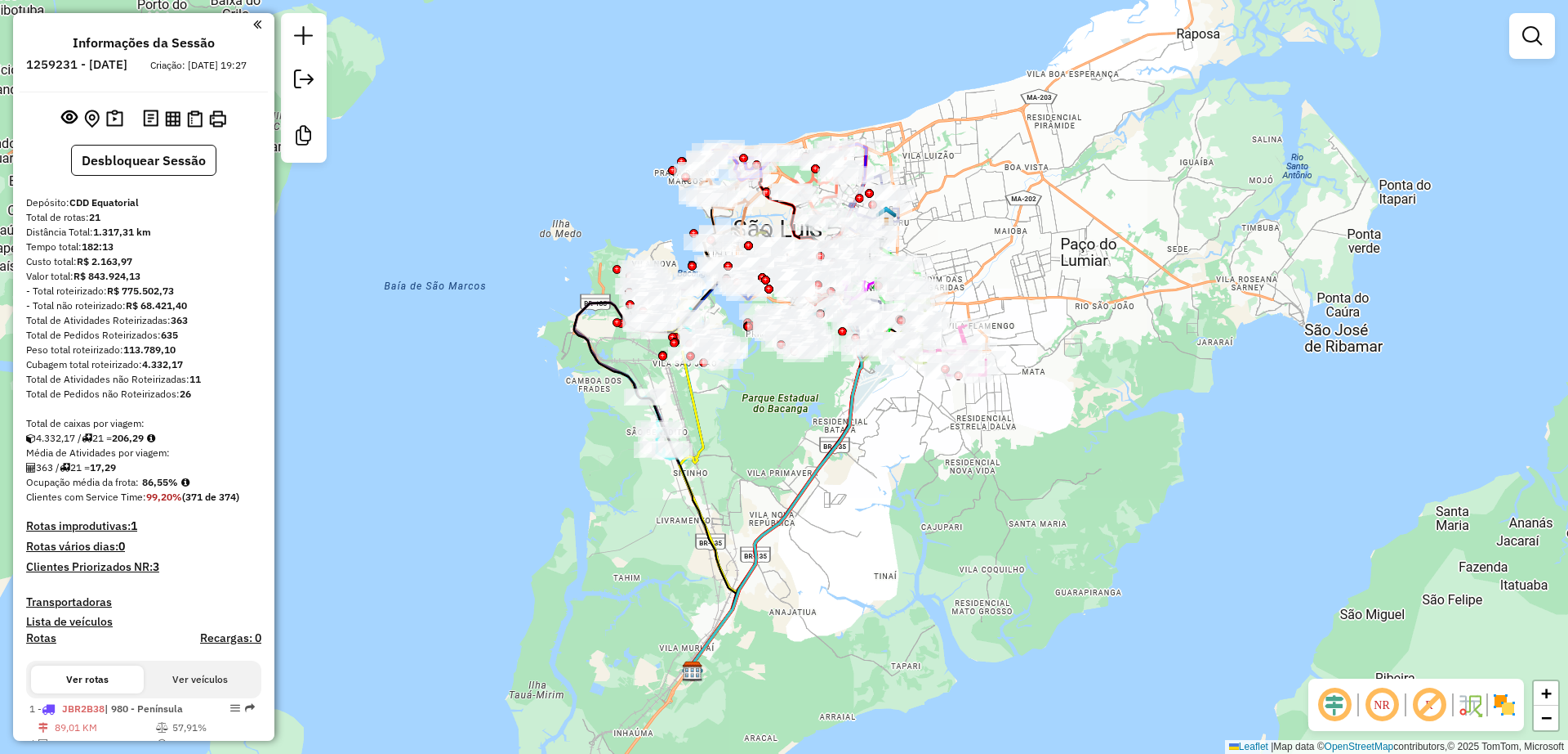
click at [1424, 704] on em at bounding box center [1429, 704] width 39 height 39
click at [1336, 692] on em at bounding box center [1335, 704] width 39 height 39
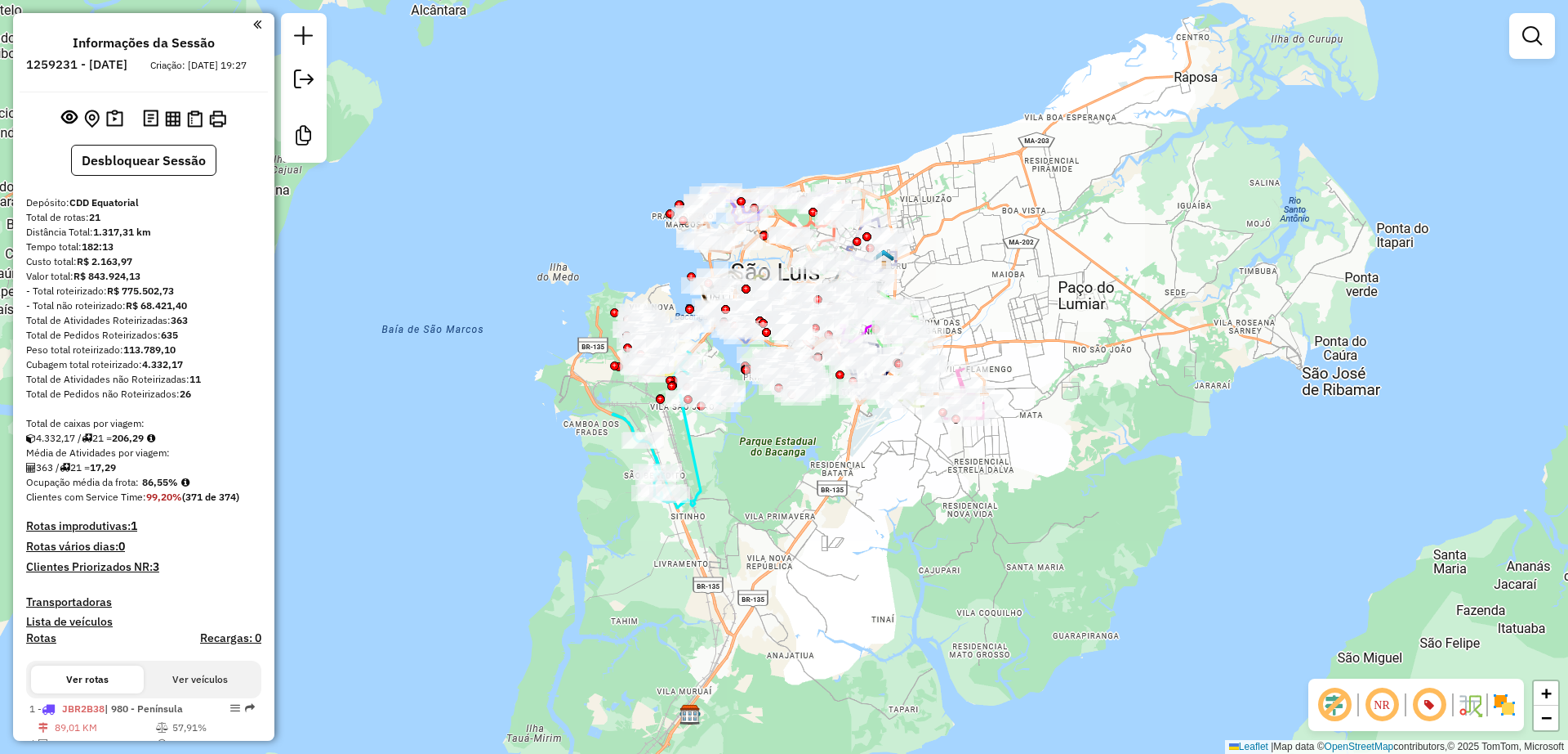
drag, startPoint x: 777, startPoint y: 446, endPoint x: 772, endPoint y: 416, distance: 30.4
click at [774, 462] on div "Janela de atendimento Grade de atendimento Capacidade Transportadoras Veículos …" at bounding box center [784, 377] width 1568 height 754
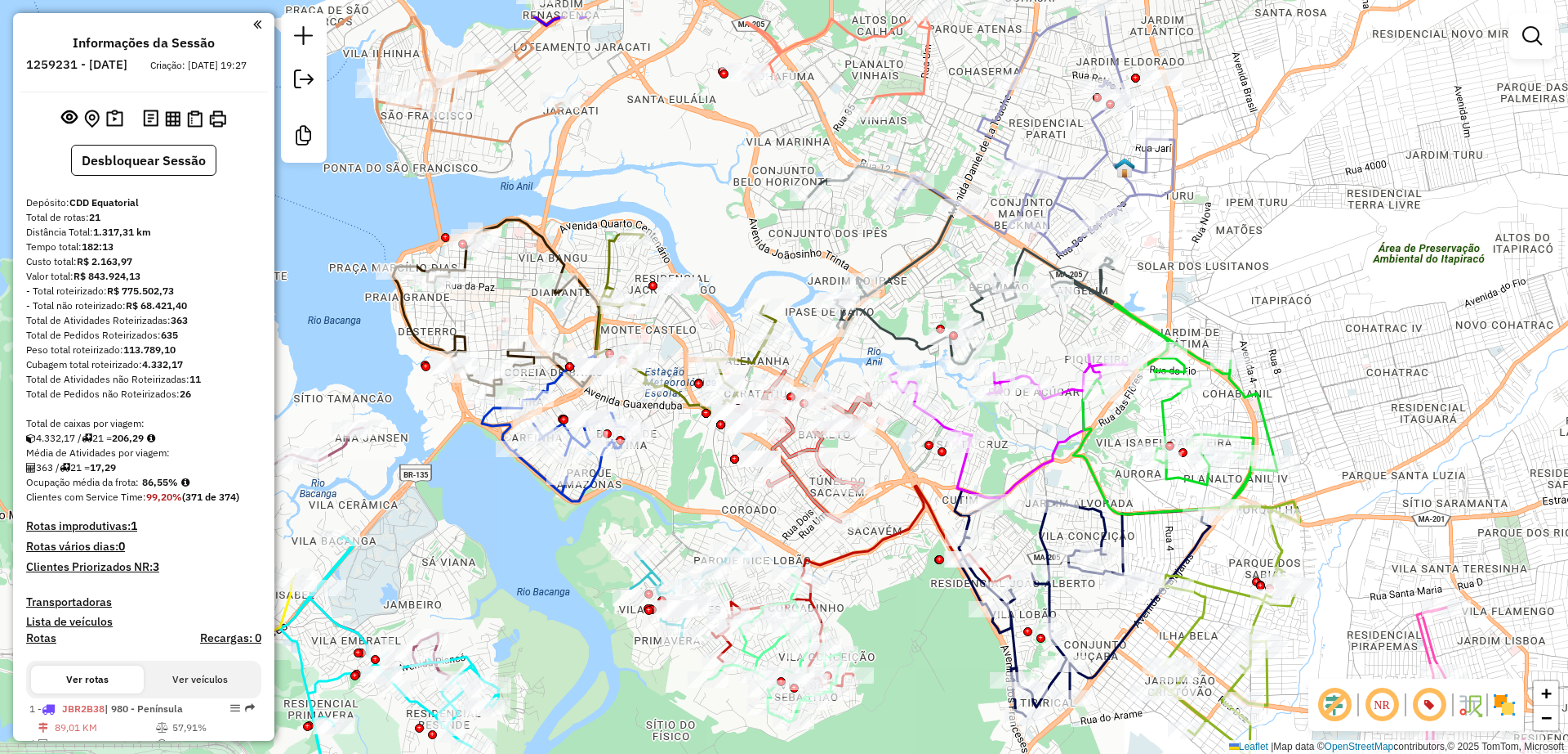
drag, startPoint x: 988, startPoint y: 270, endPoint x: 862, endPoint y: 361, distance: 155.4
click at [862, 361] on div "Janela de atendimento Grade de atendimento Capacidade Transportadoras Veículos …" at bounding box center [784, 377] width 1568 height 754
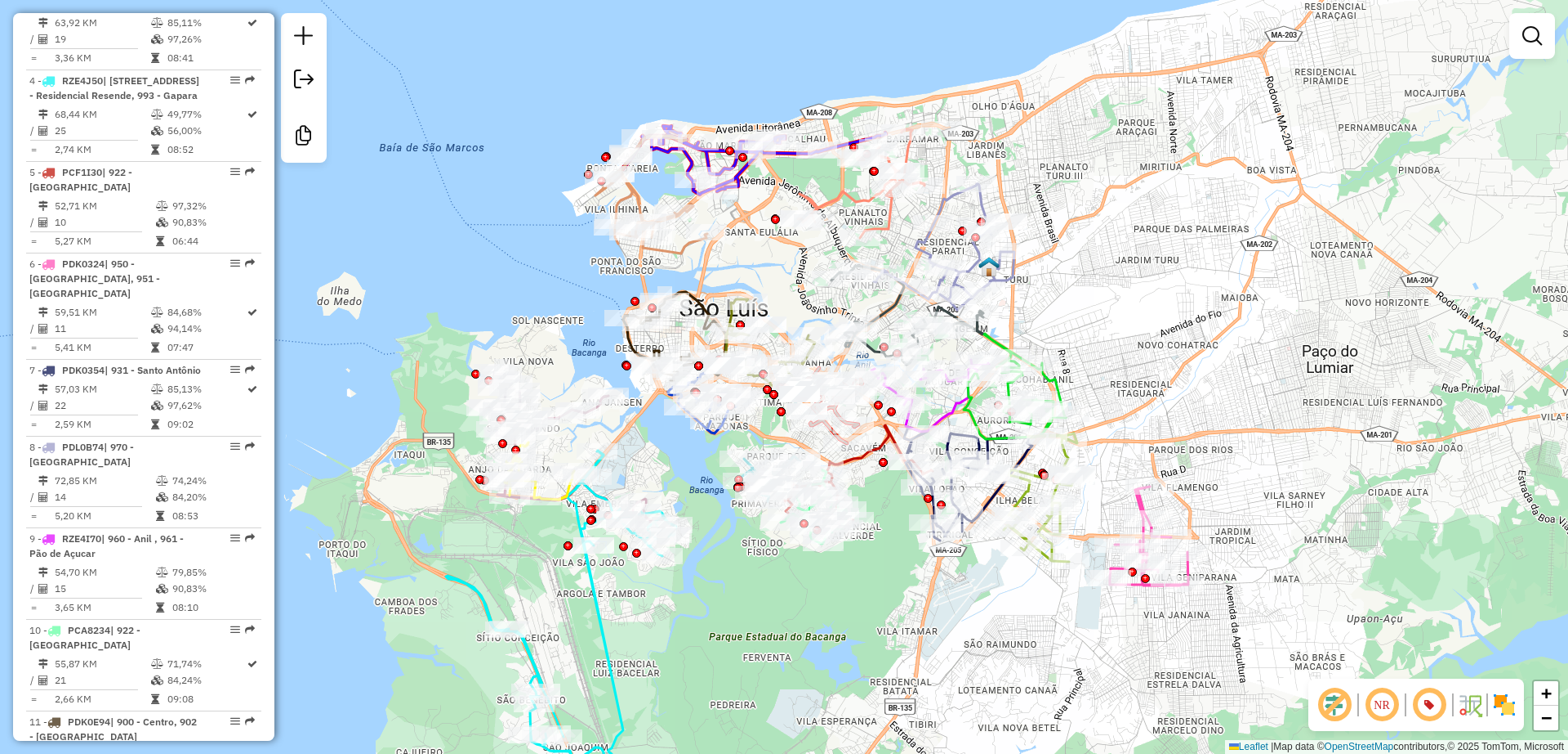
scroll to position [1022, 0]
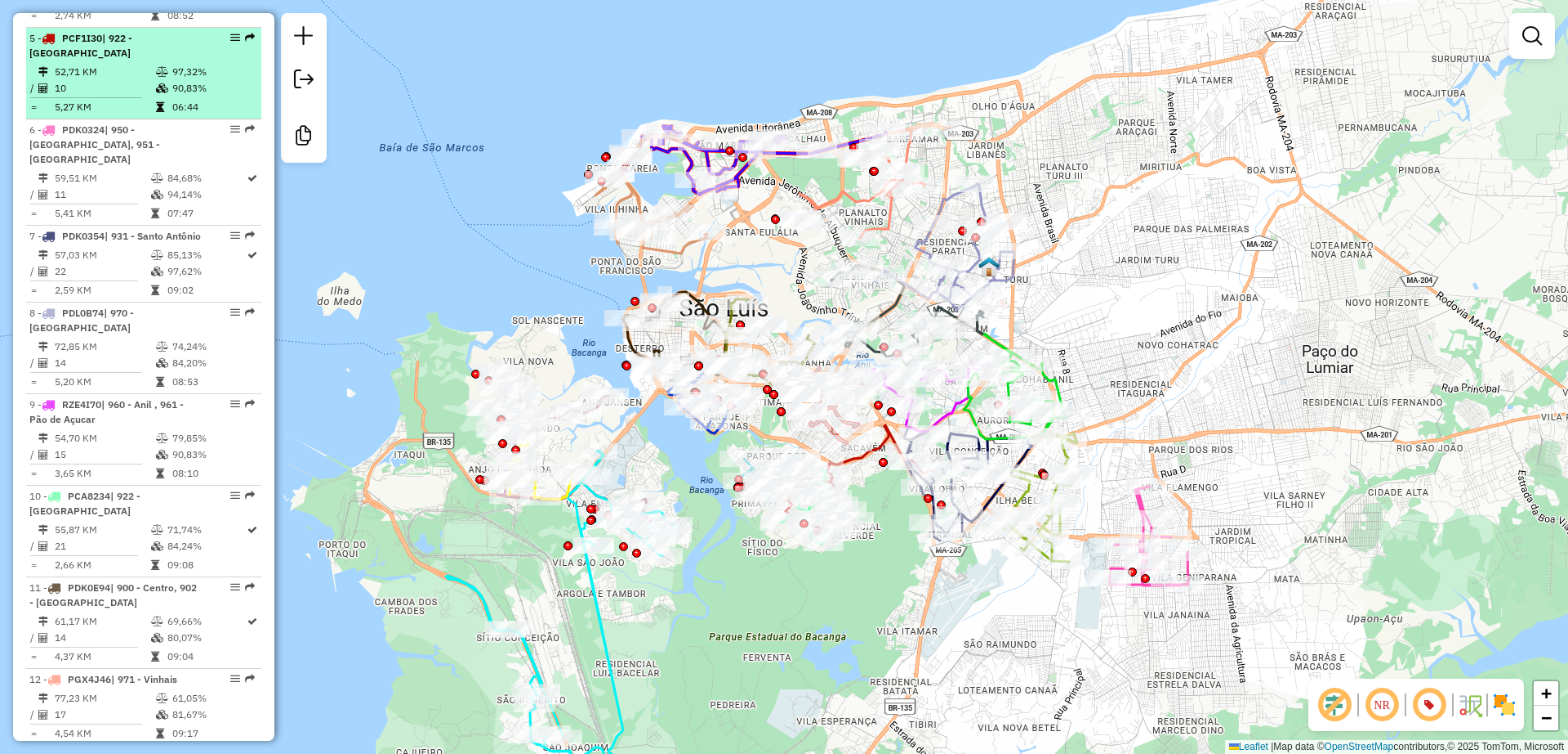
click at [129, 80] on td "52,71 KM" at bounding box center [105, 71] width 101 height 16
select select "**********"
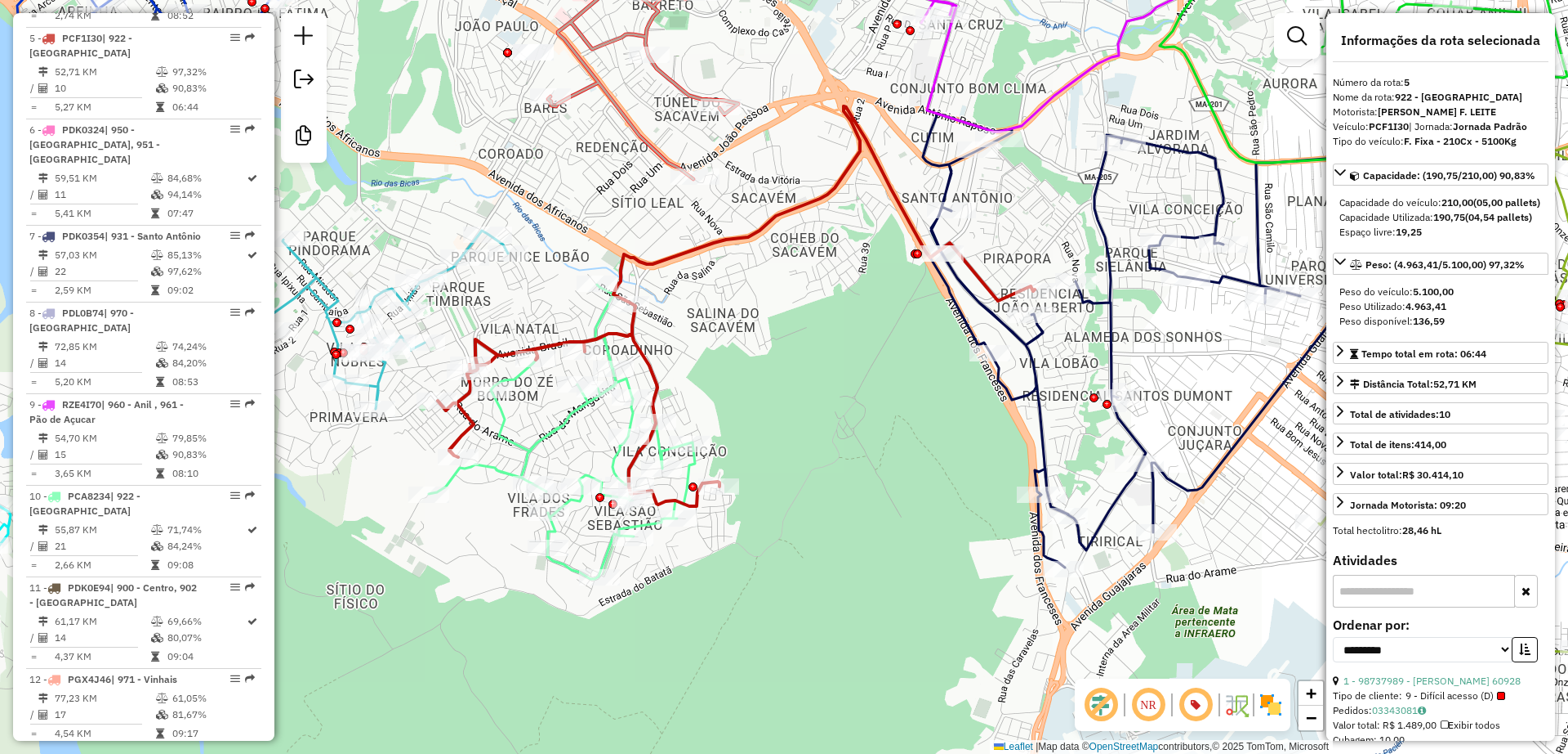
click at [545, 438] on icon at bounding box center [562, 431] width 267 height 295
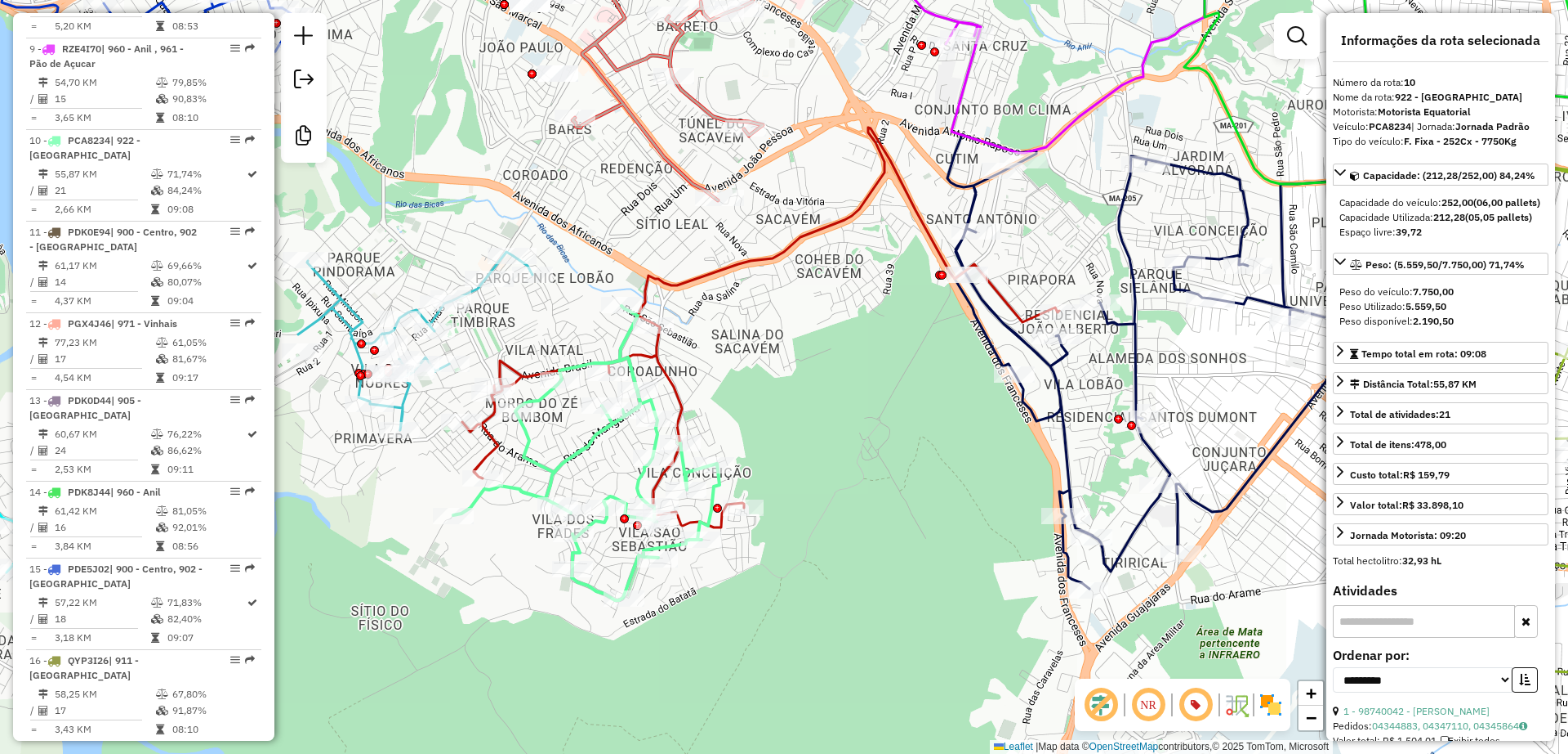
drag, startPoint x: 542, startPoint y: 438, endPoint x: 591, endPoint y: 478, distance: 63.3
click at [591, 478] on icon at bounding box center [587, 453] width 267 height 295
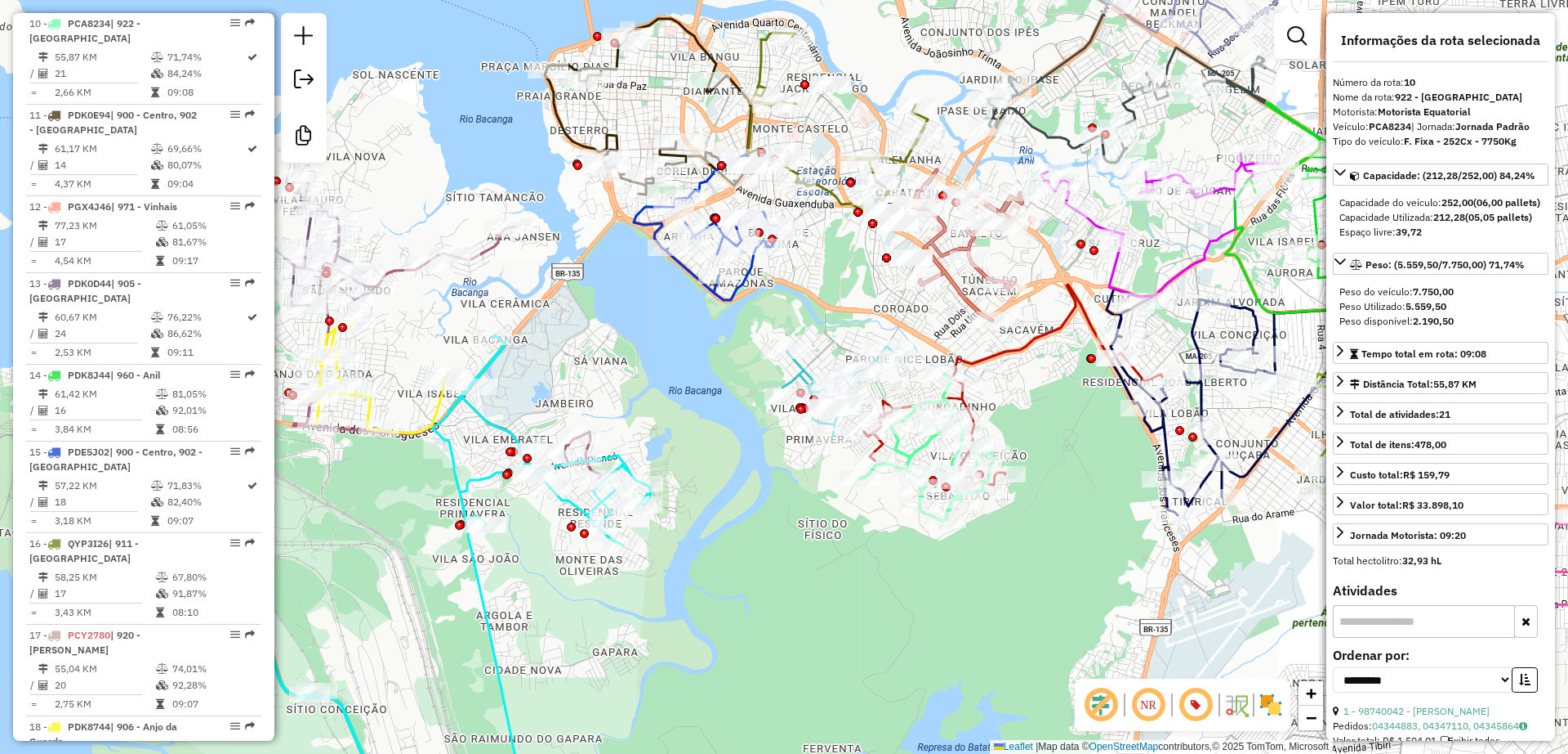
drag, startPoint x: 638, startPoint y: 554, endPoint x: 763, endPoint y: 436, distance: 171.9
click at [752, 576] on div "Janela de atendimento Grade de atendimento Capacidade Transportadoras Veículos …" at bounding box center [784, 377] width 1568 height 754
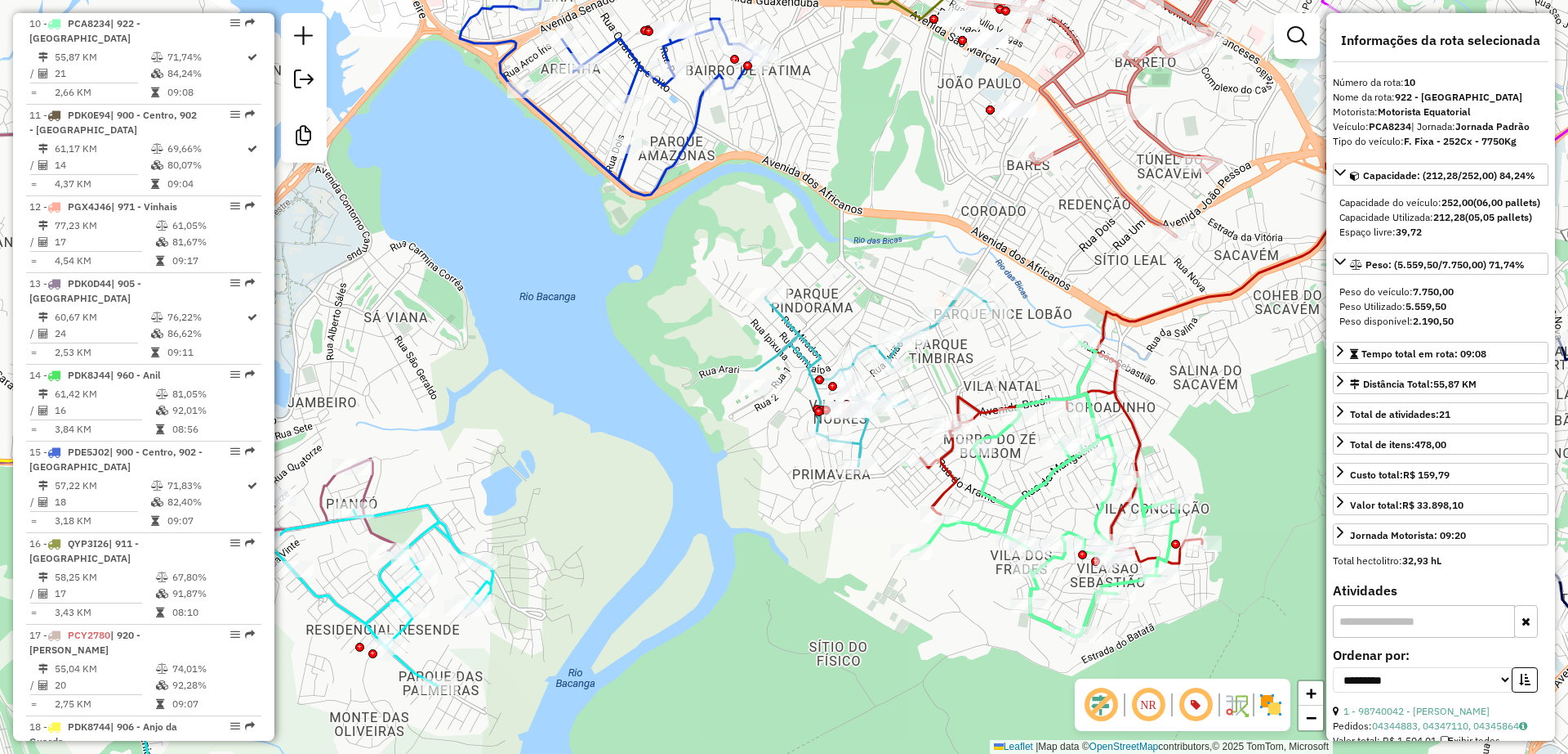
click at [797, 343] on icon at bounding box center [874, 377] width 234 height 178
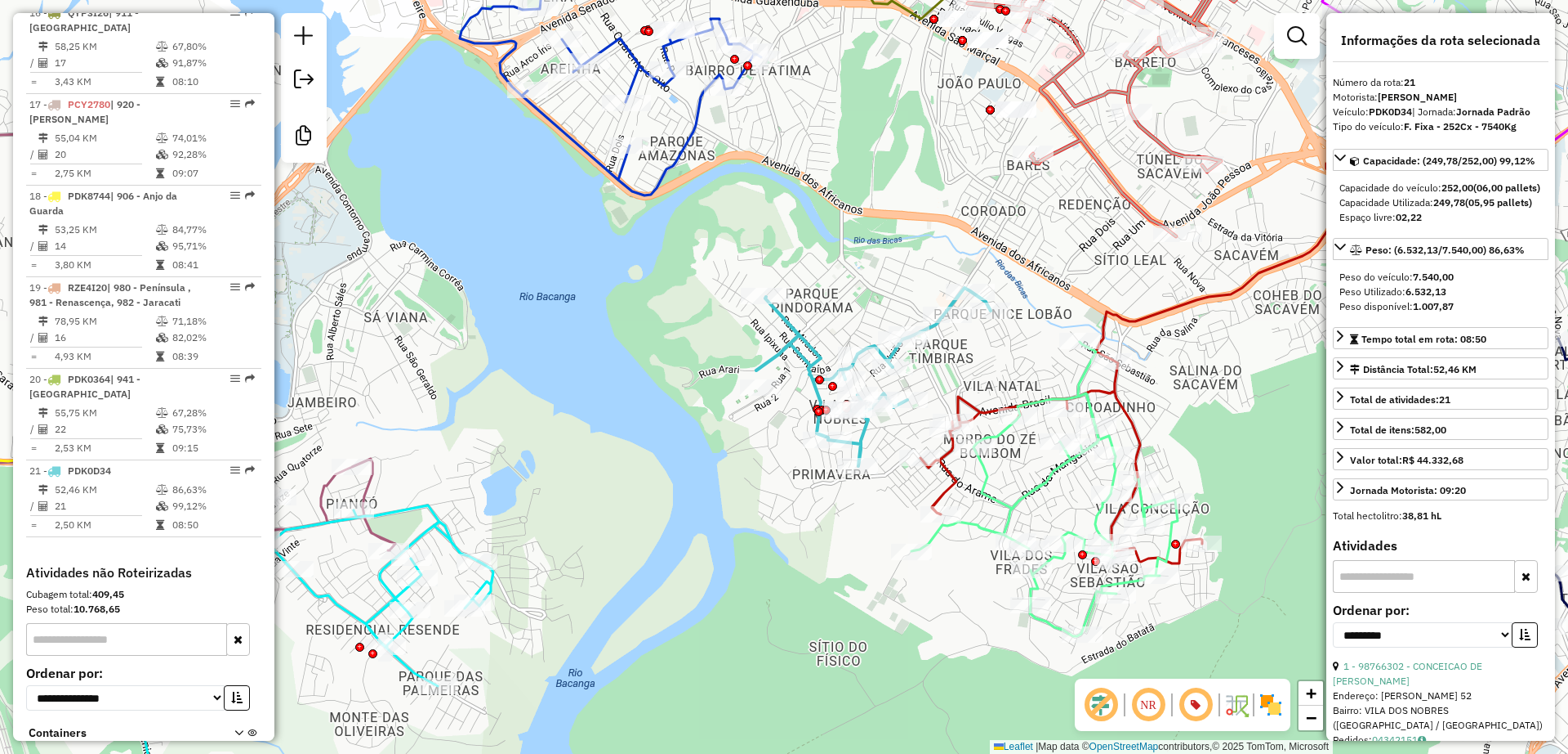
scroll to position [2091, 0]
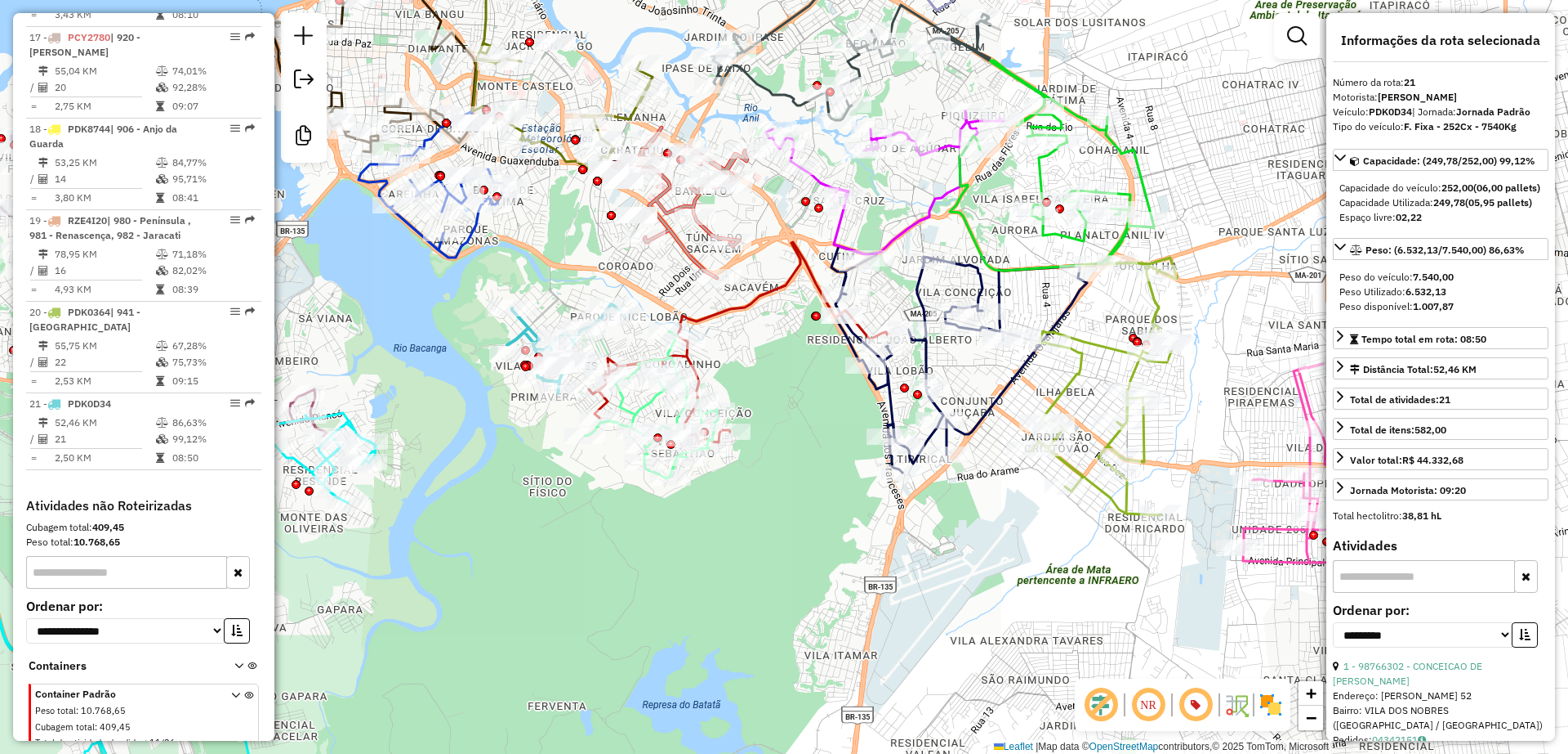
click at [1098, 352] on icon at bounding box center [1103, 386] width 147 height 257
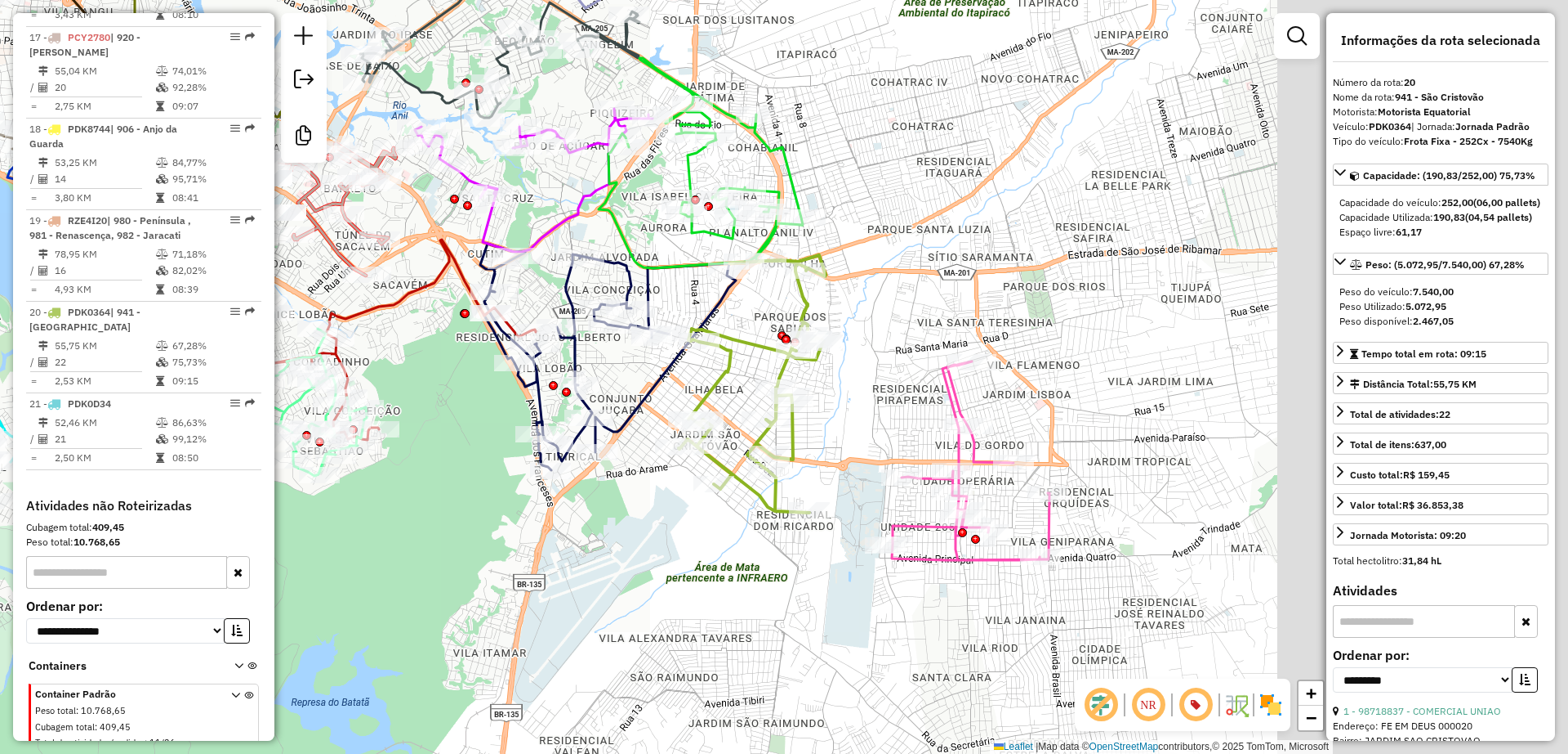
drag, startPoint x: 1201, startPoint y: 372, endPoint x: 851, endPoint y: 370, distance: 350.0
click at [851, 370] on div "Janela de atendimento Grade de atendimento Capacidade Transportadoras Veículos …" at bounding box center [784, 377] width 1568 height 754
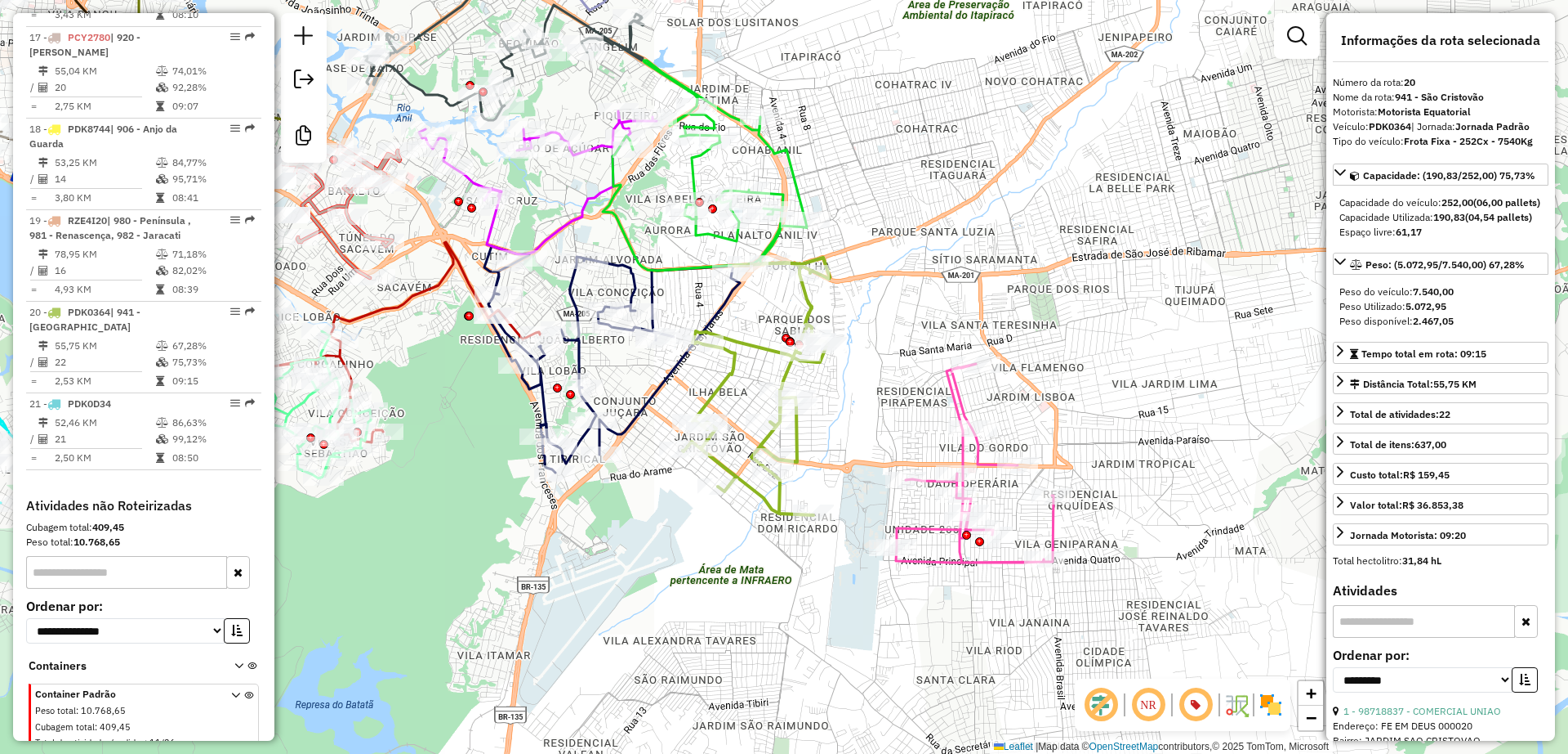
drag, startPoint x: 880, startPoint y: 398, endPoint x: 1161, endPoint y: 504, distance: 300.3
click at [1161, 504] on div "Janela de atendimento Grade de atendimento Capacidade Transportadoras Veículos …" at bounding box center [784, 377] width 1568 height 754
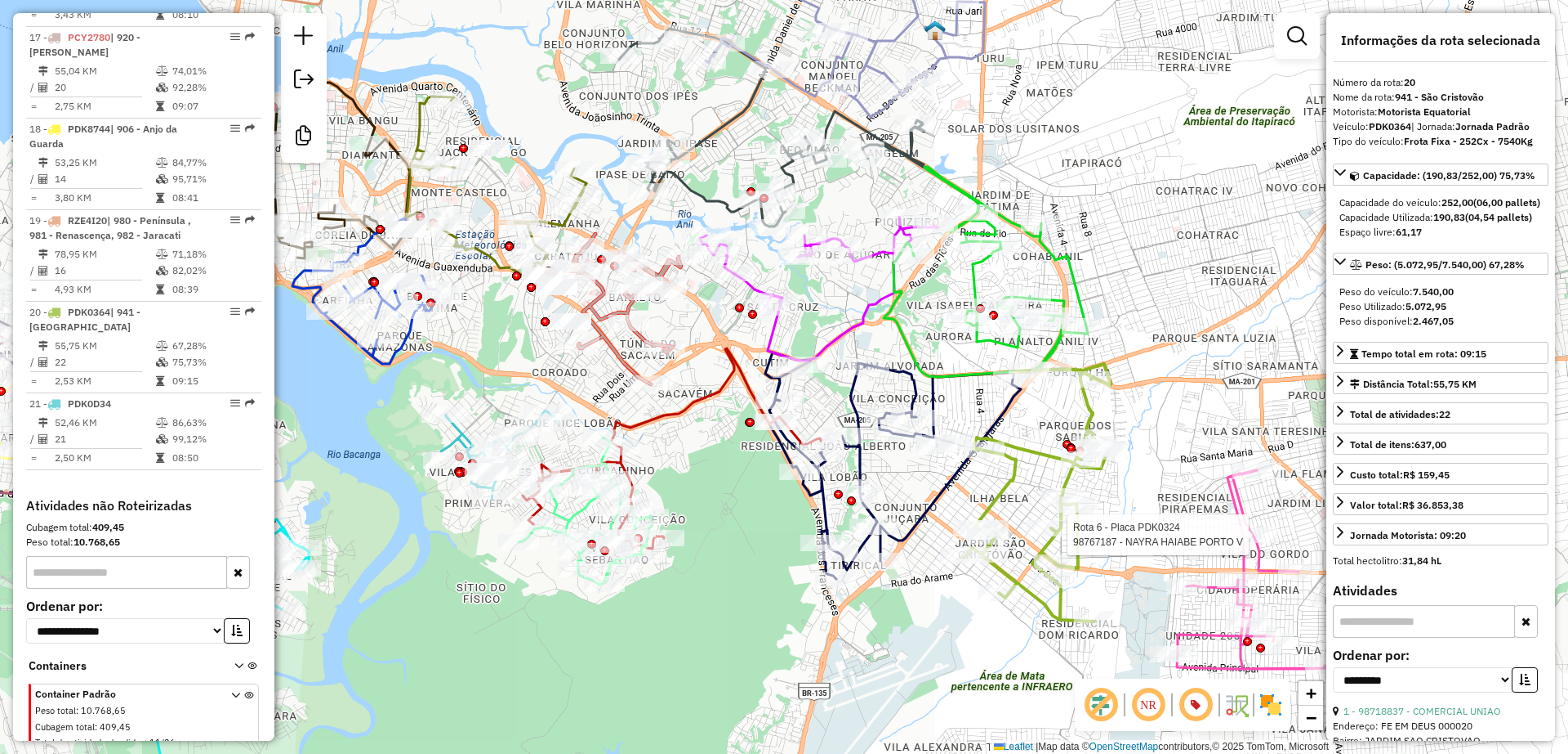
drag, startPoint x: 754, startPoint y: 465, endPoint x: 895, endPoint y: 418, distance: 148.6
click at [895, 418] on div "Rota 6 - Placa PDK0324 98767187 - NAYRA HAIABE PORTO V Janela de atendimento Gr…" at bounding box center [784, 377] width 1568 height 754
